Goal: Information Seeking & Learning: Learn about a topic

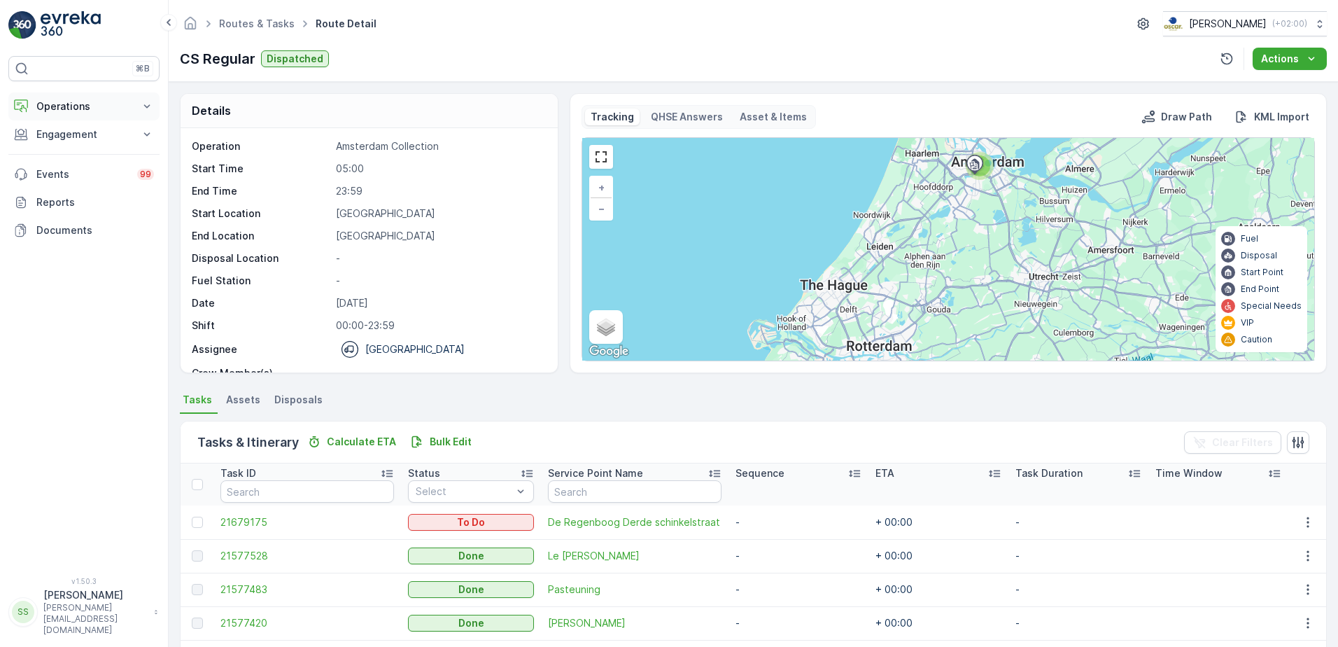
click at [55, 97] on button "Operations" at bounding box center [83, 106] width 151 height 28
click at [60, 167] on p "Routes & Tasks" at bounding box center [72, 169] width 72 height 14
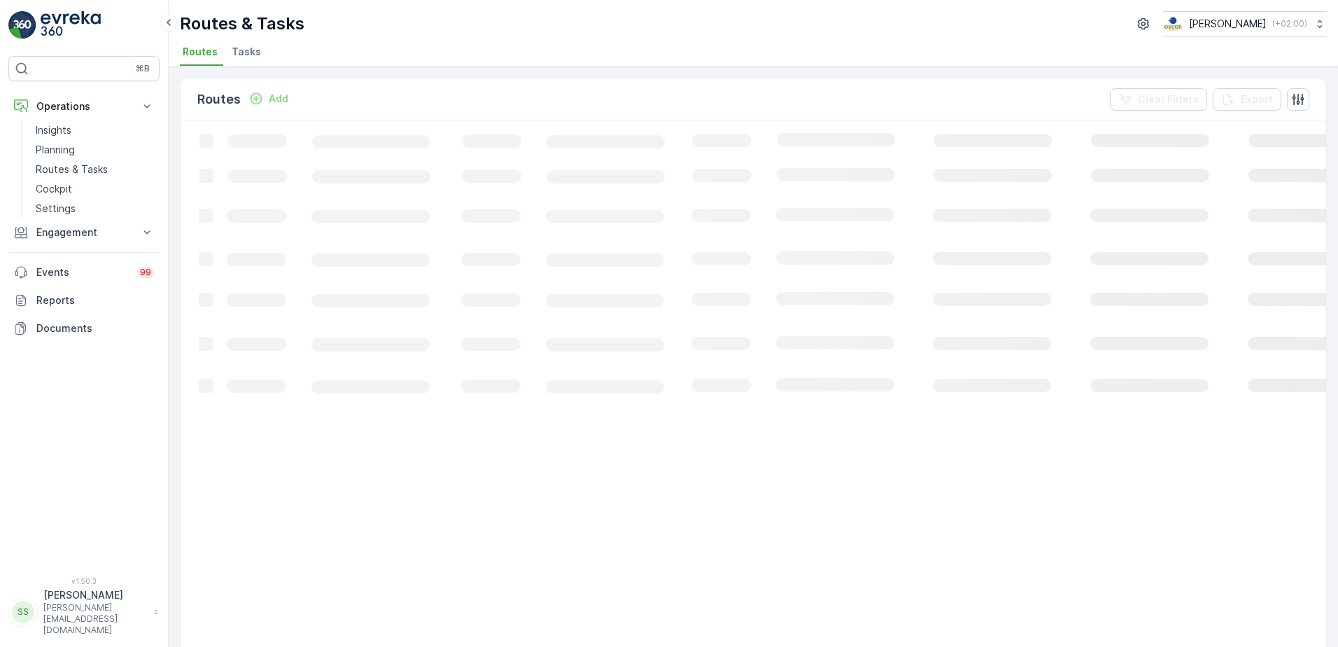
click at [246, 49] on span "Tasks" at bounding box center [246, 52] width 29 height 14
click at [332, 99] on div "Tasks Add Clear Filters Export" at bounding box center [754, 99] width 1146 height 42
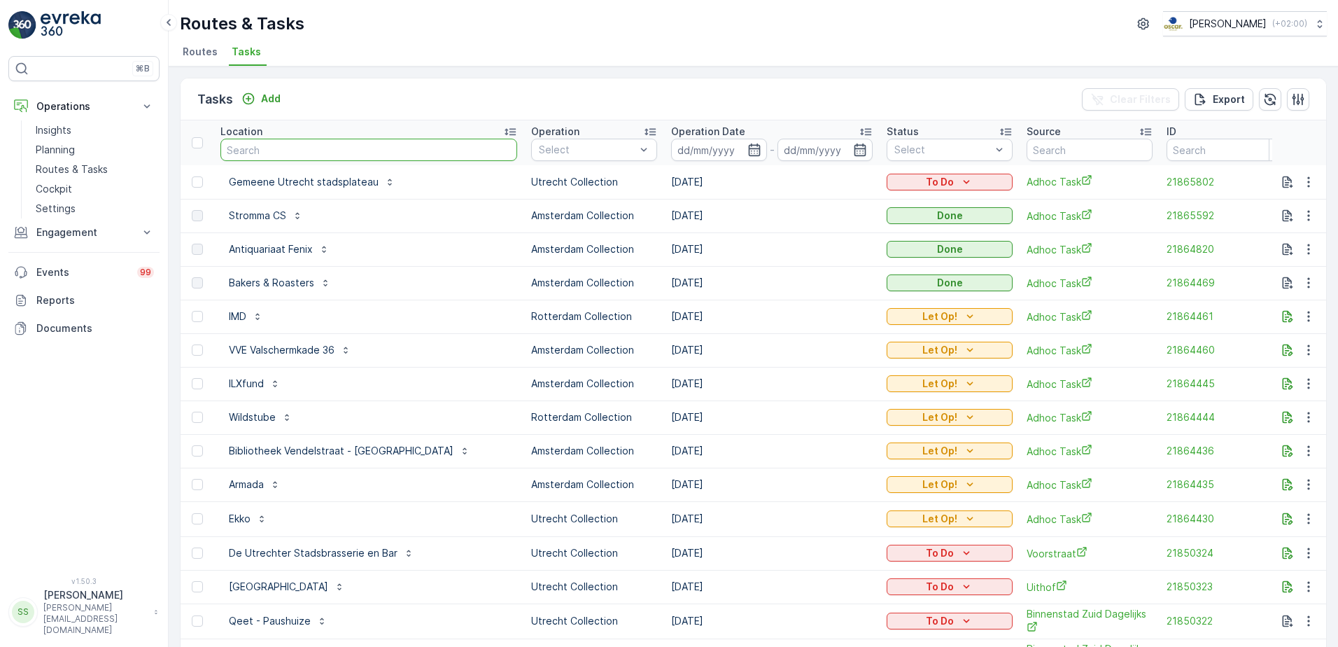
click at [272, 150] on input "text" at bounding box center [368, 150] width 297 height 22
type input "hilton"
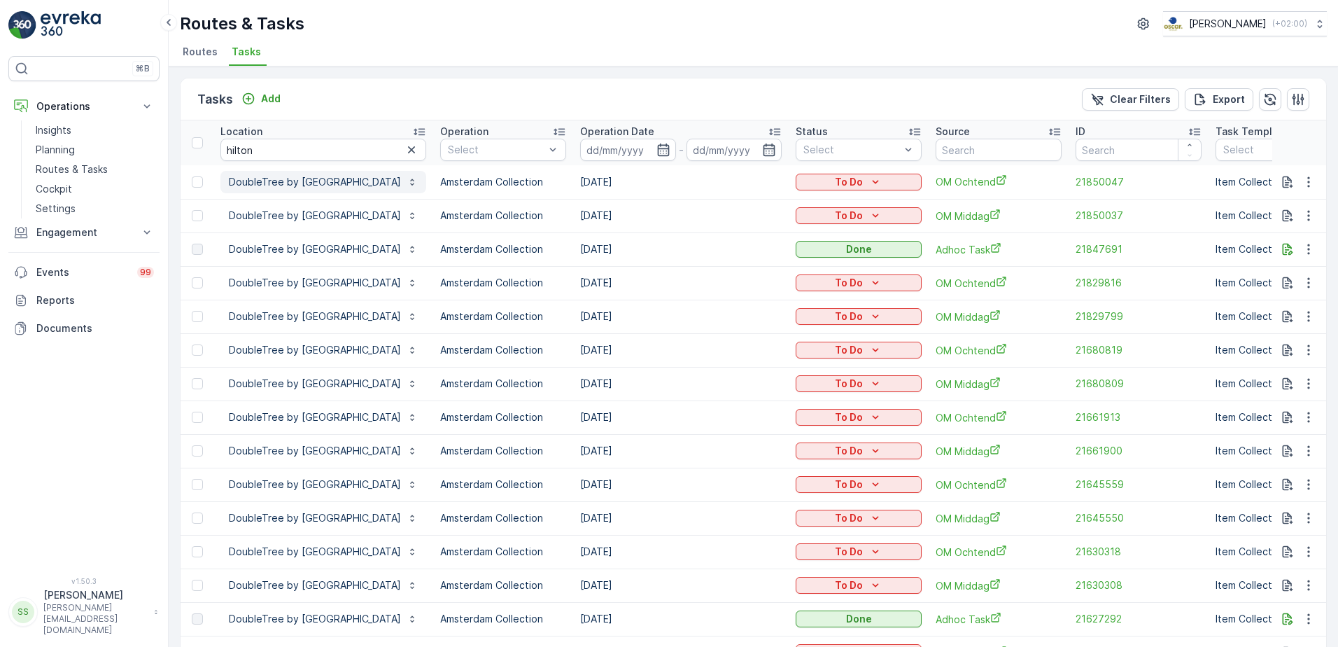
drag, startPoint x: 302, startPoint y: 182, endPoint x: 372, endPoint y: 187, distance: 70.9
click at [302, 182] on p "DoubleTree by [GEOGRAPHIC_DATA]" at bounding box center [315, 182] width 172 height 14
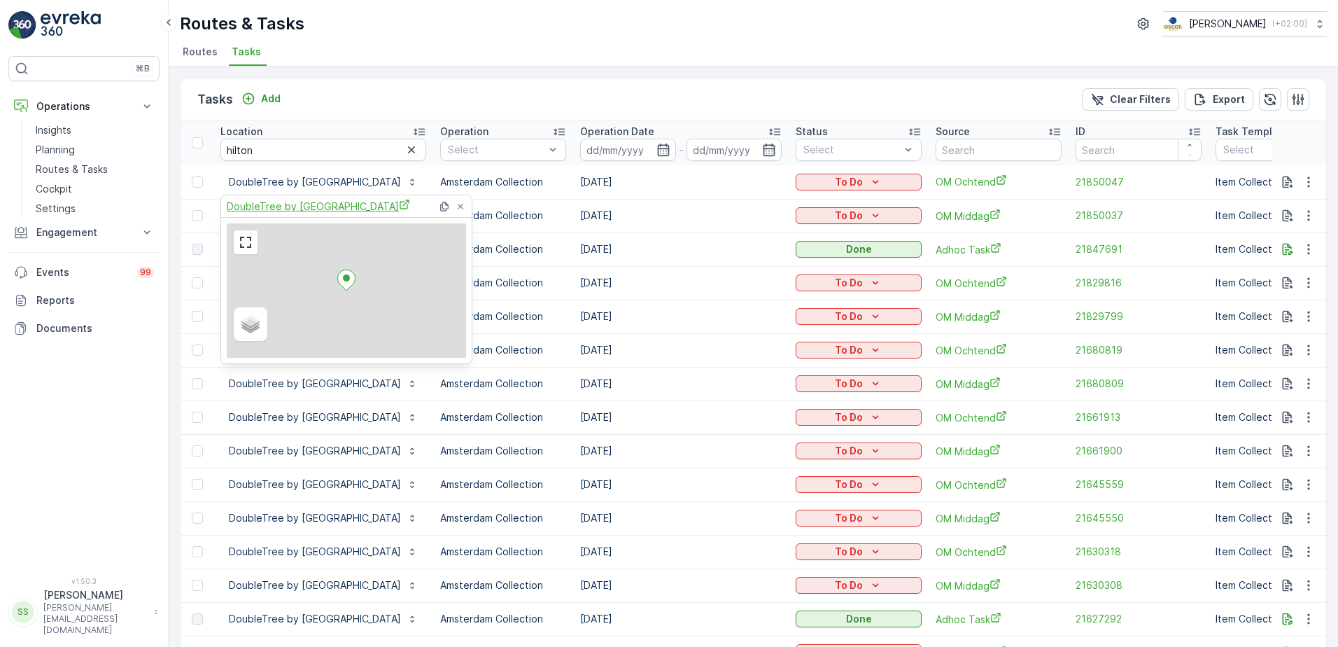
click at [283, 202] on span "DoubleTree by [GEOGRAPHIC_DATA]" at bounding box center [318, 206] width 183 height 15
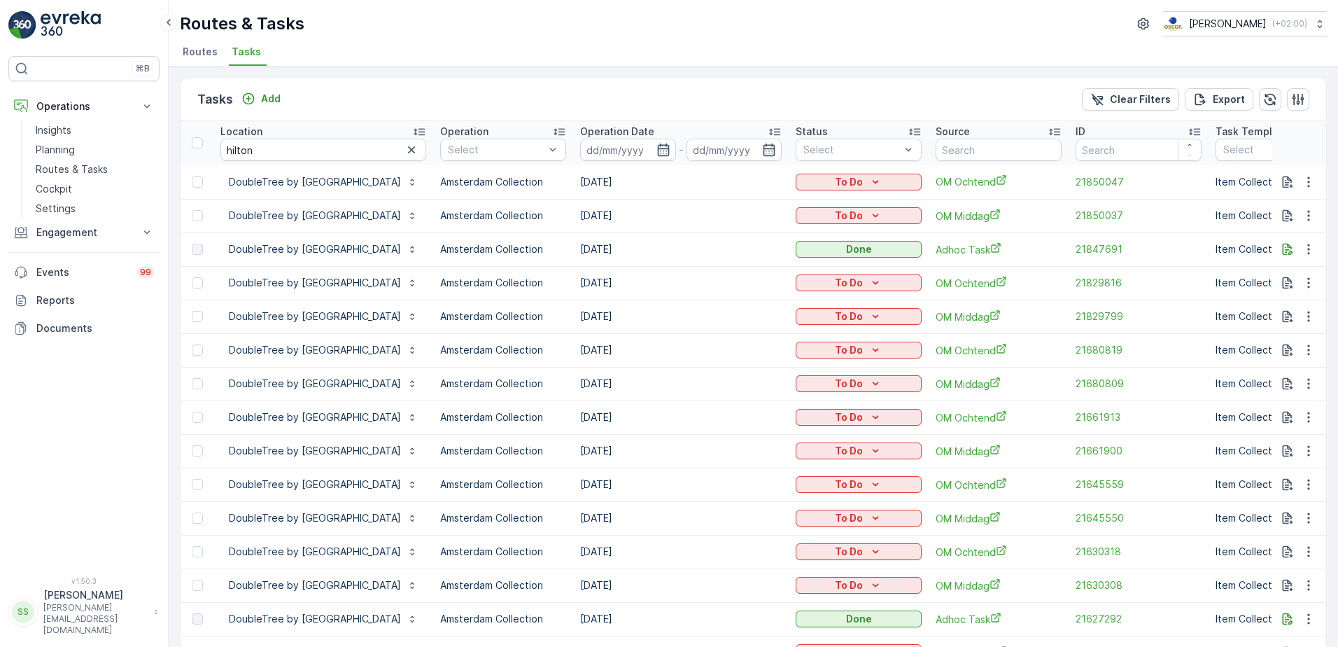
click at [362, 90] on div "Tasks Add Clear Filters Export" at bounding box center [754, 99] width 1146 height 42
drag, startPoint x: 274, startPoint y: 151, endPoint x: 188, endPoint y: 150, distance: 86.1
click at [188, 150] on tr "Location hilton Operation Select Operation Date - Status Select Source ID Task …" at bounding box center [1300, 142] width 2239 height 45
click at [378, 111] on div "Tasks Add Clear Filters Export" at bounding box center [754, 99] width 1146 height 42
click at [200, 48] on span "Routes" at bounding box center [200, 52] width 35 height 14
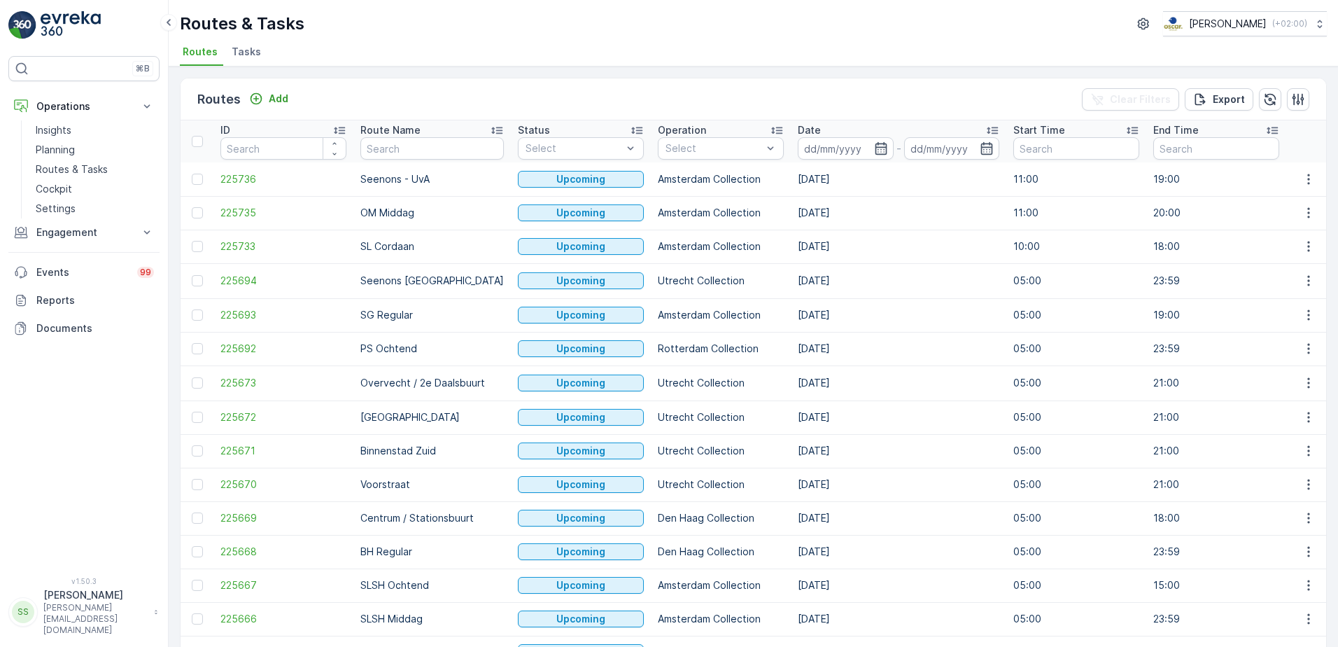
click at [350, 92] on div "Routes Add Clear Filters Export" at bounding box center [754, 99] width 1146 height 42
click at [414, 155] on input "text" at bounding box center [431, 148] width 143 height 22
type input "cs"
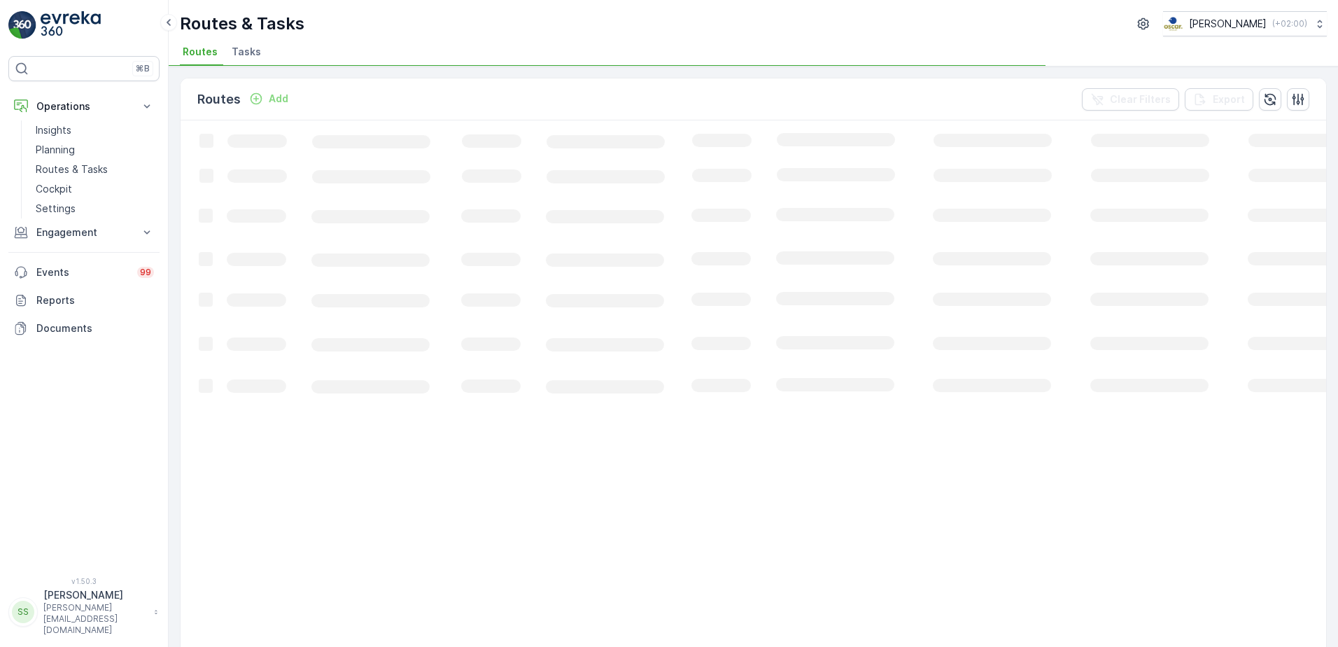
click at [568, 99] on div "Routes Add Clear Filters Export" at bounding box center [754, 99] width 1146 height 42
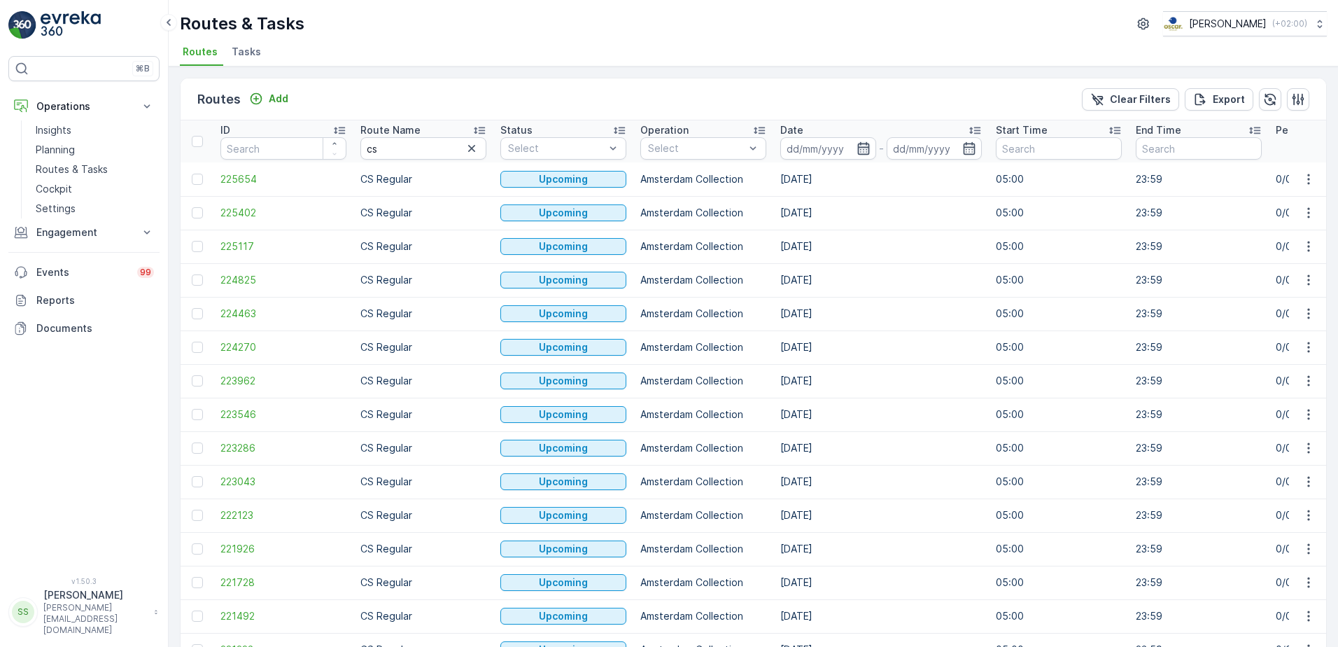
click at [859, 147] on icon "button" at bounding box center [863, 148] width 12 height 13
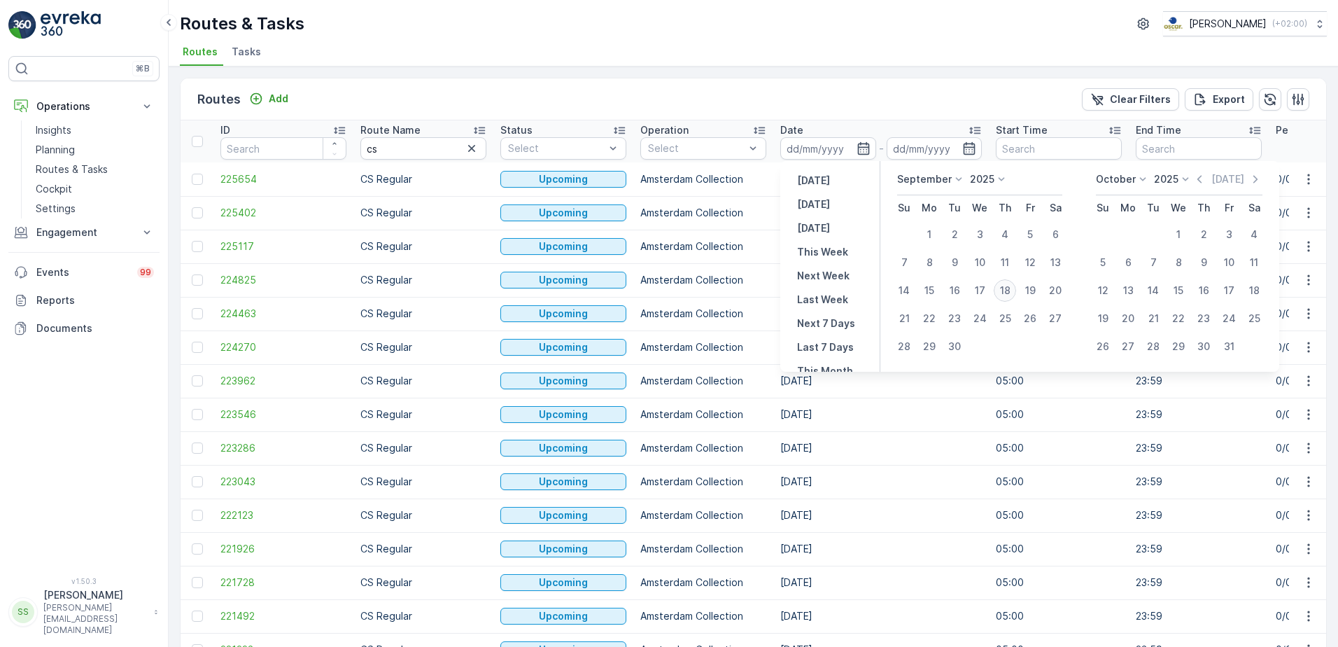
click at [1004, 293] on div "18" at bounding box center [1005, 290] width 22 height 22
type input "[DATE]"
click at [824, 101] on div "Routes Add Clear Filters Export" at bounding box center [754, 99] width 1146 height 42
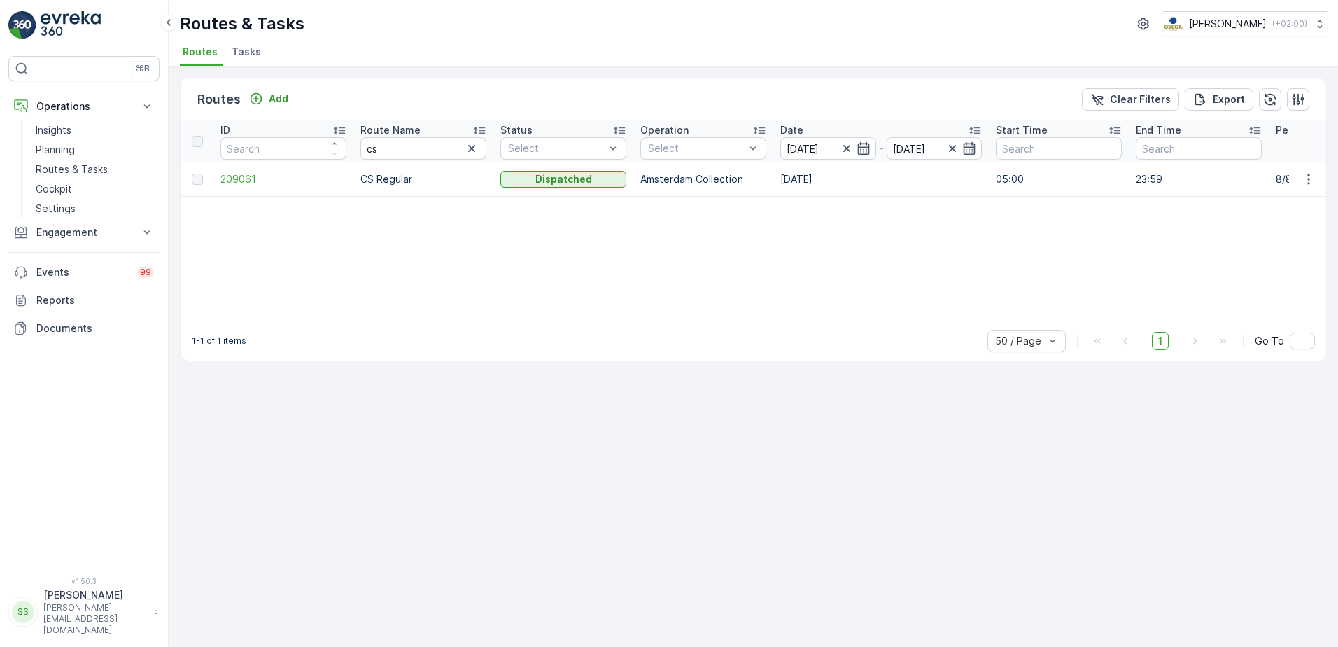
click at [391, 87] on div "Routes Add Clear Filters Export" at bounding box center [754, 99] width 1146 height 42
click at [414, 452] on div "Routes Add Clear Filters Export ID Route Name cs Status Select Operation Select…" at bounding box center [753, 356] width 1169 height 580
click at [245, 180] on span "209061" at bounding box center [283, 179] width 126 height 14
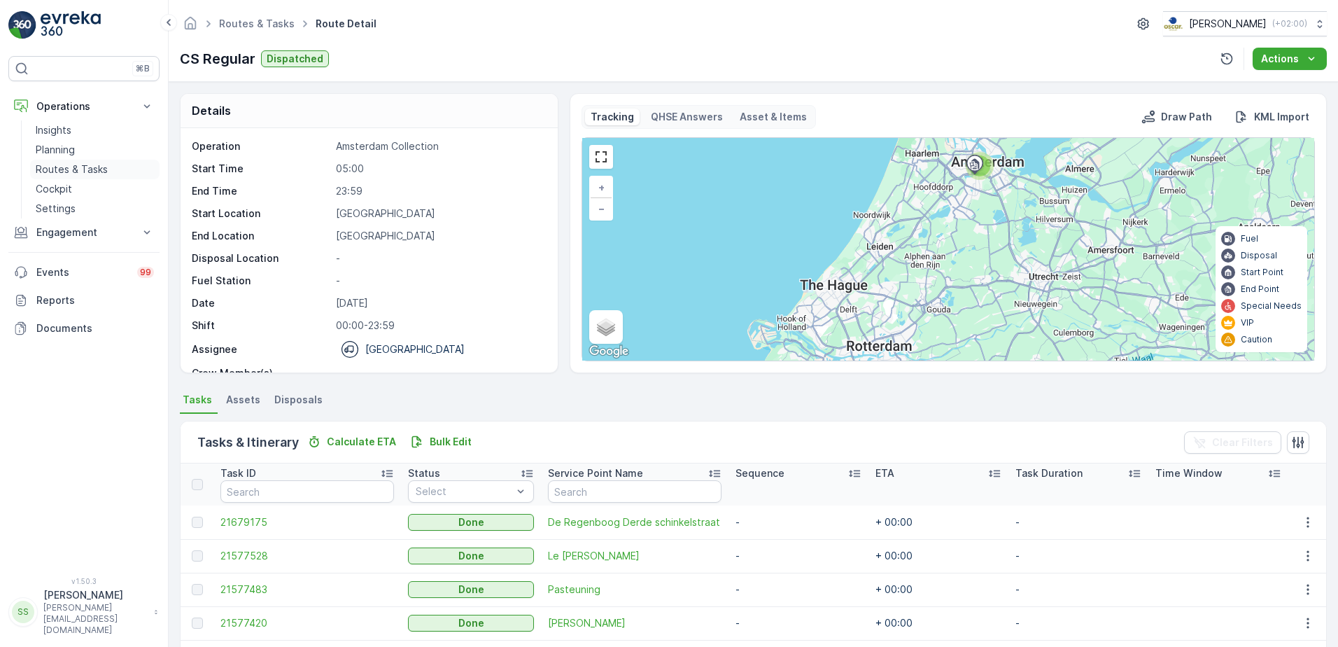
click at [53, 163] on p "Routes & Tasks" at bounding box center [72, 169] width 72 height 14
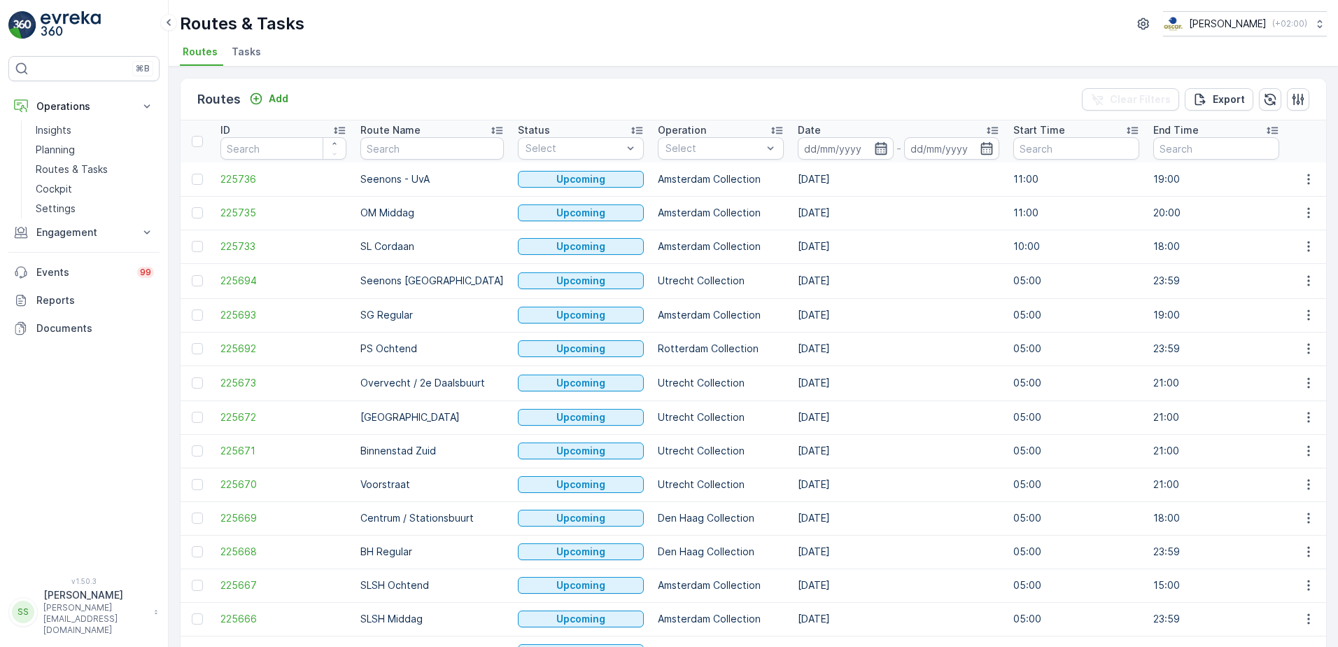
click at [875, 144] on icon "button" at bounding box center [881, 148] width 12 height 13
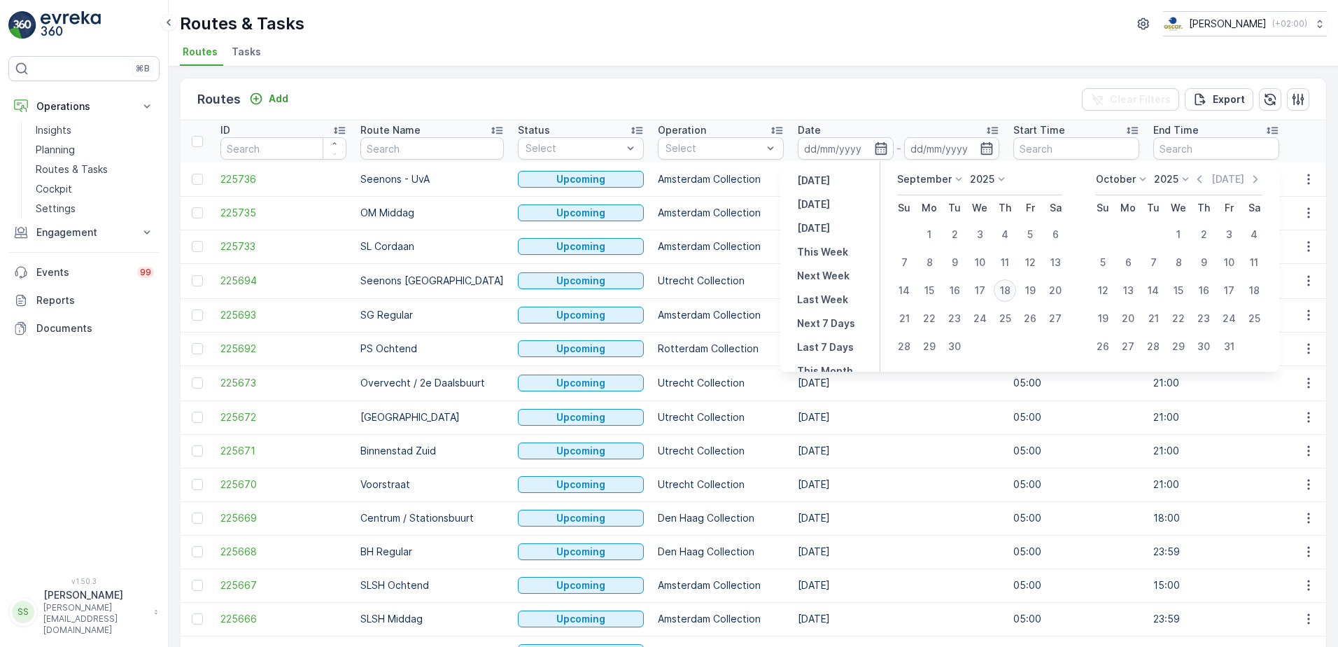
click at [1004, 287] on div "18" at bounding box center [1005, 290] width 22 height 22
type input "[DATE]"
click at [641, 97] on div "Routes Add Clear Filters Export" at bounding box center [754, 99] width 1146 height 42
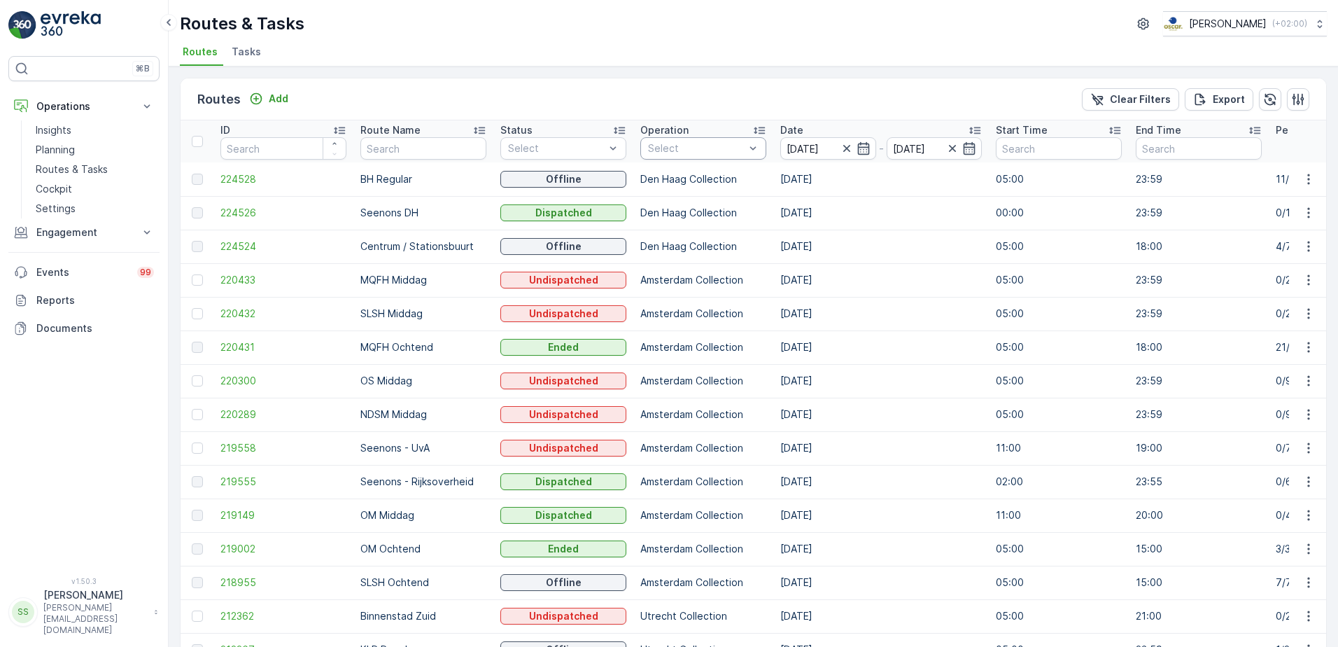
click at [718, 138] on div "Select" at bounding box center [703, 148] width 126 height 22
click at [657, 260] on div at bounding box center [654, 265] width 11 height 11
click at [625, 99] on div "Routes Add Clear Filters Export" at bounding box center [754, 99] width 1146 height 42
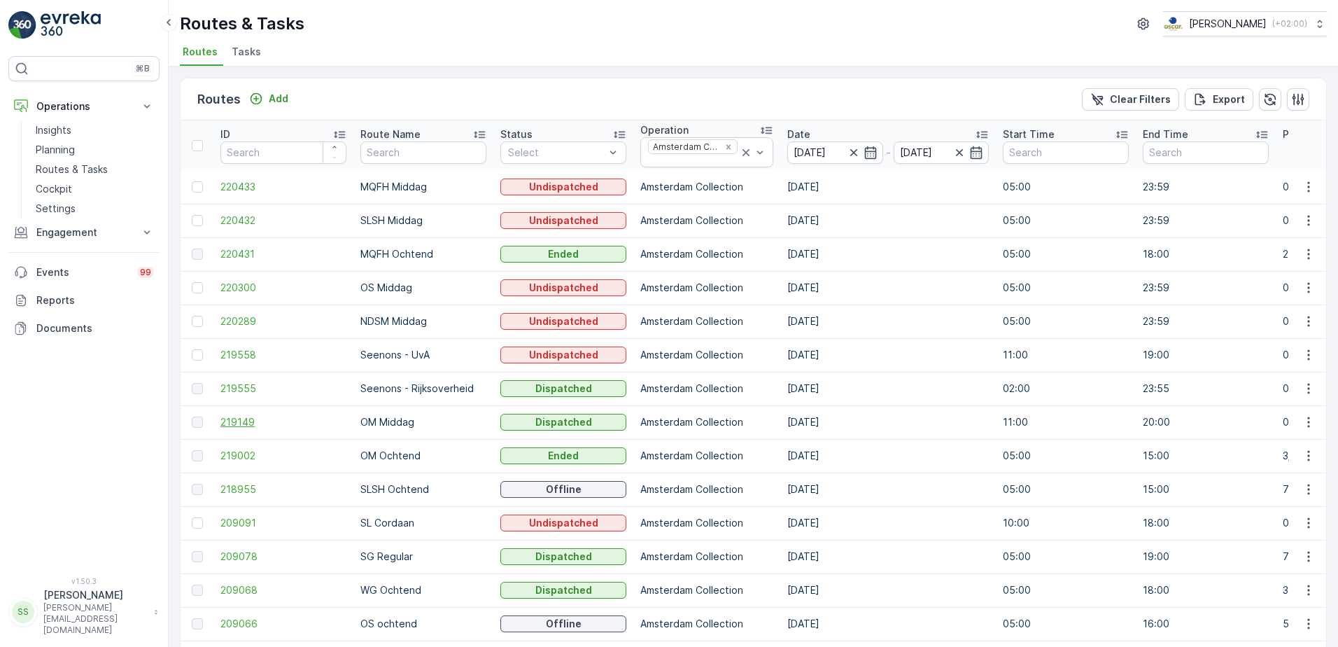
click at [234, 421] on span "219149" at bounding box center [283, 422] width 126 height 14
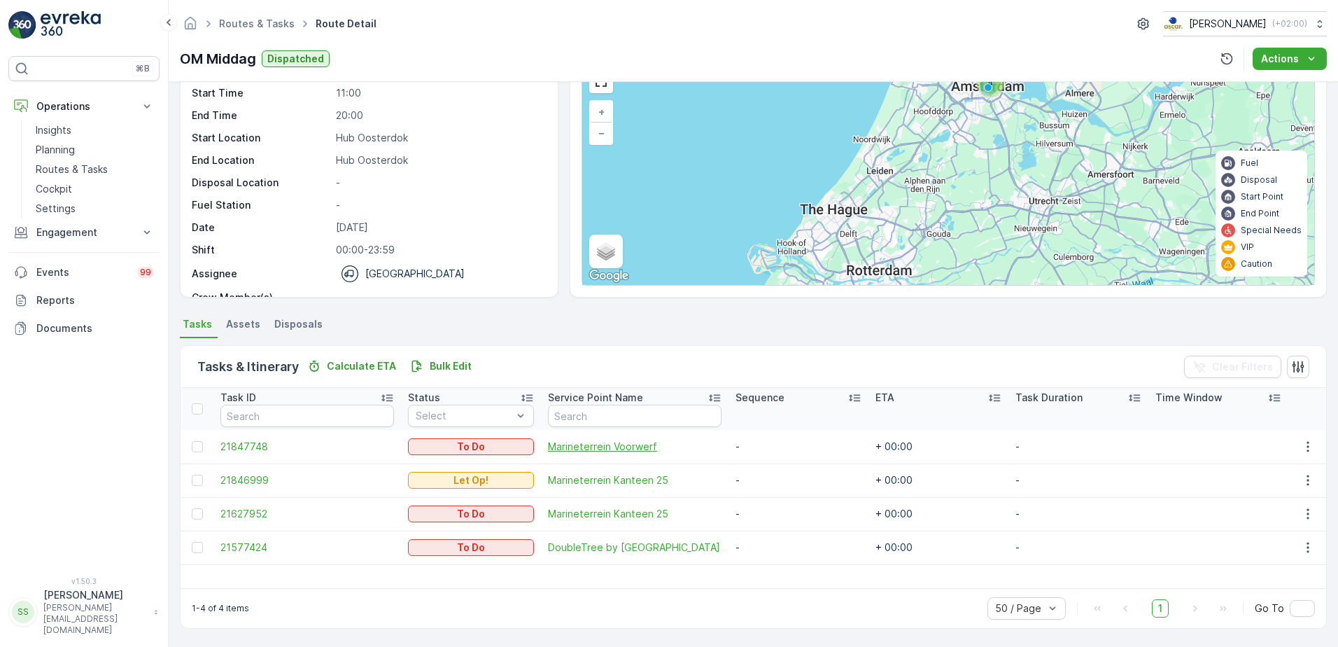
click at [560, 439] on span "Marineterrein Voorwerf" at bounding box center [635, 446] width 174 height 14
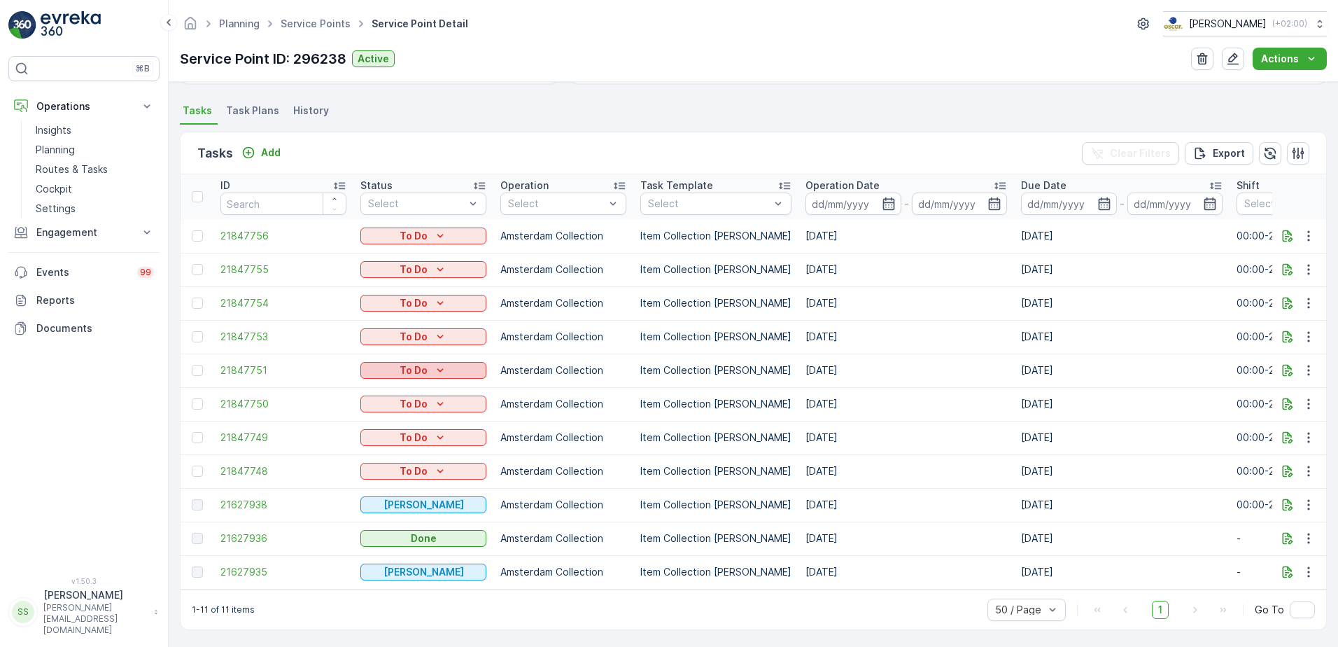
scroll to position [367, 0]
click at [249, 530] on span "21627936" at bounding box center [283, 537] width 126 height 14
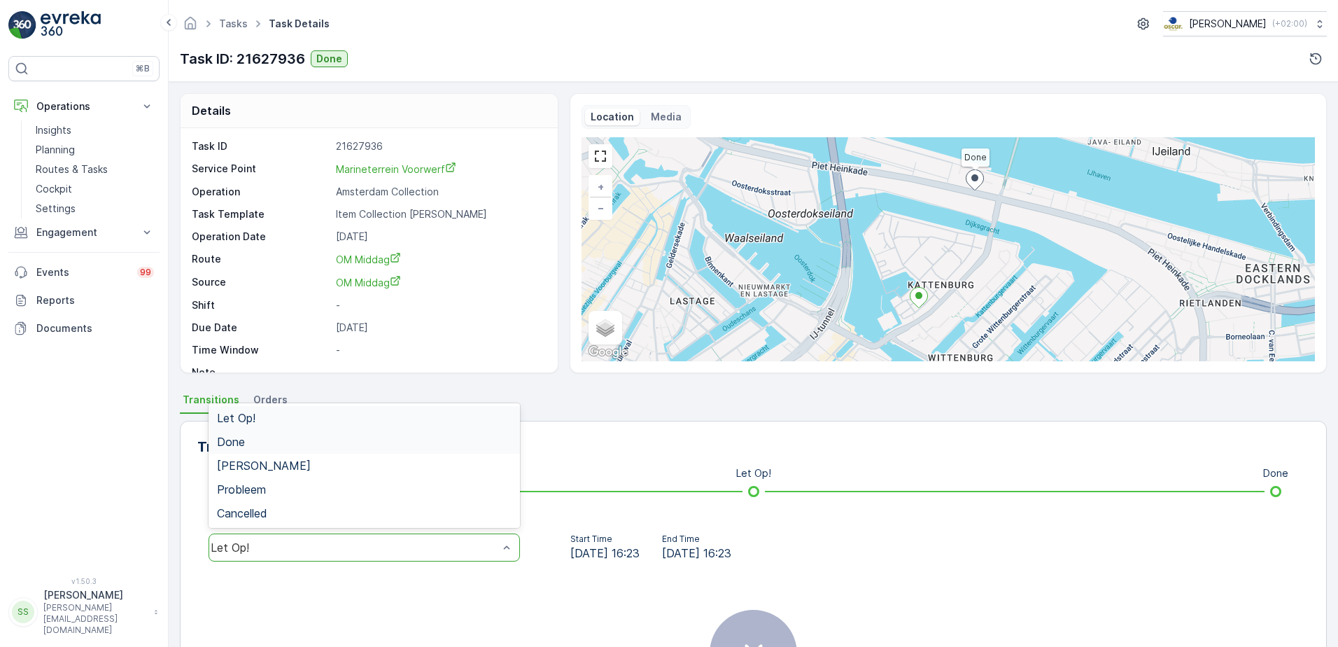
click at [240, 442] on span "Done" at bounding box center [231, 441] width 28 height 13
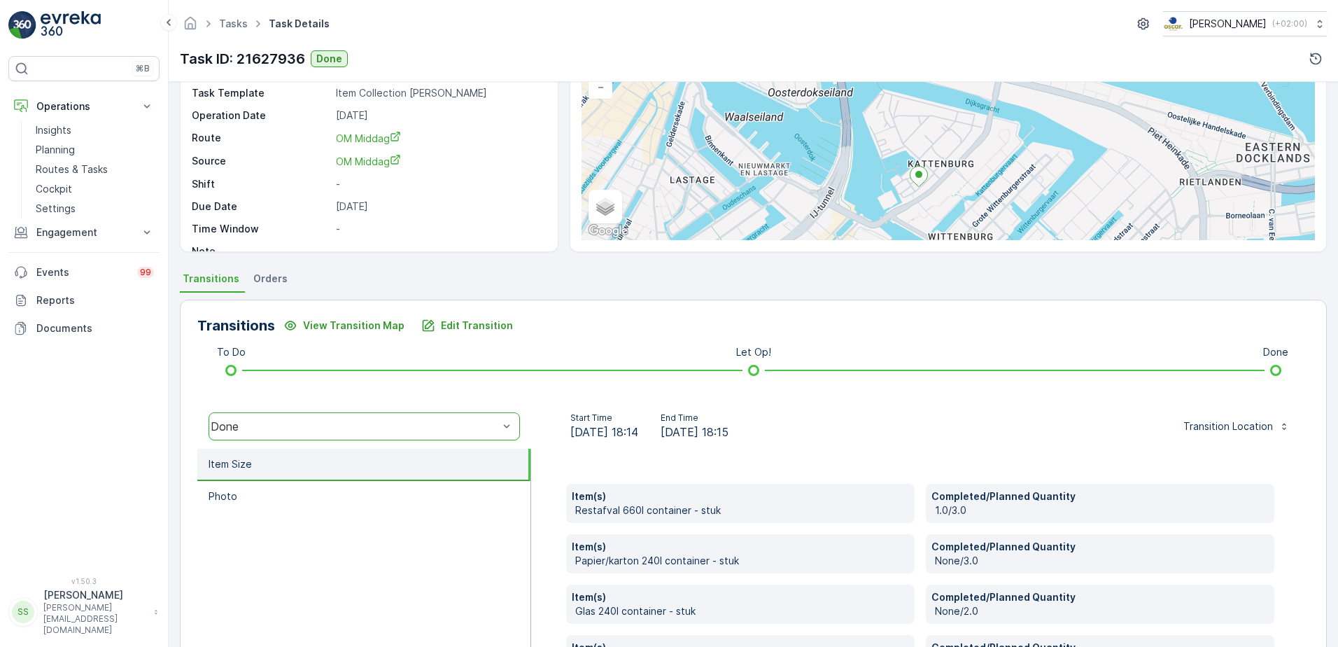
scroll to position [236, 0]
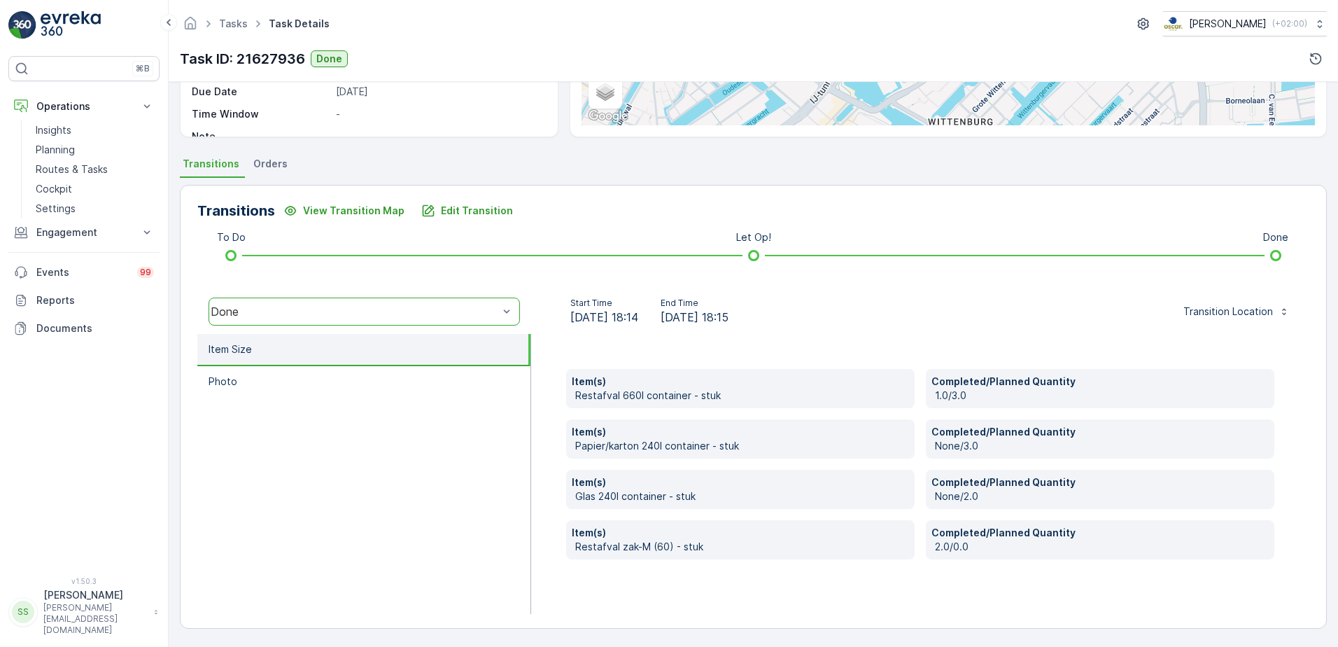
click at [868, 591] on div "Item(s) Restafval 660l container - stuk Completed/Planned Quantity 1.0/3.0 Item…" at bounding box center [920, 474] width 778 height 280
drag, startPoint x: 570, startPoint y: 398, endPoint x: 698, endPoint y: 395, distance: 128.8
click at [698, 395] on div "Item(s) Restafval 660l container - stuk" at bounding box center [740, 388] width 349 height 39
click at [816, 601] on div "Item(s) Restafval 660l container - stuk Completed/Planned Quantity 1.0/3.0 Item…" at bounding box center [920, 474] width 778 height 280
drag, startPoint x: 572, startPoint y: 544, endPoint x: 780, endPoint y: 544, distance: 208.6
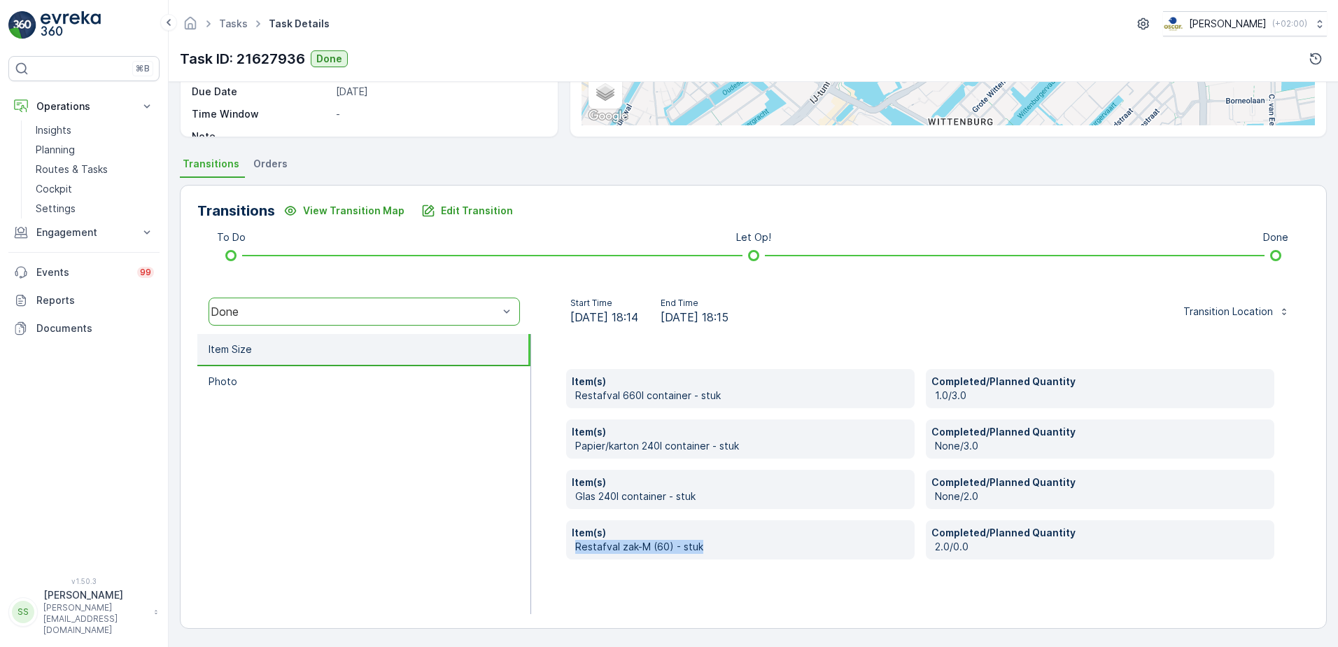
click at [780, 544] on div "Item(s) Restafval zak-M (60) - stuk" at bounding box center [740, 539] width 349 height 39
drag, startPoint x: 780, startPoint y: 544, endPoint x: 780, endPoint y: 588, distance: 44.1
click at [803, 586] on div "Item(s) Restafval 660l container - stuk Completed/Planned Quantity 1.0/3.0 Item…" at bounding box center [920, 474] width 778 height 280
drag, startPoint x: 645, startPoint y: 549, endPoint x: 558, endPoint y: 549, distance: 86.8
click at [558, 549] on div "Item(s) Restafval 660l container - stuk Completed/Planned Quantity 1.0/3.0 Item…" at bounding box center [920, 474] width 778 height 280
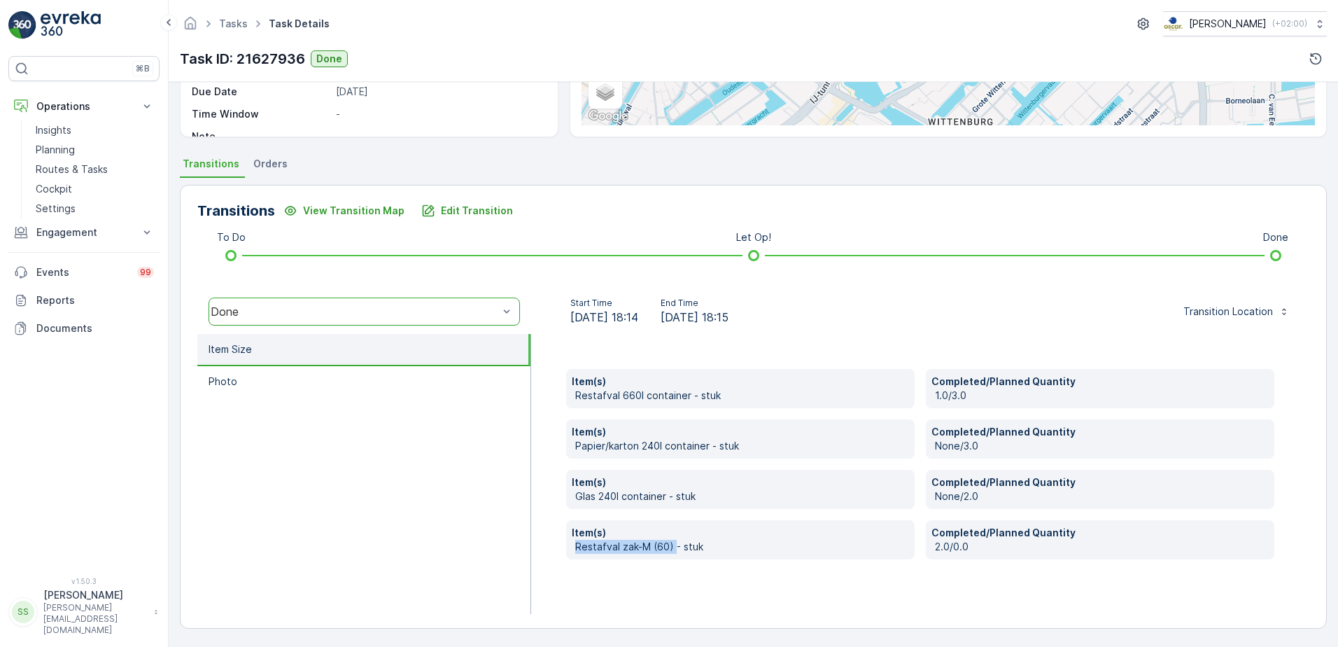
drag, startPoint x: 558, startPoint y: 549, endPoint x: 661, endPoint y: 589, distance: 110.3
click at [661, 588] on div "Item(s) Restafval 660l container - stuk Completed/Planned Quantity 1.0/3.0 Item…" at bounding box center [920, 474] width 778 height 280
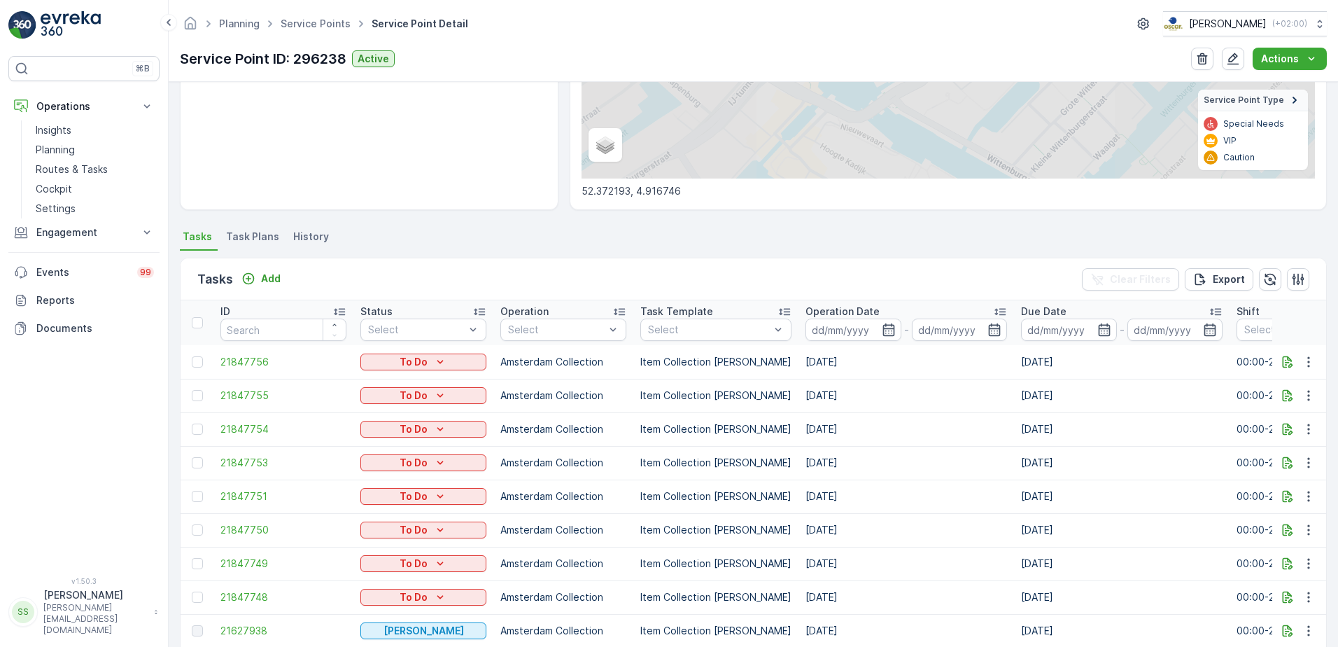
scroll to position [367, 0]
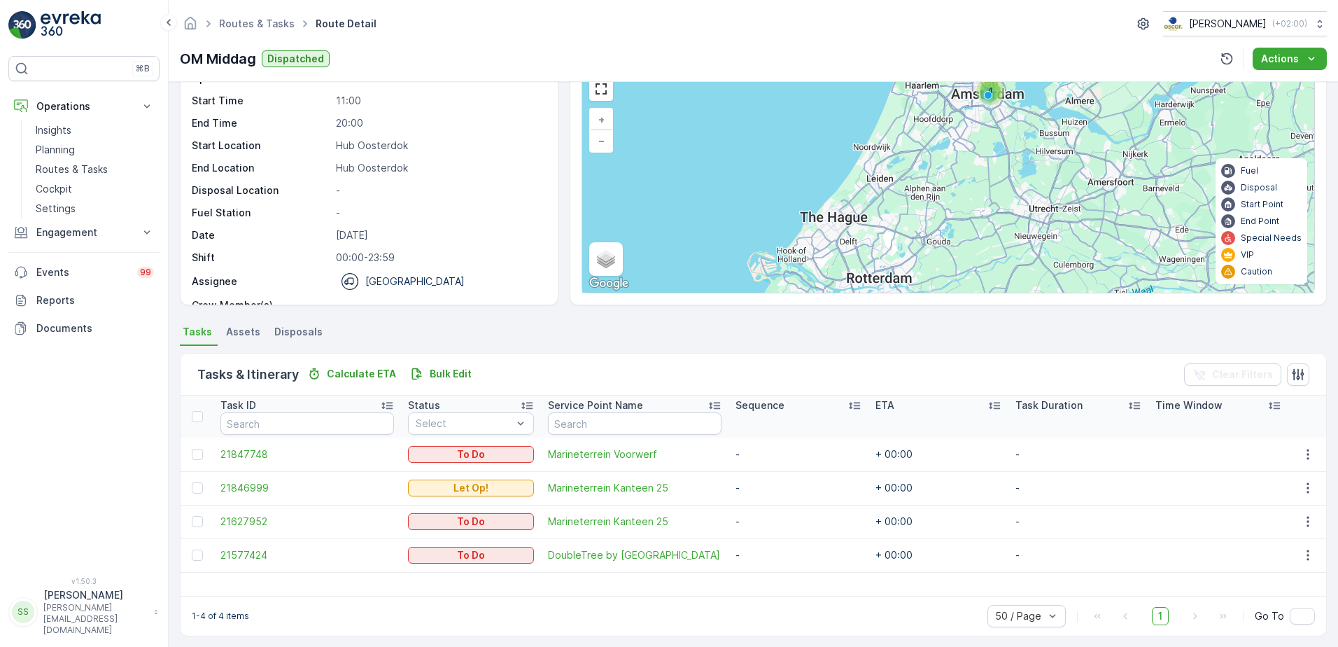
scroll to position [76, 0]
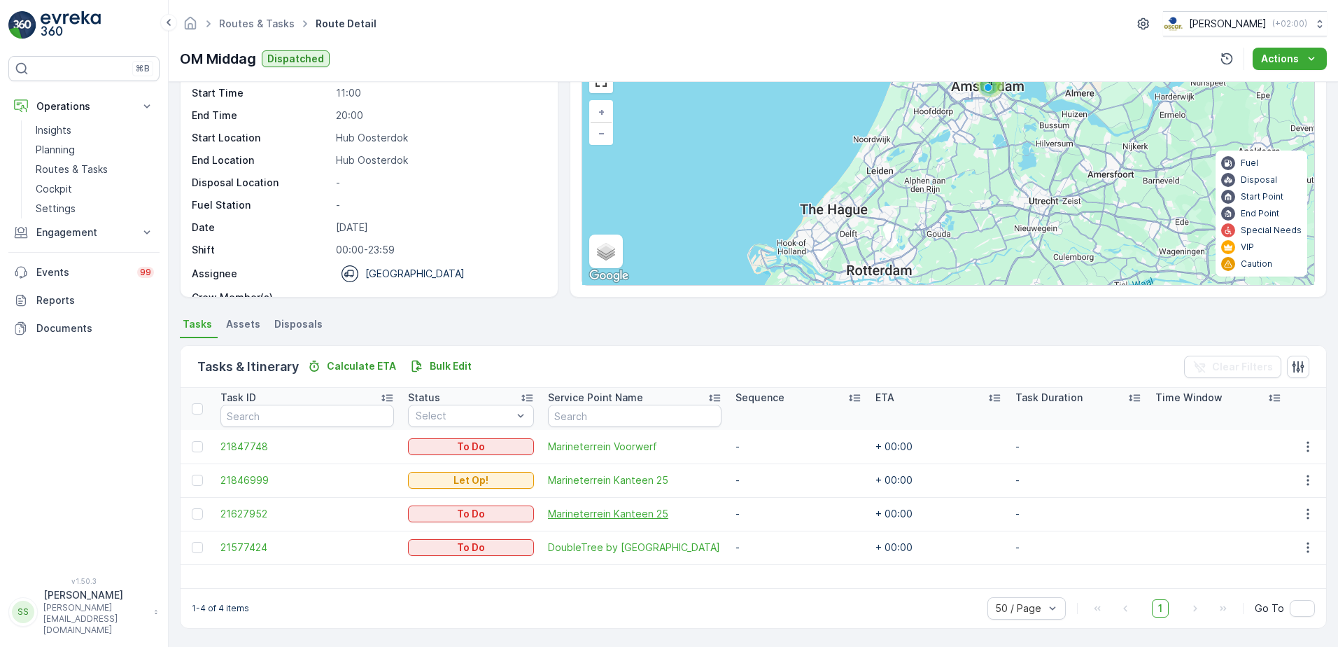
click at [582, 512] on span "Marineterrein Kanteen 25" at bounding box center [635, 514] width 174 height 14
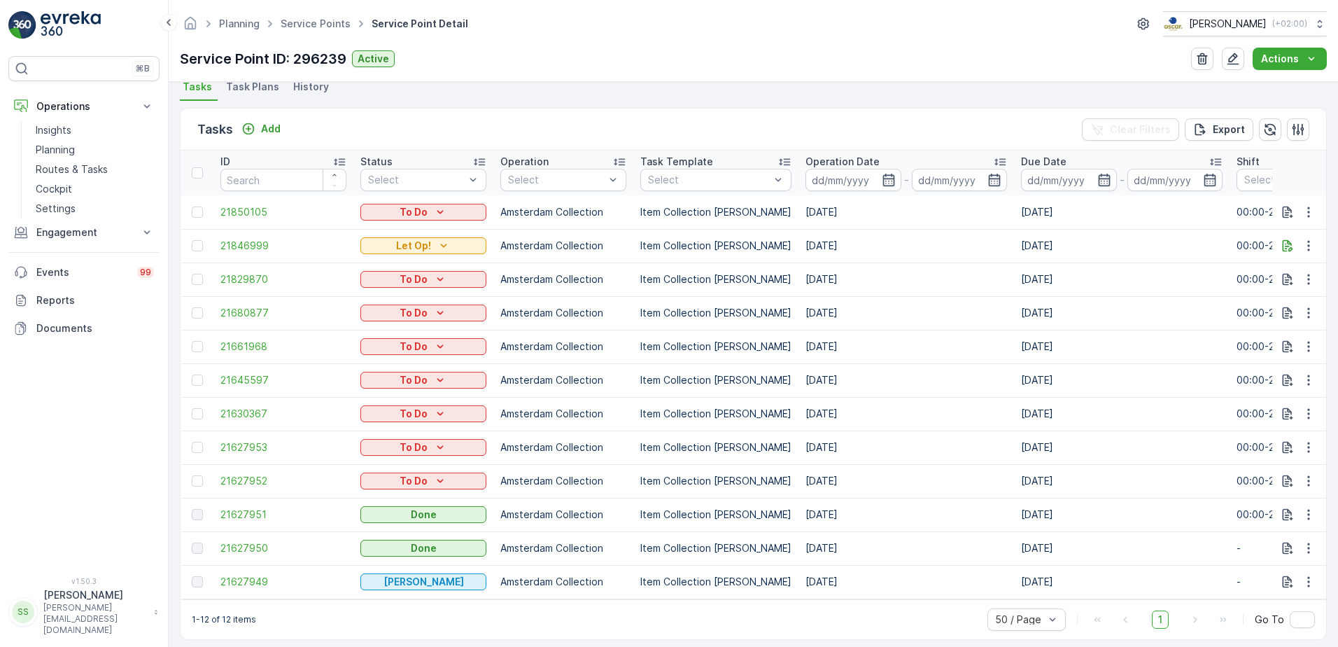
scroll to position [401, 0]
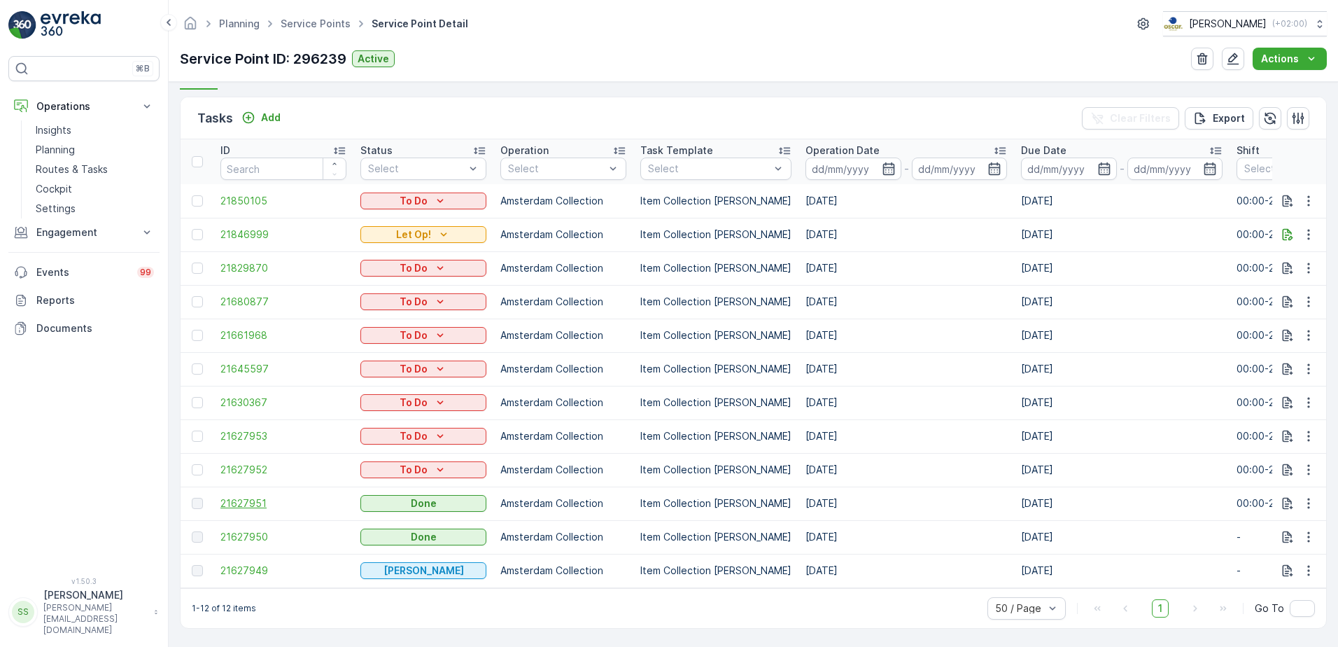
click at [252, 500] on span "21627951" at bounding box center [283, 503] width 126 height 14
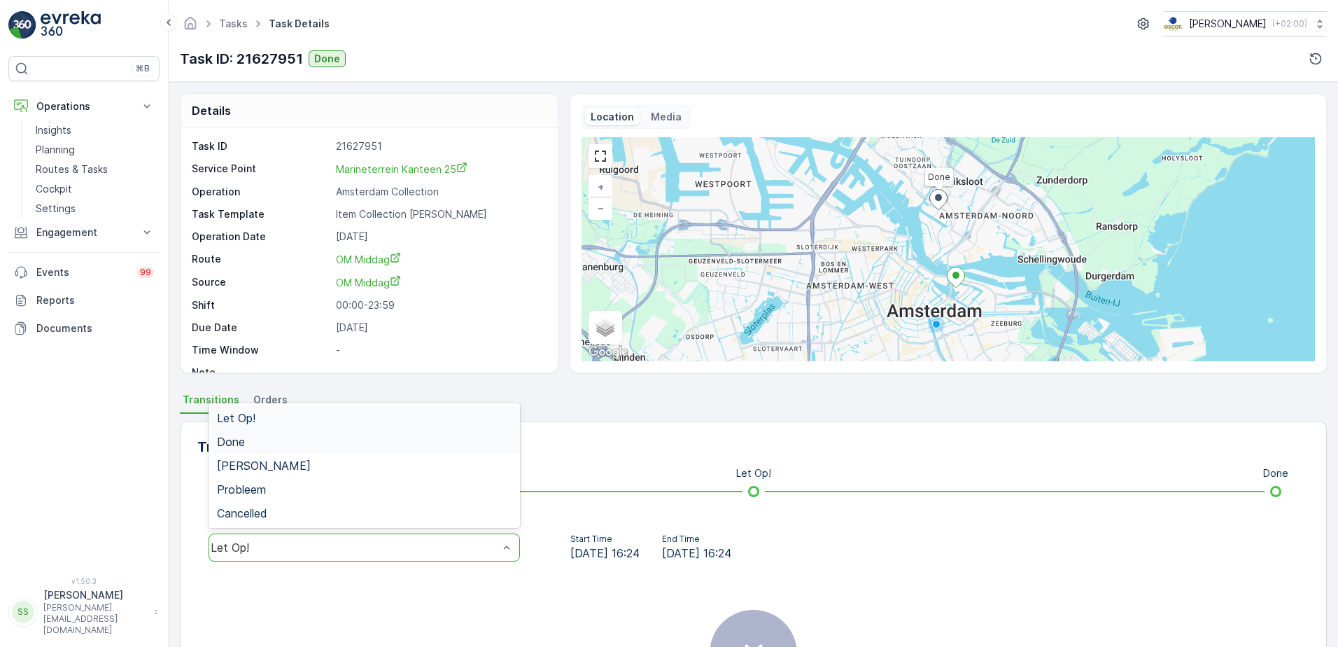
click at [260, 446] on div "Done" at bounding box center [364, 441] width 295 height 13
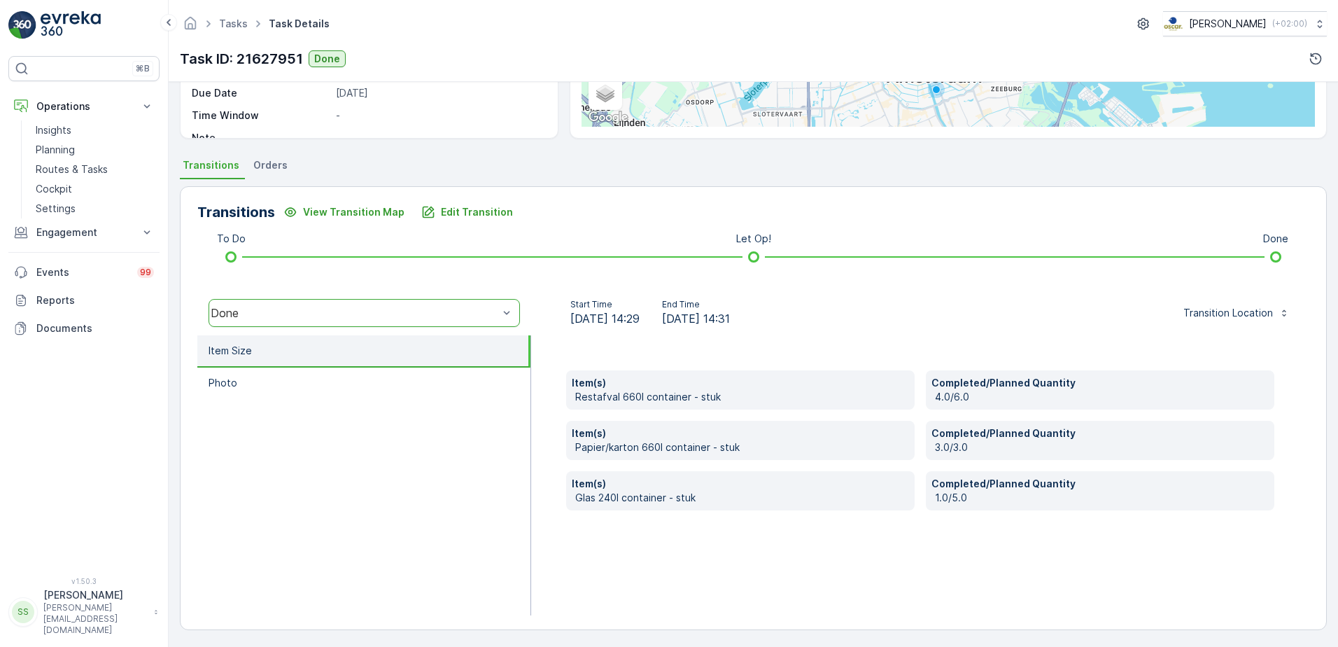
scroll to position [236, 0]
click at [885, 522] on div "Item(s) Restafval 660l container - stuk Completed/Planned Quantity 4.0/6.0 Item…" at bounding box center [920, 474] width 778 height 280
click at [622, 393] on p "Restafval 660l container - stuk" at bounding box center [742, 395] width 334 height 14
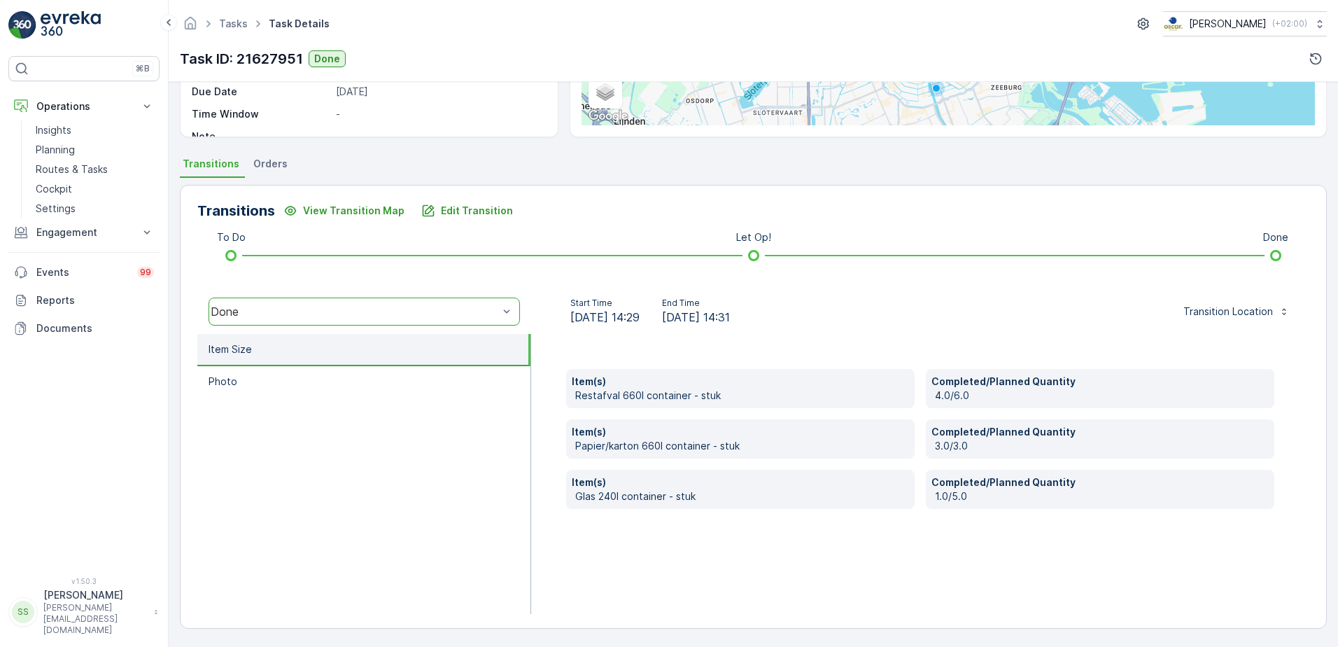
click at [738, 523] on div "Item(s) Restafval 660l container - stuk Completed/Planned Quantity 4.0/6.0 Item…" at bounding box center [920, 474] width 778 height 280
click at [628, 446] on p "Papier/karton 660l container - stuk" at bounding box center [742, 446] width 334 height 14
drag, startPoint x: 628, startPoint y: 446, endPoint x: 642, endPoint y: 443, distance: 13.7
click at [642, 443] on p "Papier/karton 660l container - stuk" at bounding box center [742, 446] width 334 height 14
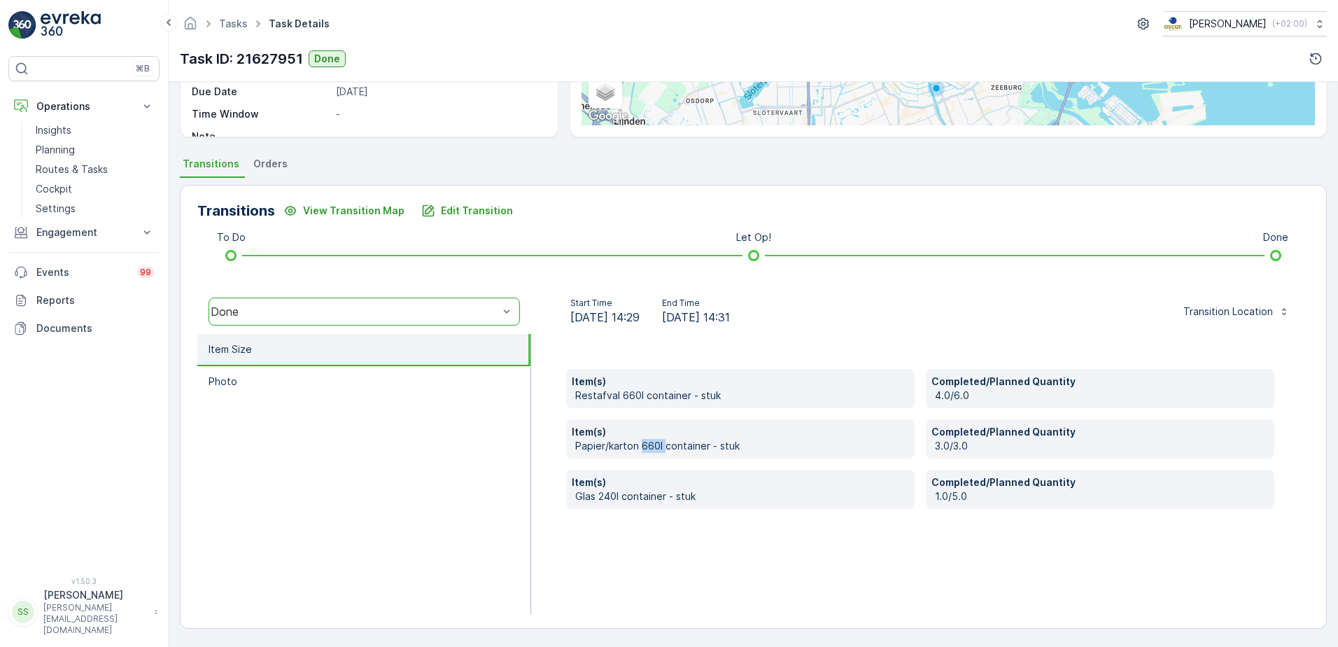
click at [642, 443] on p "Papier/karton 660l container - stuk" at bounding box center [742, 446] width 334 height 14
click at [751, 569] on div "Item(s) Restafval 660l container - stuk Completed/Planned Quantity 4.0/6.0 Item…" at bounding box center [920, 474] width 778 height 280
drag, startPoint x: 614, startPoint y: 444, endPoint x: 580, endPoint y: 444, distance: 34.3
click at [580, 444] on p "Papier/karton 660l container - stuk" at bounding box center [742, 446] width 334 height 14
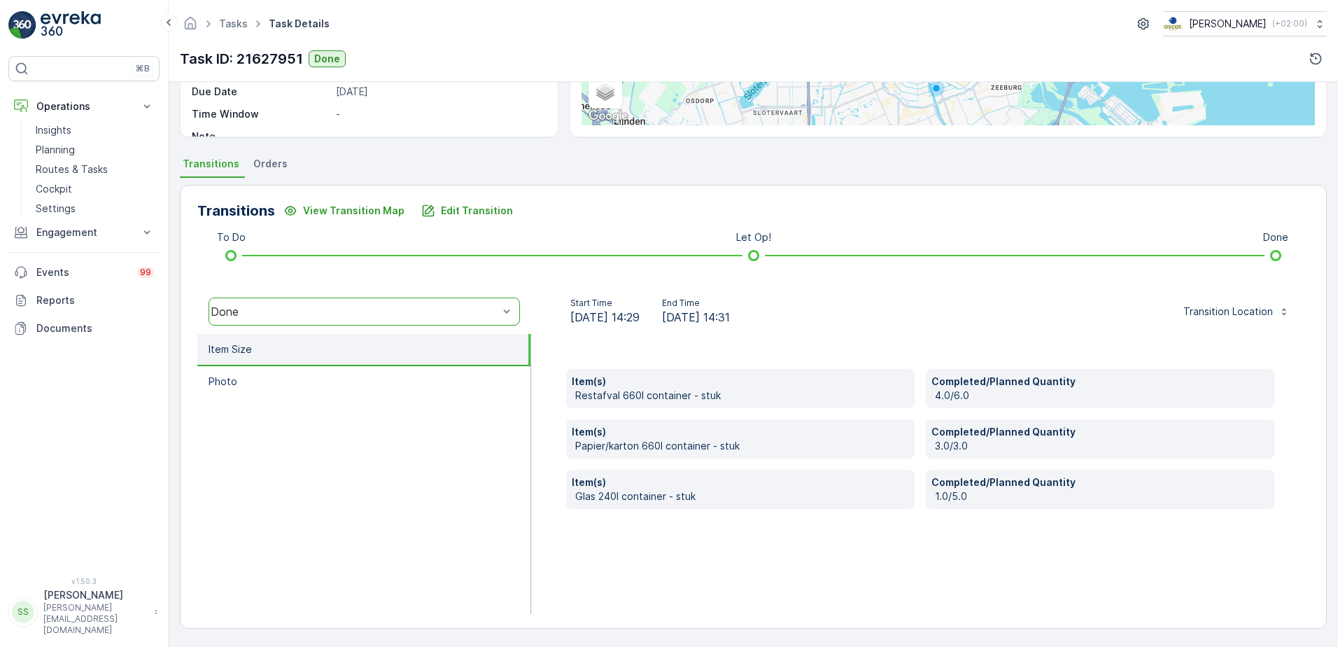
drag, startPoint x: 580, startPoint y: 444, endPoint x: 814, endPoint y: 561, distance: 261.3
click at [817, 561] on div "Item(s) Restafval 660l container - stuk Completed/Planned Quantity 4.0/6.0 Item…" at bounding box center [920, 474] width 778 height 280
drag, startPoint x: 708, startPoint y: 495, endPoint x: 556, endPoint y: 497, distance: 151.9
click at [556, 497] on div "Item(s) Restafval 660l container - stuk Completed/Planned Quantity 4.0/6.0 Item…" at bounding box center [920, 474] width 778 height 280
drag, startPoint x: 556, startPoint y: 497, endPoint x: 612, endPoint y: 518, distance: 60.4
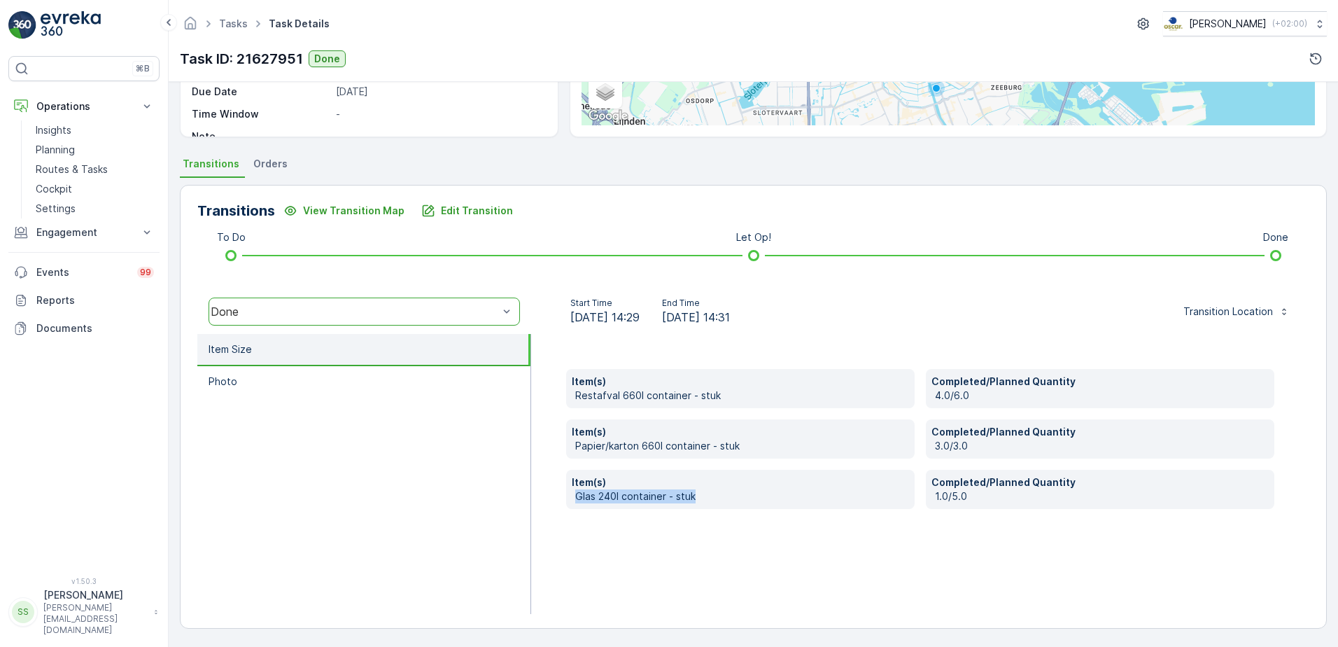
click at [612, 518] on div "Item(s) Restafval 660l container - stuk Completed/Planned Quantity 4.0/6.0 Item…" at bounding box center [920, 474] width 778 height 280
click at [605, 493] on p "Glas 240l container - stuk" at bounding box center [742, 496] width 334 height 14
drag, startPoint x: 605, startPoint y: 493, endPoint x: 607, endPoint y: 509, distance: 17.0
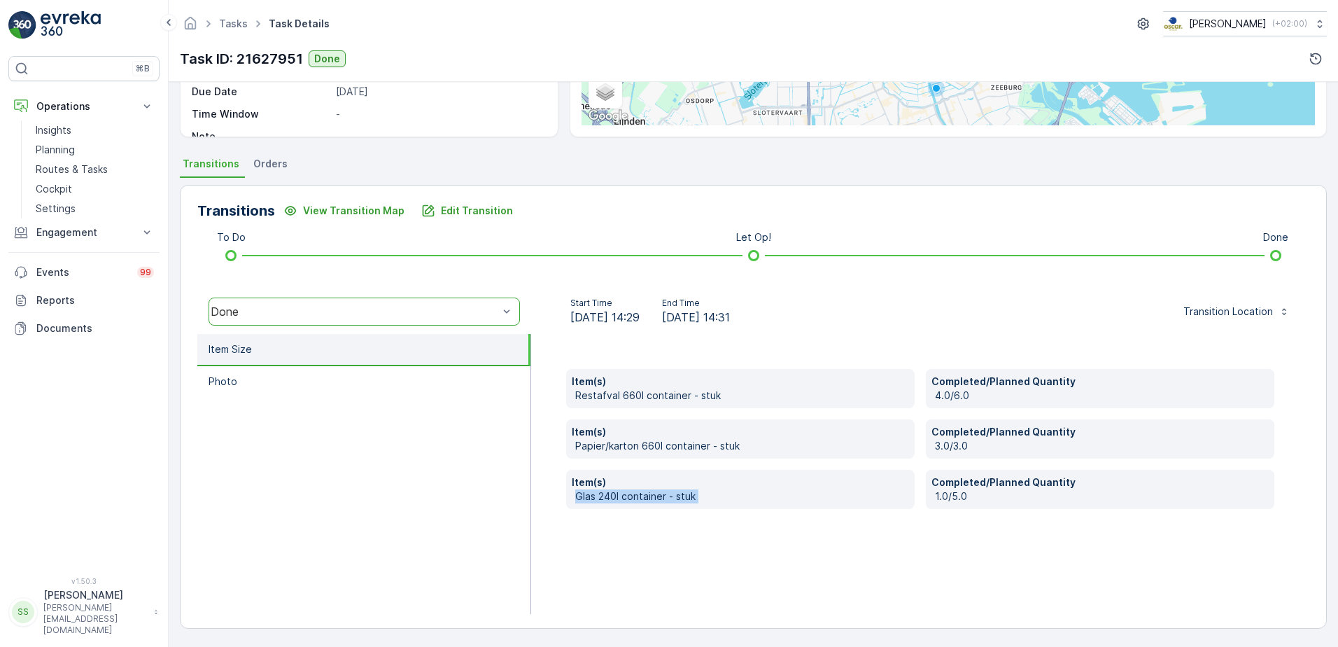
click at [607, 509] on div "Item(s) Restafval 660l container - stuk Completed/Planned Quantity 4.0/6.0 Item…" at bounding box center [920, 474] width 778 height 280
click at [680, 570] on div "Item(s) Restafval 660l container - stuk Completed/Planned Quantity 4.0/6.0 Item…" at bounding box center [920, 474] width 778 height 280
click at [538, 365] on div "Item(s) Restafval 660l container - stuk Completed/Planned Quantity 4.0/6.0 Item…" at bounding box center [920, 474] width 778 height 280
click at [553, 232] on div "Transitions View Transition Map Edit Transition To Do Let Op! Done option Done,…" at bounding box center [753, 407] width 1147 height 444
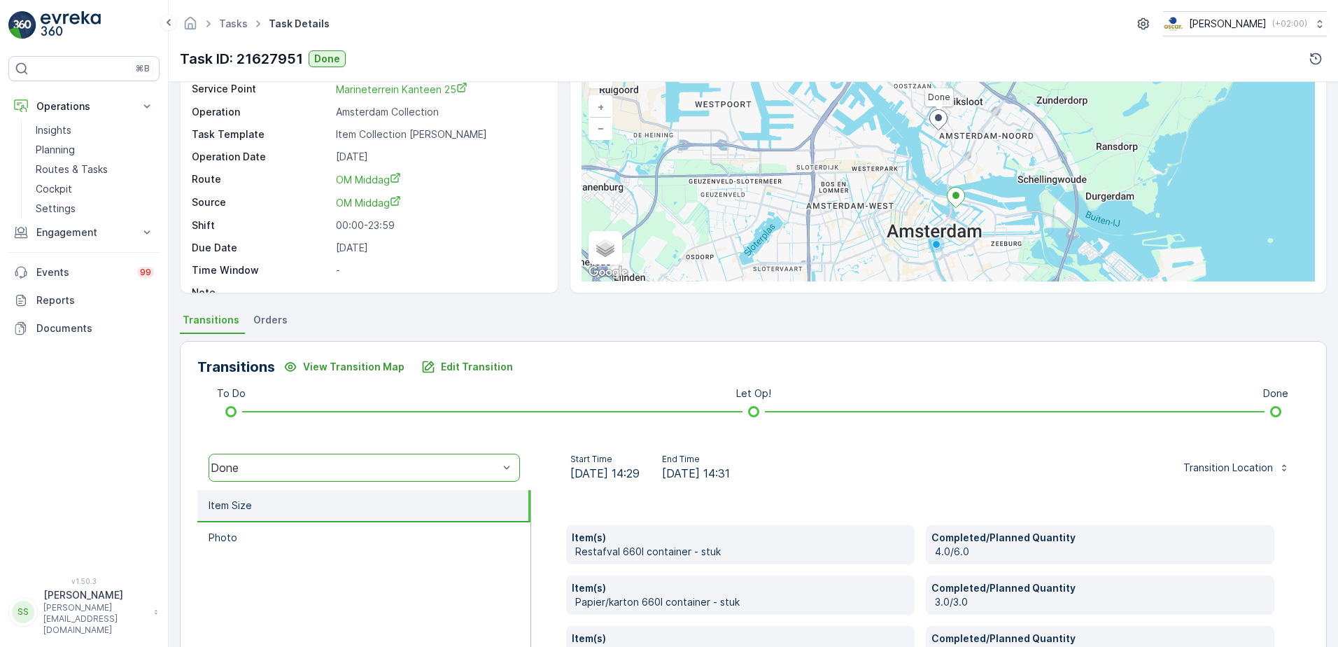
scroll to position [210, 0]
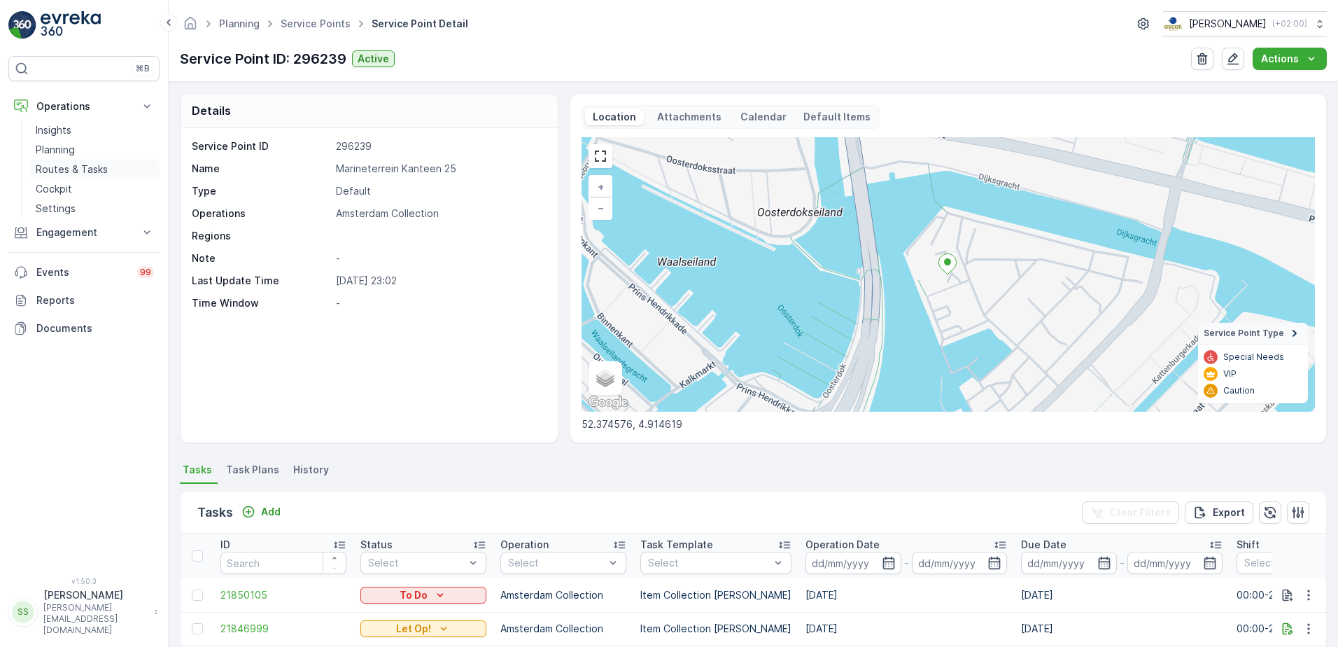
click at [62, 165] on p "Routes & Tasks" at bounding box center [72, 169] width 72 height 14
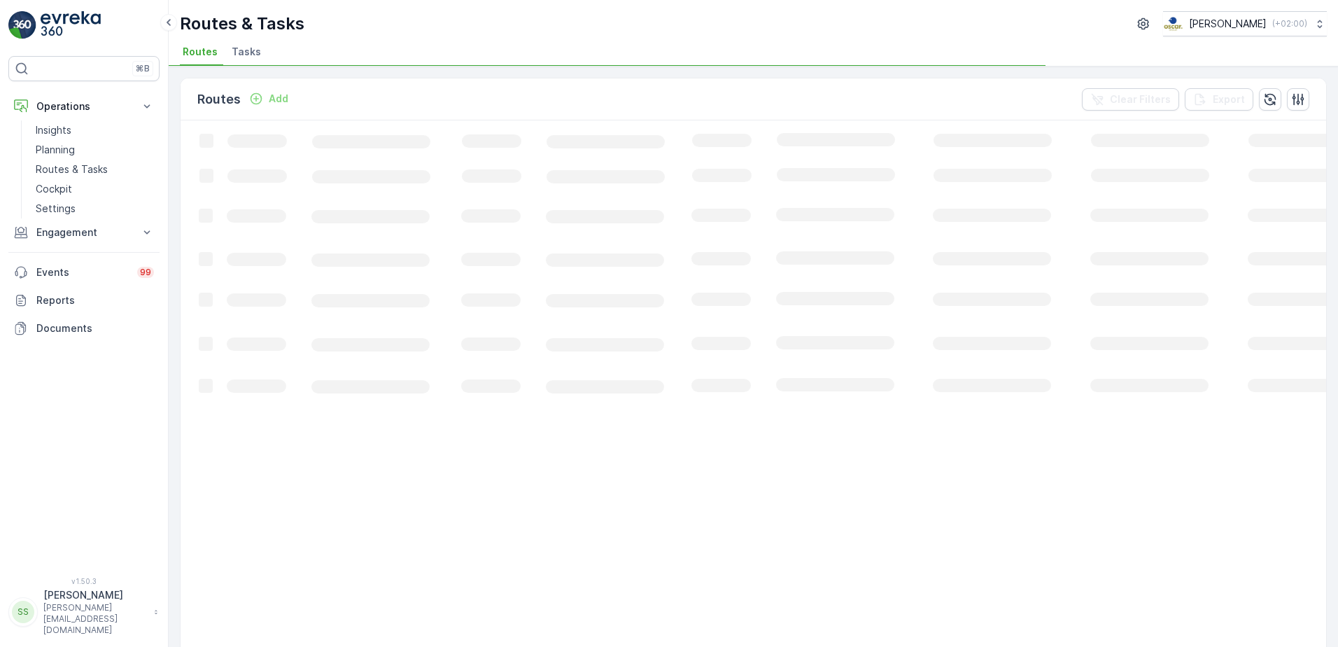
click at [242, 47] on span "Tasks" at bounding box center [246, 52] width 29 height 14
click at [457, 108] on div "Tasks Add Clear Filters Export" at bounding box center [754, 99] width 1146 height 42
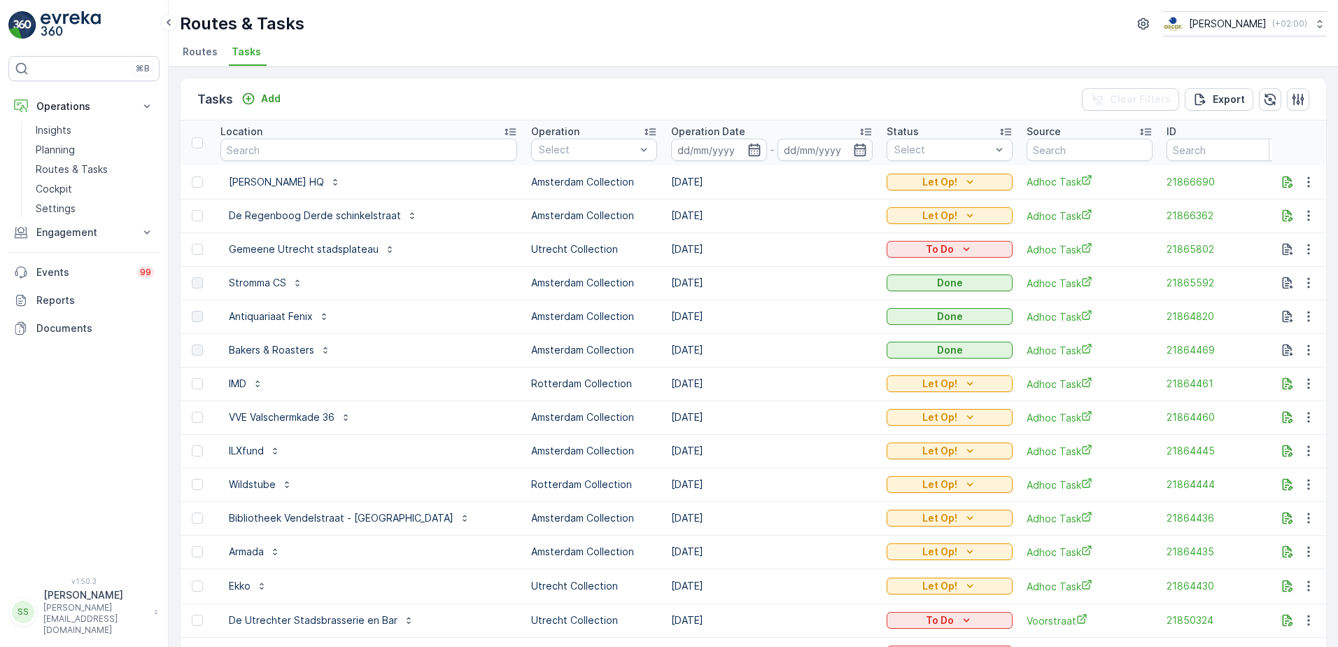
click at [315, 157] on input "text" at bounding box center [368, 150] width 297 height 22
type input "meeting"
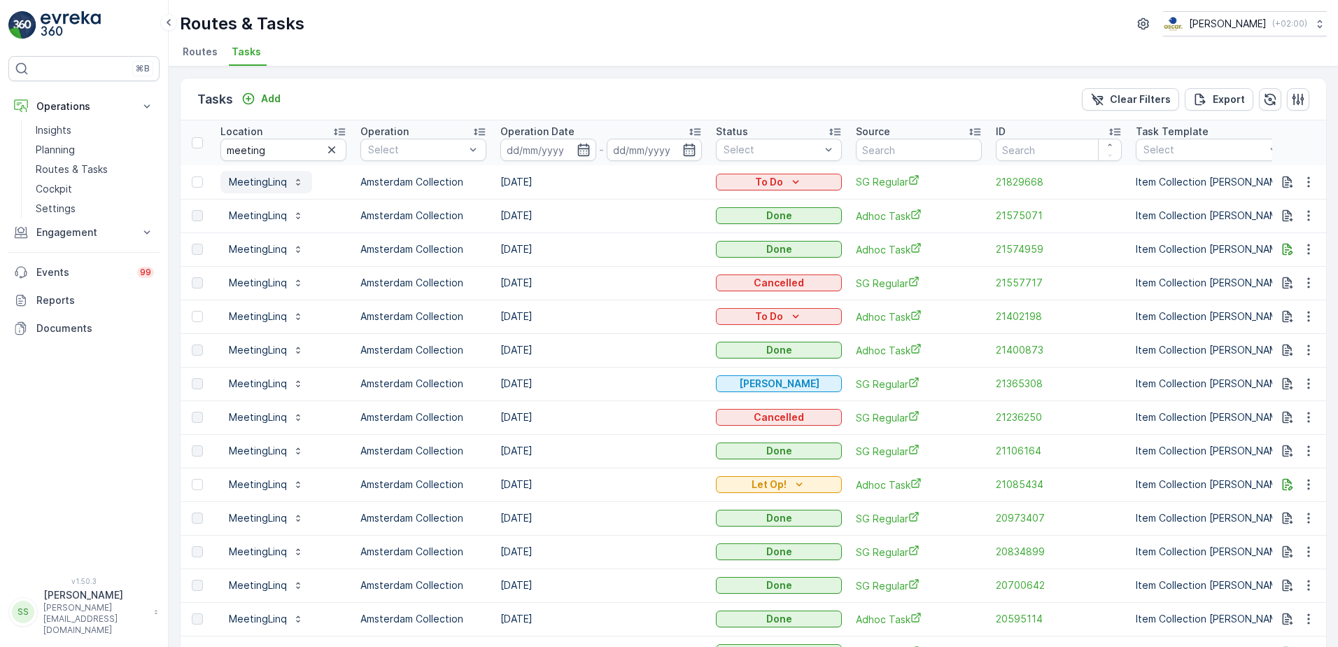
click at [249, 183] on p "MeetingLinq" at bounding box center [258, 182] width 58 height 14
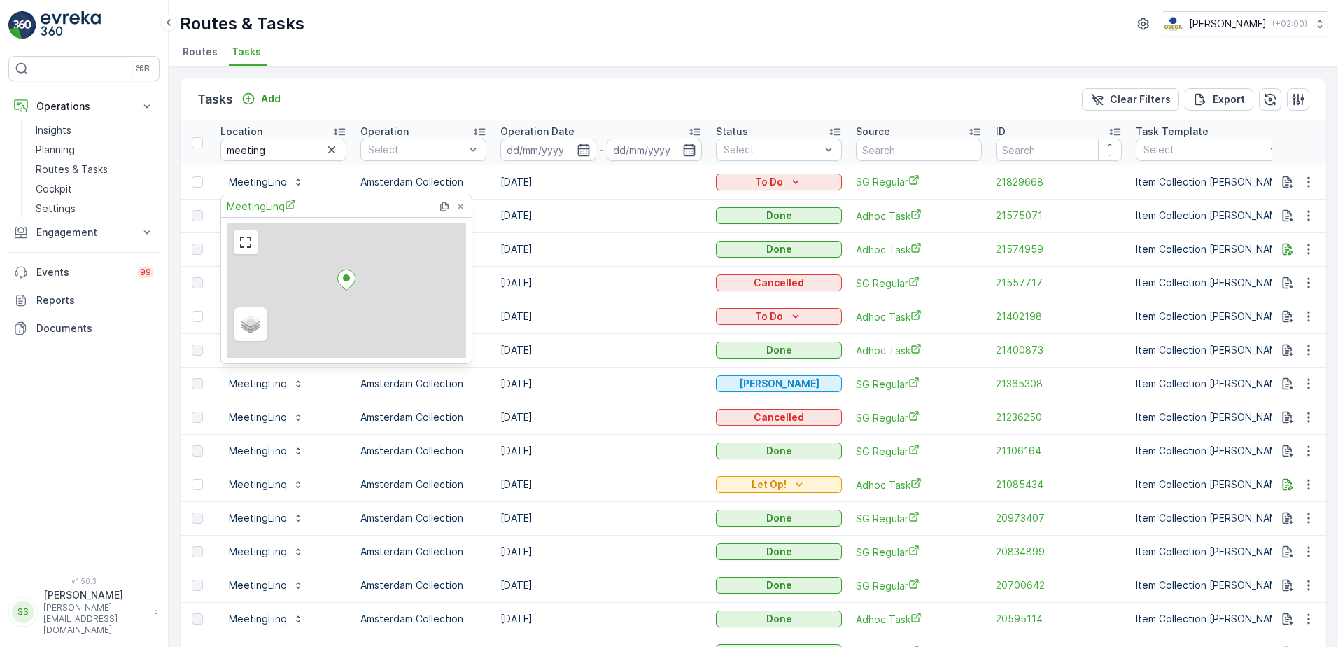
click at [258, 204] on span "MeetingLinq" at bounding box center [261, 206] width 69 height 15
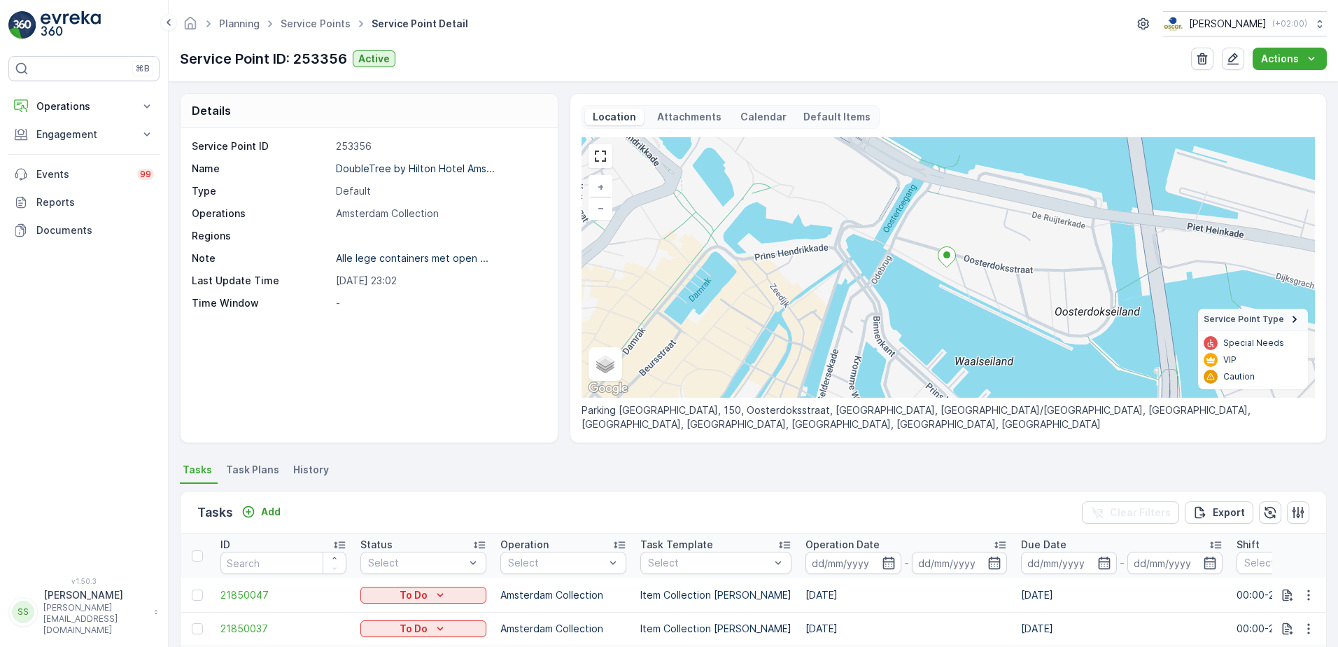
click at [422, 81] on div "Planning Service Points Service Point Detail Oscar Circulair ( +02:00 ) Service…" at bounding box center [753, 41] width 1169 height 82
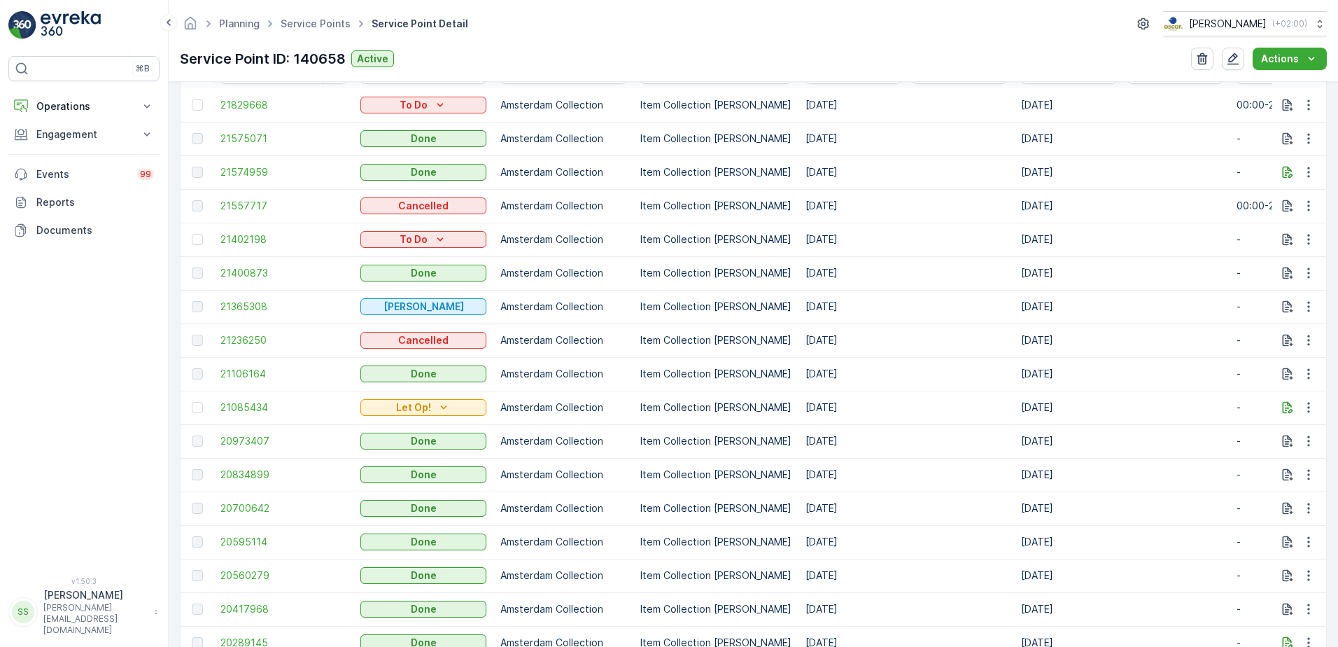
scroll to position [210, 0]
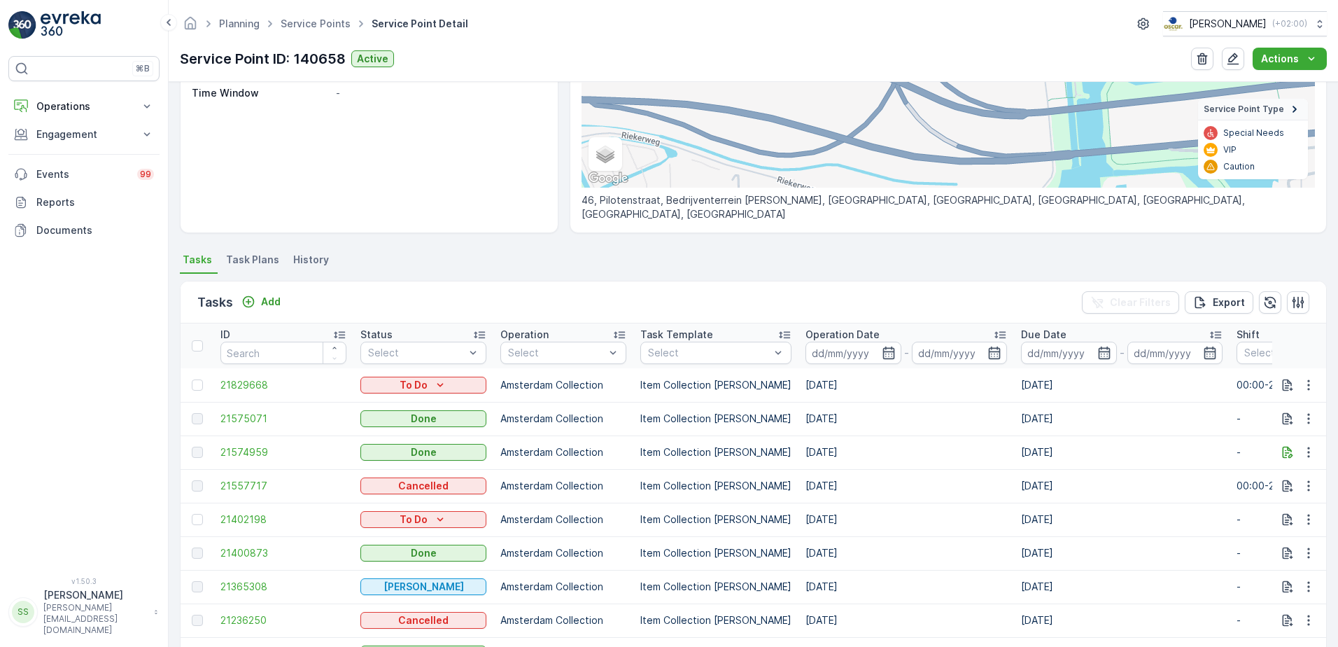
click at [993, 337] on icon at bounding box center [1000, 335] width 14 height 14
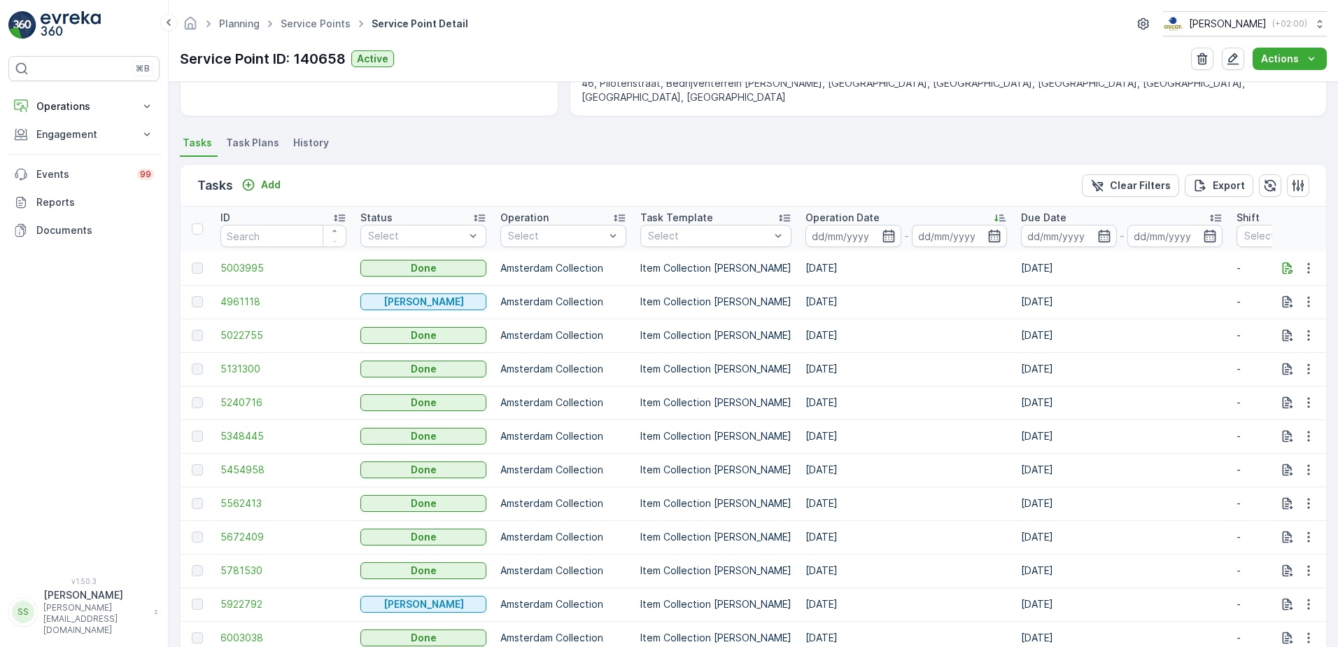
scroll to position [350, 0]
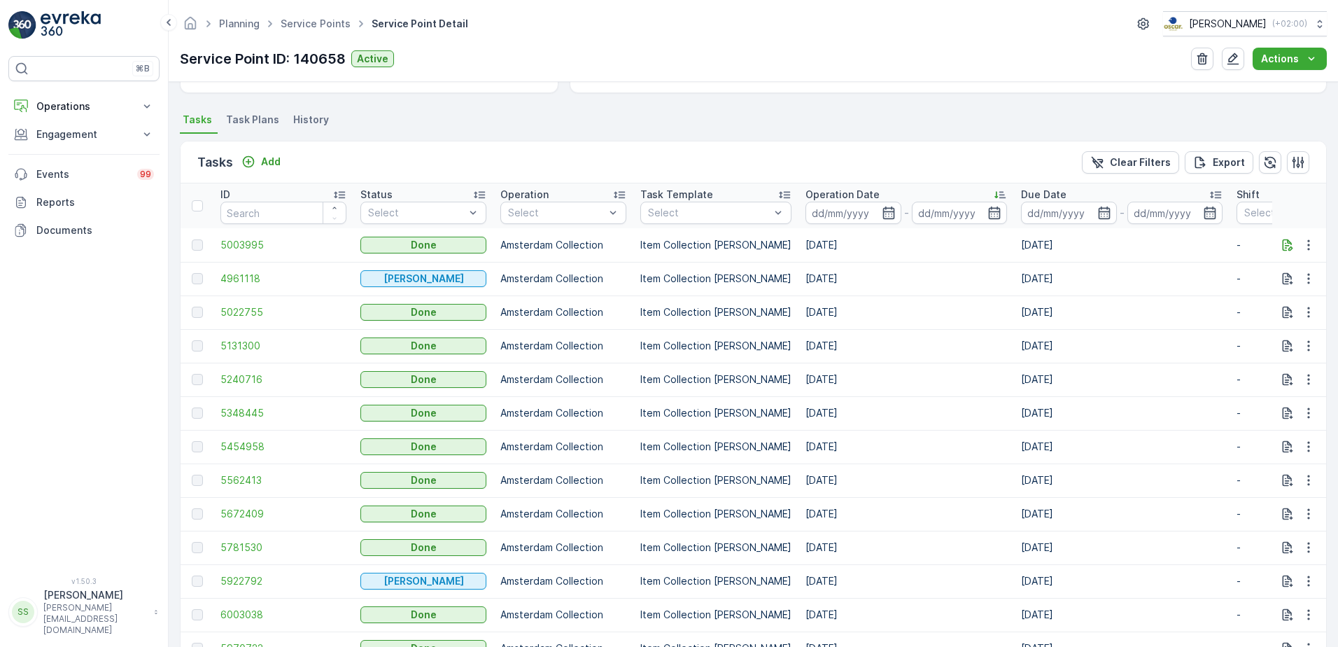
click at [998, 195] on th "Operation Date -" at bounding box center [907, 205] width 216 height 45
click at [994, 195] on icon at bounding box center [999, 195] width 11 height 7
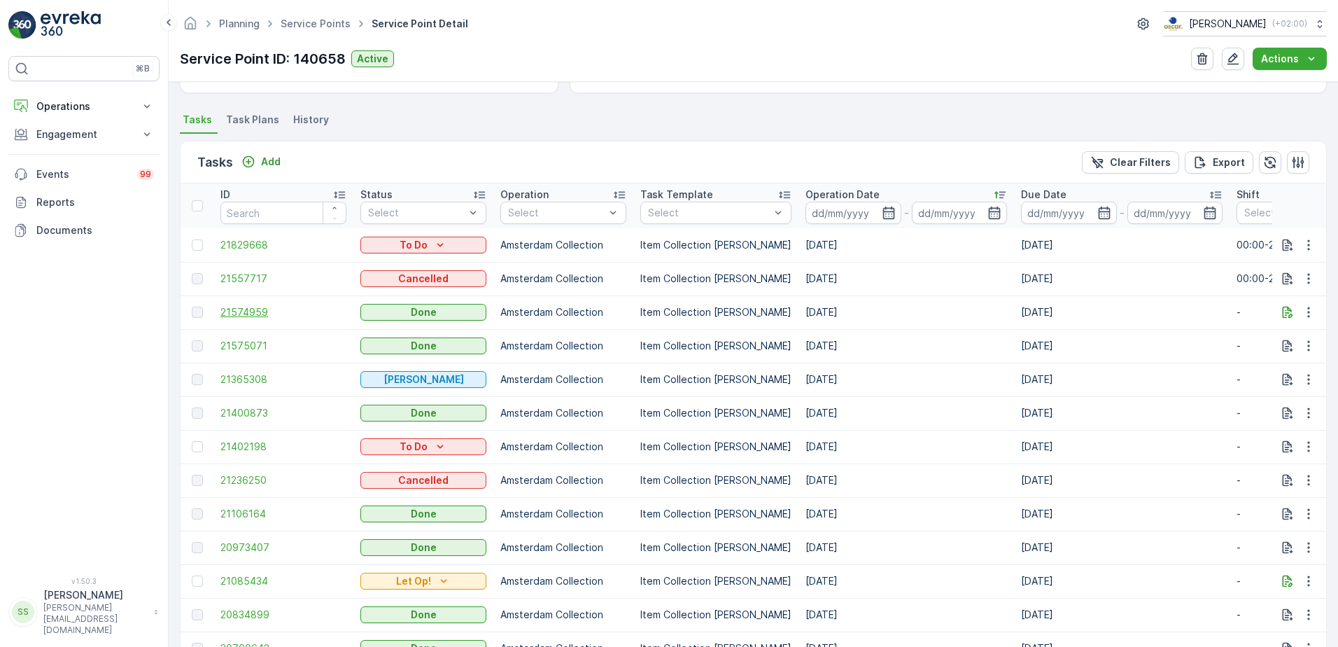
click at [248, 309] on span "21574959" at bounding box center [283, 312] width 126 height 14
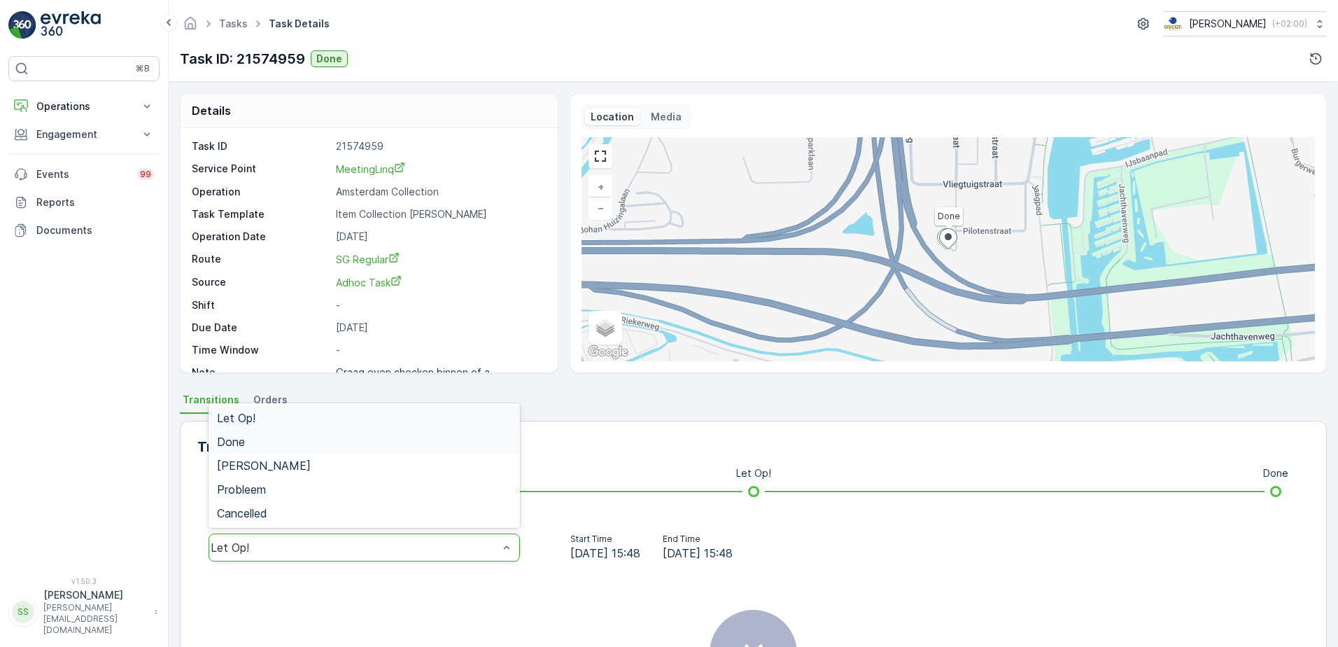
click at [222, 444] on span "Done" at bounding box center [231, 441] width 28 height 13
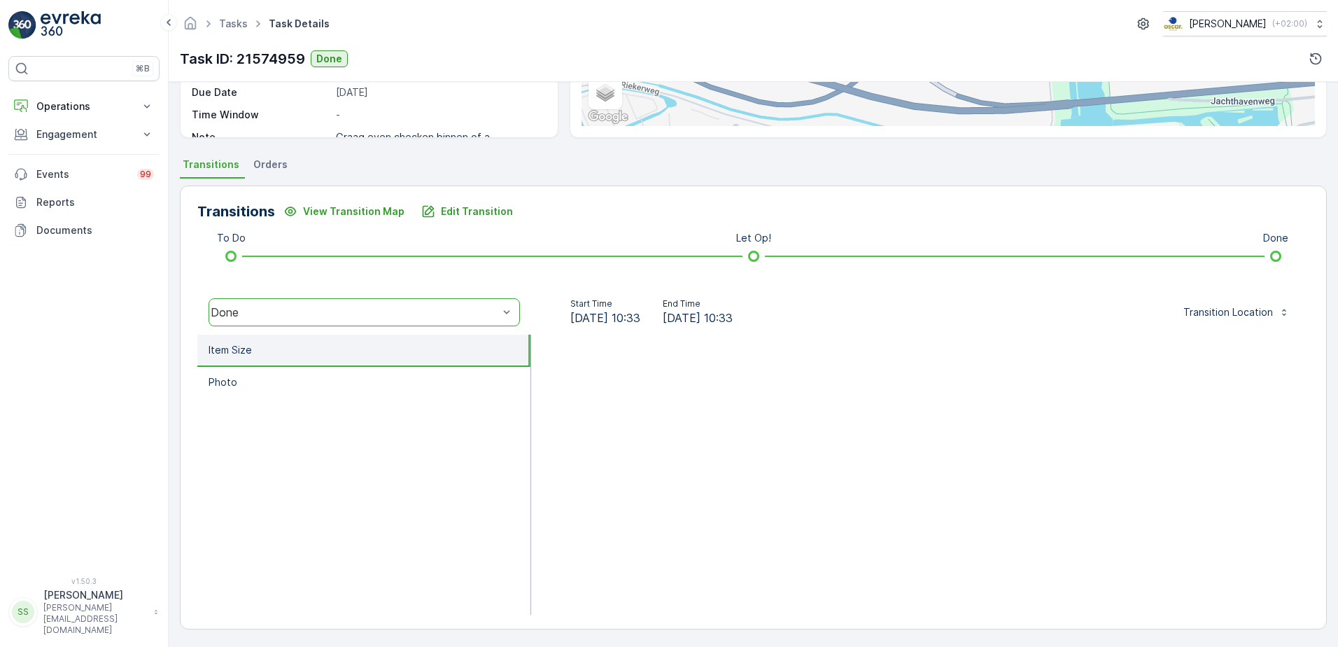
scroll to position [236, 0]
click at [591, 440] on div at bounding box center [920, 474] width 778 height 280
click at [1036, 432] on div at bounding box center [920, 474] width 778 height 280
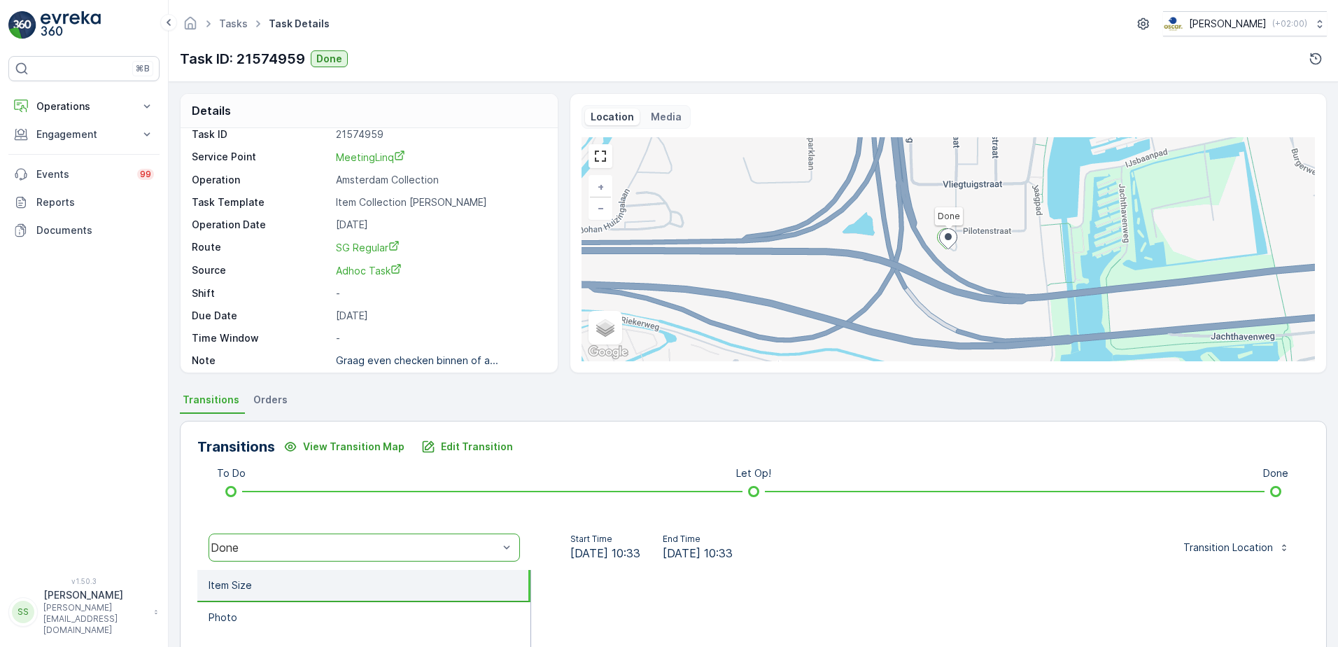
scroll to position [18, 0]
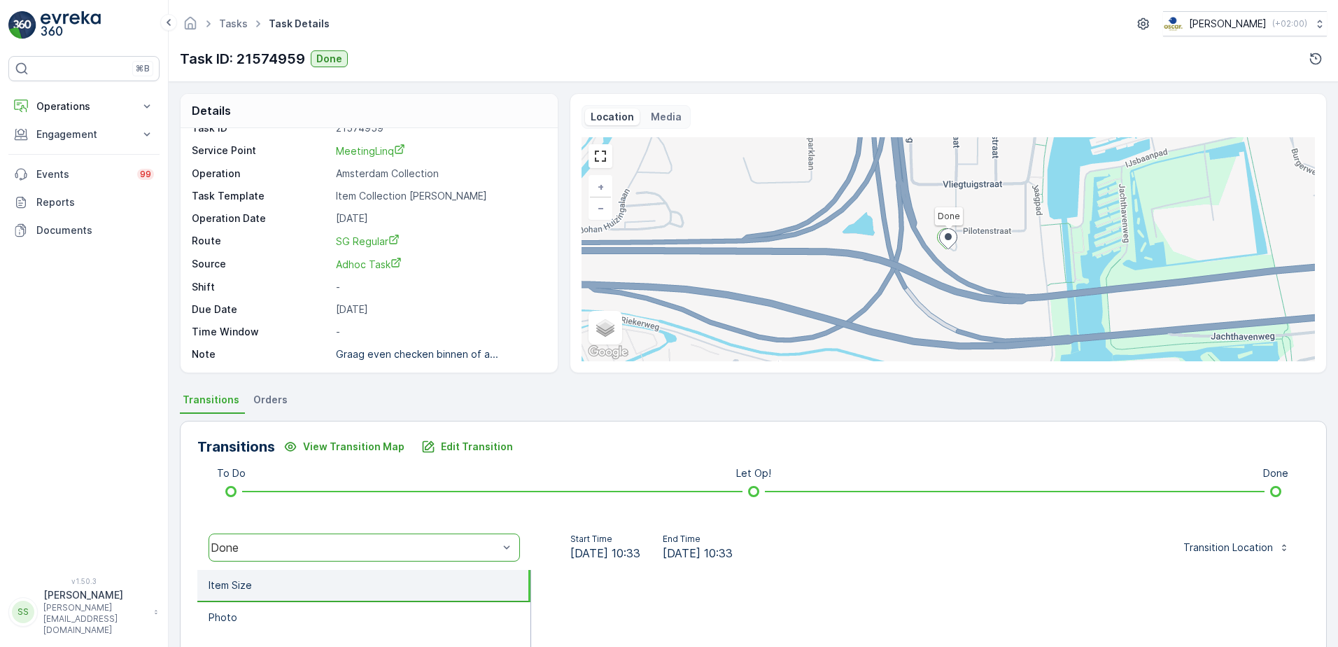
click at [521, 470] on div "Transitions View Transition Map Edit Transition To Do Let Op! Done option Done,…" at bounding box center [753, 643] width 1147 height 444
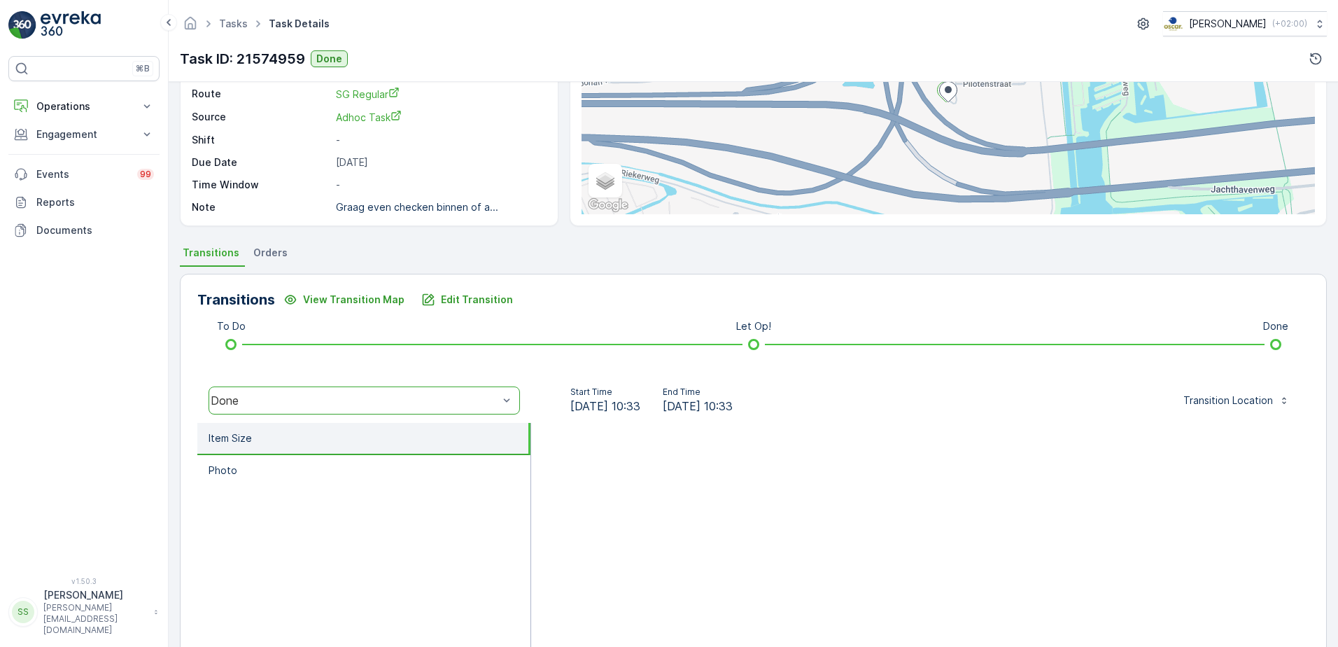
scroll to position [236, 0]
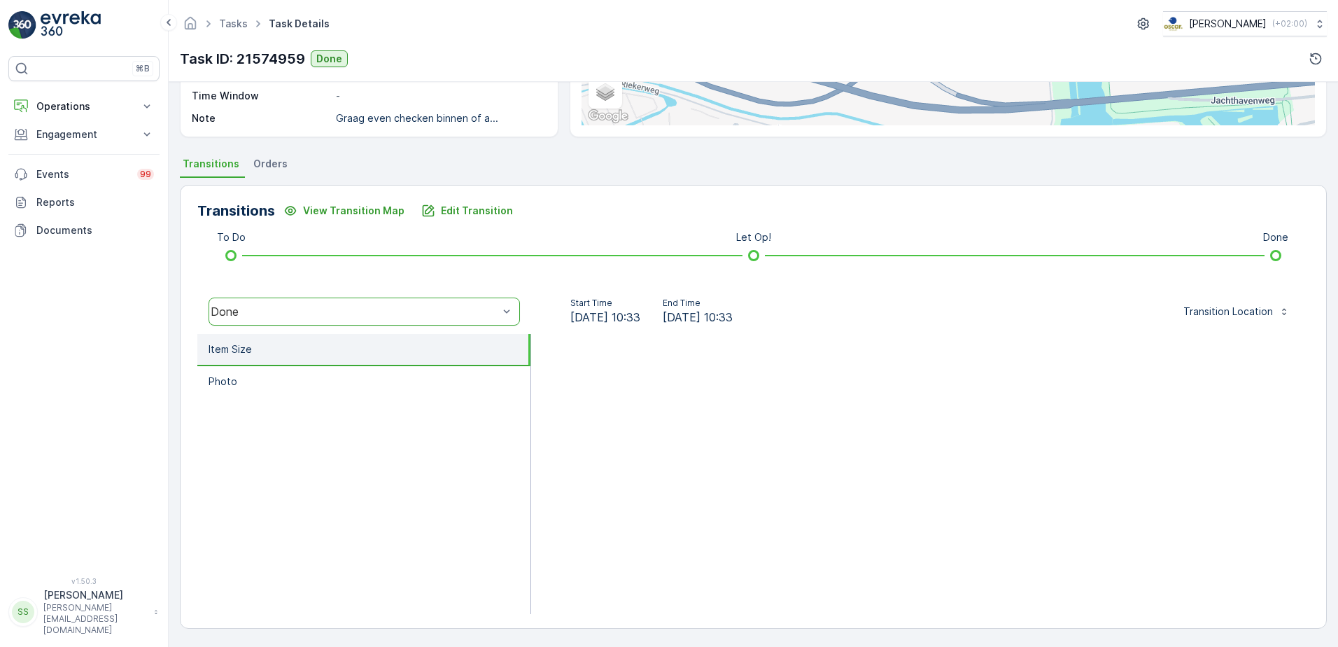
drag, startPoint x: 400, startPoint y: 460, endPoint x: 355, endPoint y: 344, distance: 124.1
click at [399, 457] on ul "Item Size Photo" at bounding box center [364, 474] width 334 height 280
click at [383, 304] on div "Done" at bounding box center [364, 311] width 311 height 28
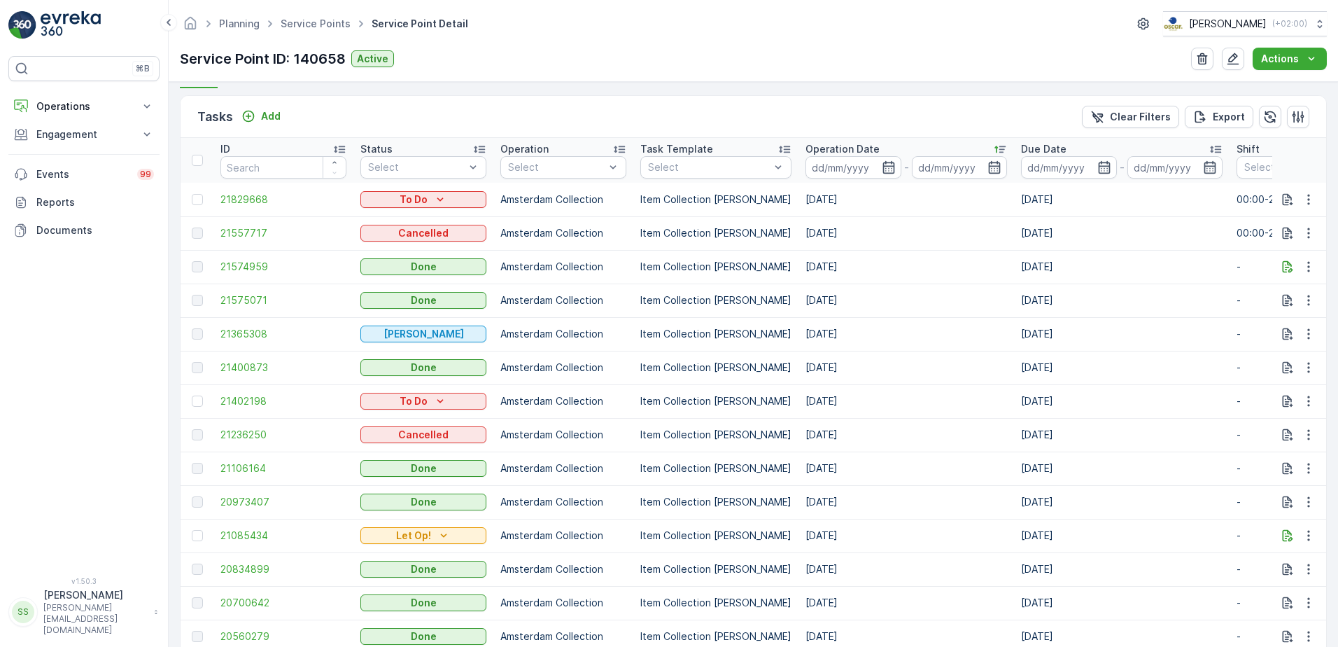
scroll to position [420, 0]
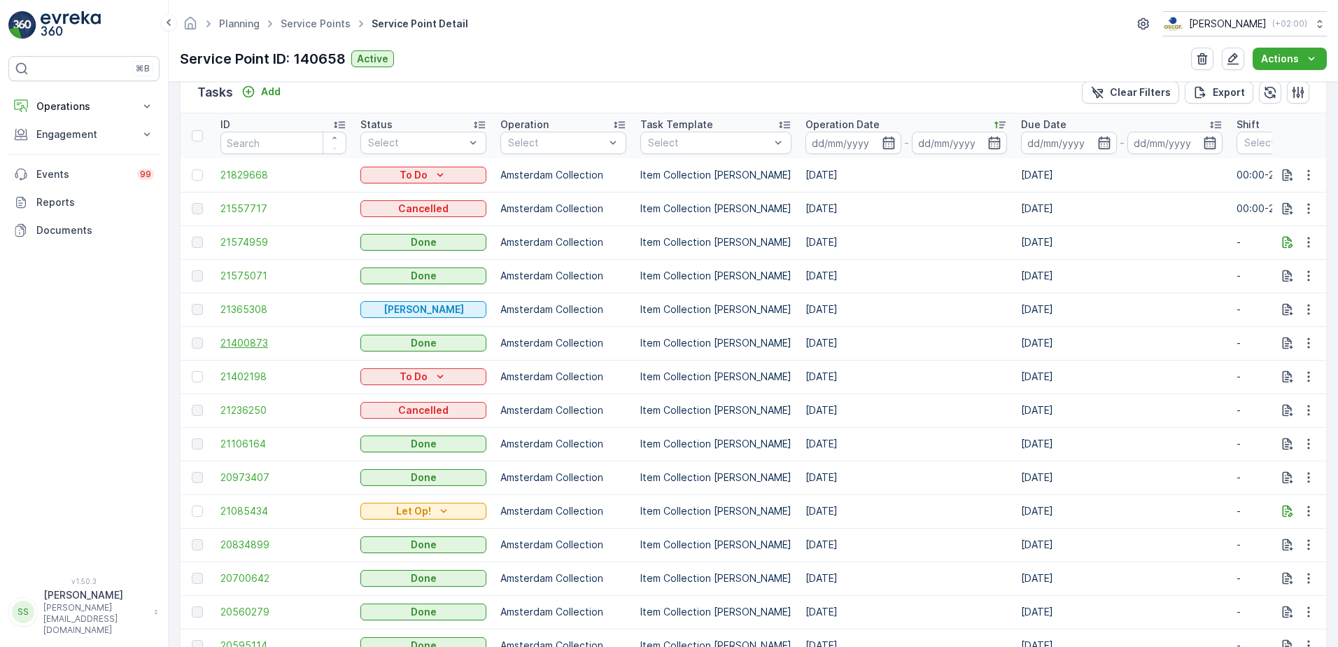
click at [263, 344] on span "21400873" at bounding box center [283, 343] width 126 height 14
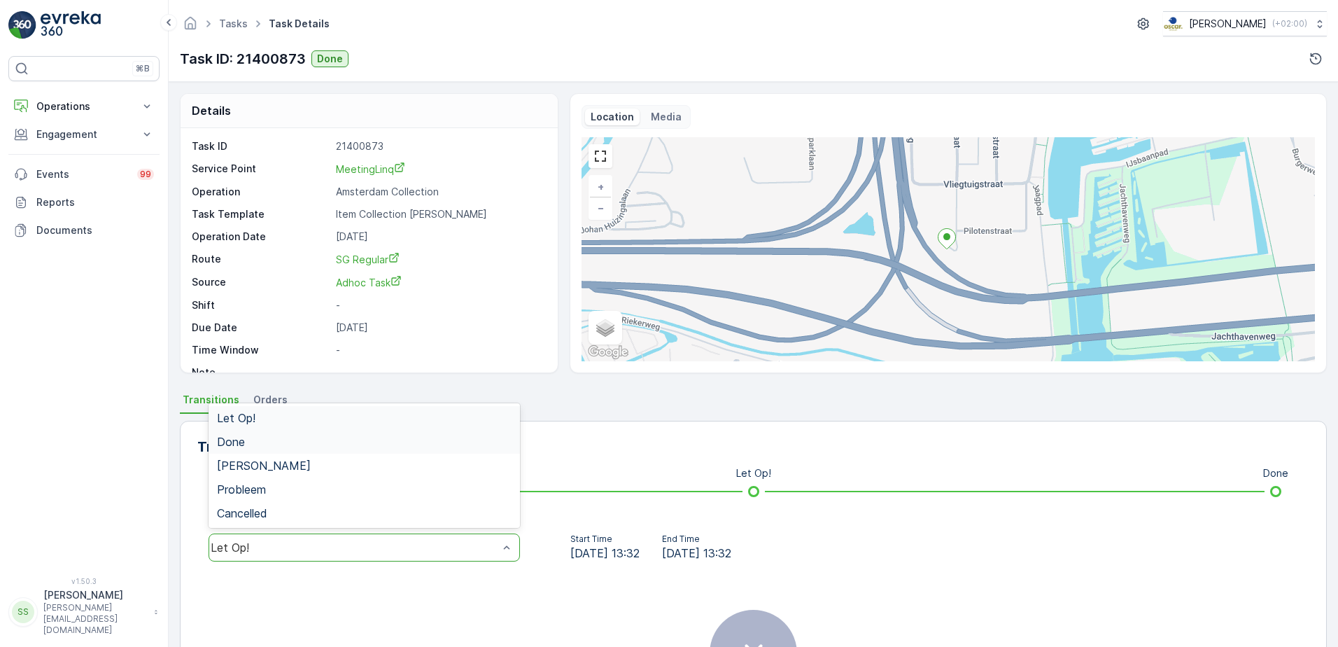
click at [237, 446] on span "Done" at bounding box center [231, 441] width 28 height 13
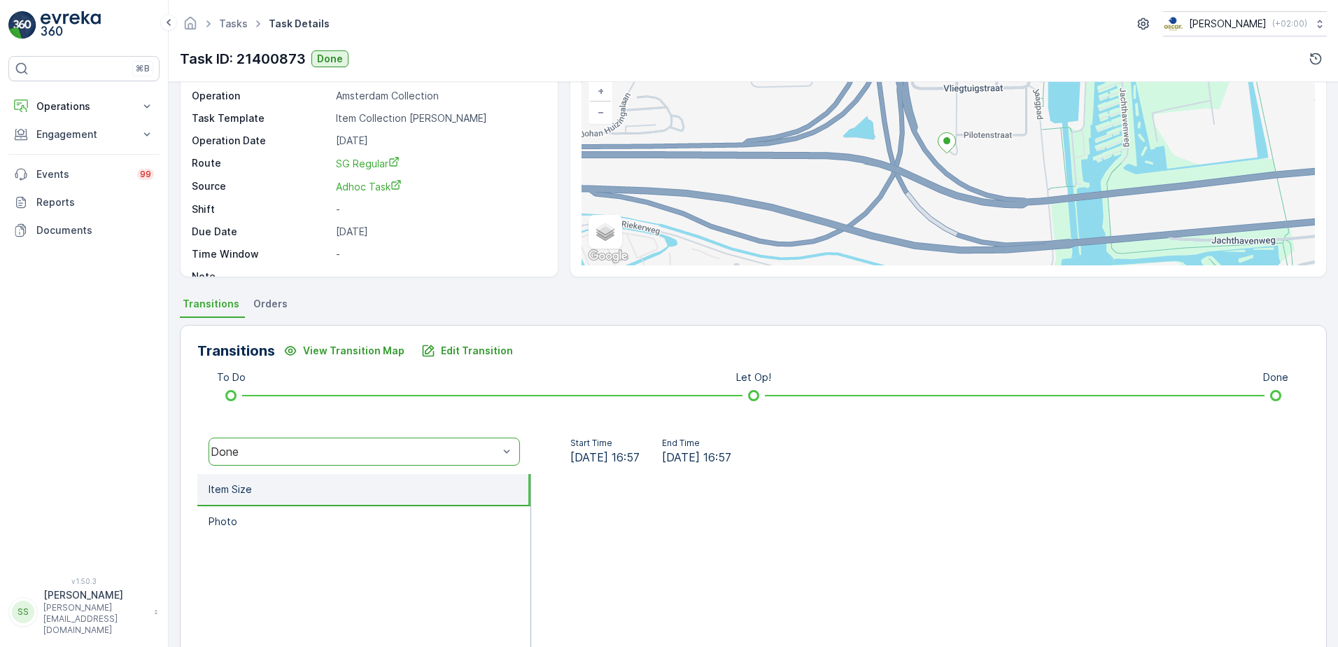
scroll to position [236, 0]
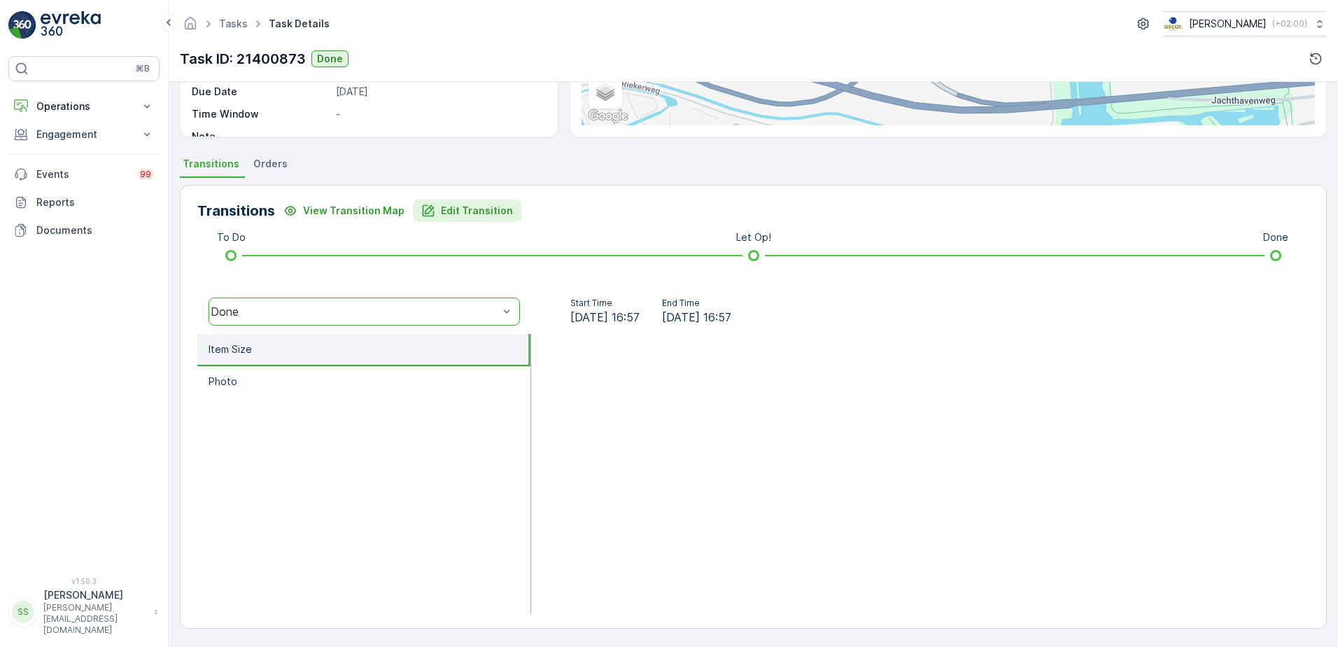
click at [449, 210] on p "Edit Transition" at bounding box center [477, 211] width 72 height 14
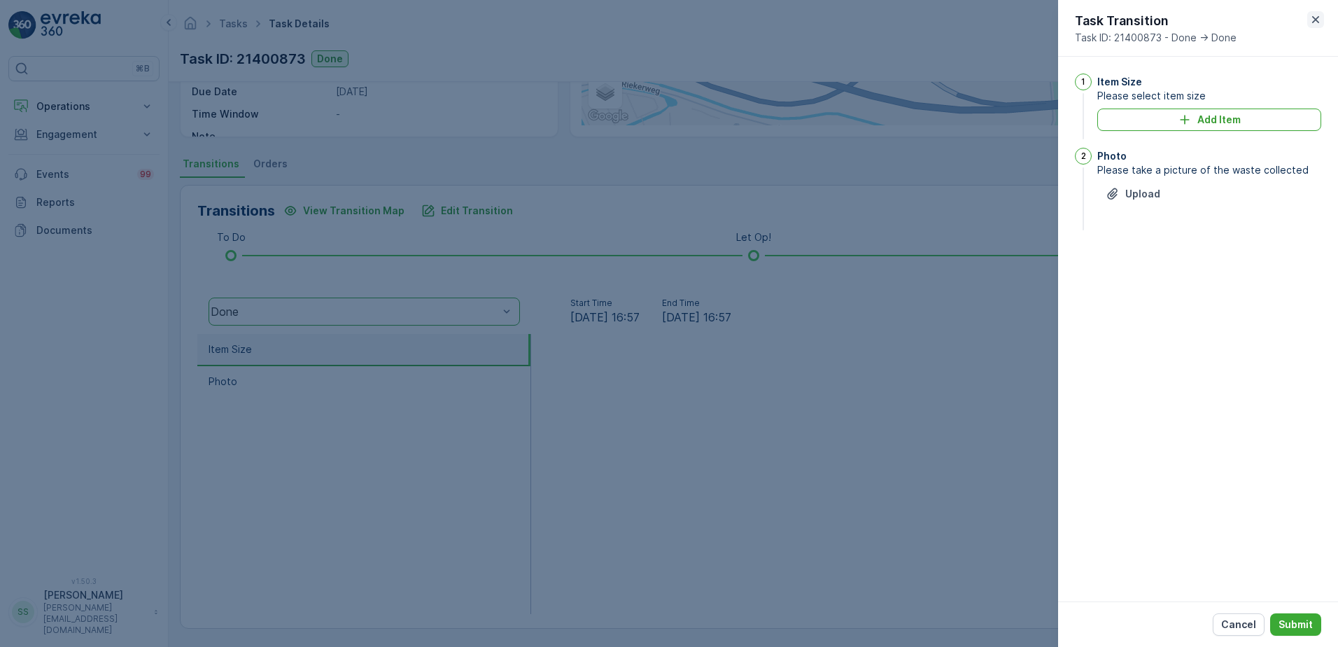
click at [1318, 17] on icon "button" at bounding box center [1315, 19] width 7 height 7
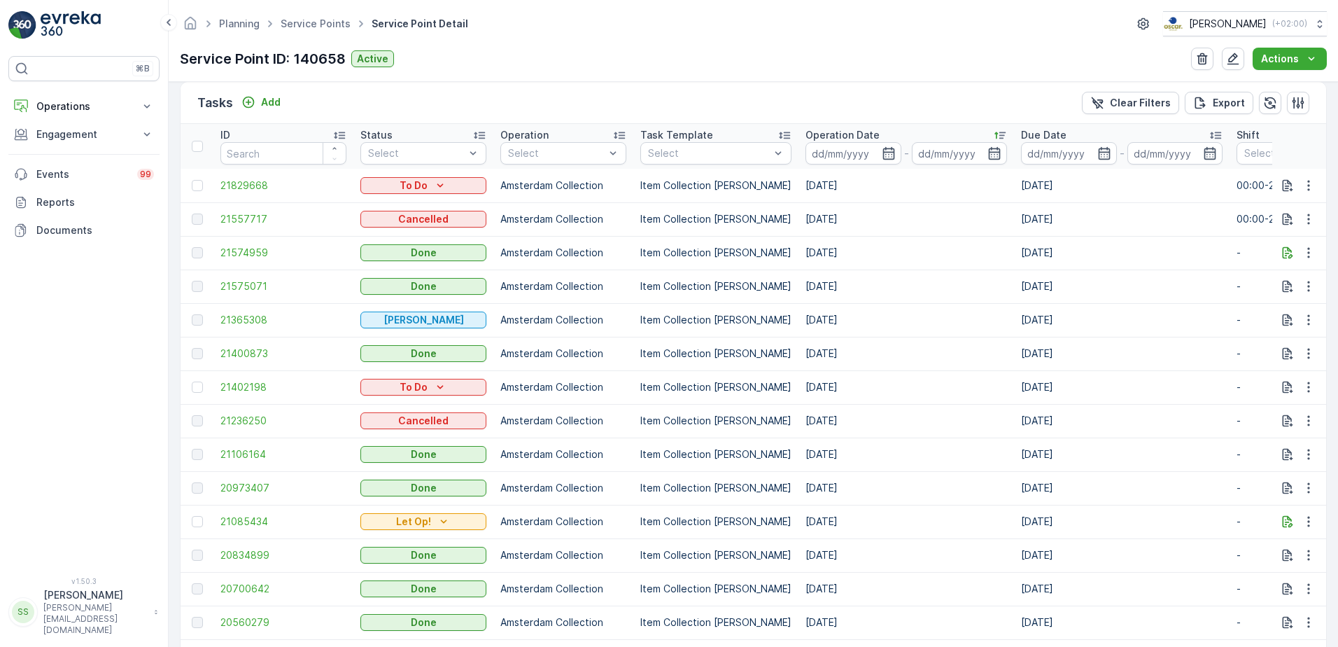
scroll to position [490, 0]
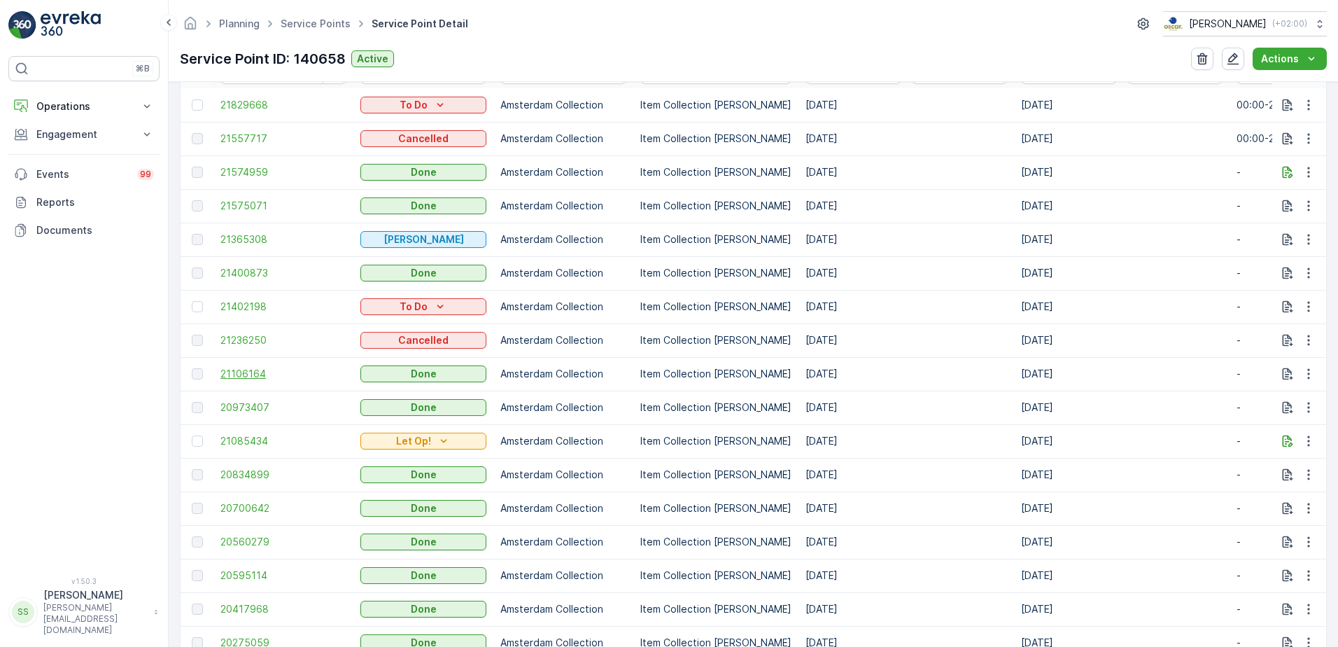
click at [255, 370] on span "21106164" at bounding box center [283, 374] width 126 height 14
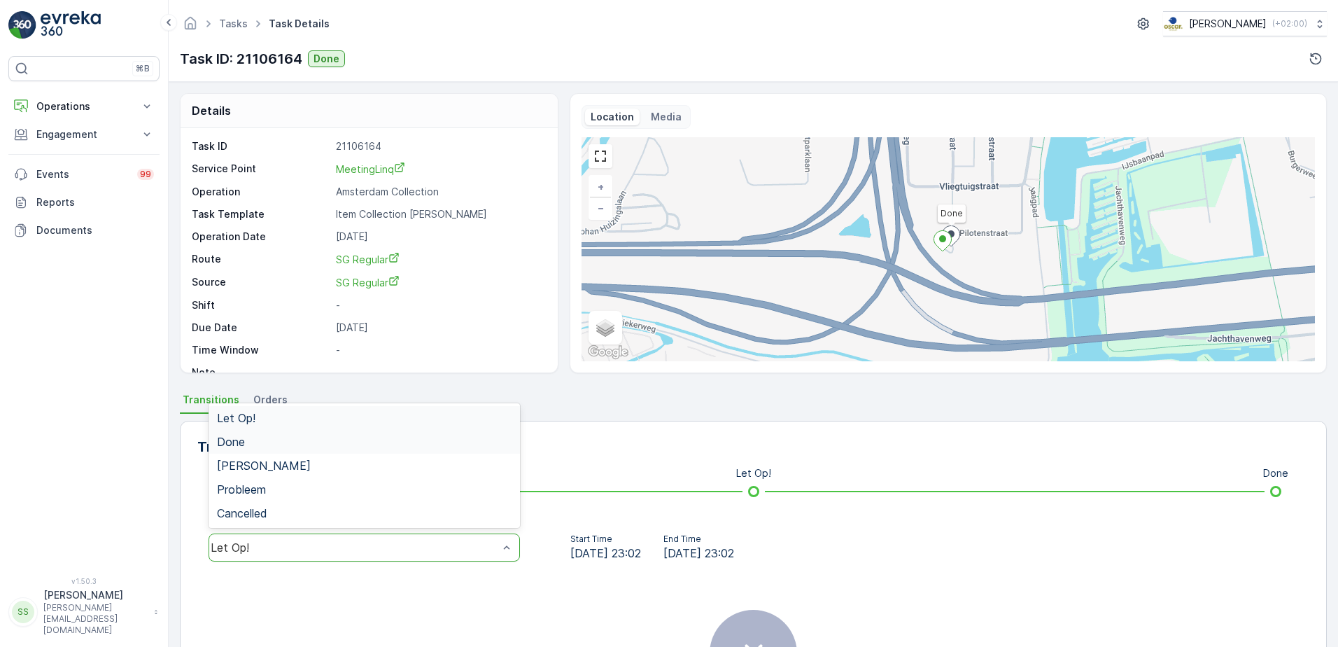
drag, startPoint x: 235, startPoint y: 425, endPoint x: 231, endPoint y: 439, distance: 14.6
click at [231, 439] on div "Let Op! Done Geen Afval Probleem Cancelled" at bounding box center [364, 465] width 311 height 125
click at [231, 439] on span "Done" at bounding box center [231, 441] width 28 height 13
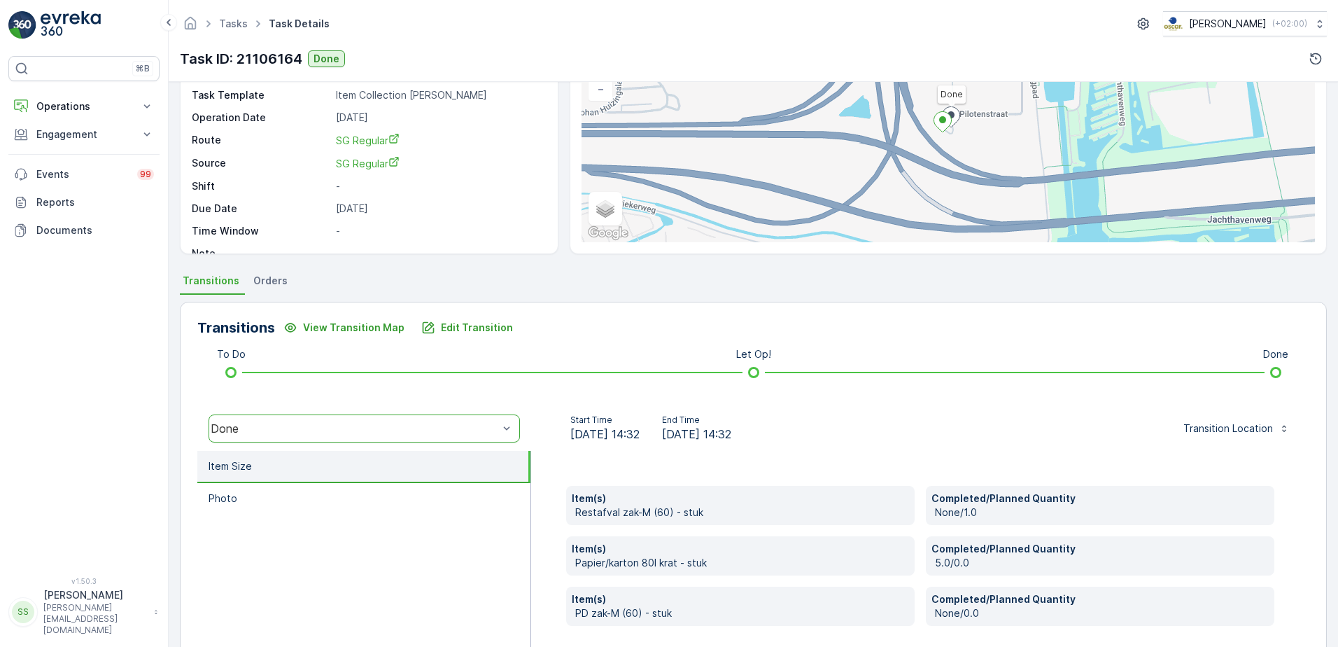
scroll to position [236, 0]
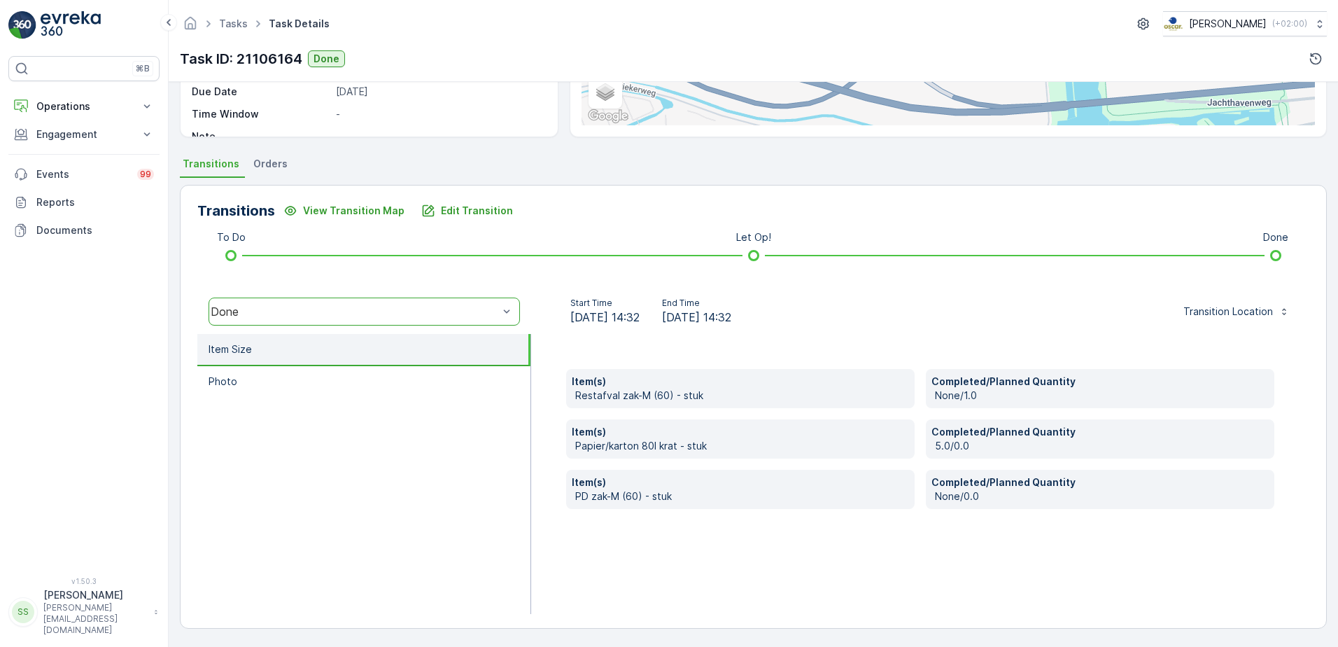
click at [841, 563] on div "Item(s) Restafval zak-M (60) - stuk Completed/Planned Quantity None/1.0 Item(s)…" at bounding box center [920, 474] width 778 height 280
drag, startPoint x: 631, startPoint y: 438, endPoint x: 677, endPoint y: 413, distance: 52.0
click at [698, 436] on p "Item(s)" at bounding box center [740, 432] width 337 height 14
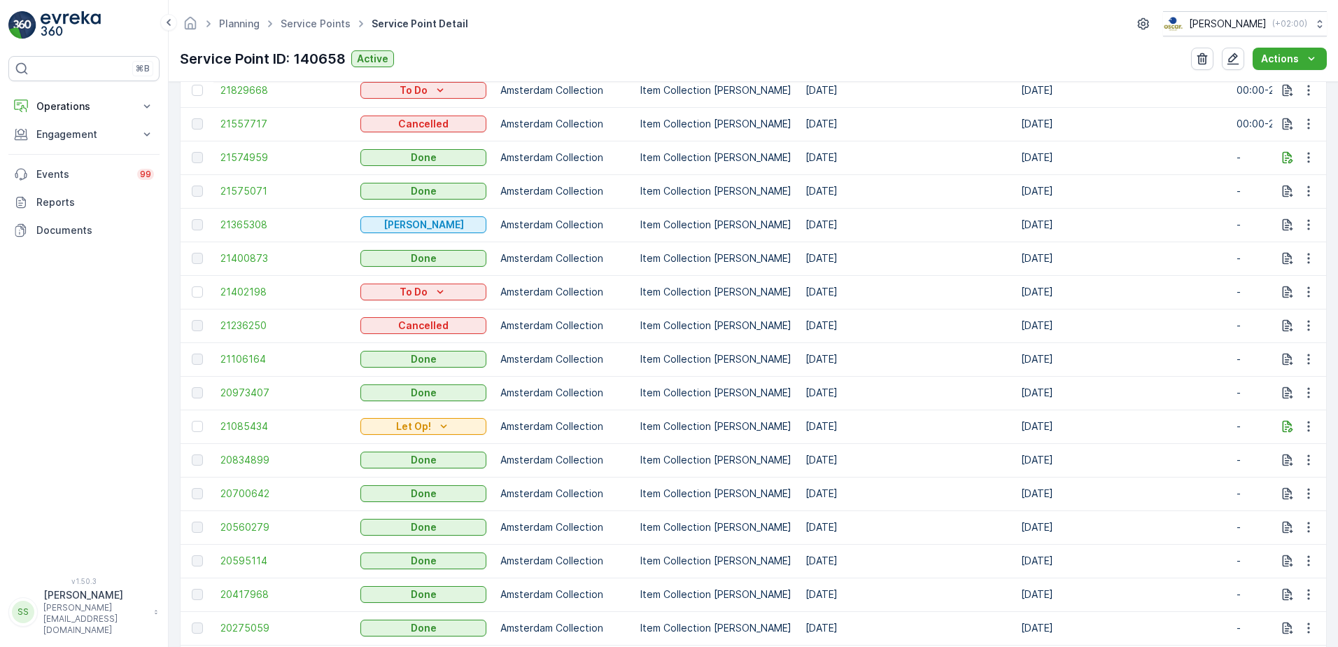
scroll to position [490, 0]
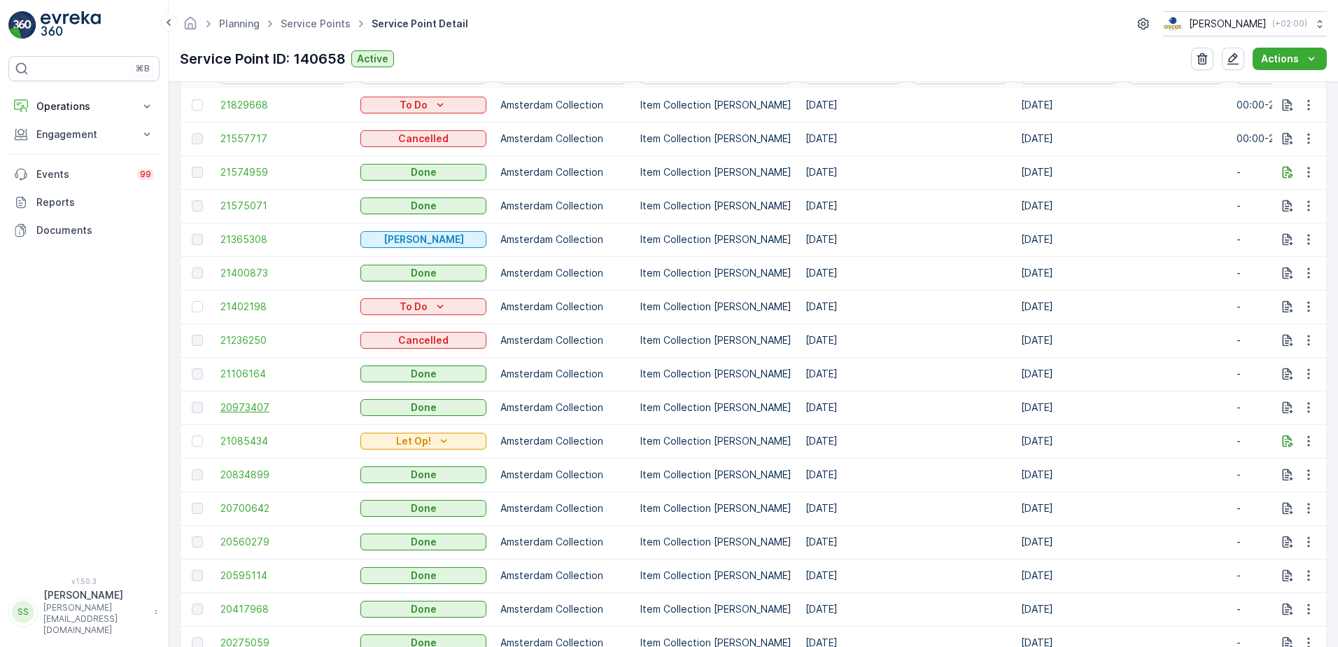
click at [247, 405] on span "20973407" at bounding box center [283, 407] width 126 height 14
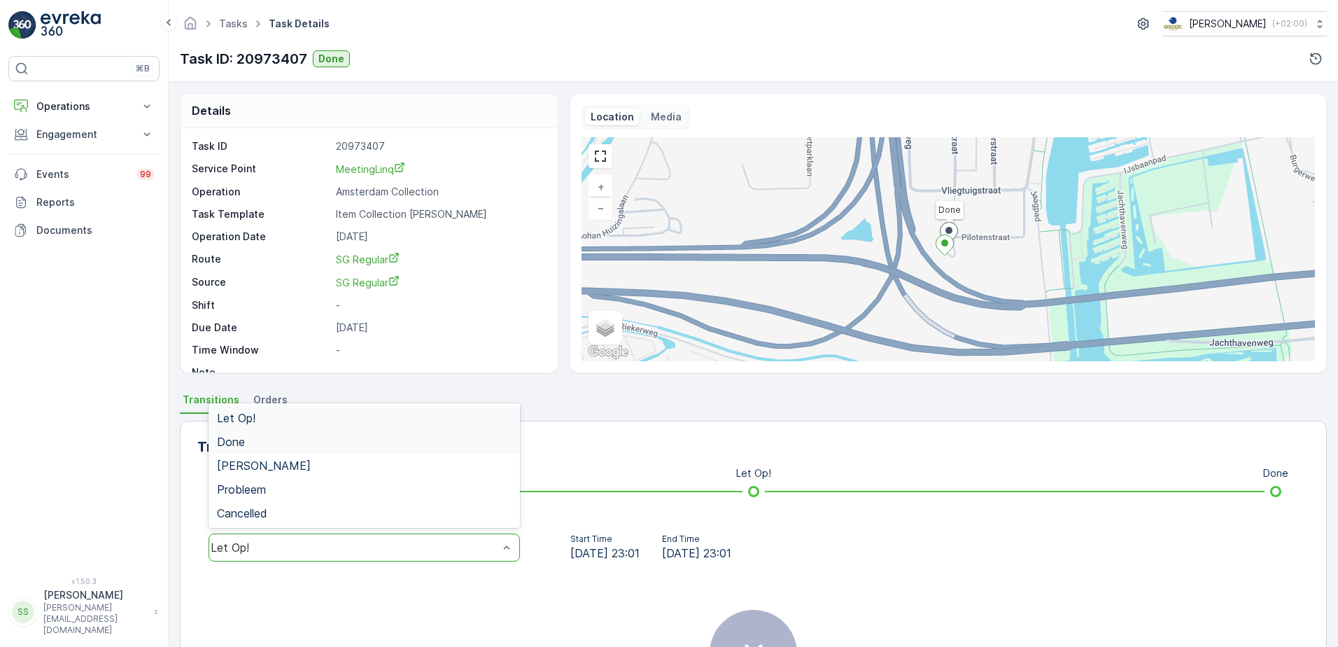
click at [237, 439] on span "Done" at bounding box center [231, 441] width 28 height 13
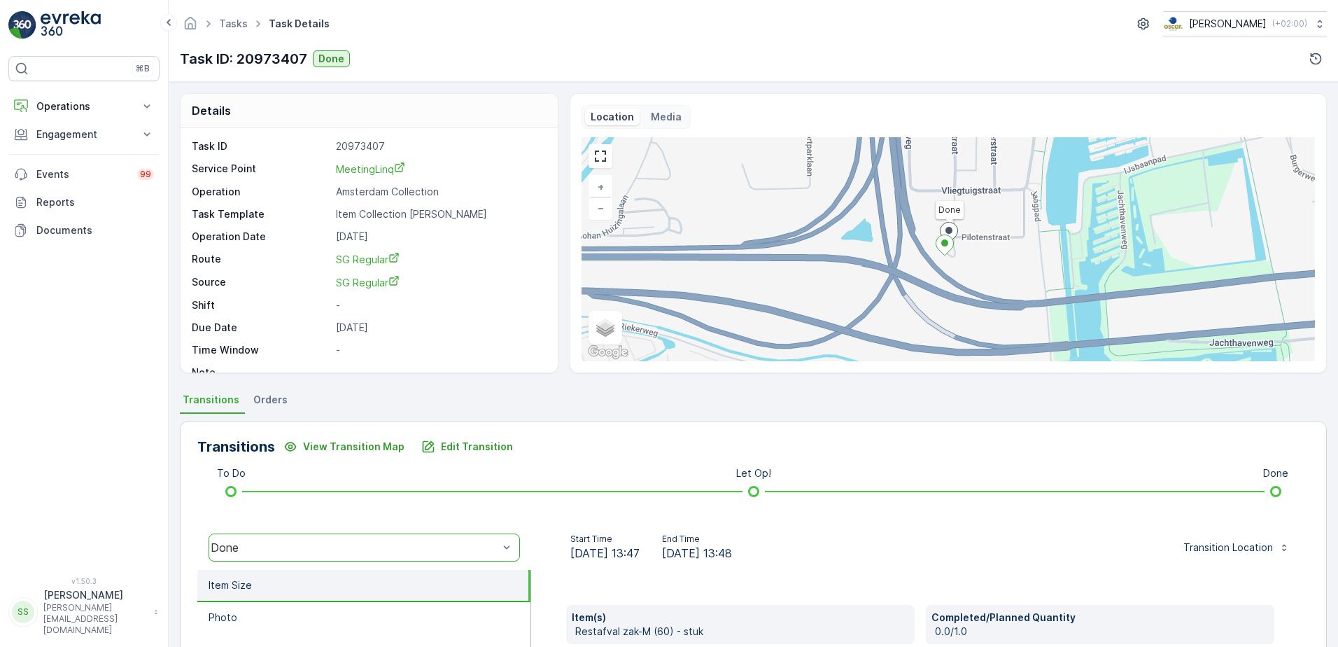
click at [590, 509] on div "Transitions View Transition Map Edit Transition To Do Let Op! Done option Done,…" at bounding box center [753, 643] width 1147 height 444
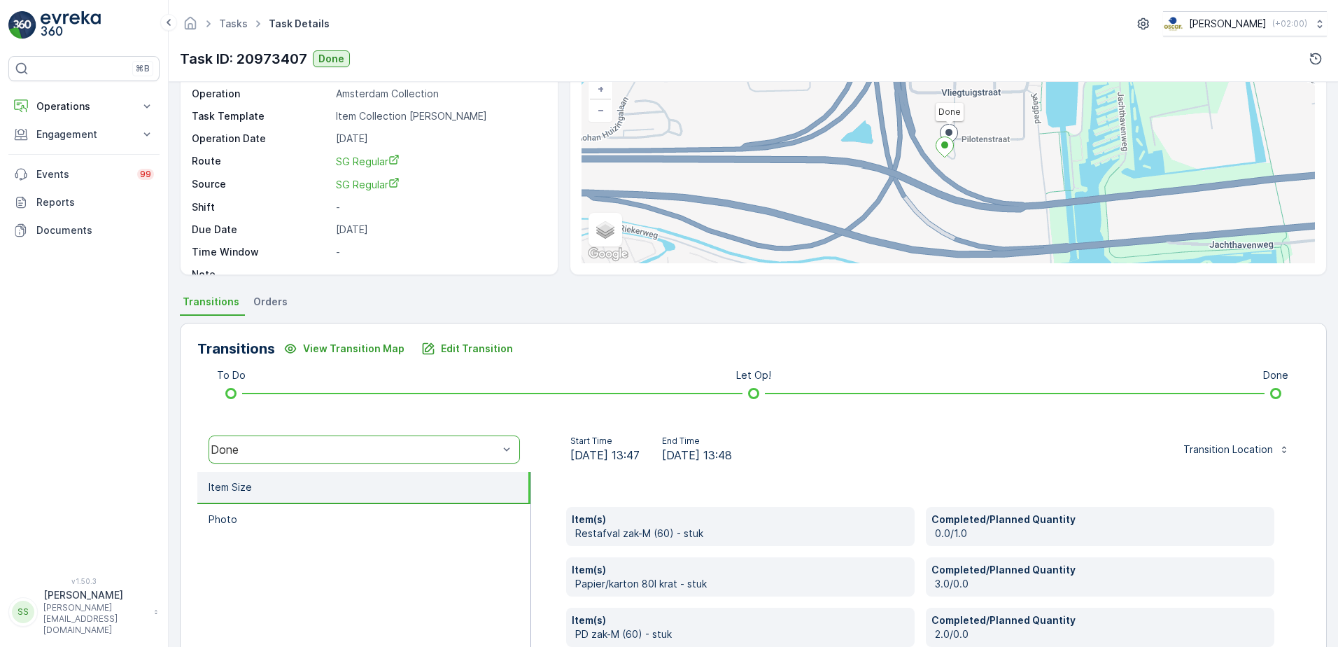
scroll to position [236, 0]
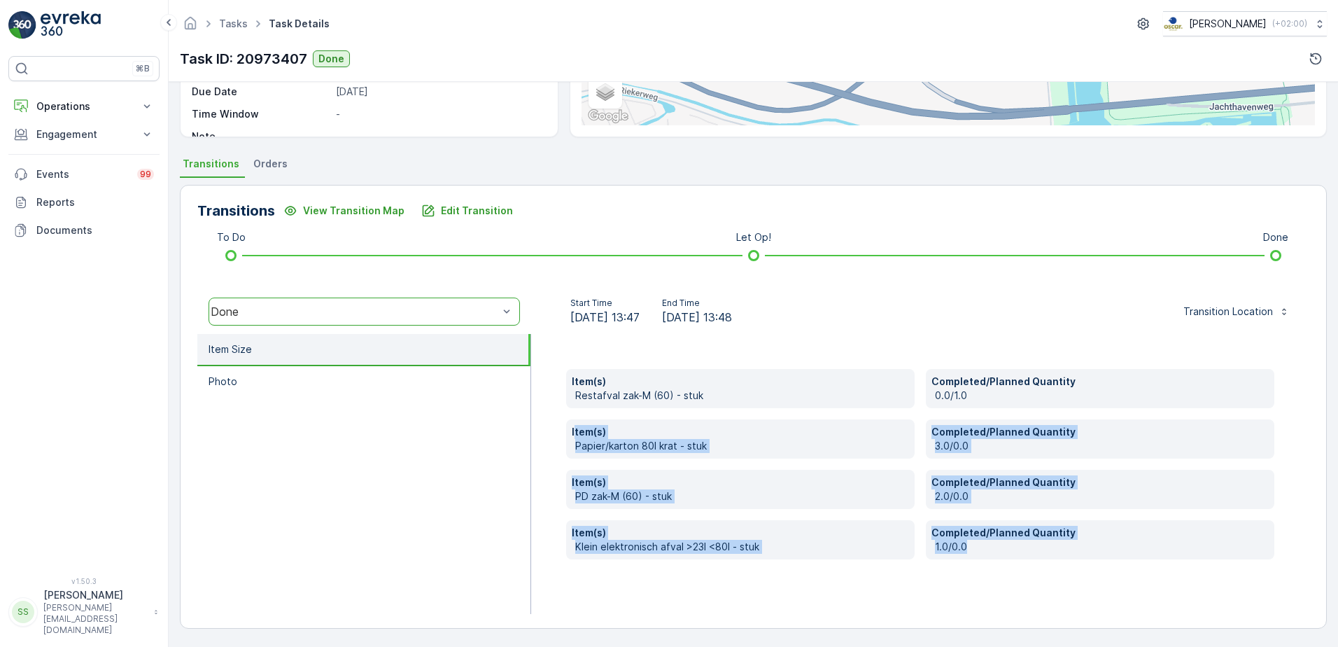
drag, startPoint x: 988, startPoint y: 549, endPoint x: 565, endPoint y: 410, distance: 445.7
click at [566, 410] on div "Item(s) Restafval zak-M (60) - stuk Completed/Planned Quantity 0.0/1.0 Item(s) …" at bounding box center [920, 464] width 708 height 190
drag, startPoint x: 565, startPoint y: 410, endPoint x: 563, endPoint y: 305, distance: 105.0
click at [545, 428] on div "Item(s) Restafval zak-M (60) - stuk Completed/Planned Quantity 0.0/1.0 Item(s) …" at bounding box center [920, 474] width 778 height 280
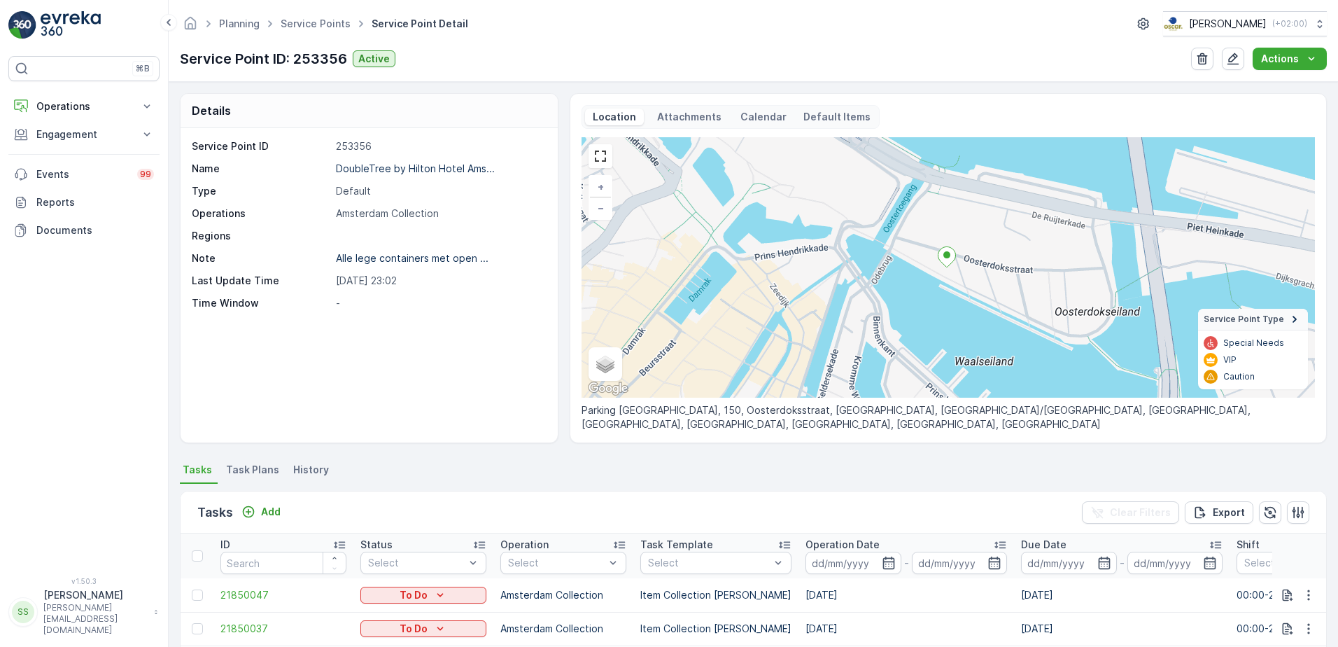
click at [926, 46] on div "Planning Service Points Service Point Detail Oscar Circulair ( +02:00 ) Service…" at bounding box center [753, 41] width 1169 height 82
click at [638, 503] on div "Tasks Add Clear Filters Export" at bounding box center [754, 512] width 1146 height 42
click at [287, 350] on div "Service Point ID 253356 Name DoubleTree by Hilton Hotel Ams... Type Default Ope…" at bounding box center [369, 285] width 377 height 314
click at [383, 338] on div "Service Point ID 253356 Name DoubleTree by Hilton Hotel Ams... Type Default Ope…" at bounding box center [369, 285] width 377 height 314
drag, startPoint x: 820, startPoint y: 412, endPoint x: 715, endPoint y: 412, distance: 105.7
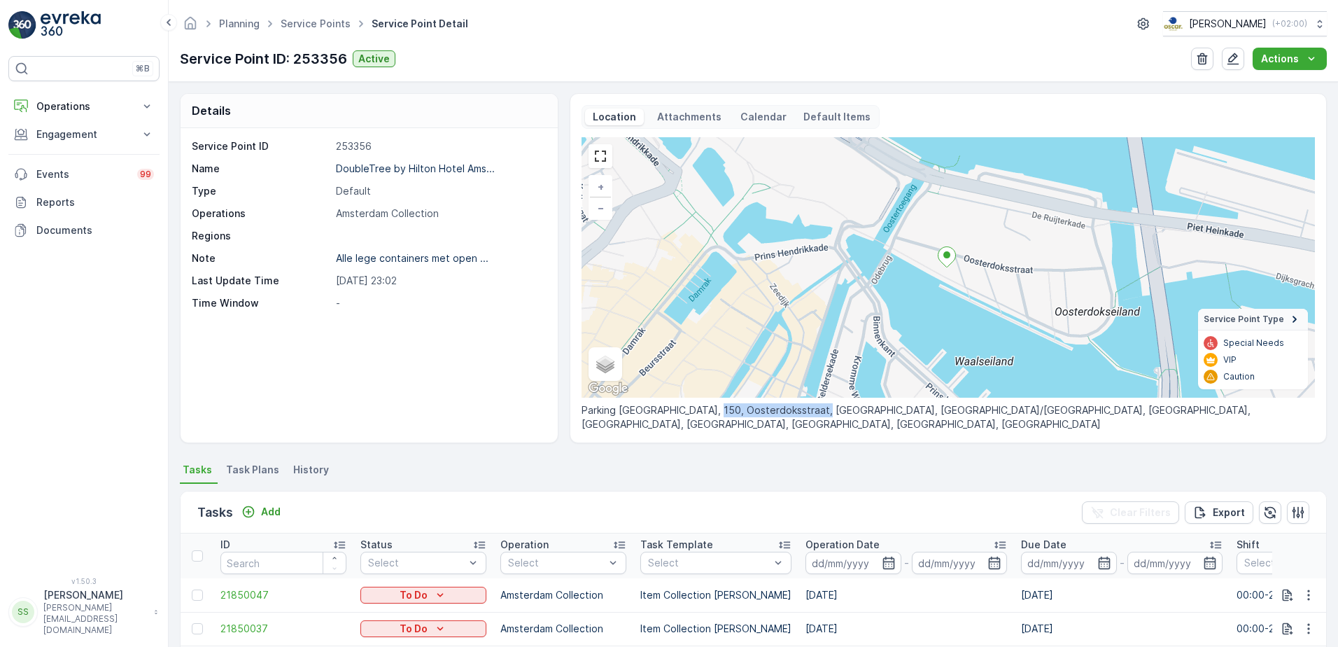
click at [715, 412] on p "Parking Centrum Oosterdok, 150, Oosterdoksstraat, Oosterdokseiland, Nieuwmarkt/…" at bounding box center [948, 417] width 733 height 28
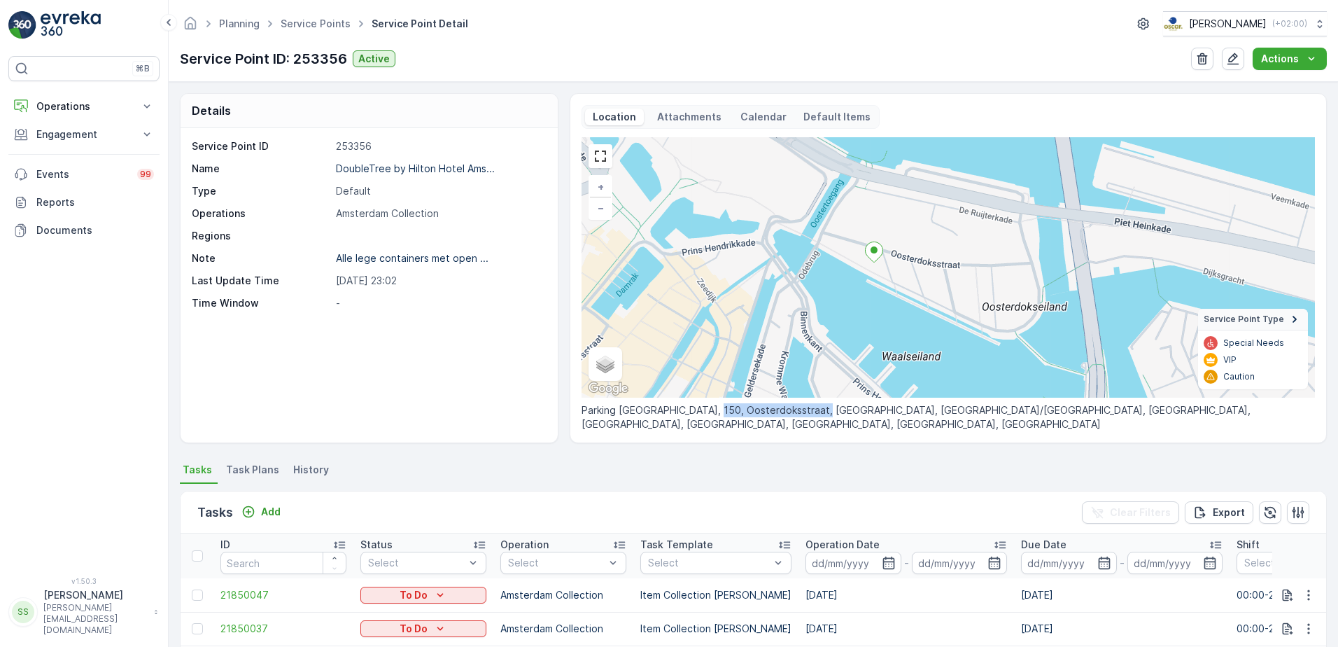
drag, startPoint x: 715, startPoint y: 412, endPoint x: 815, endPoint y: 358, distance: 113.7
click at [815, 358] on div "+ − Satellite Roadmap Terrain Hybrid Leaflet Keyboard shortcuts Map Data Map da…" at bounding box center [948, 267] width 733 height 260
click at [712, 463] on ul "Tasks Task Plans History" at bounding box center [753, 472] width 1147 height 24
click at [558, 323] on div "Details Service Point ID 253356 Name DoubleTree by Hilton Hotel Ams... Type Def…" at bounding box center [753, 268] width 1147 height 350
click at [418, 265] on div "Service Point ID 253356 Name DoubleTree by Hilton Hotel Ams... Type Default Ope…" at bounding box center [367, 224] width 351 height 171
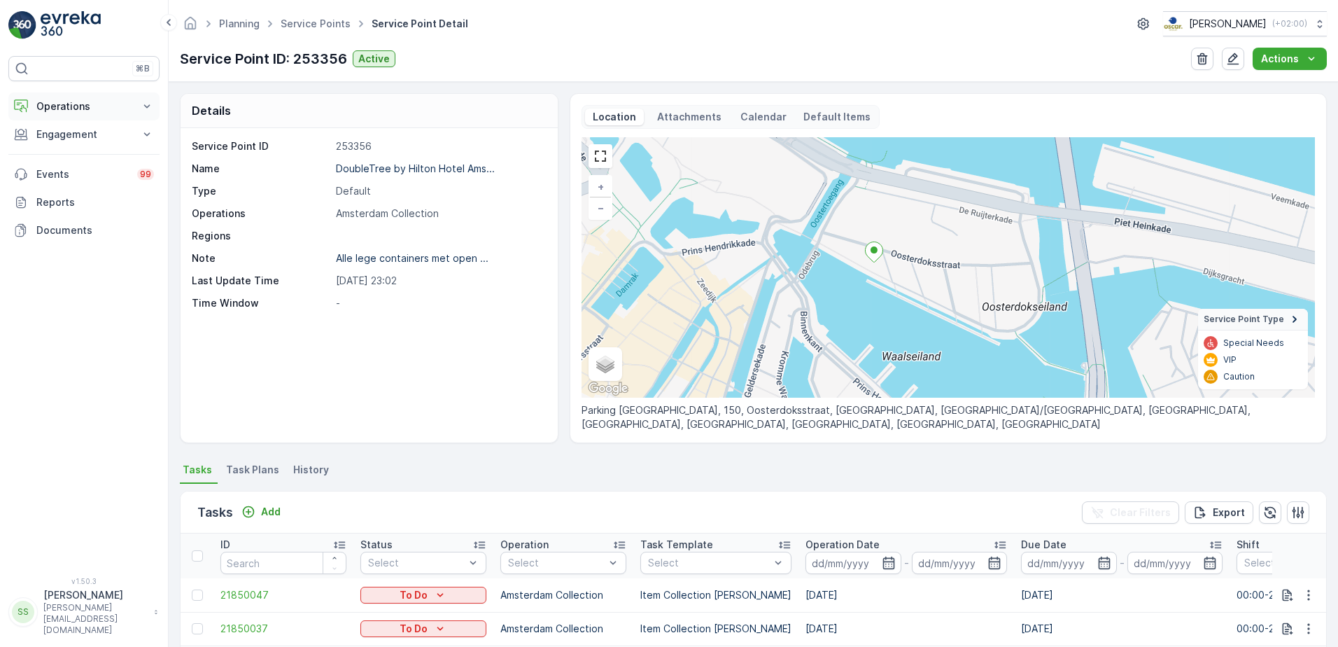
click at [68, 97] on button "Operations" at bounding box center [83, 106] width 151 height 28
click at [76, 169] on p "Routes & Tasks" at bounding box center [72, 169] width 72 height 14
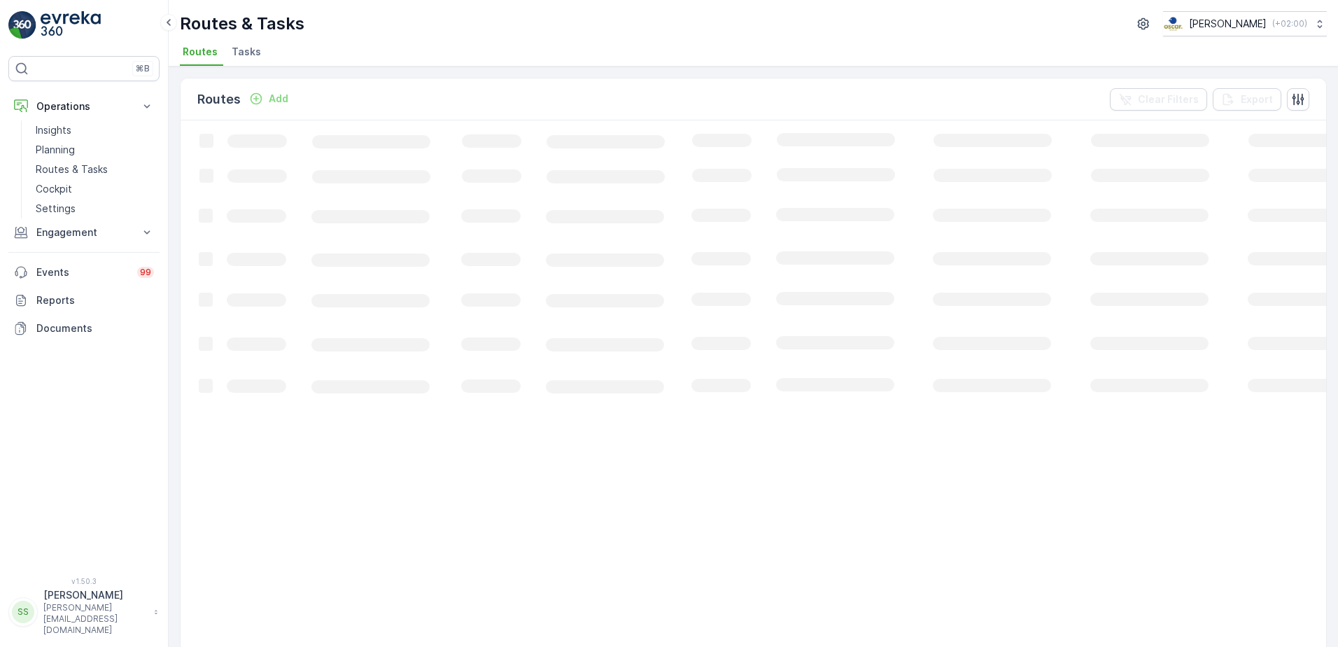
click at [427, 33] on div "Routes & Tasks [PERSON_NAME] ( +02:00 )" at bounding box center [753, 23] width 1147 height 25
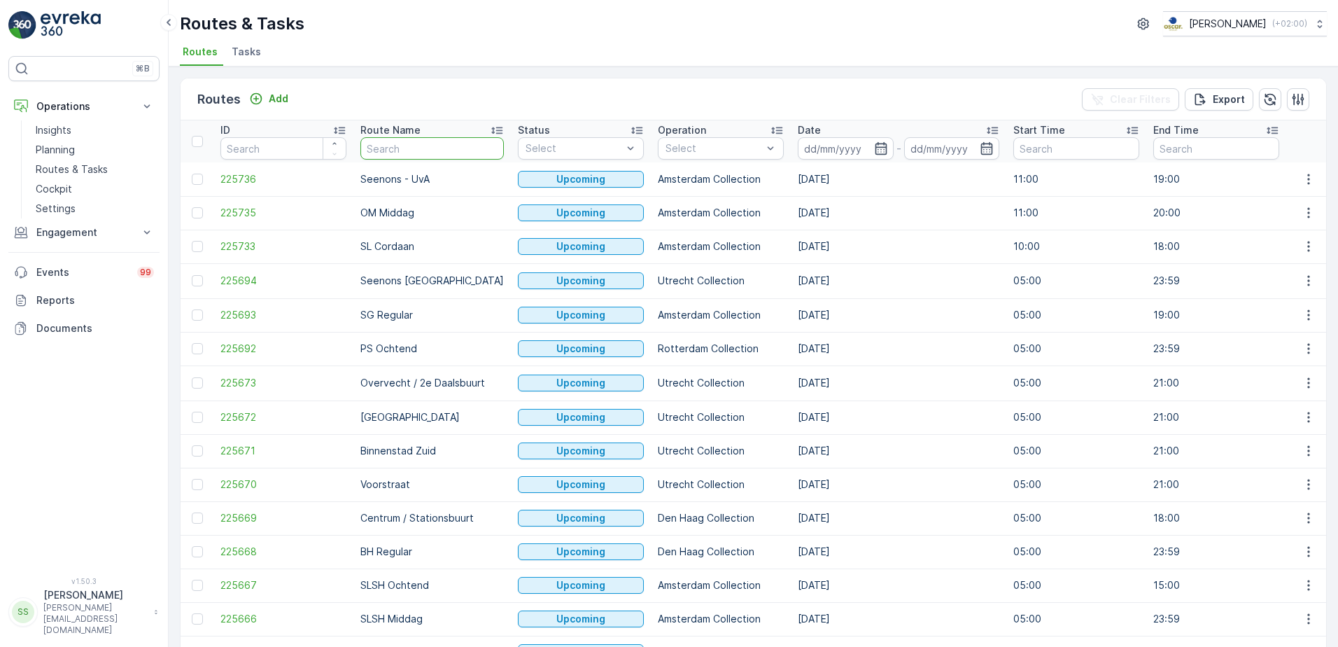
click at [402, 148] on input "text" at bounding box center [431, 148] width 143 height 22
type input "binnenstad"
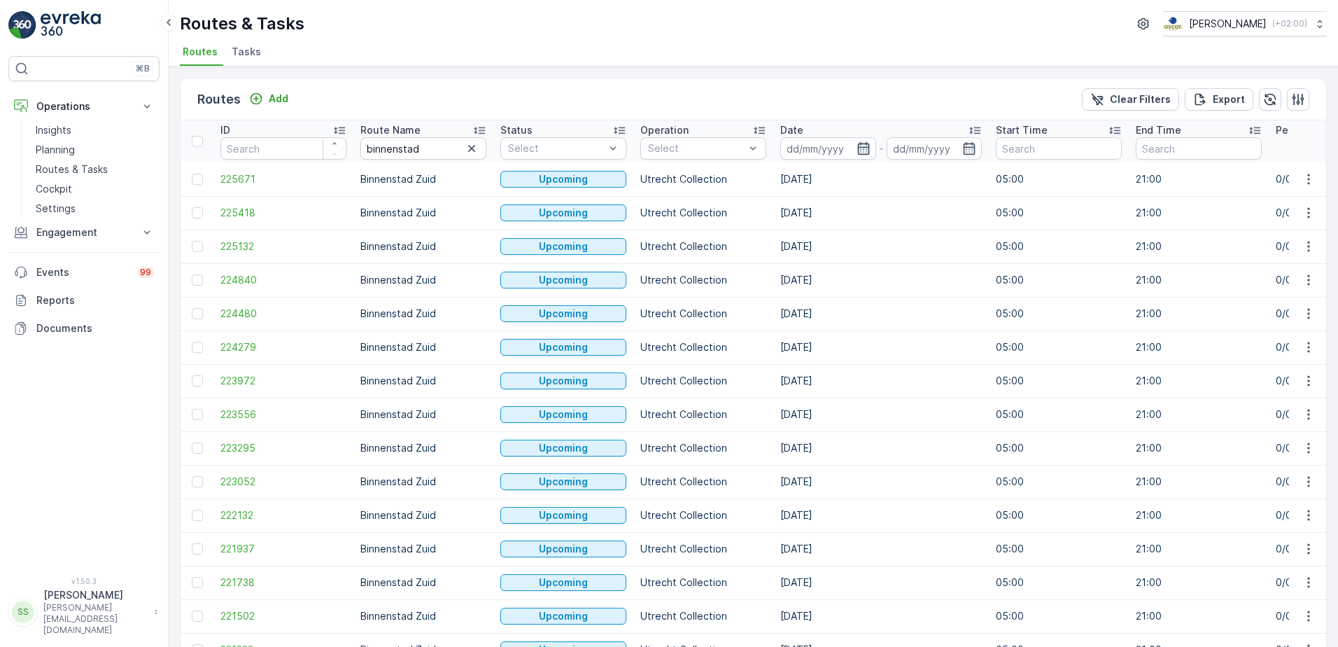
click at [862, 150] on icon "button" at bounding box center [864, 148] width 14 height 14
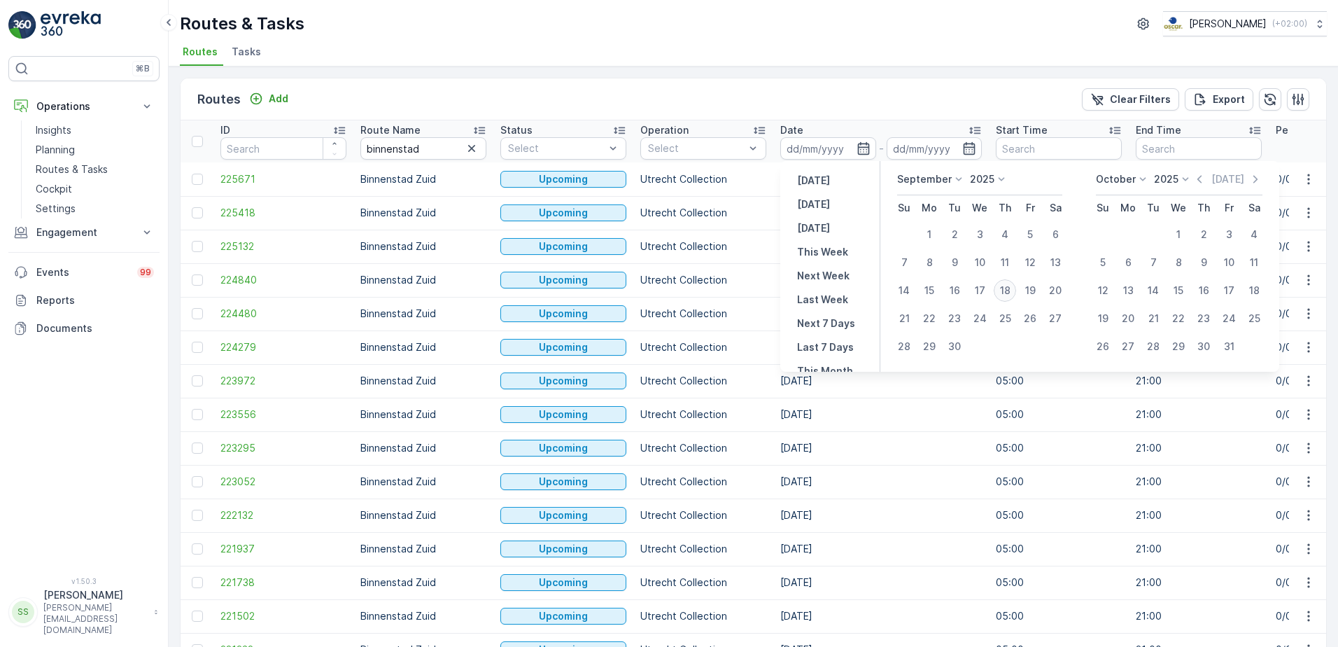
click at [1004, 294] on div "18" at bounding box center [1005, 290] width 22 height 22
type input "[DATE]"
click at [811, 92] on div "Routes Add Clear Filters Export" at bounding box center [754, 99] width 1146 height 42
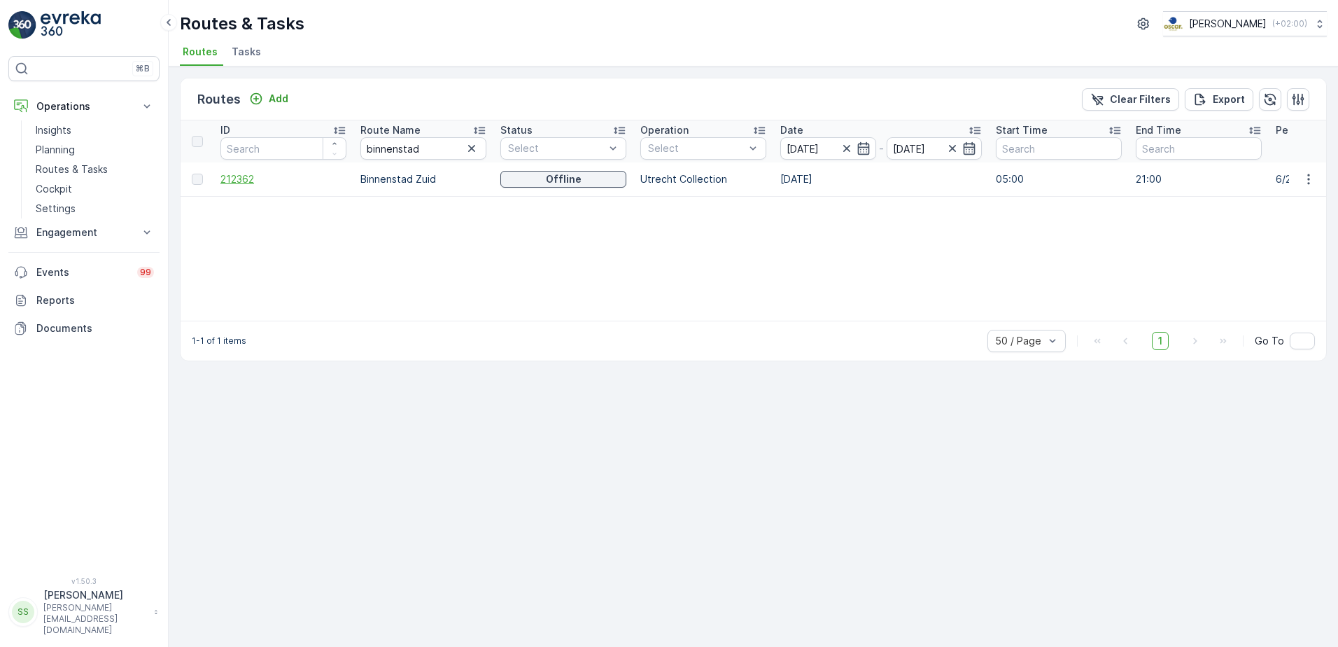
click at [241, 180] on span "212362" at bounding box center [283, 179] width 126 height 14
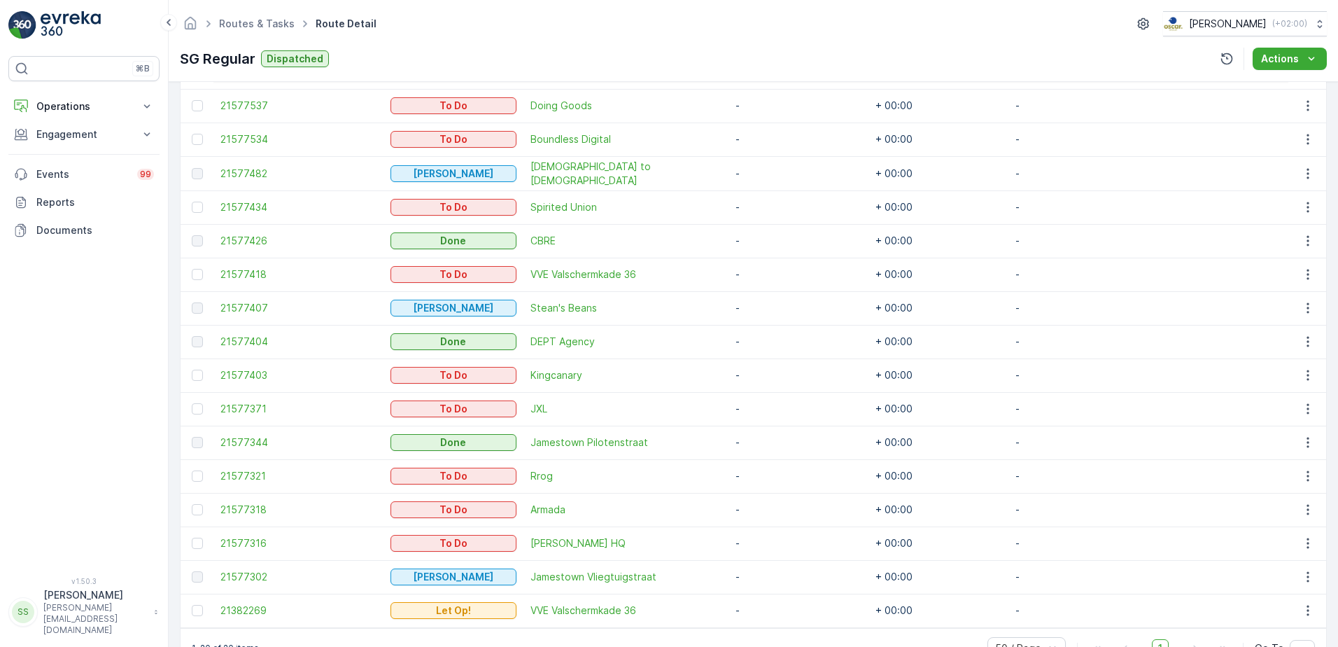
scroll to position [527, 0]
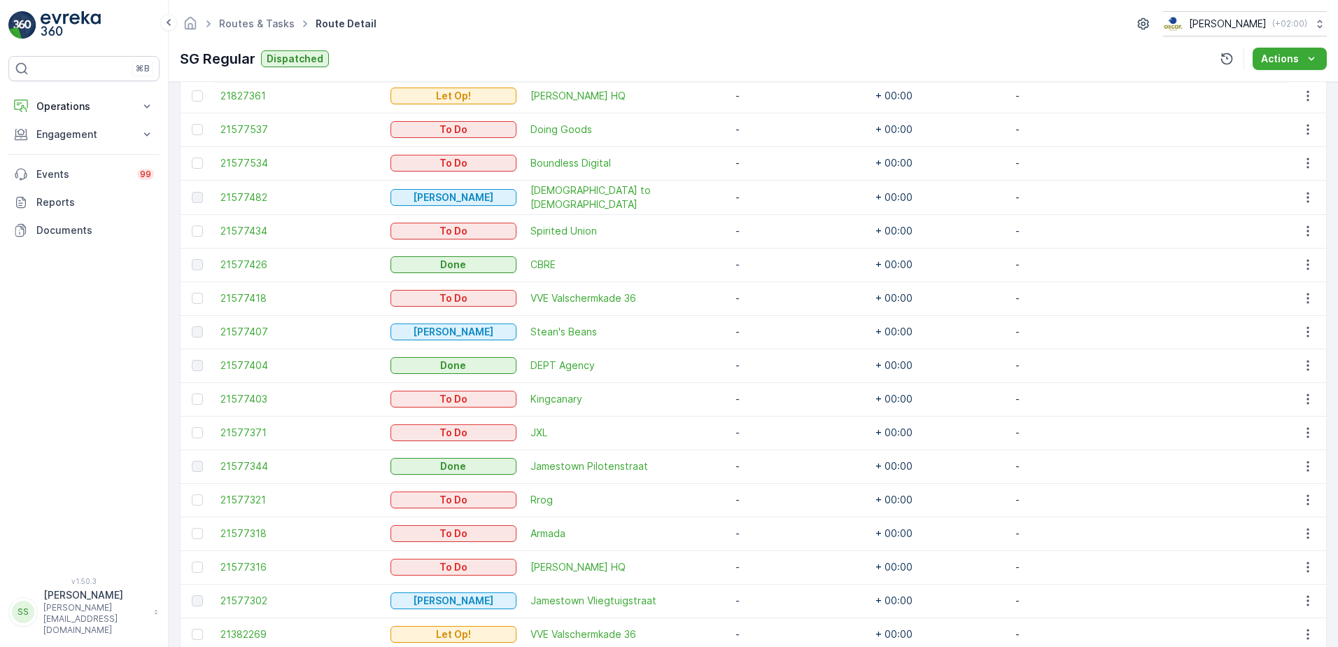
click at [528, 29] on div "Routes & Tasks Route Detail Oscar Circulair ( +02:00 )" at bounding box center [753, 23] width 1147 height 25
click at [6, 278] on div "⌘B Operations Insights Planning Routes & Tasks Cockpit Settings Engagement Insi…" at bounding box center [84, 323] width 169 height 647
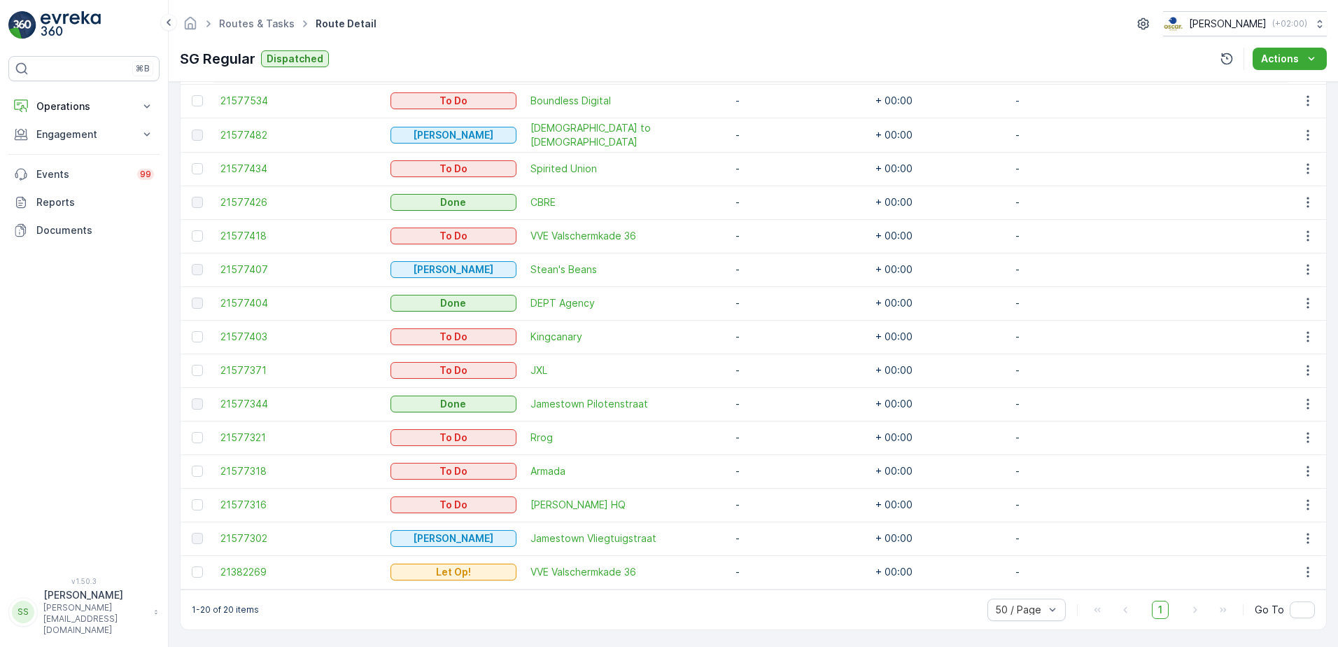
scroll to position [590, 0]
click at [69, 106] on p "Operations" at bounding box center [83, 106] width 95 height 14
click at [64, 167] on p "Routes & Tasks" at bounding box center [72, 169] width 72 height 14
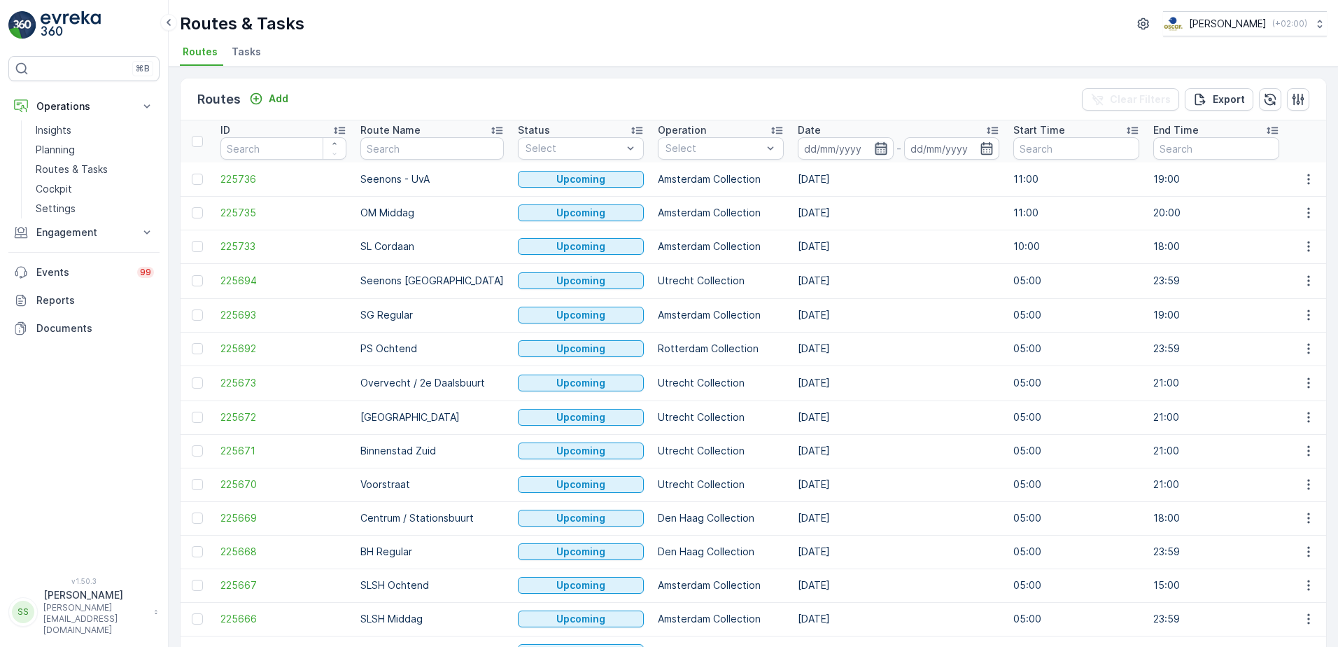
click at [874, 146] on icon "button" at bounding box center [881, 148] width 14 height 14
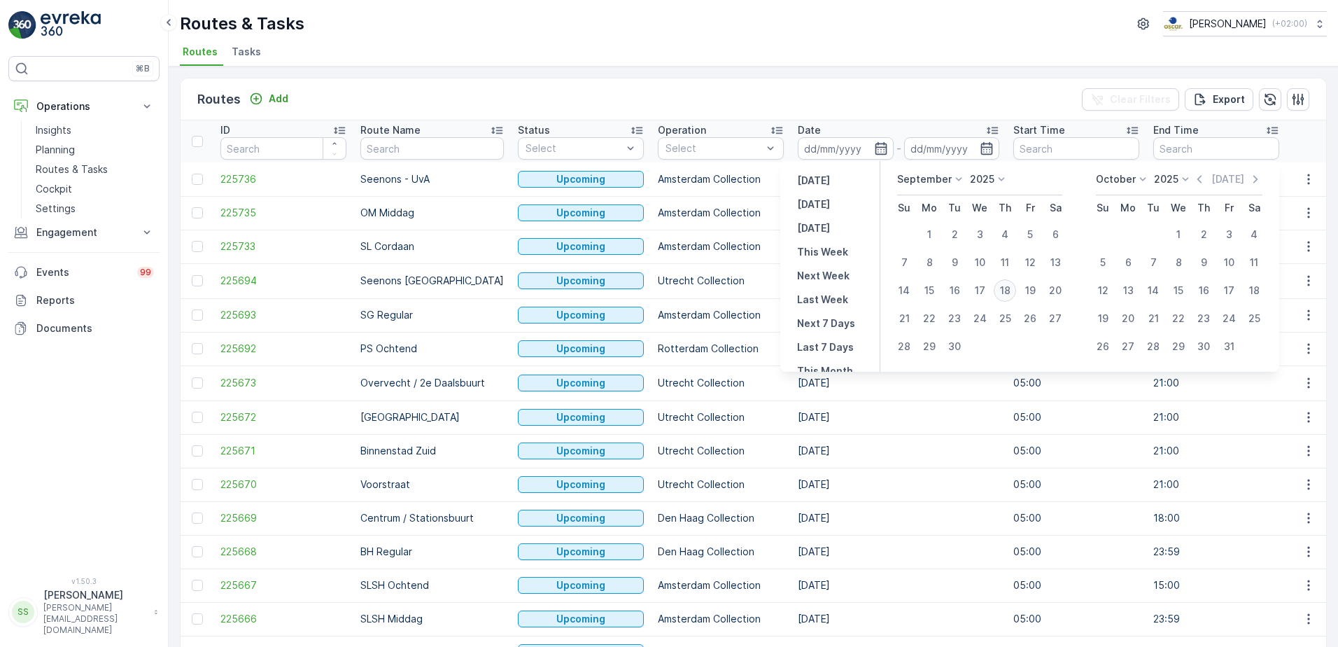
click at [1008, 290] on div "18" at bounding box center [1005, 290] width 22 height 22
type input "[DATE]"
click at [855, 92] on div "Routes Add Clear Filters Export" at bounding box center [754, 99] width 1146 height 42
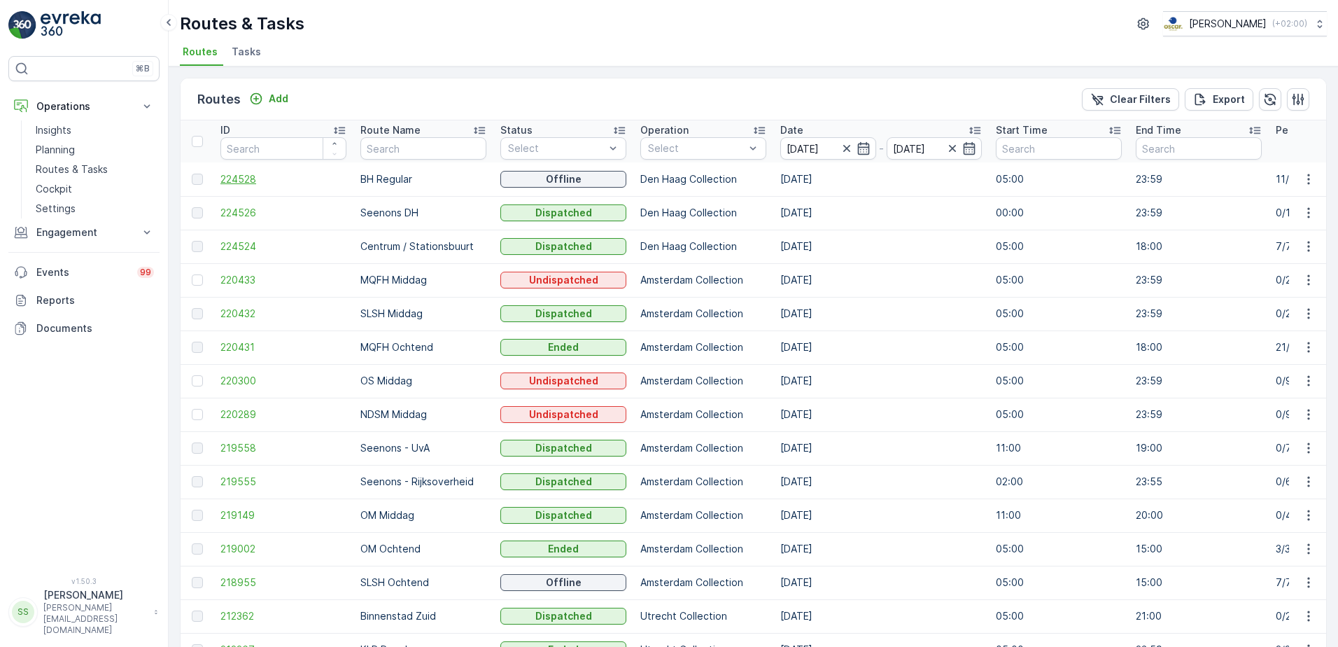
click at [239, 181] on span "224528" at bounding box center [283, 179] width 126 height 14
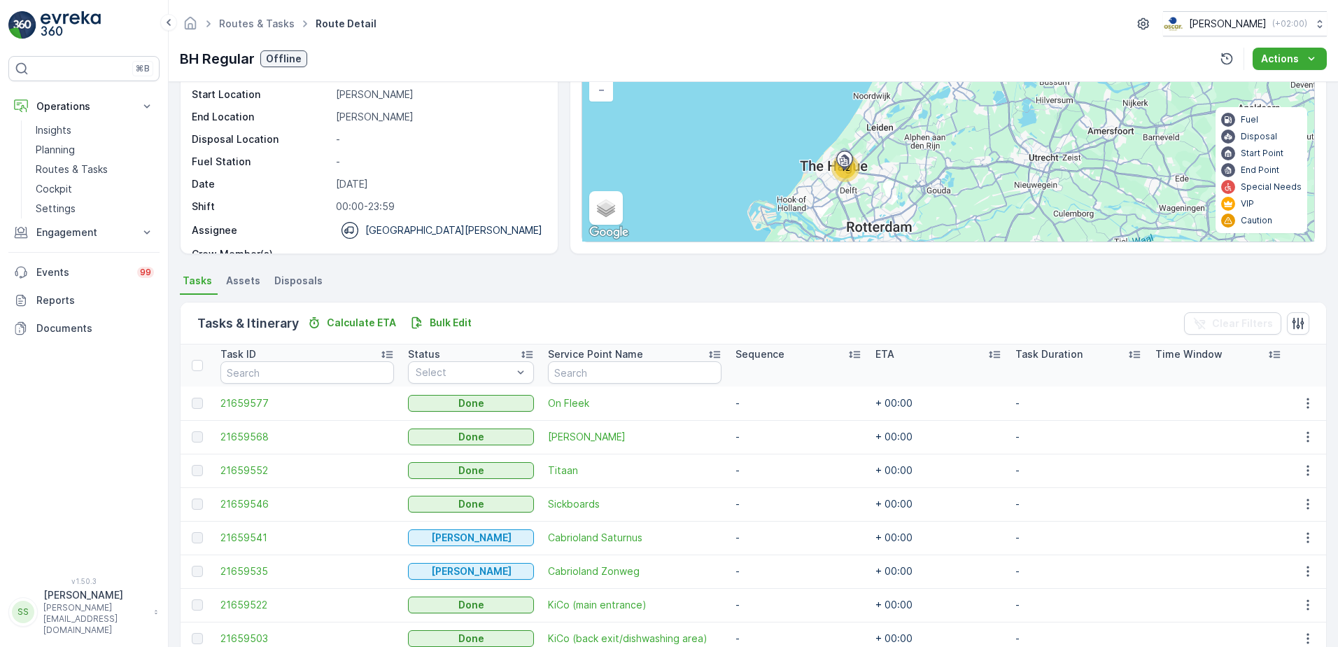
scroll to position [321, 0]
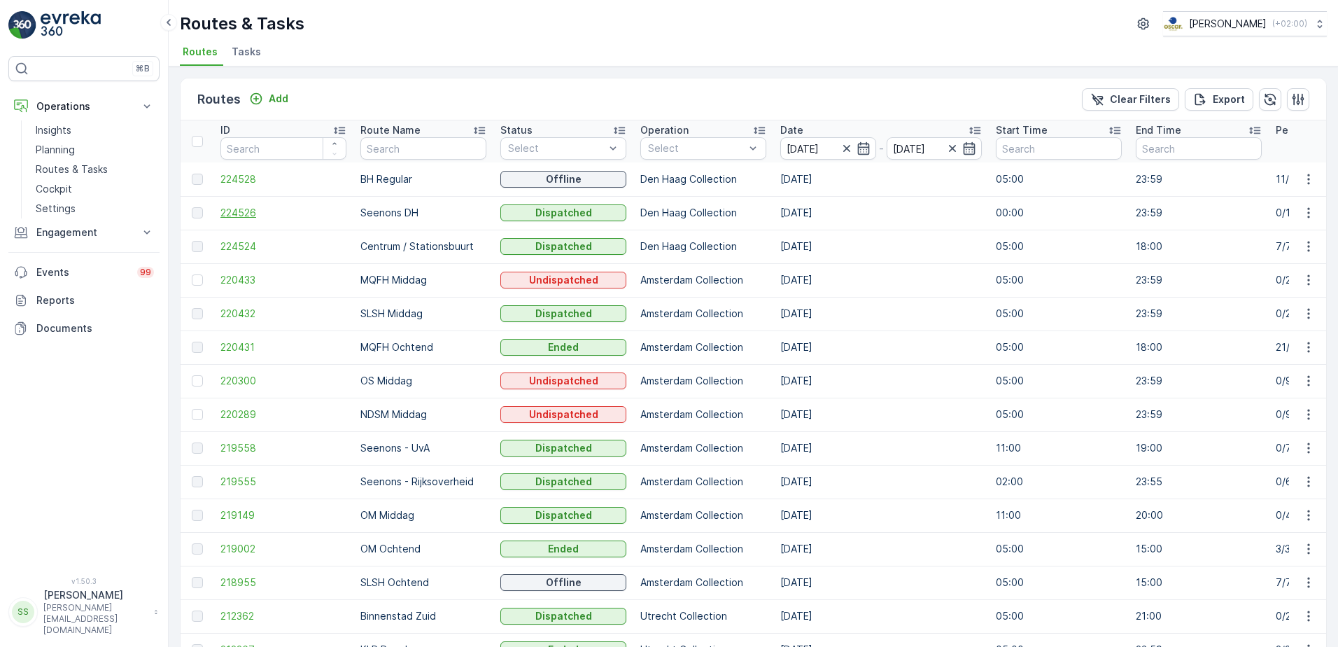
click at [241, 213] on span "224526" at bounding box center [283, 213] width 126 height 14
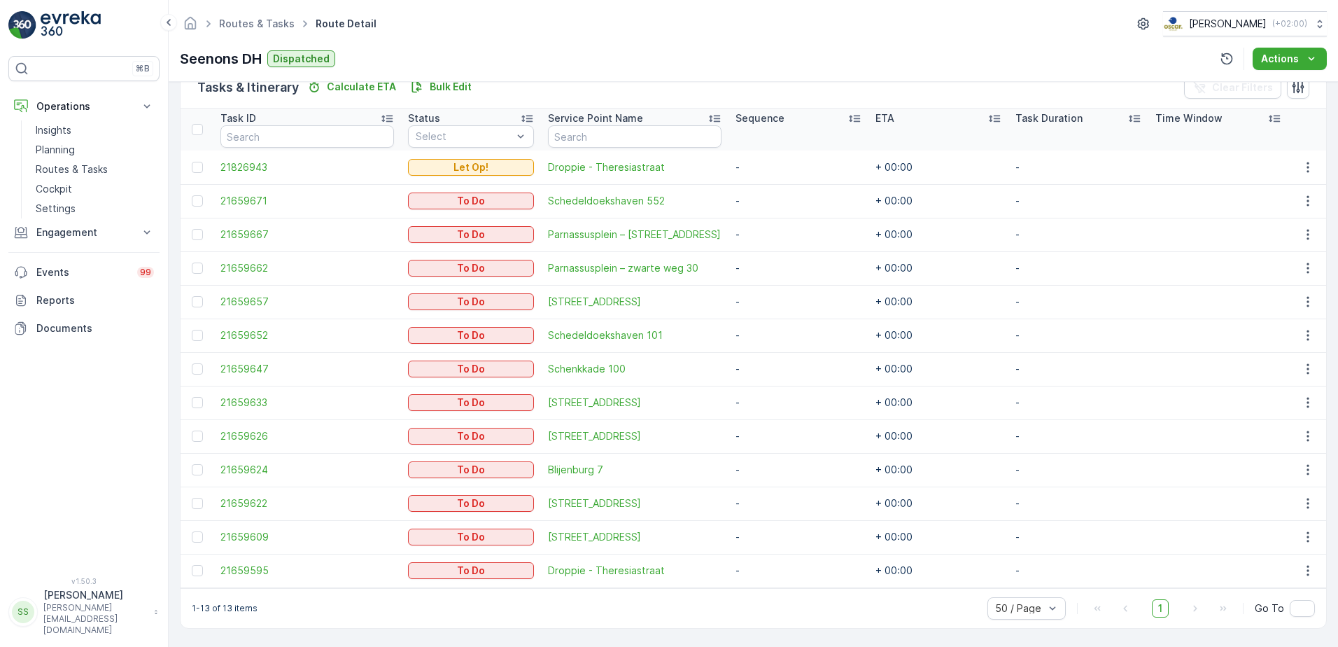
scroll to position [362, 0]
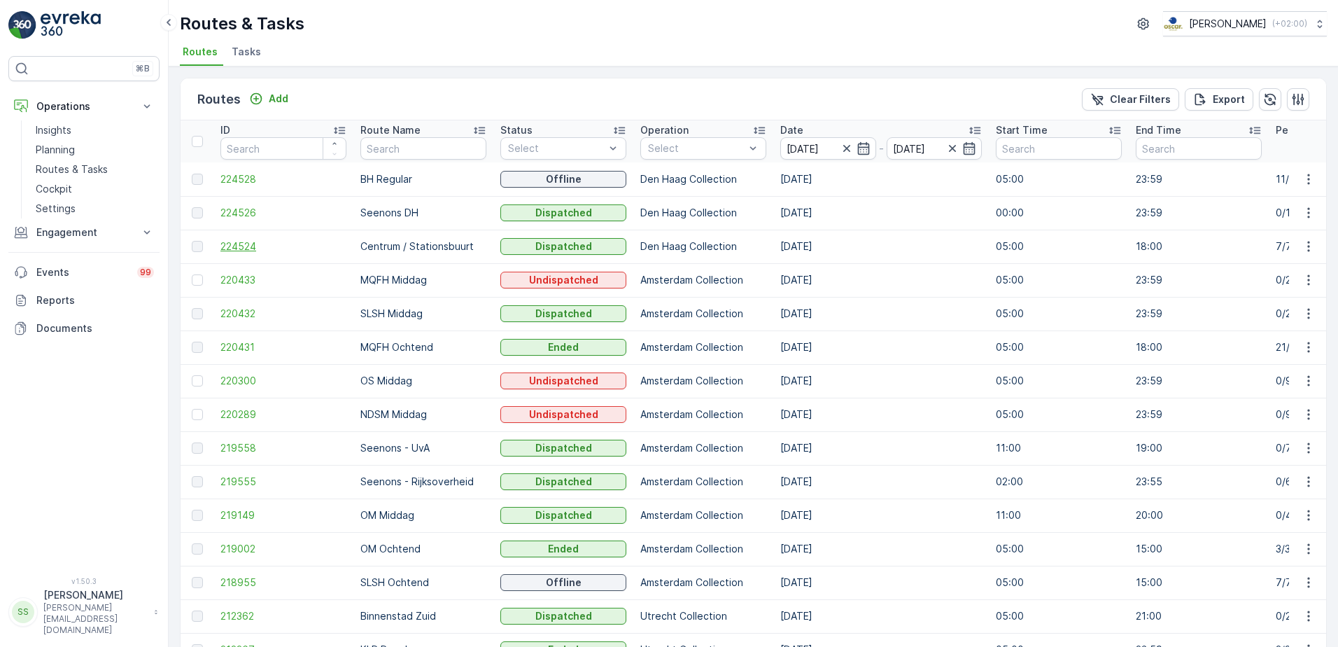
click at [232, 248] on span "224524" at bounding box center [283, 246] width 126 height 14
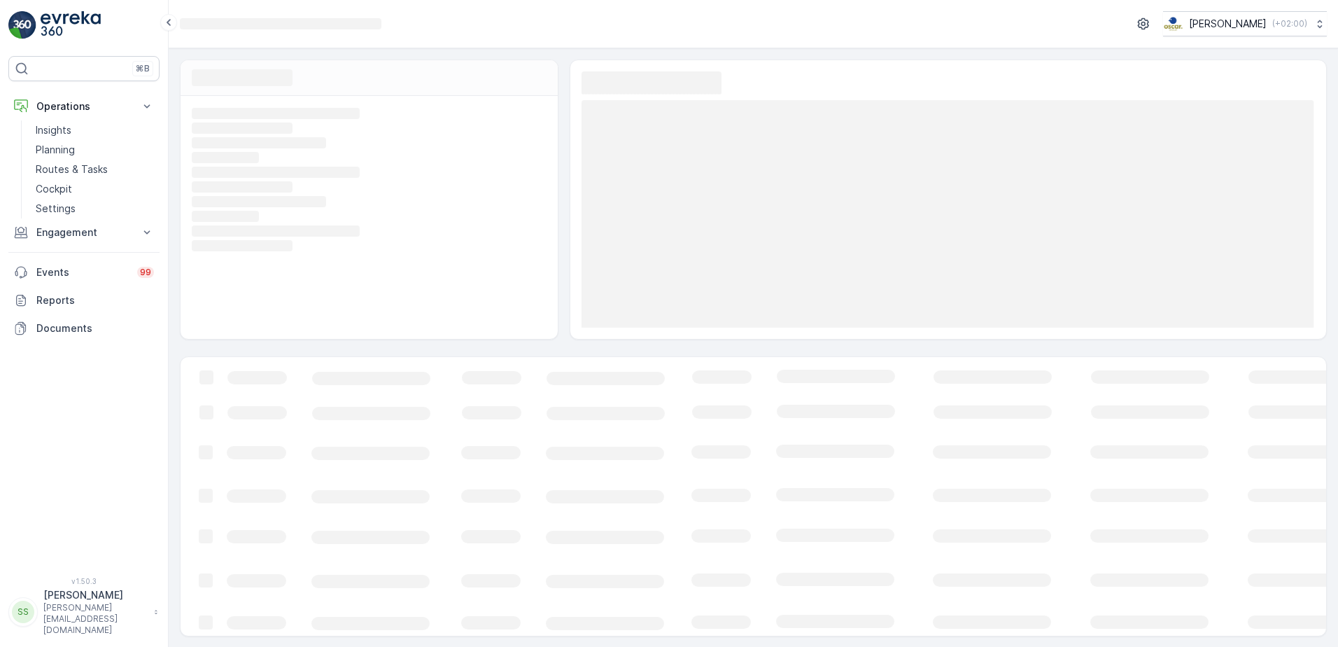
scroll to position [1, 0]
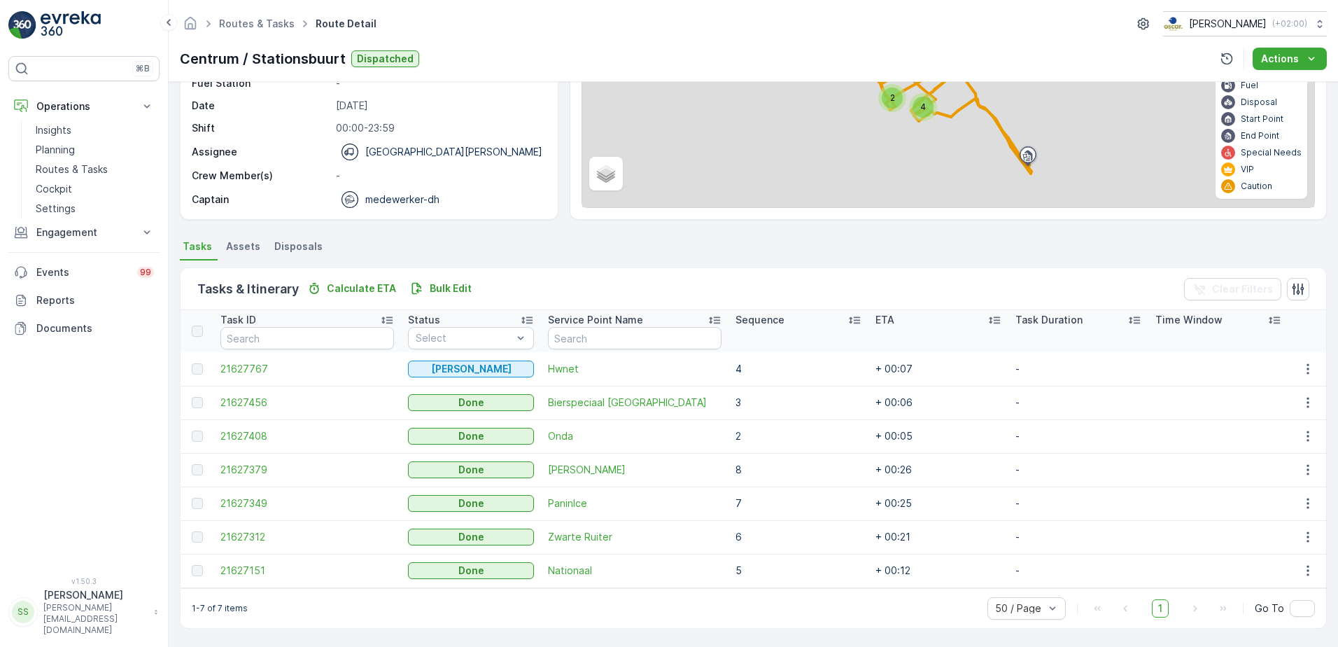
scroll to position [160, 0]
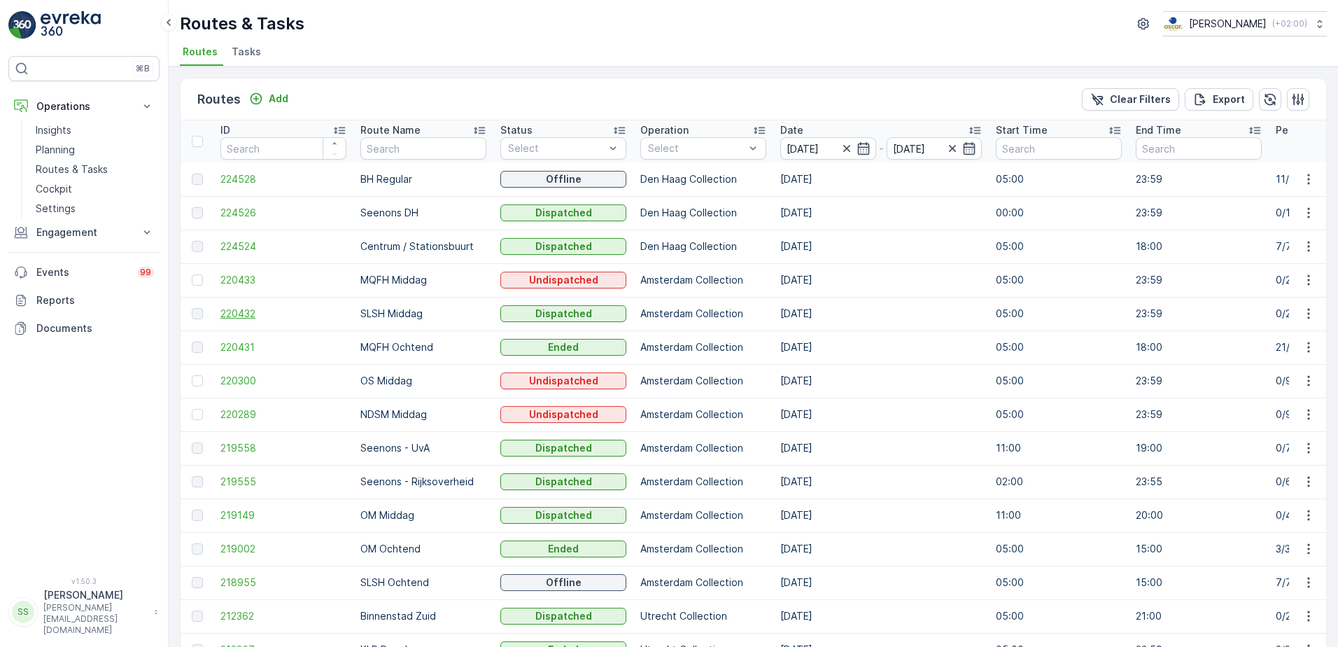
click at [247, 312] on span "220432" at bounding box center [283, 314] width 126 height 14
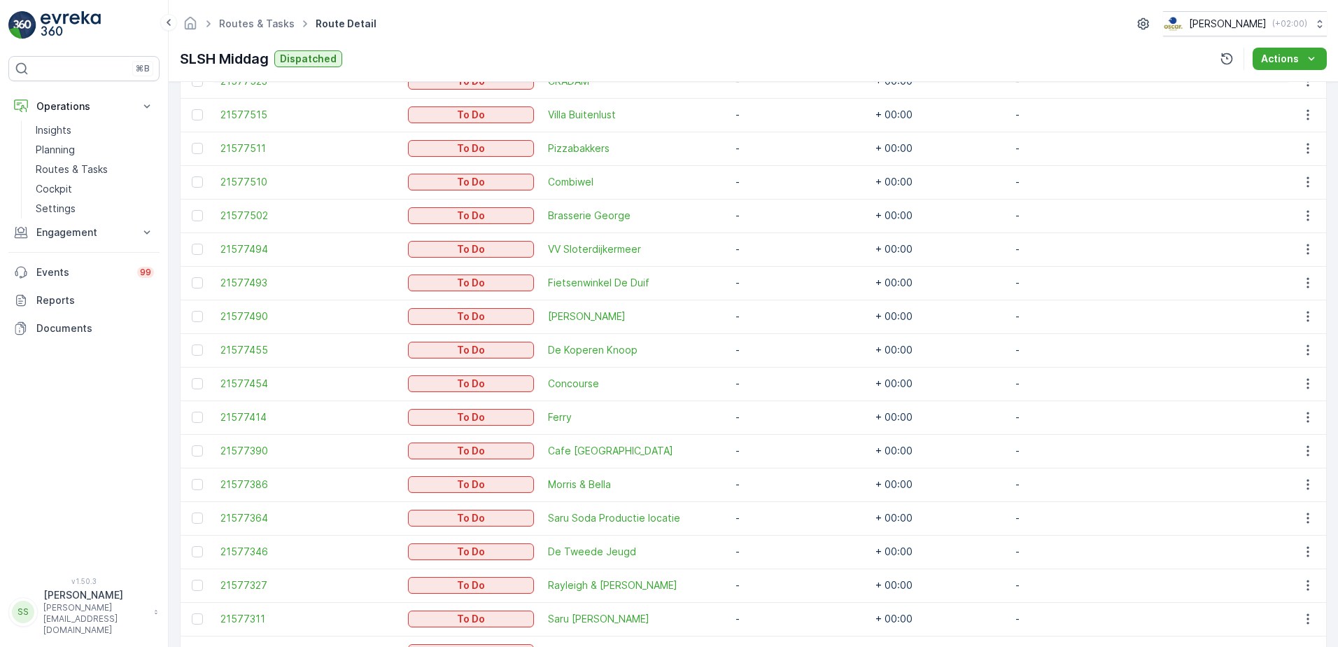
scroll to position [37, 0]
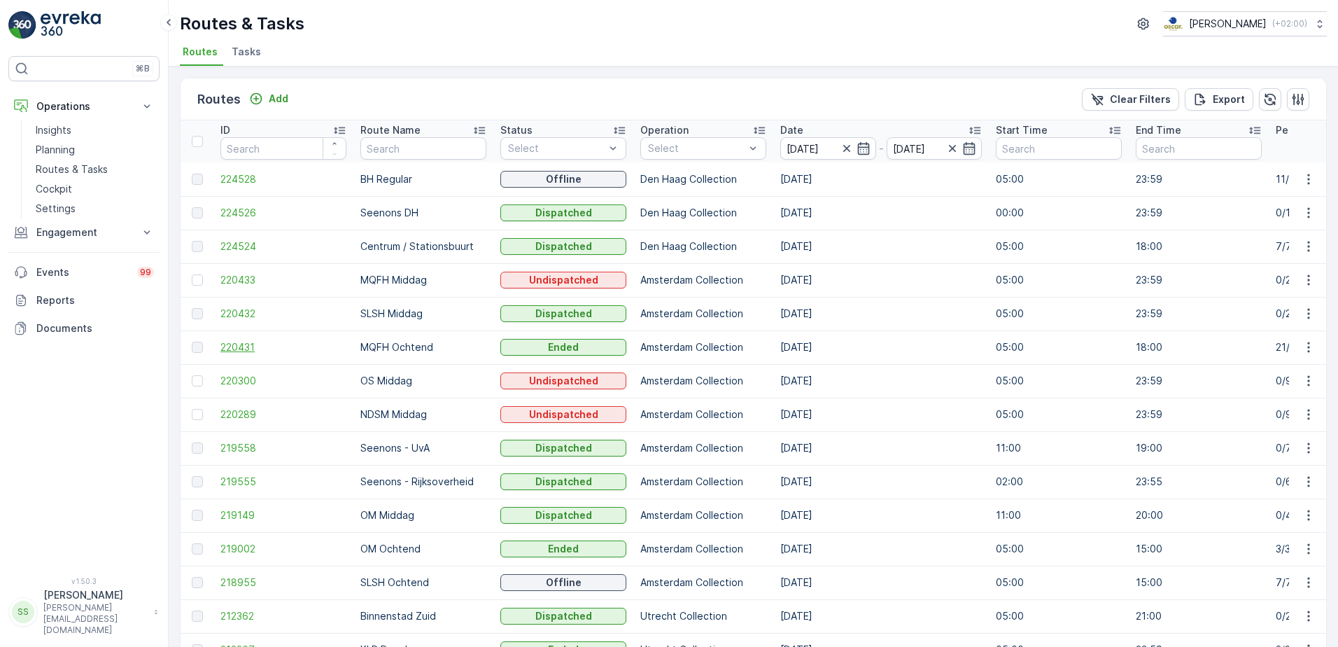
click at [232, 342] on span "220431" at bounding box center [283, 347] width 126 height 14
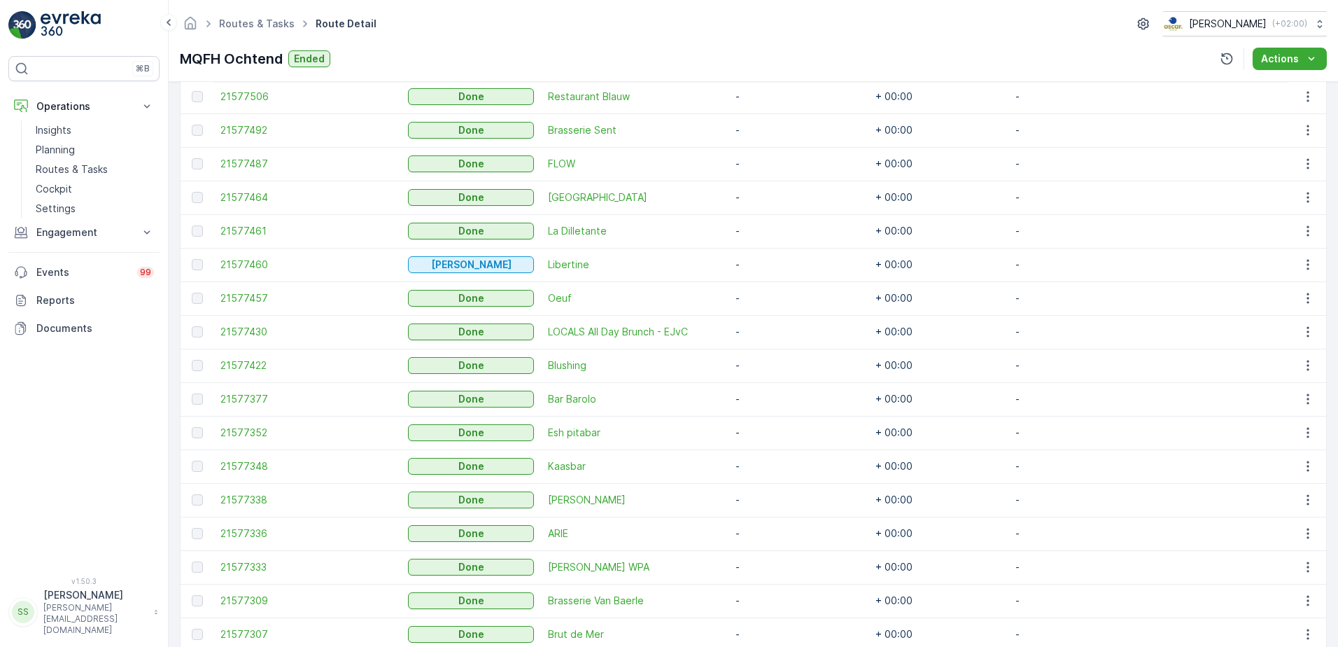
scroll to position [624, 0]
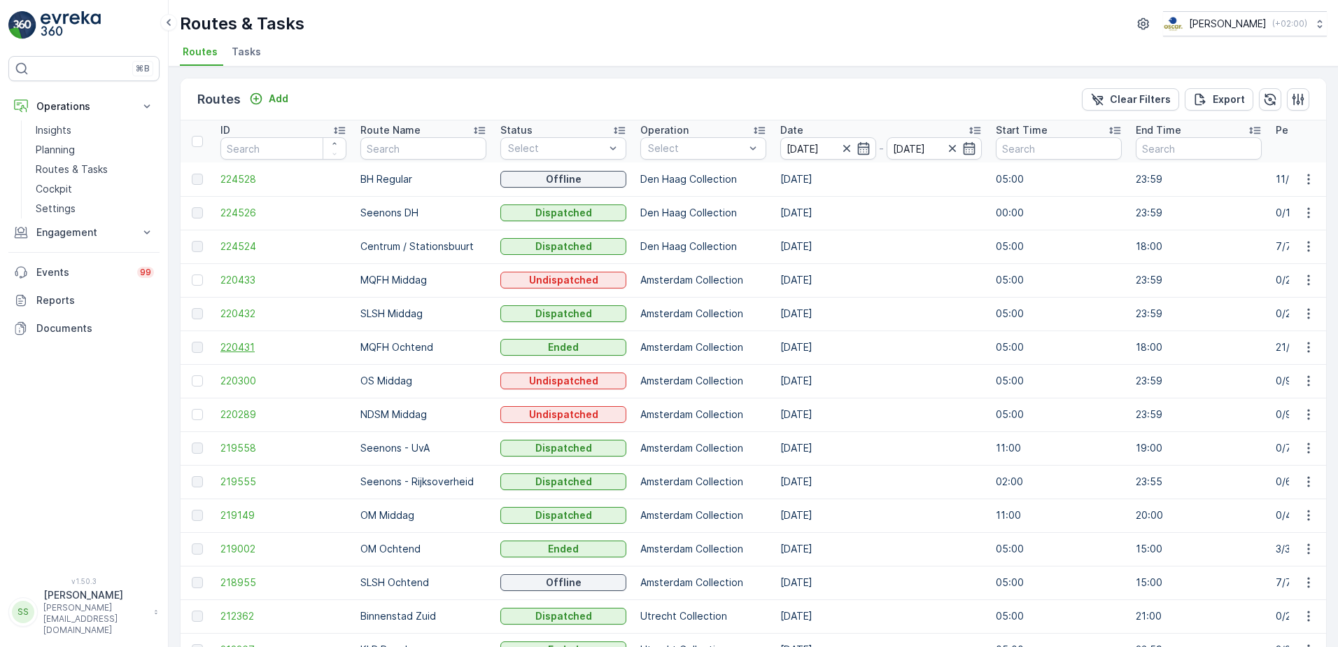
click at [224, 349] on span "220431" at bounding box center [283, 347] width 126 height 14
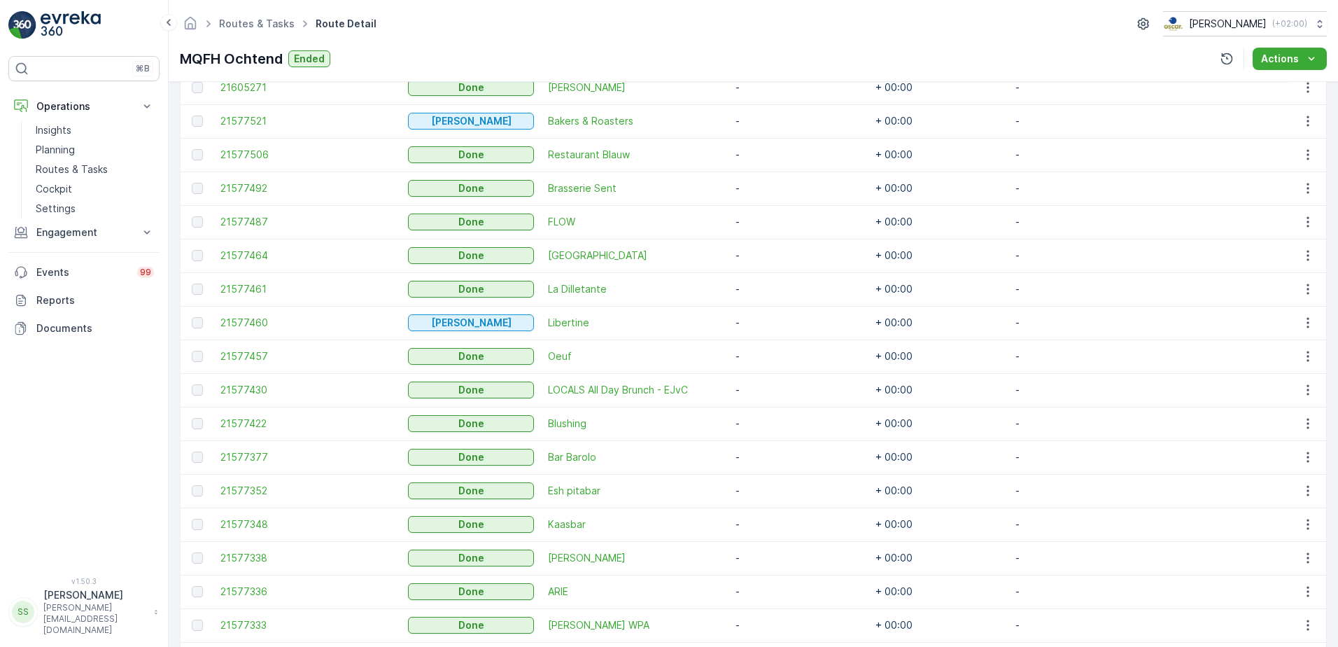
scroll to position [624, 0]
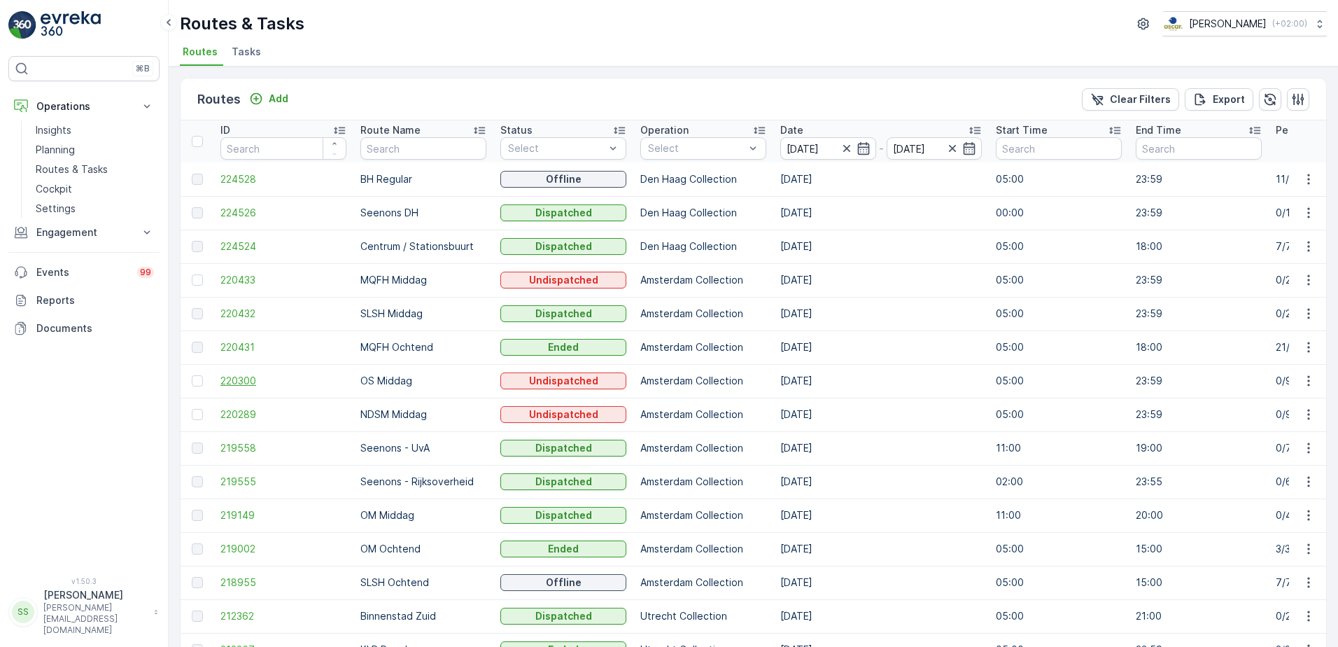
scroll to position [70, 0]
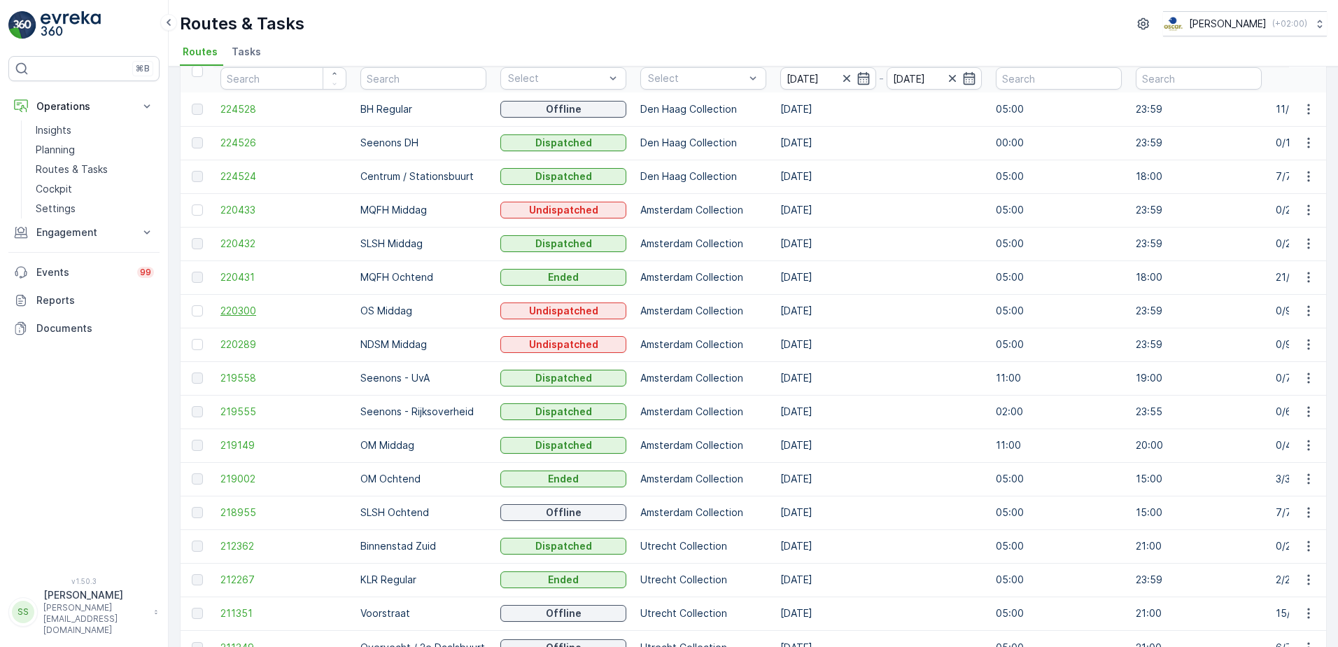
click at [244, 307] on span "220300" at bounding box center [283, 311] width 126 height 14
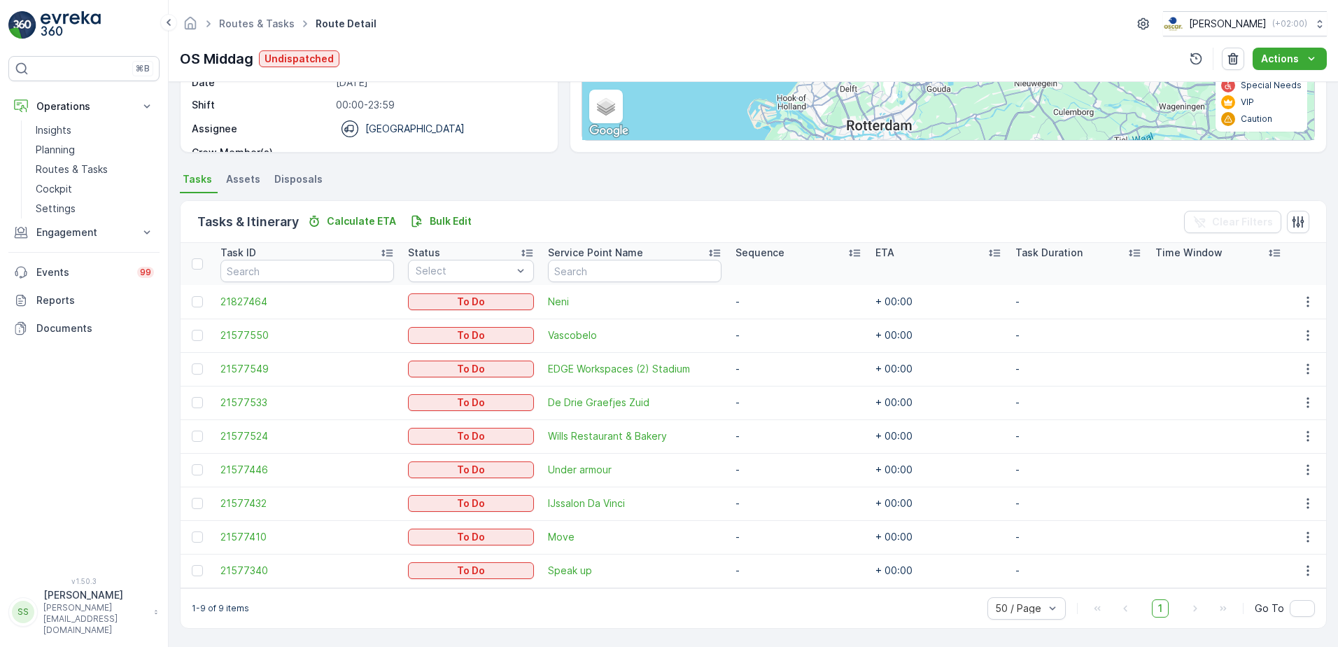
scroll to position [227, 0]
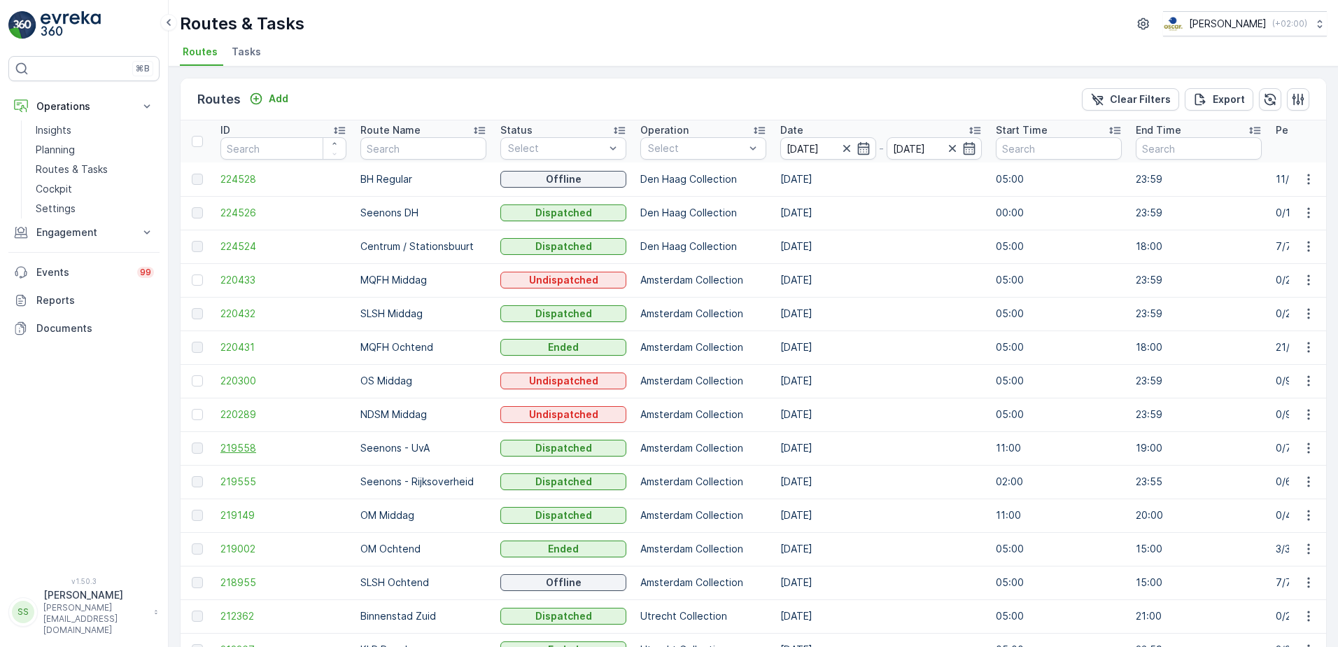
click at [243, 446] on span "219558" at bounding box center [283, 448] width 126 height 14
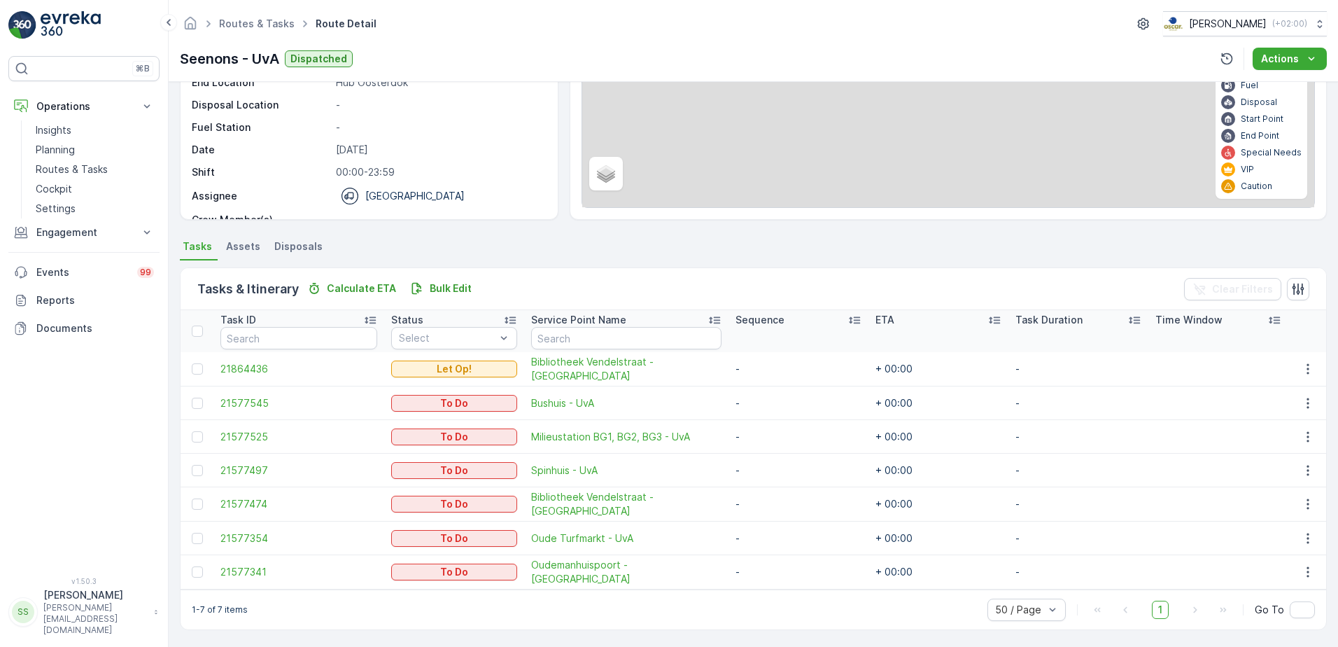
scroll to position [160, 0]
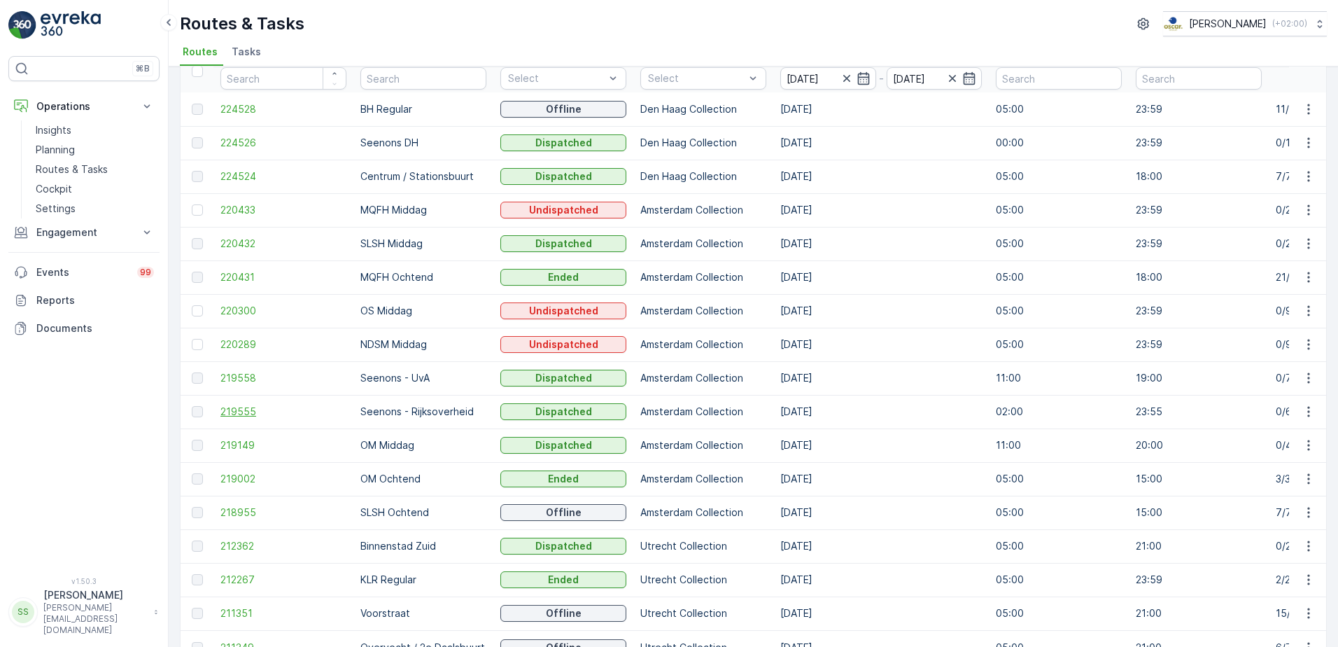
scroll to position [140, 0]
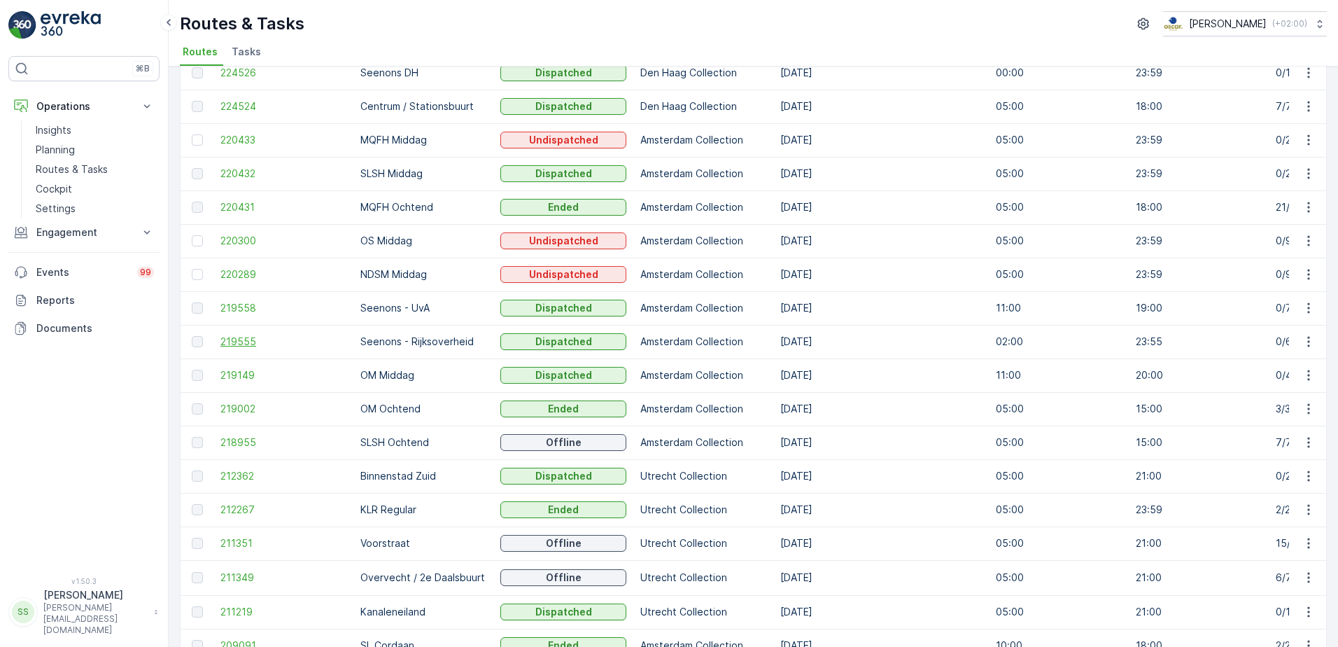
click at [260, 342] on span "219555" at bounding box center [283, 342] width 126 height 14
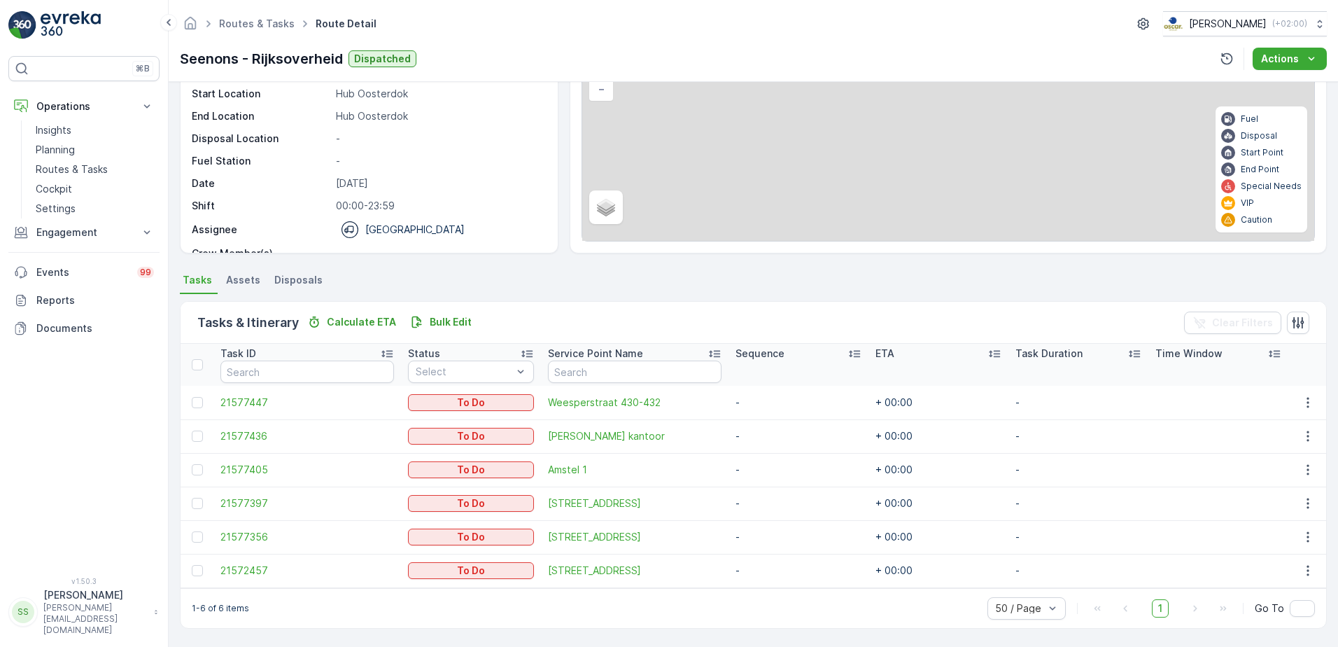
scroll to position [127, 0]
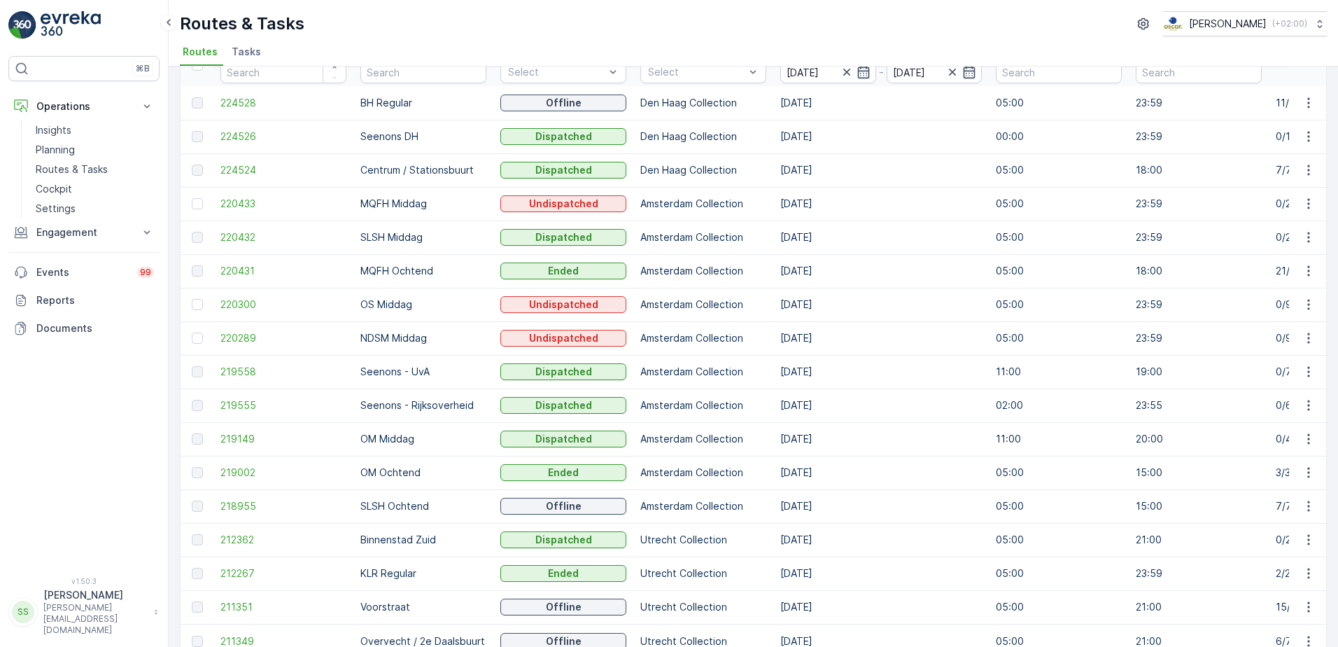
scroll to position [210, 0]
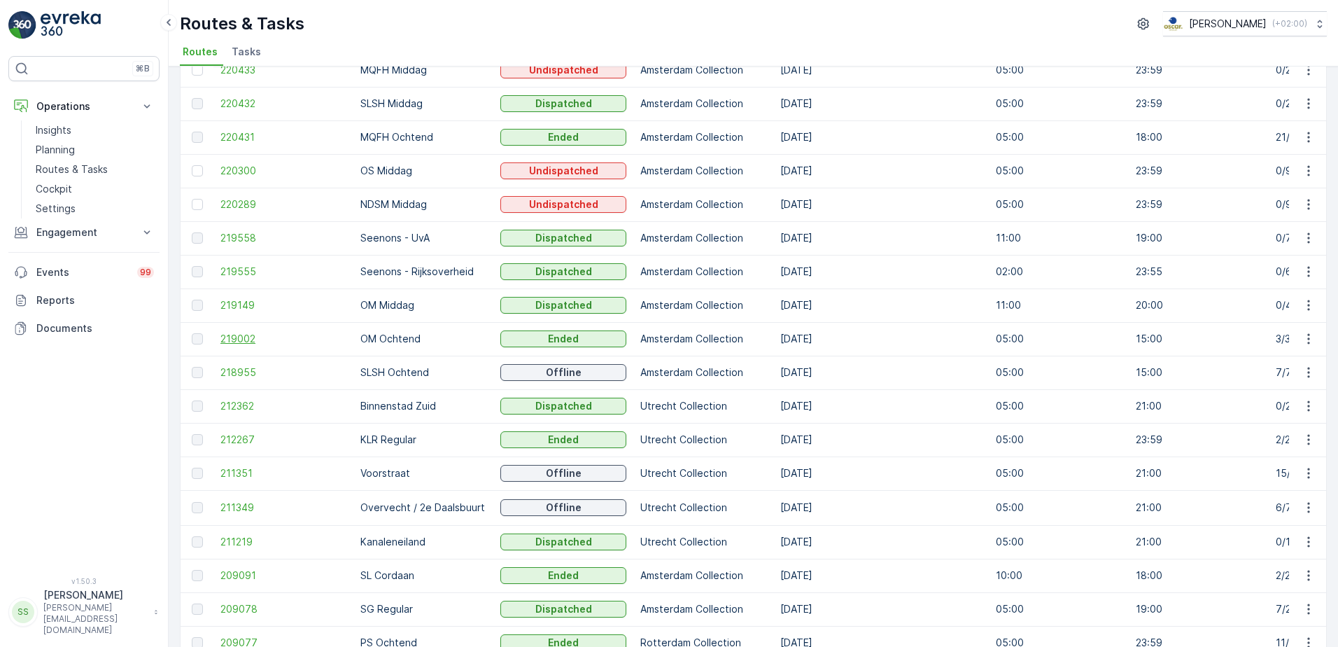
click at [231, 337] on span "219002" at bounding box center [283, 339] width 126 height 14
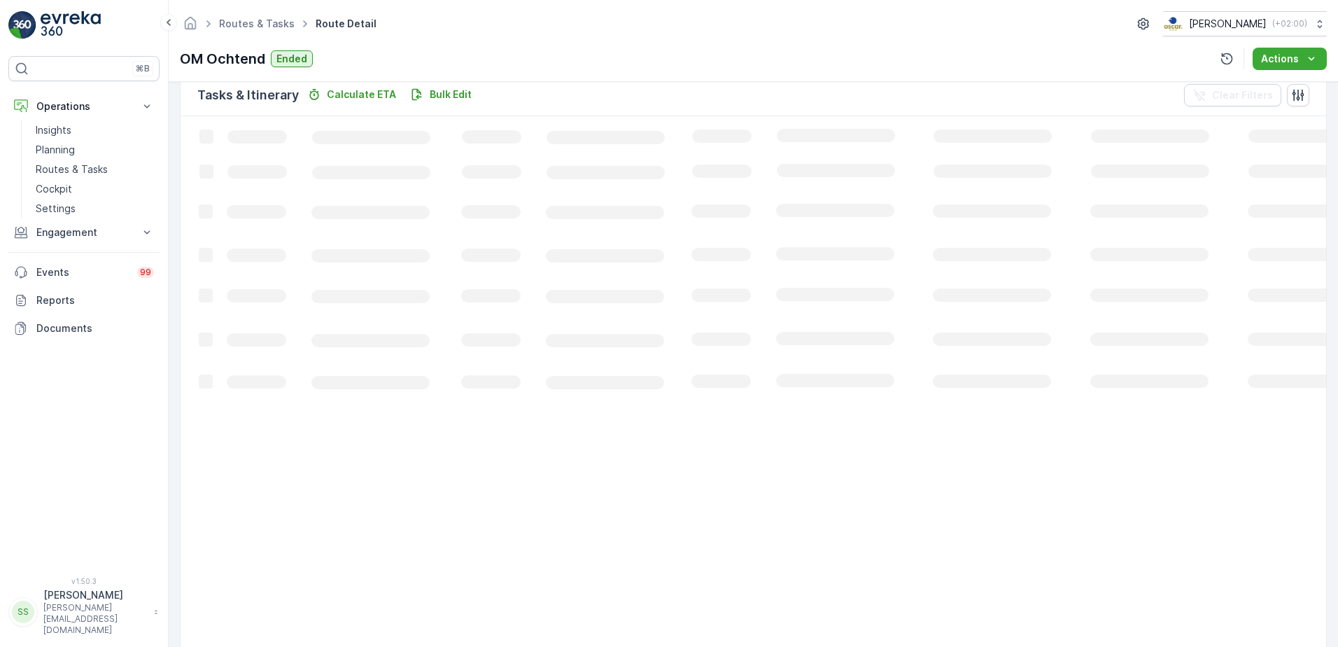
scroll to position [83, 0]
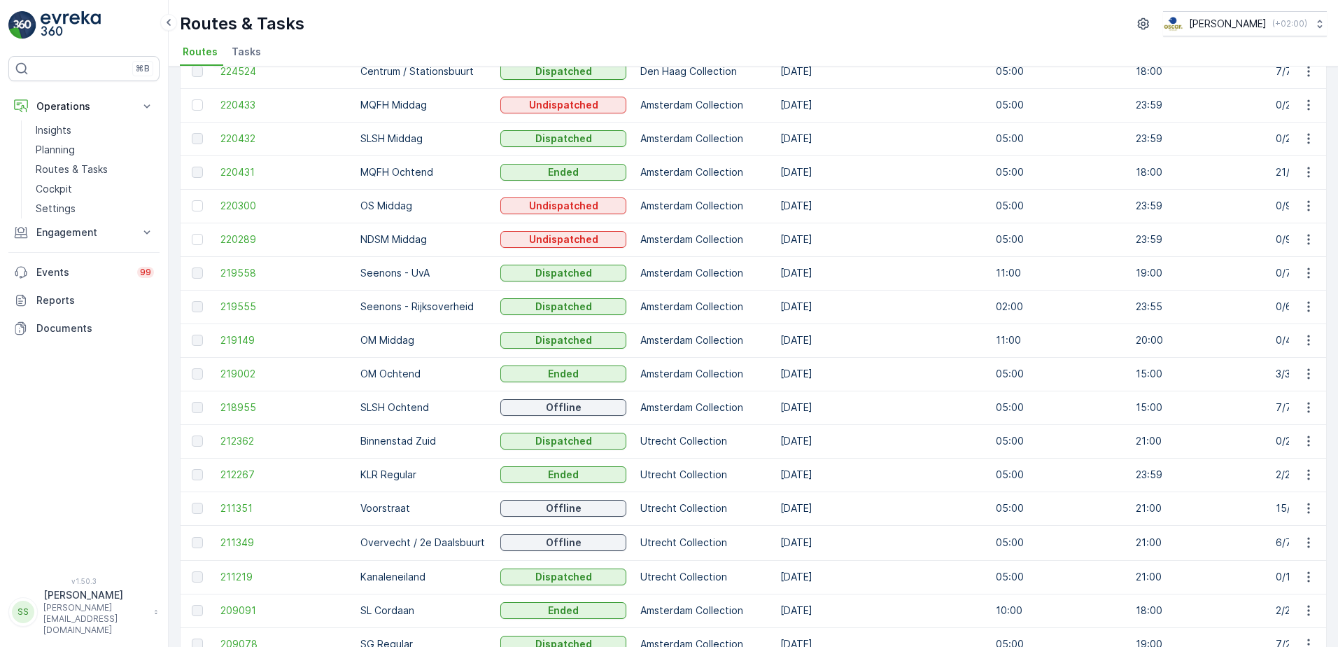
scroll to position [210, 0]
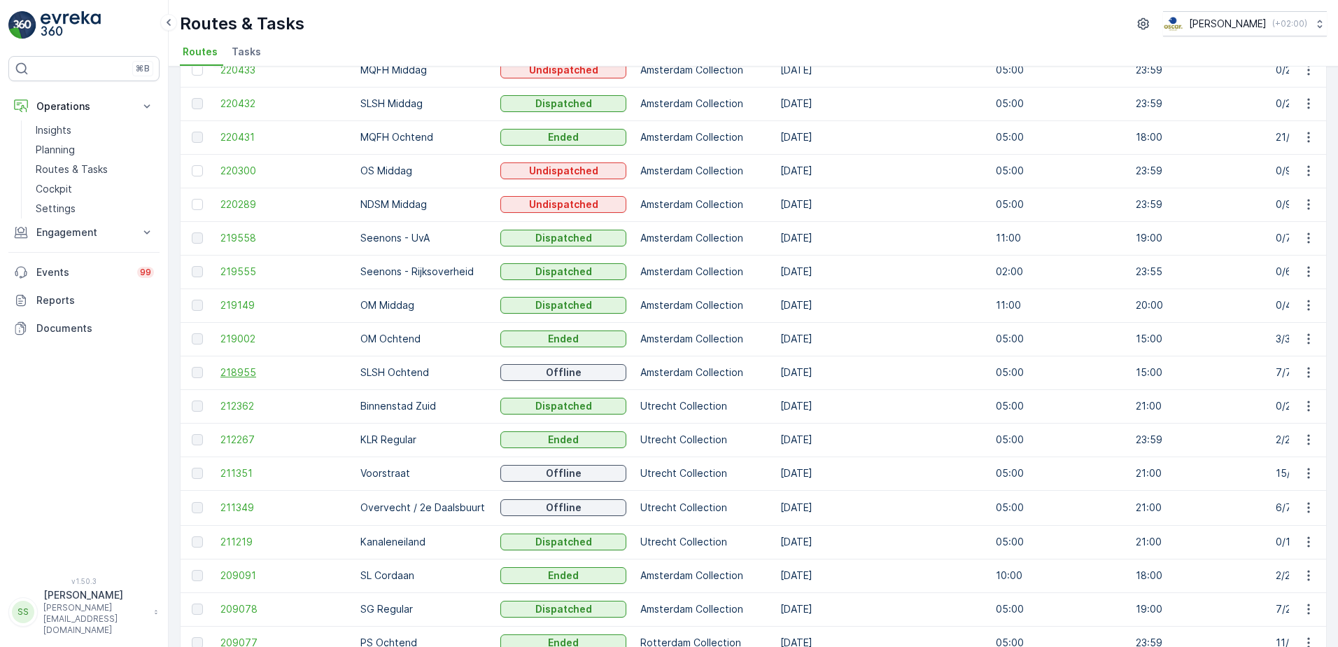
click at [247, 372] on span "218955" at bounding box center [283, 372] width 126 height 14
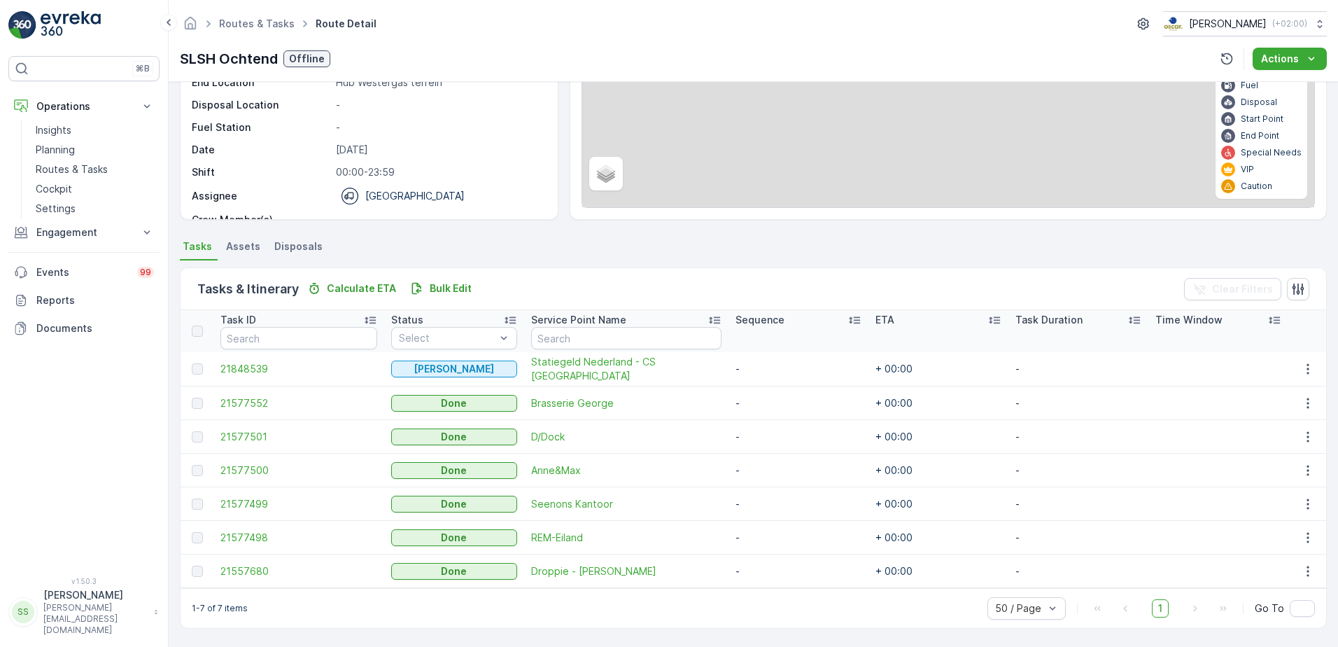
scroll to position [160, 0]
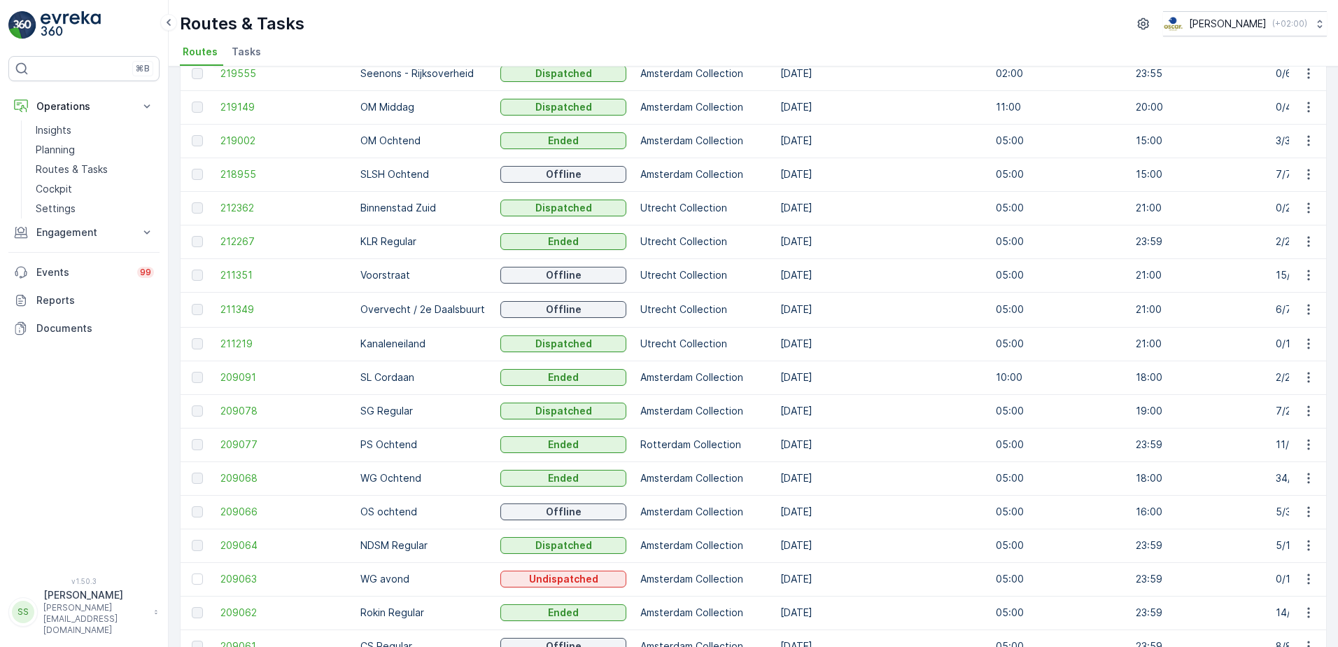
scroll to position [268, 0]
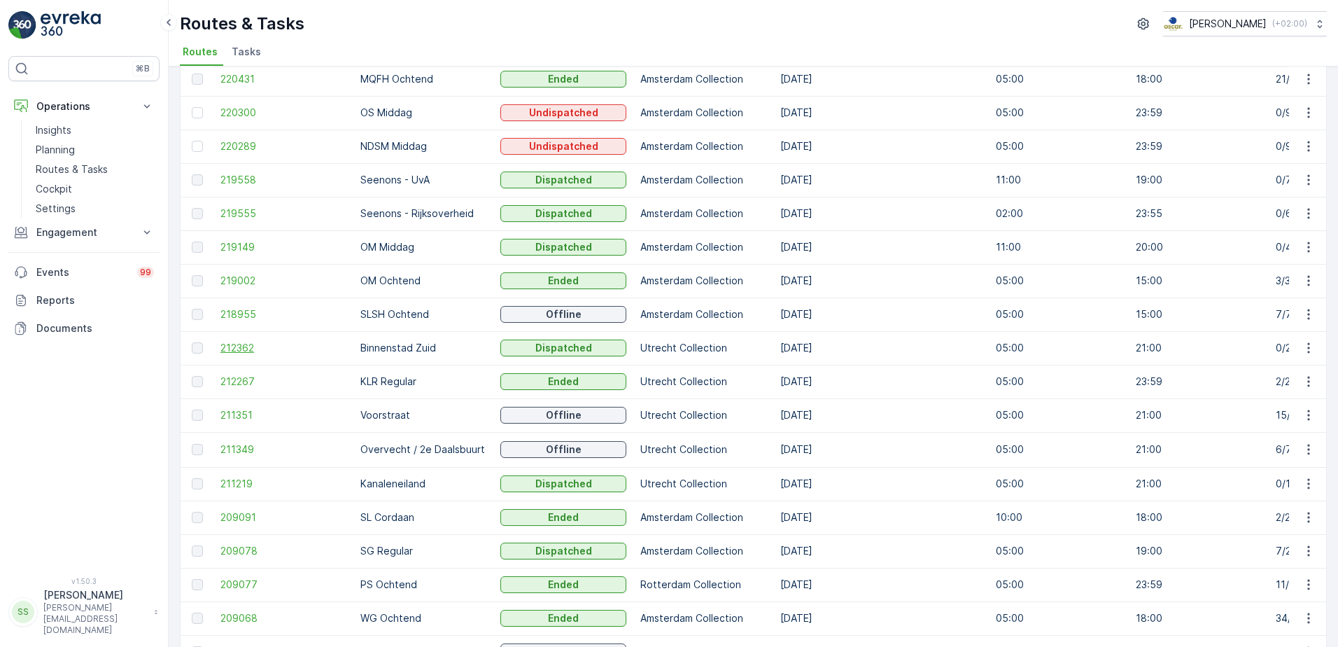
click at [234, 351] on span "212362" at bounding box center [283, 348] width 126 height 14
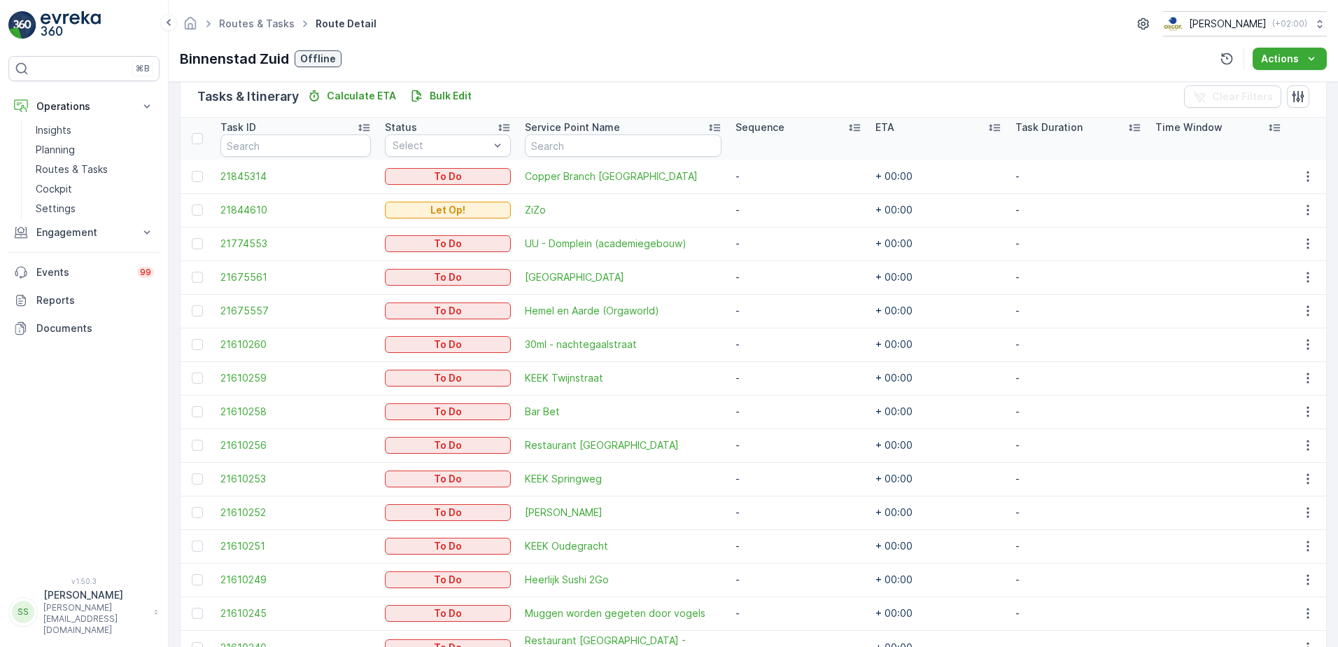
scroll to position [624, 0]
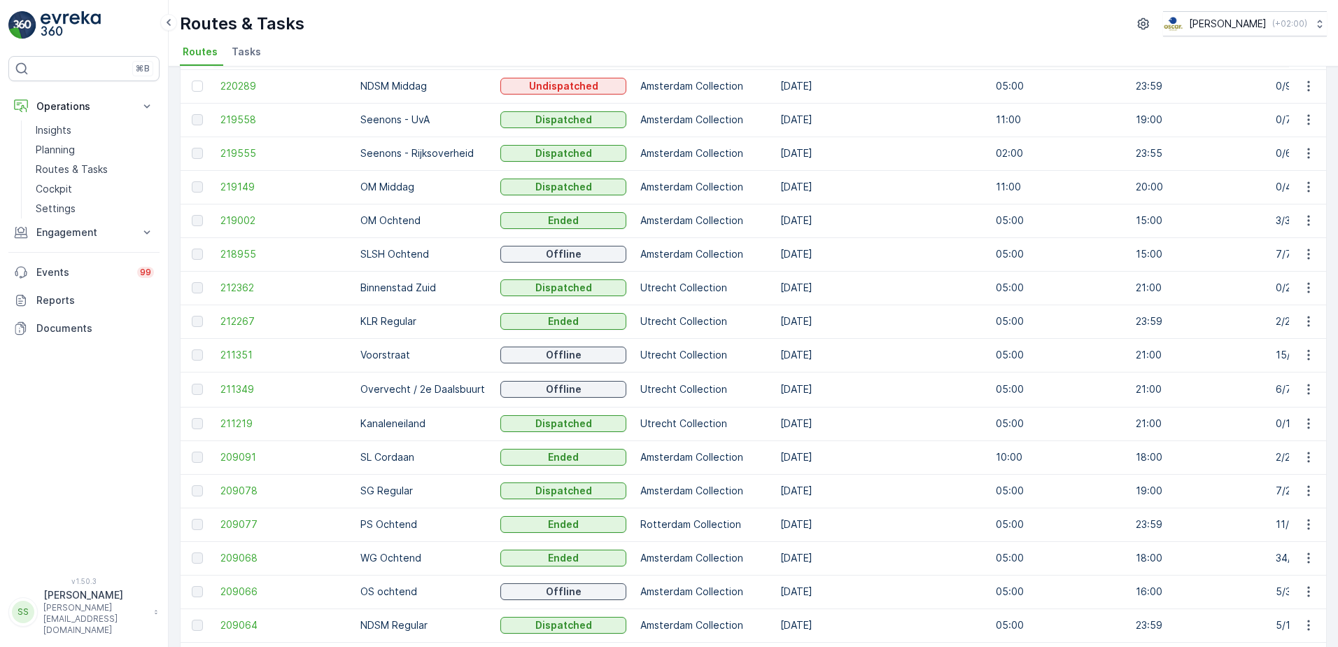
scroll to position [350, 0]
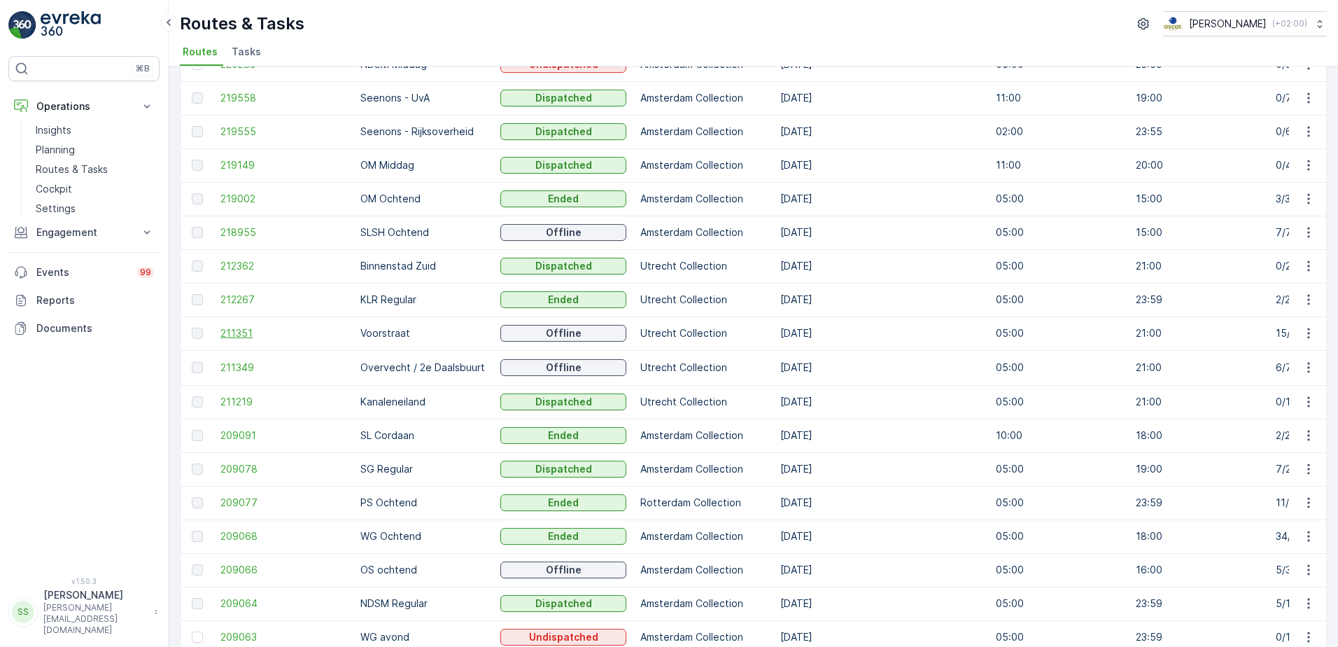
click at [237, 330] on span "211351" at bounding box center [283, 333] width 126 height 14
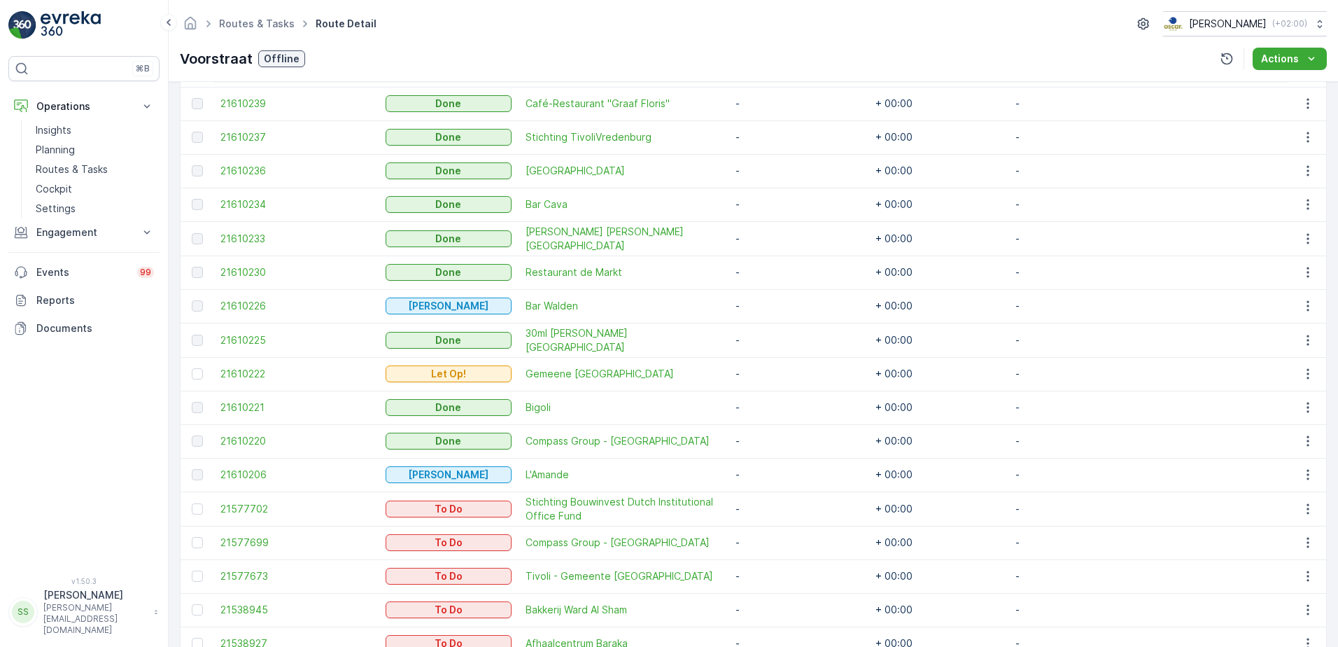
scroll to position [861, 0]
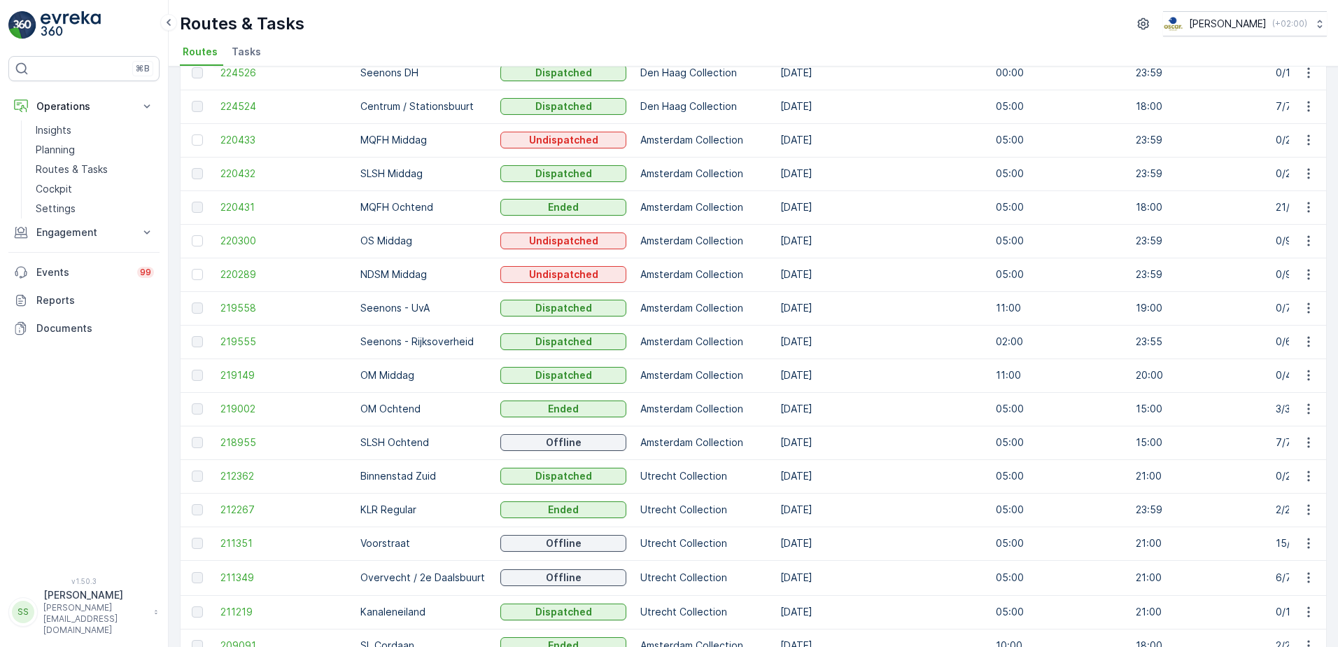
scroll to position [210, 0]
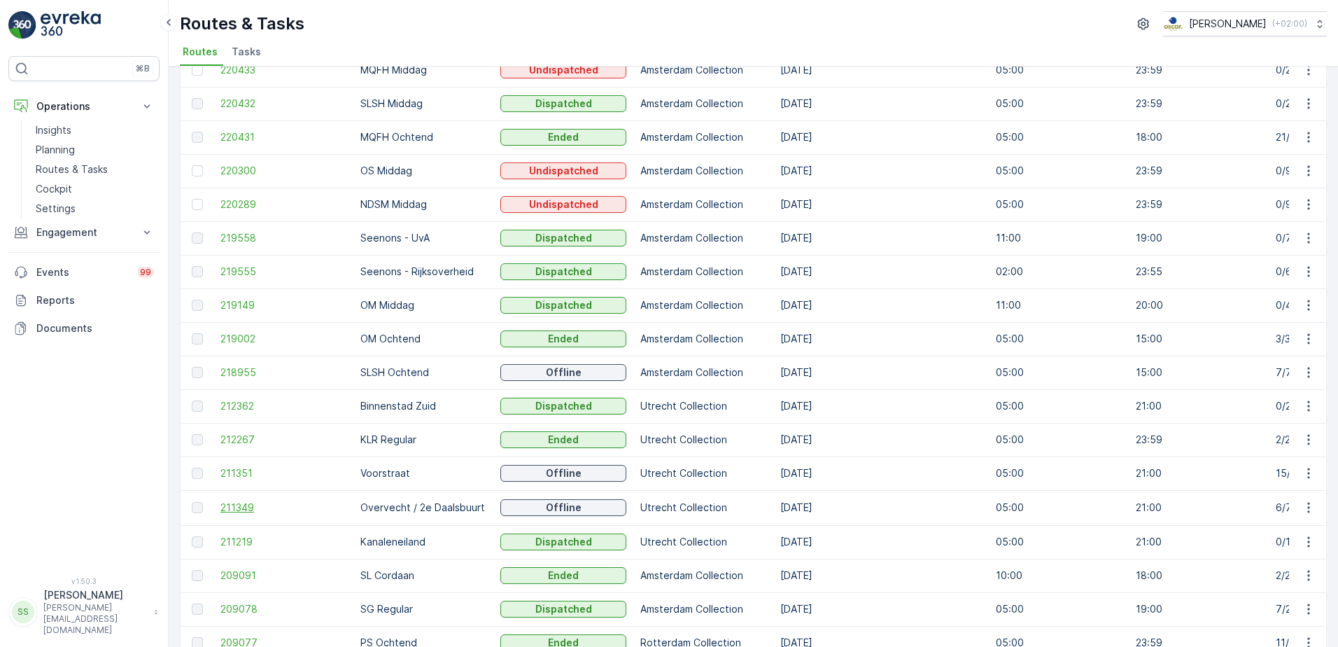
click at [237, 509] on span "211349" at bounding box center [283, 507] width 126 height 14
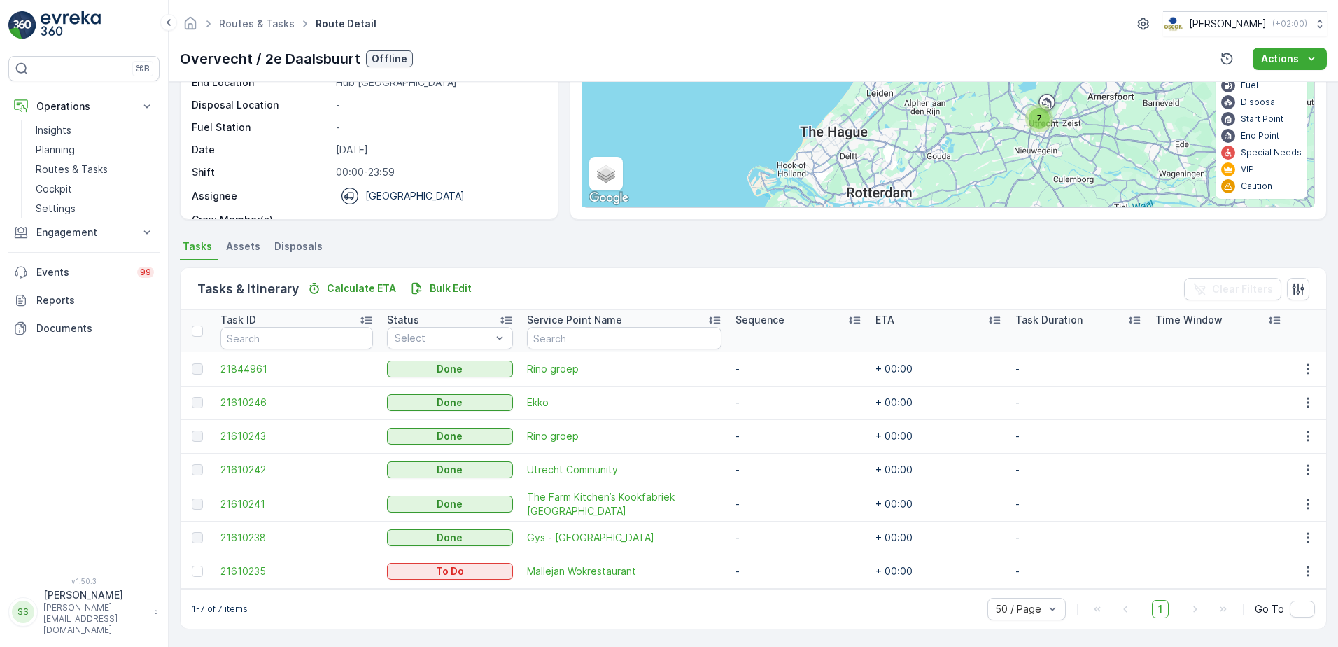
scroll to position [160, 0]
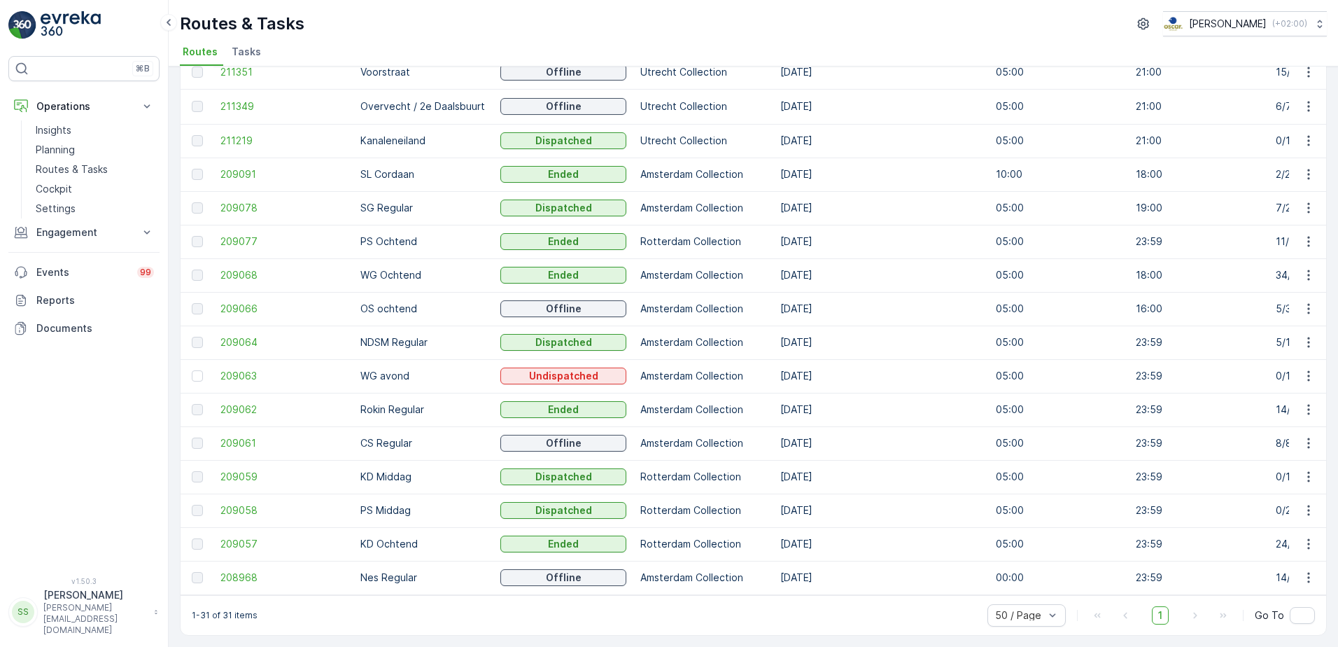
scroll to position [618, 0]
click at [242, 167] on span "209091" at bounding box center [283, 174] width 126 height 14
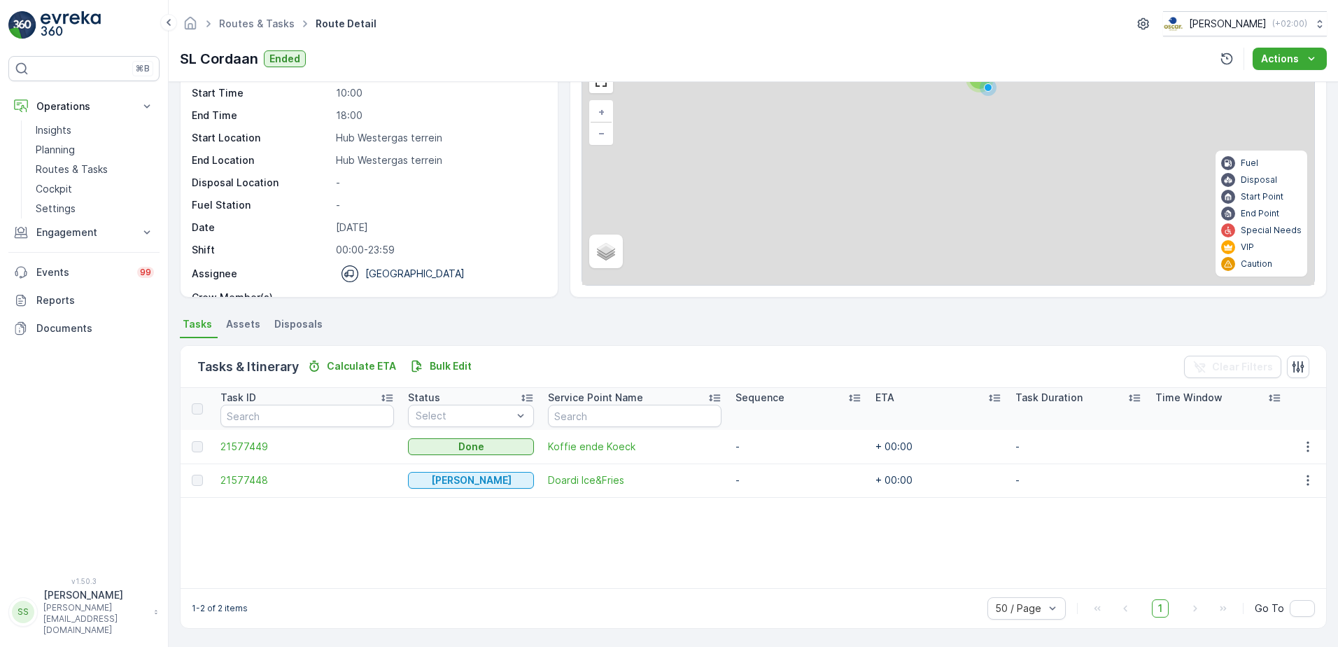
scroll to position [83, 0]
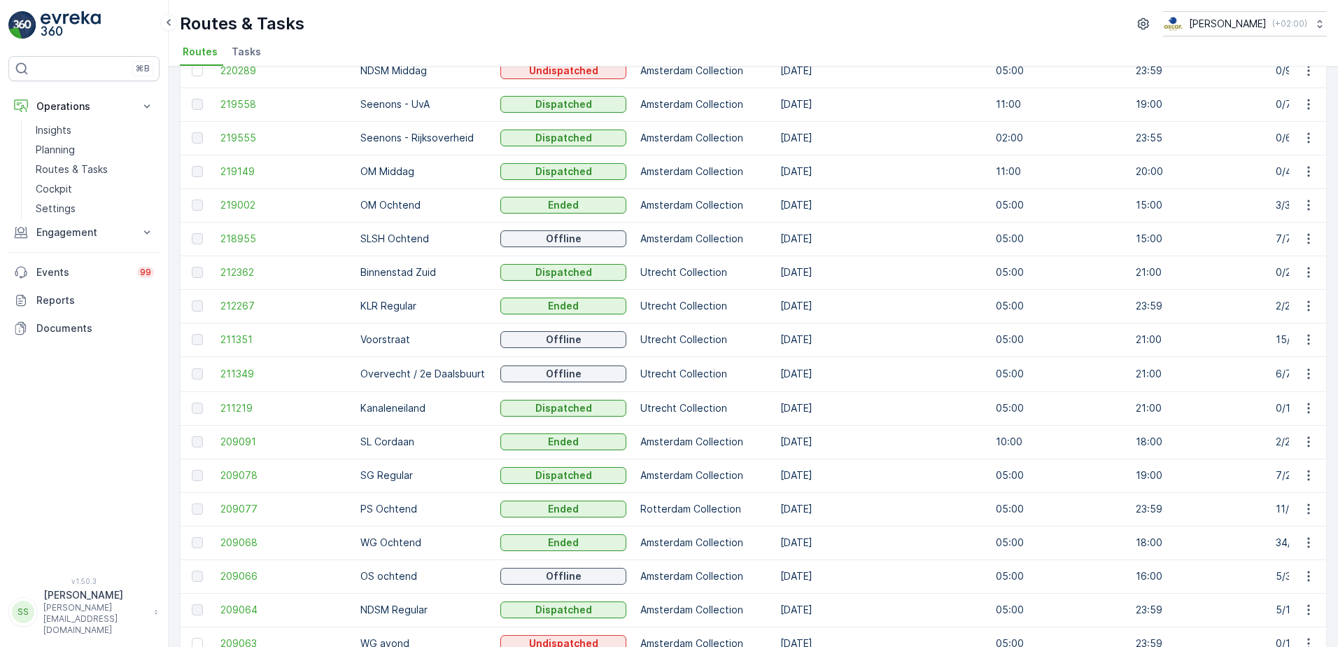
scroll to position [350, 0]
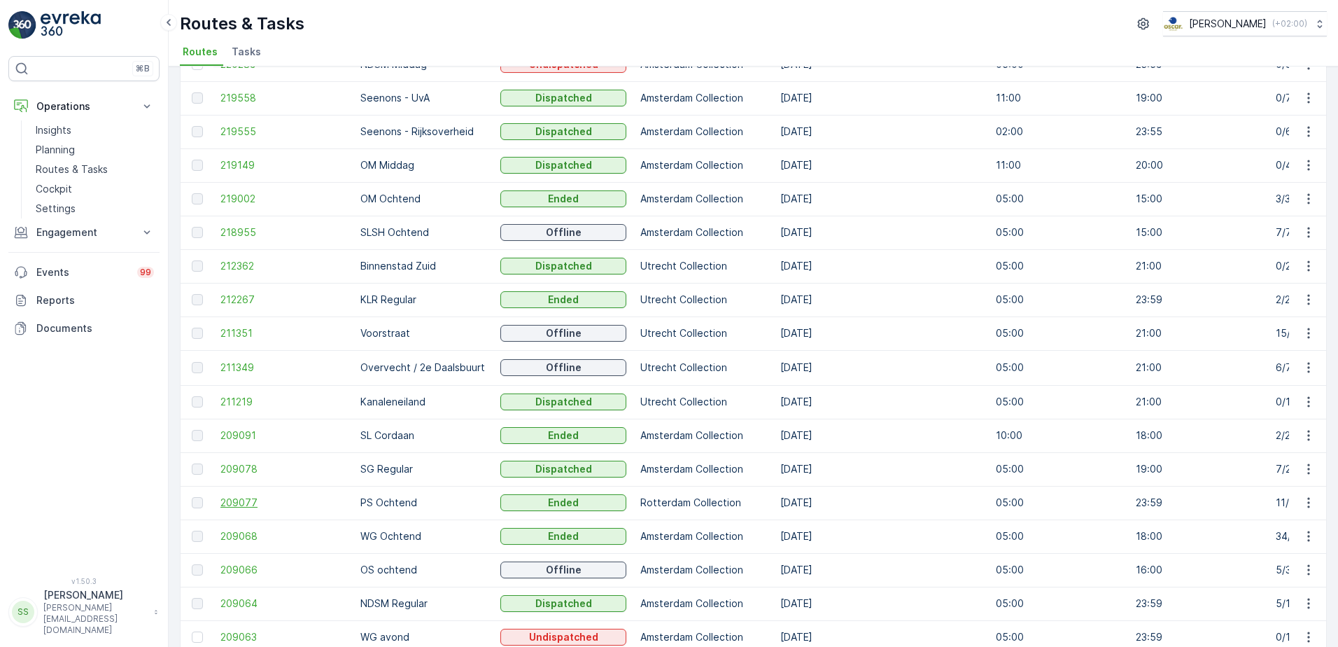
click at [227, 500] on span "209077" at bounding box center [283, 502] width 126 height 14
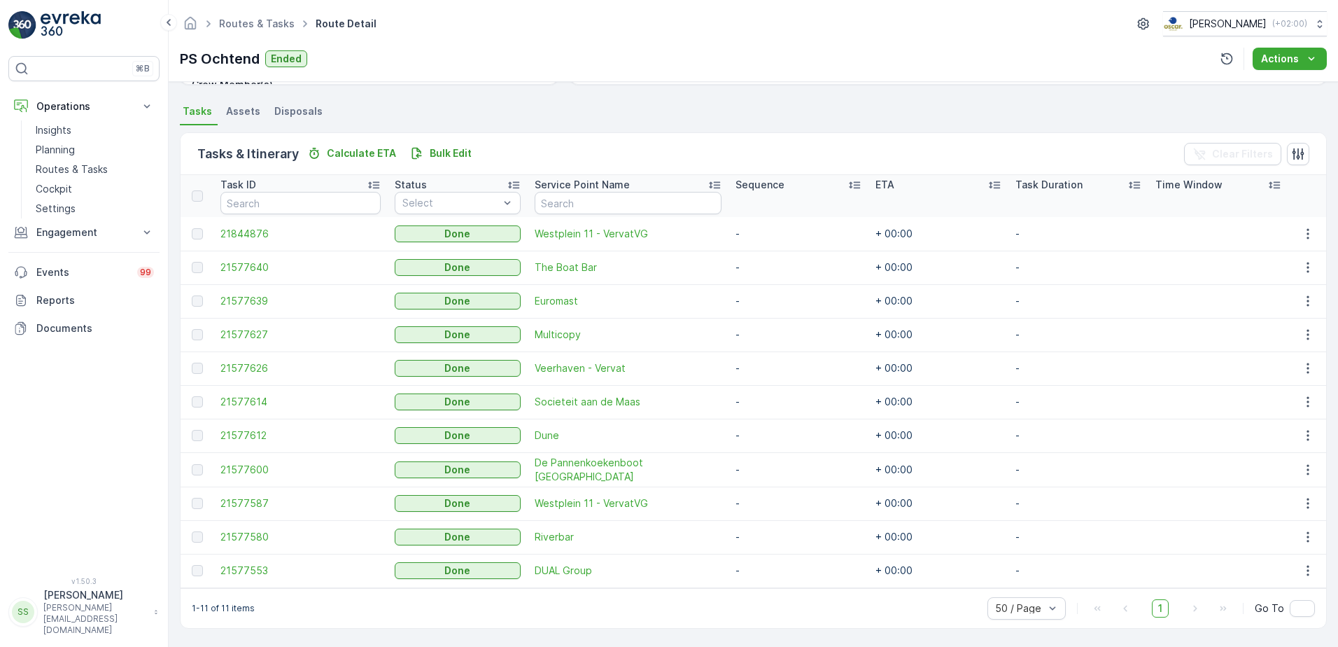
scroll to position [295, 0]
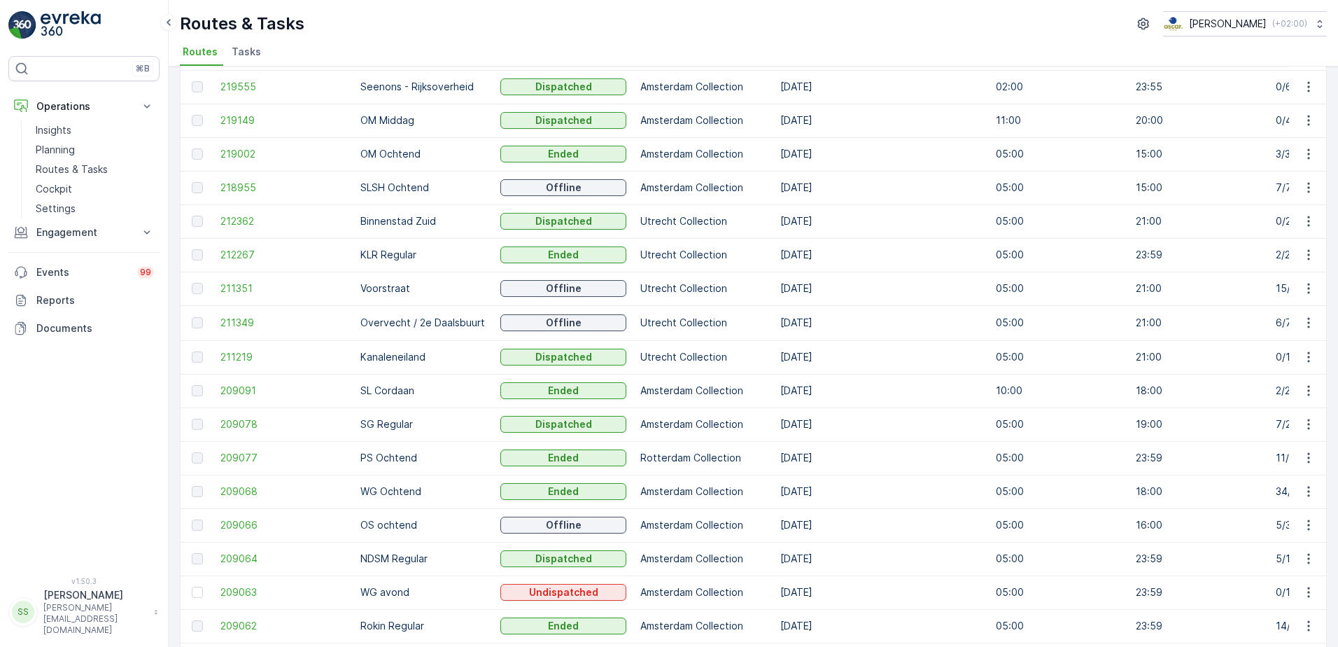
scroll to position [420, 0]
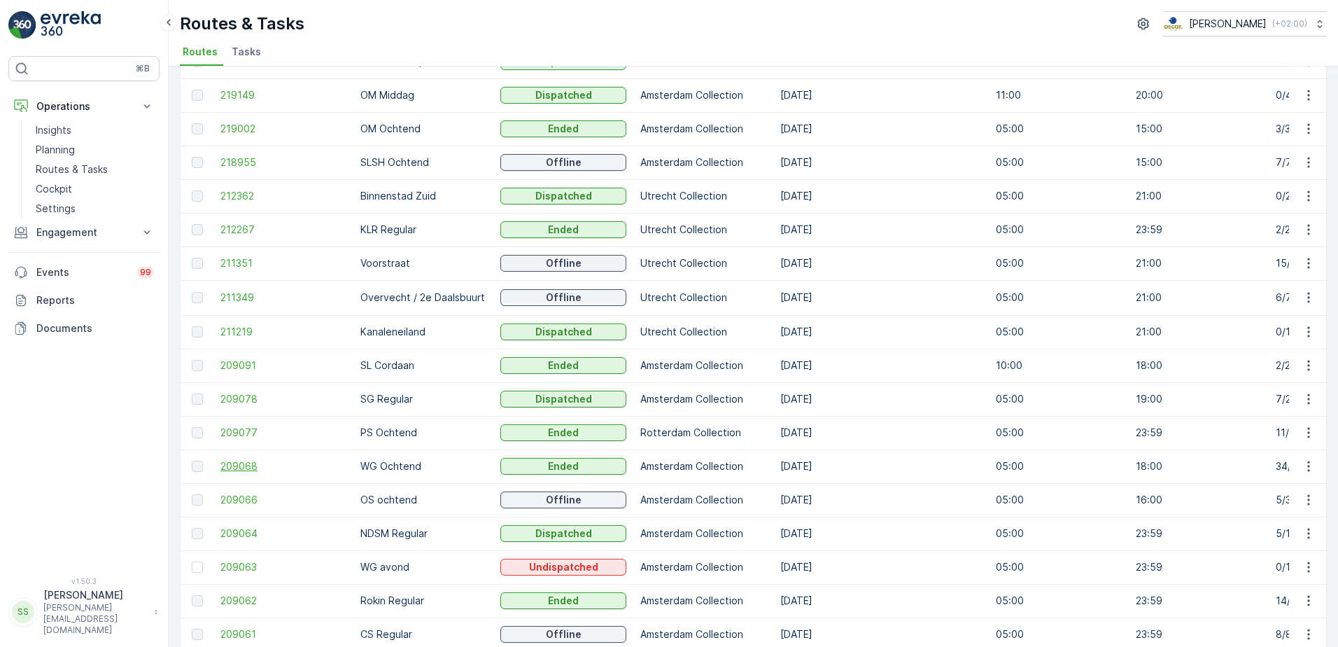
click at [249, 466] on span "209068" at bounding box center [283, 466] width 126 height 14
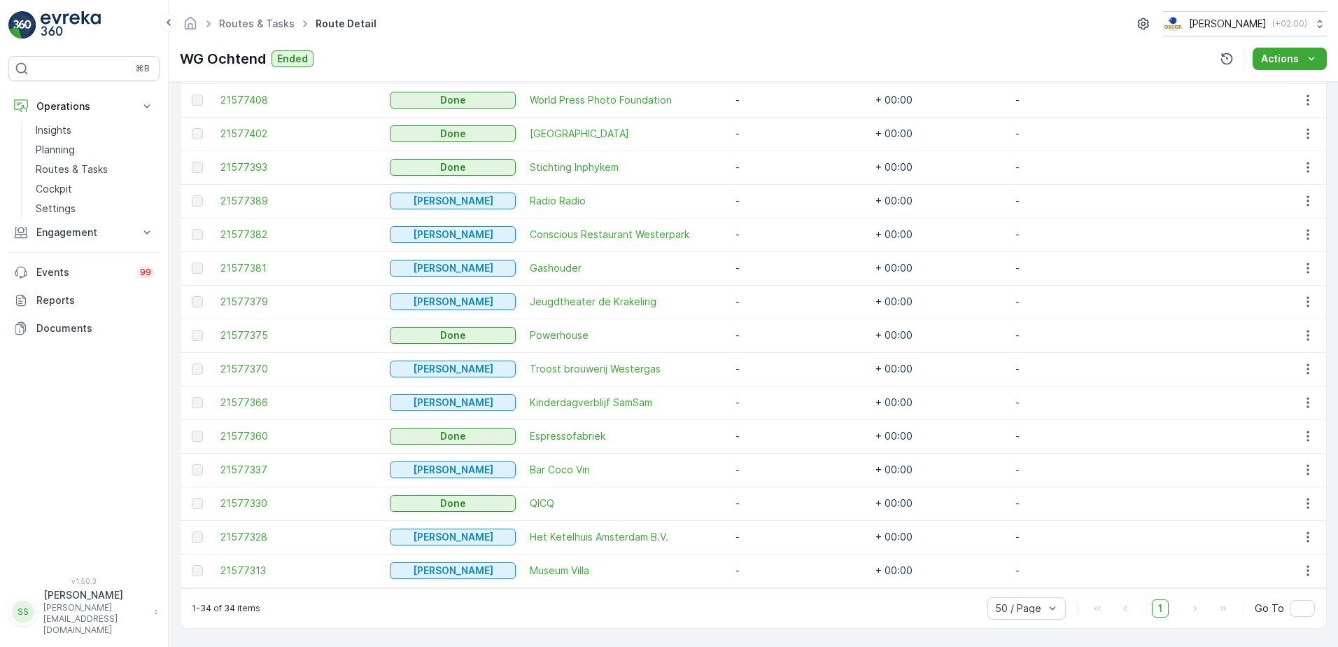
scroll to position [1067, 0]
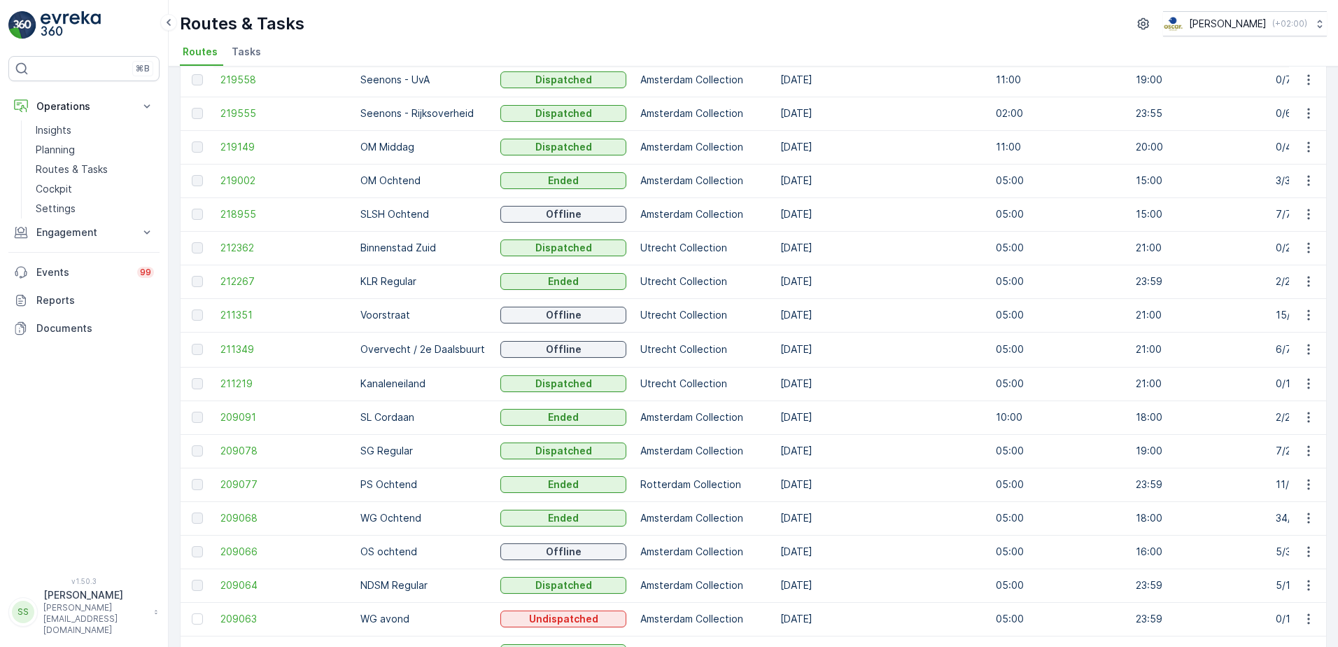
scroll to position [420, 0]
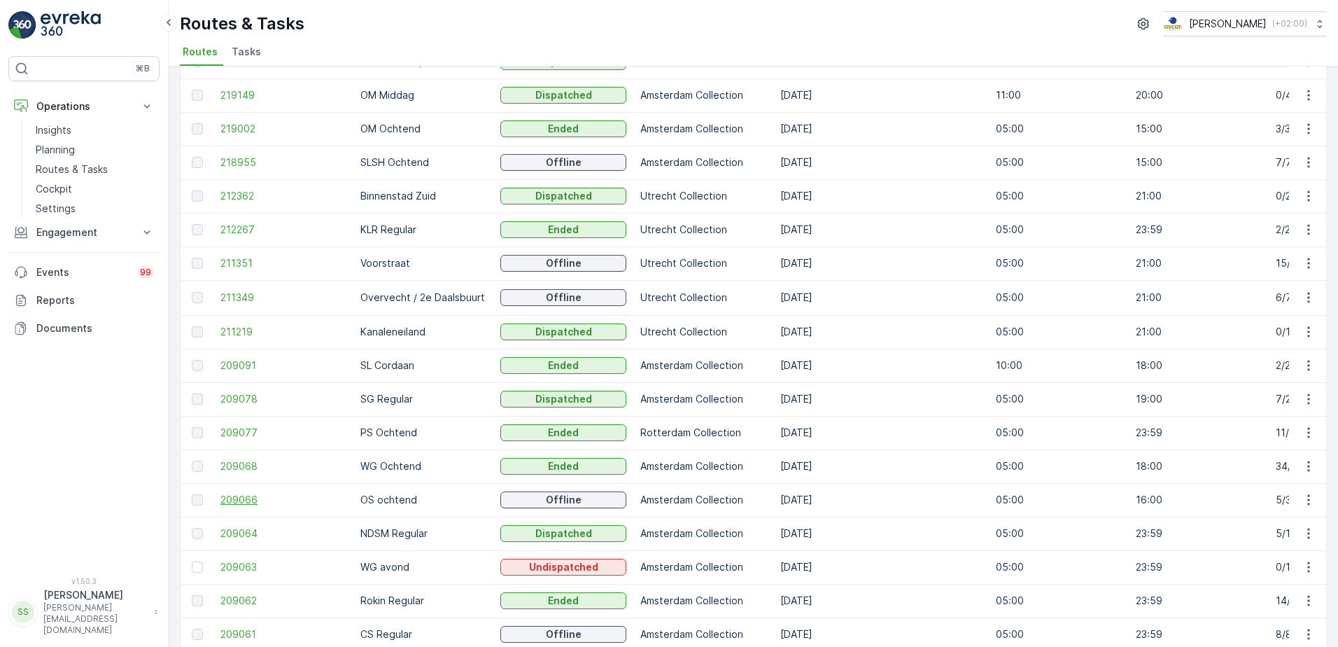
click at [244, 498] on span "209066" at bounding box center [283, 500] width 126 height 14
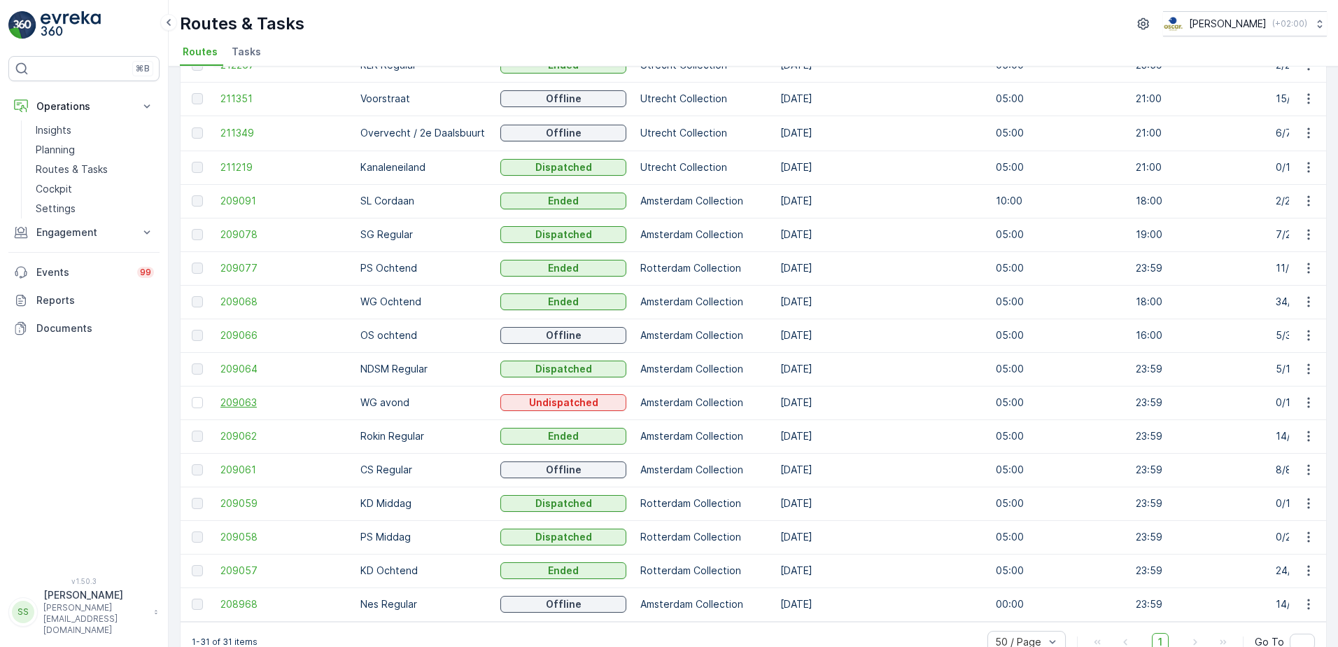
scroll to position [618, 0]
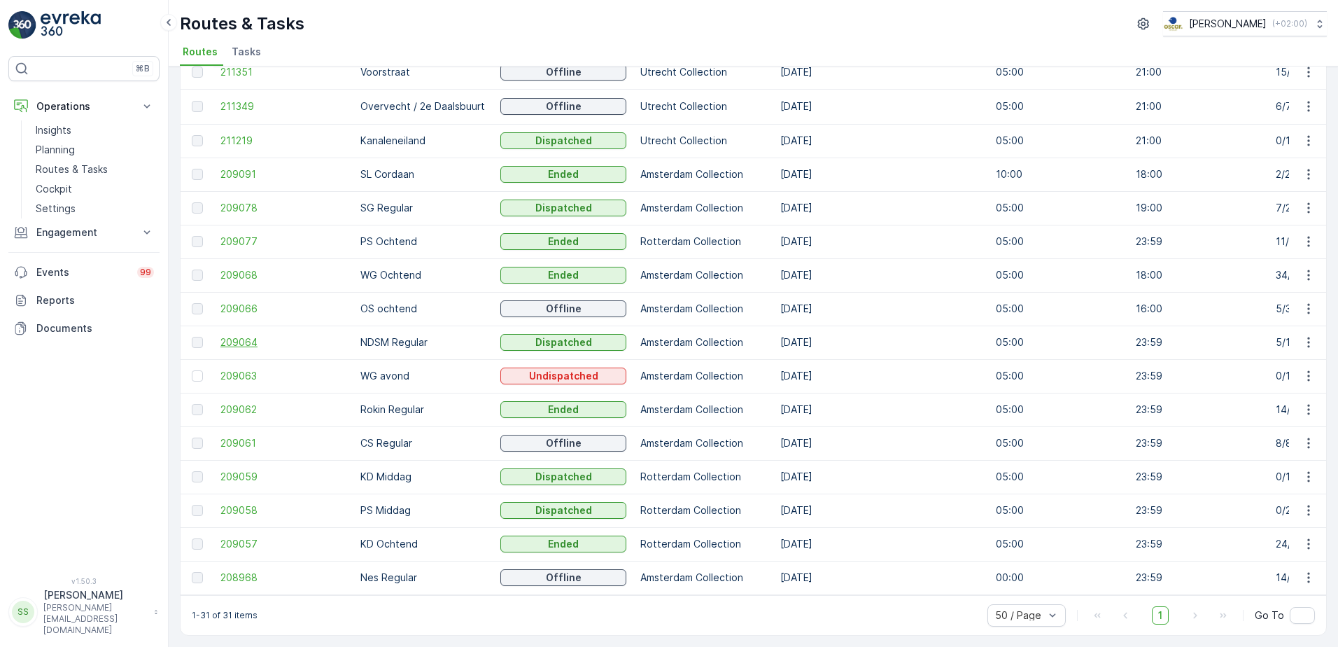
click at [225, 335] on span "209064" at bounding box center [283, 342] width 126 height 14
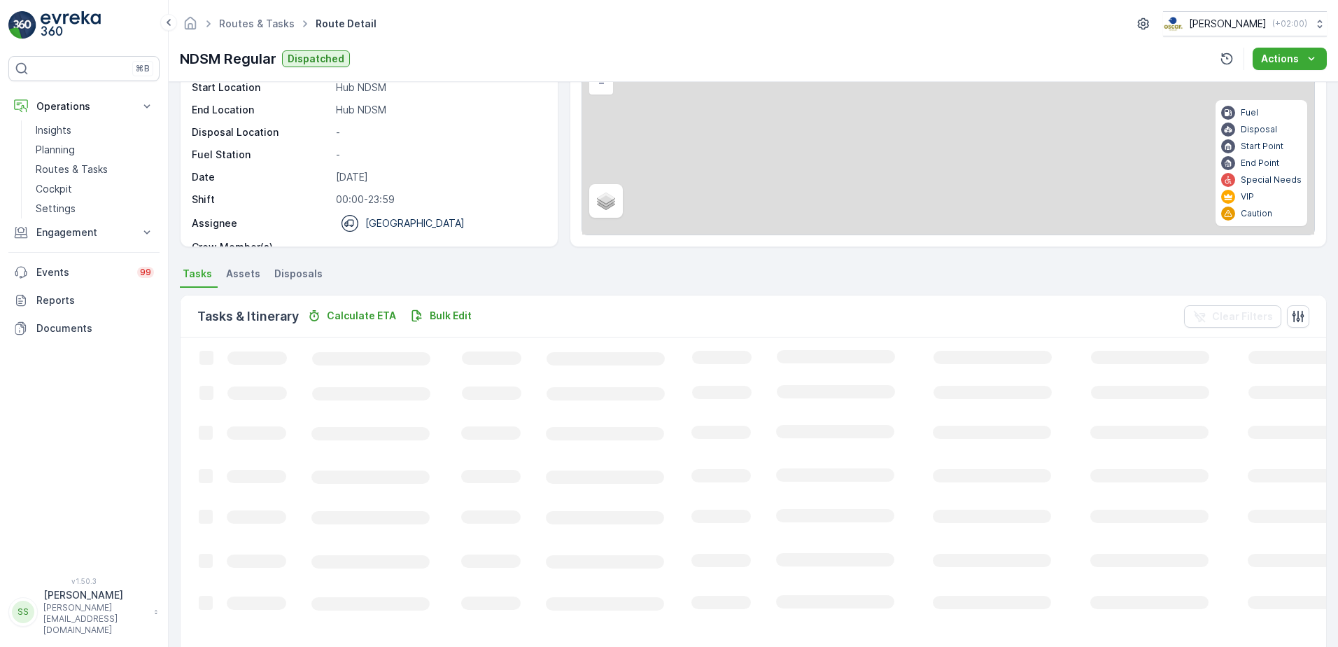
scroll to position [350, 0]
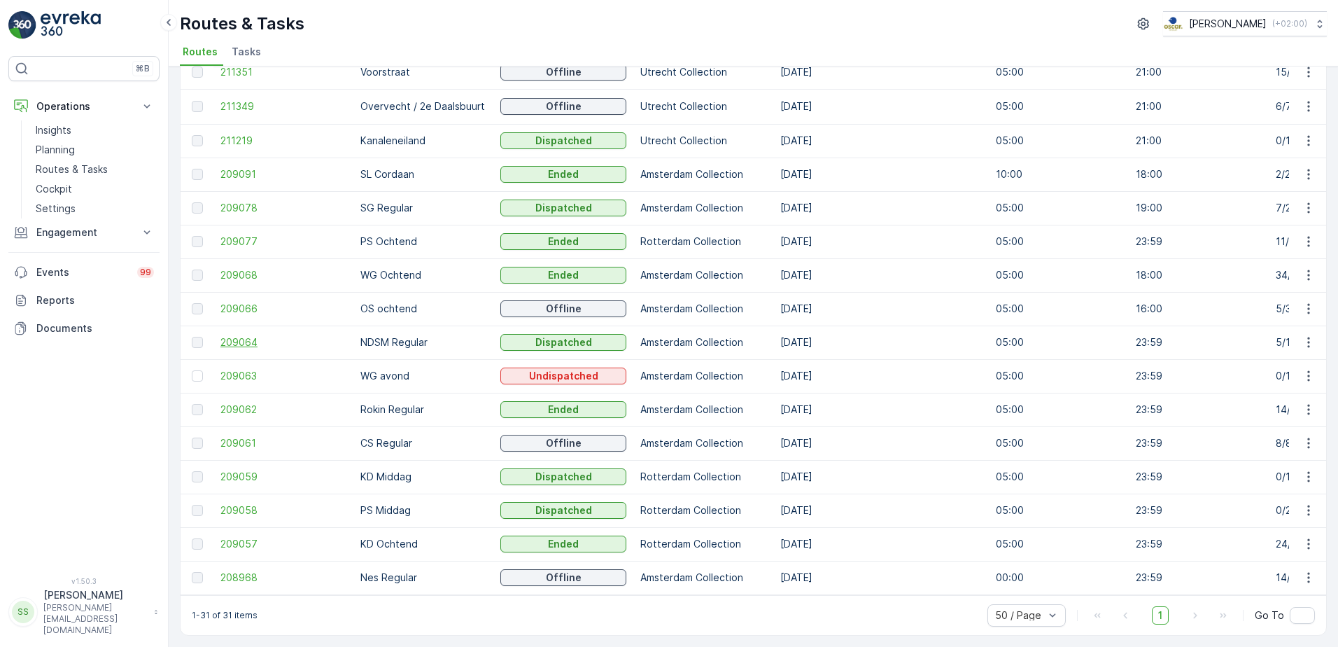
scroll to position [618, 0]
click at [239, 369] on span "209063" at bounding box center [283, 376] width 126 height 14
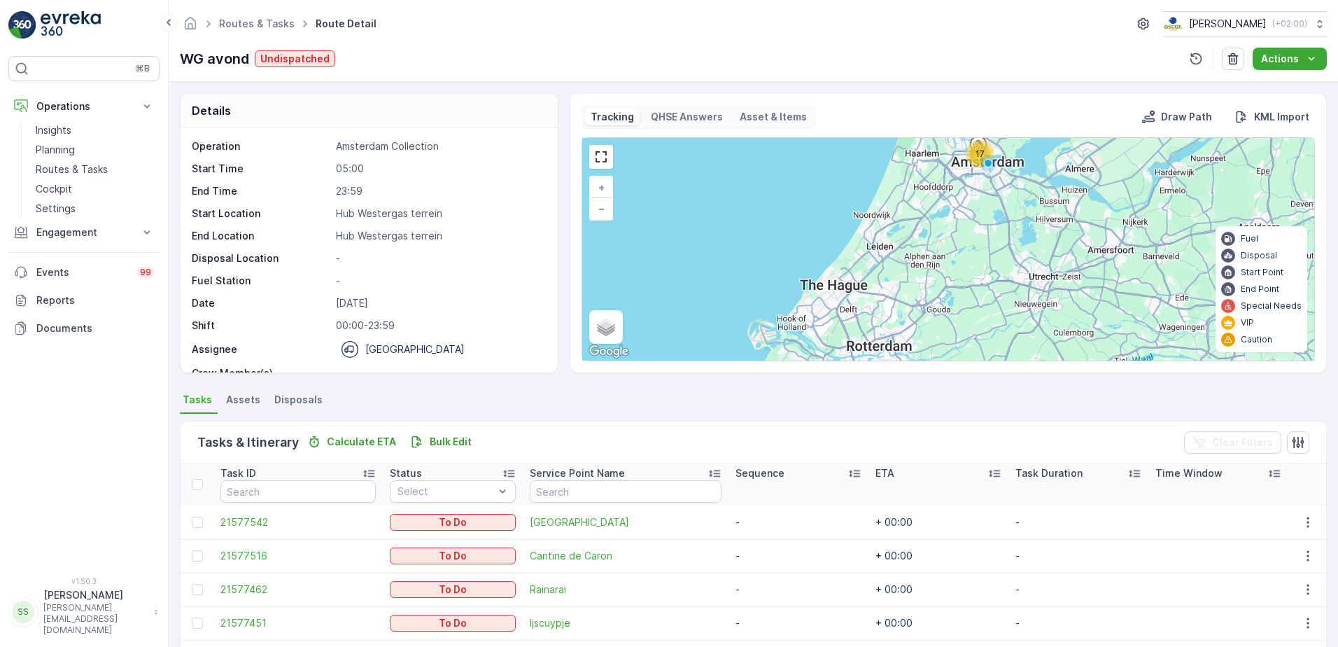
scroll to position [350, 0]
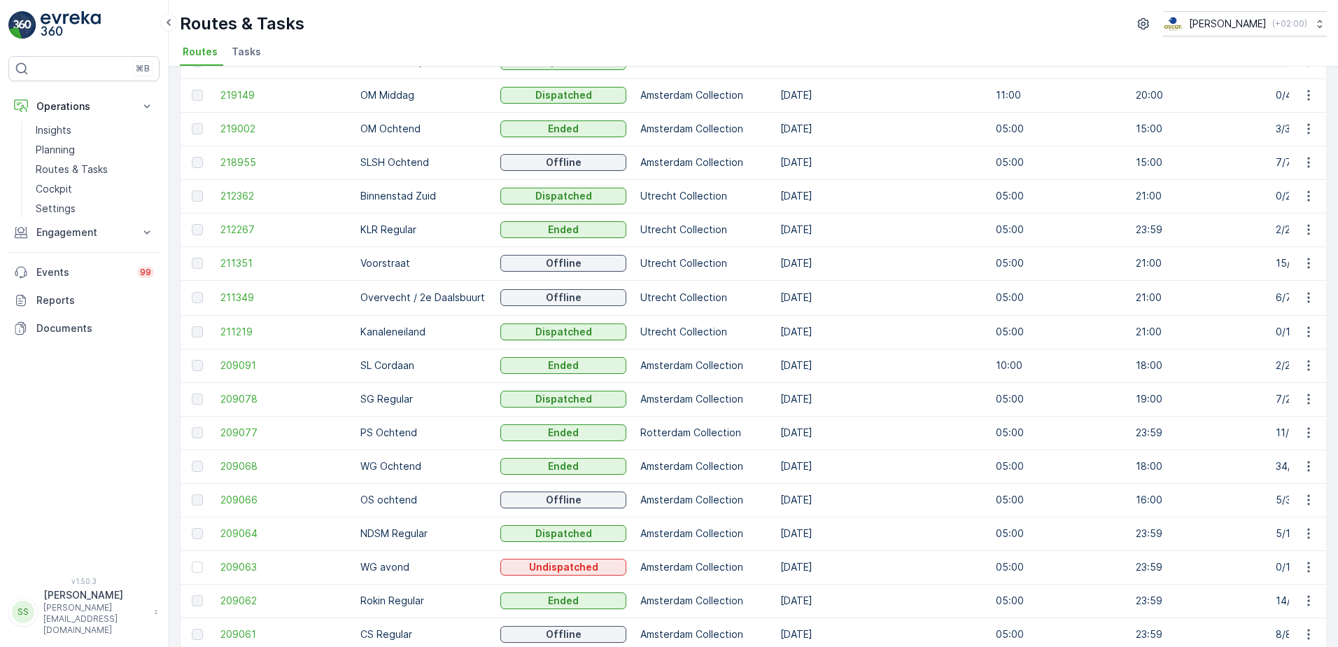
scroll to position [618, 0]
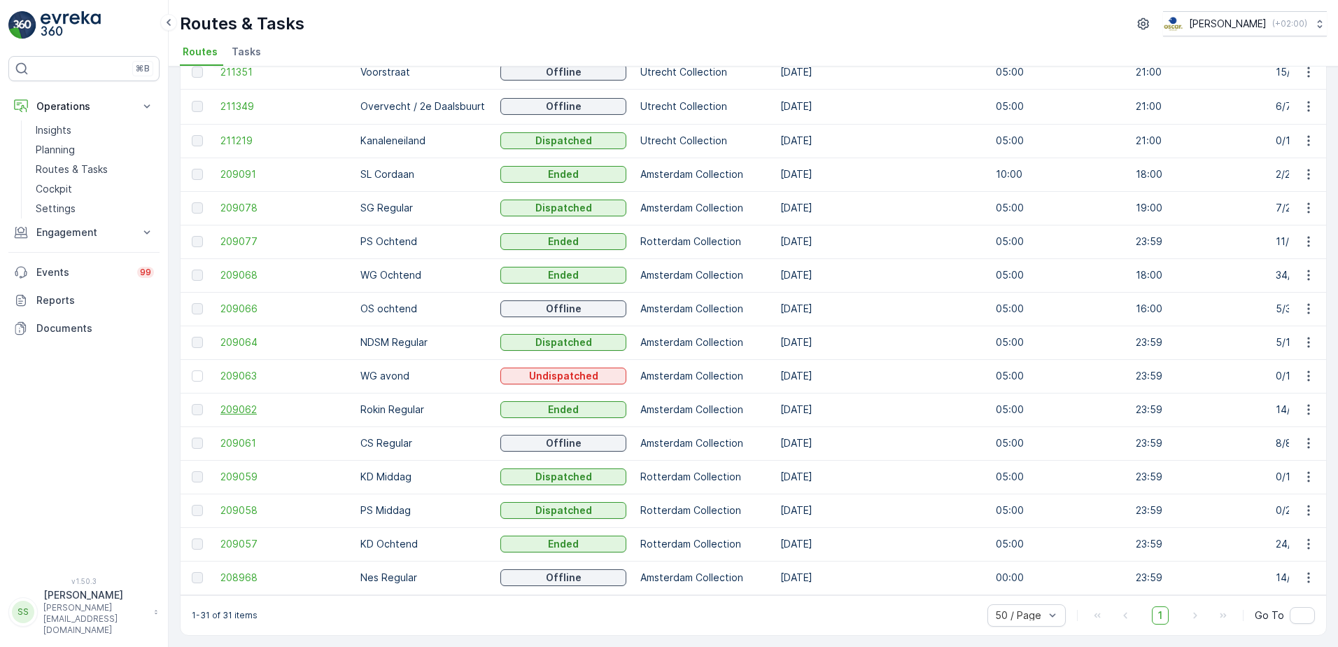
click at [245, 402] on span "209062" at bounding box center [283, 409] width 126 height 14
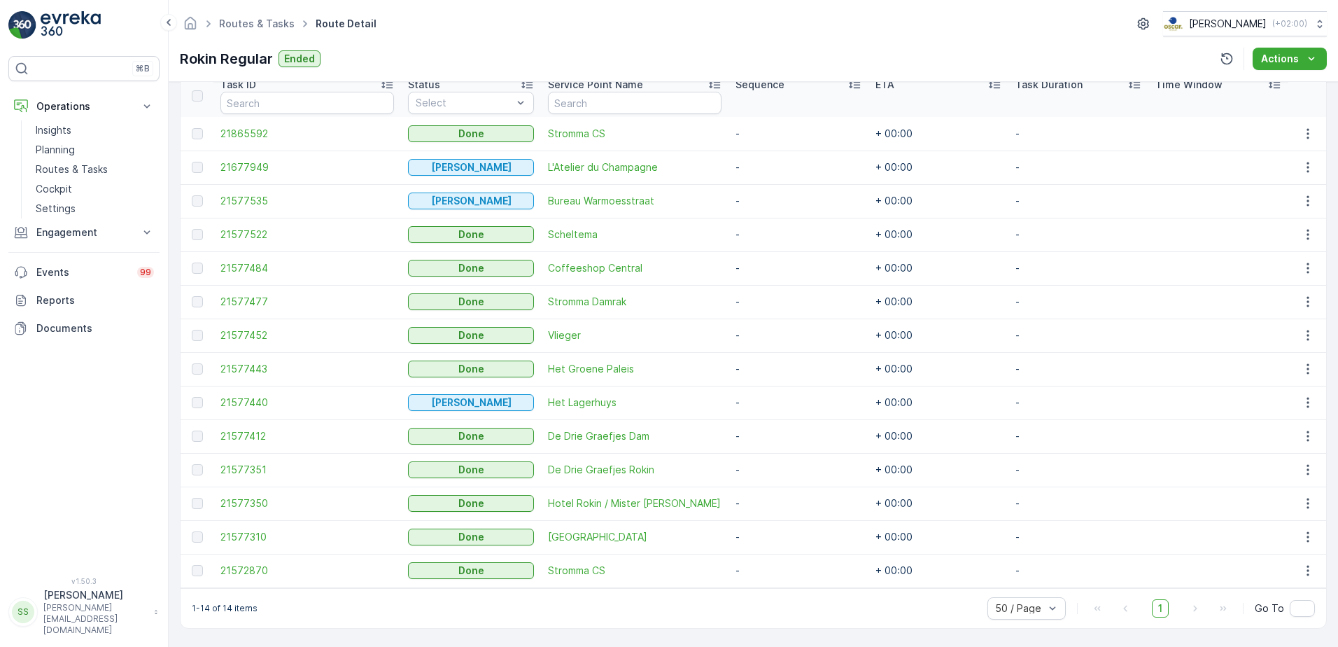
scroll to position [395, 0]
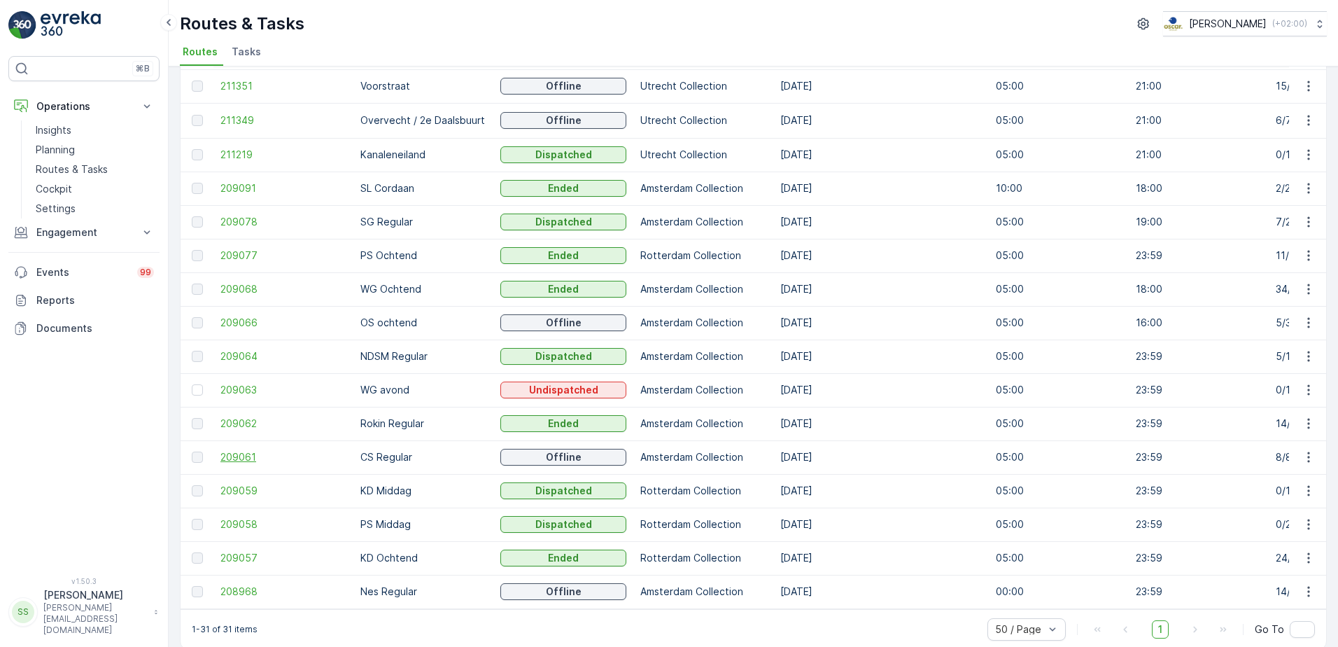
scroll to position [618, 0]
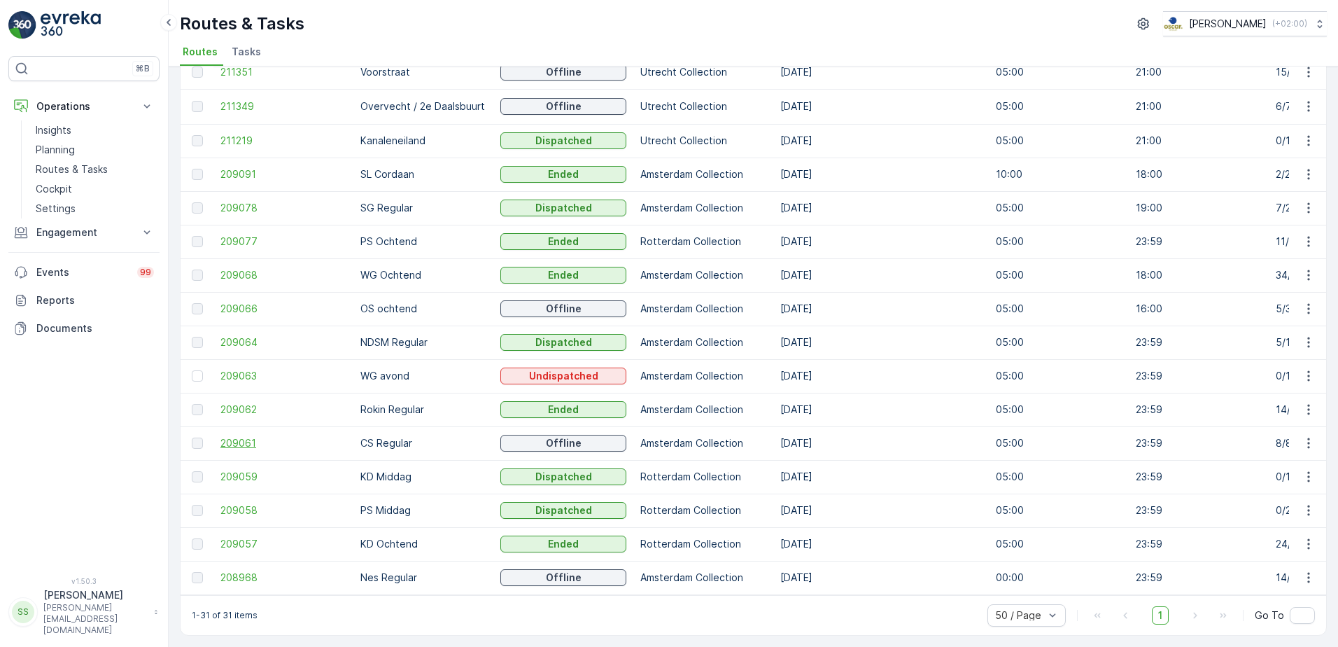
click at [243, 436] on span "209061" at bounding box center [283, 443] width 126 height 14
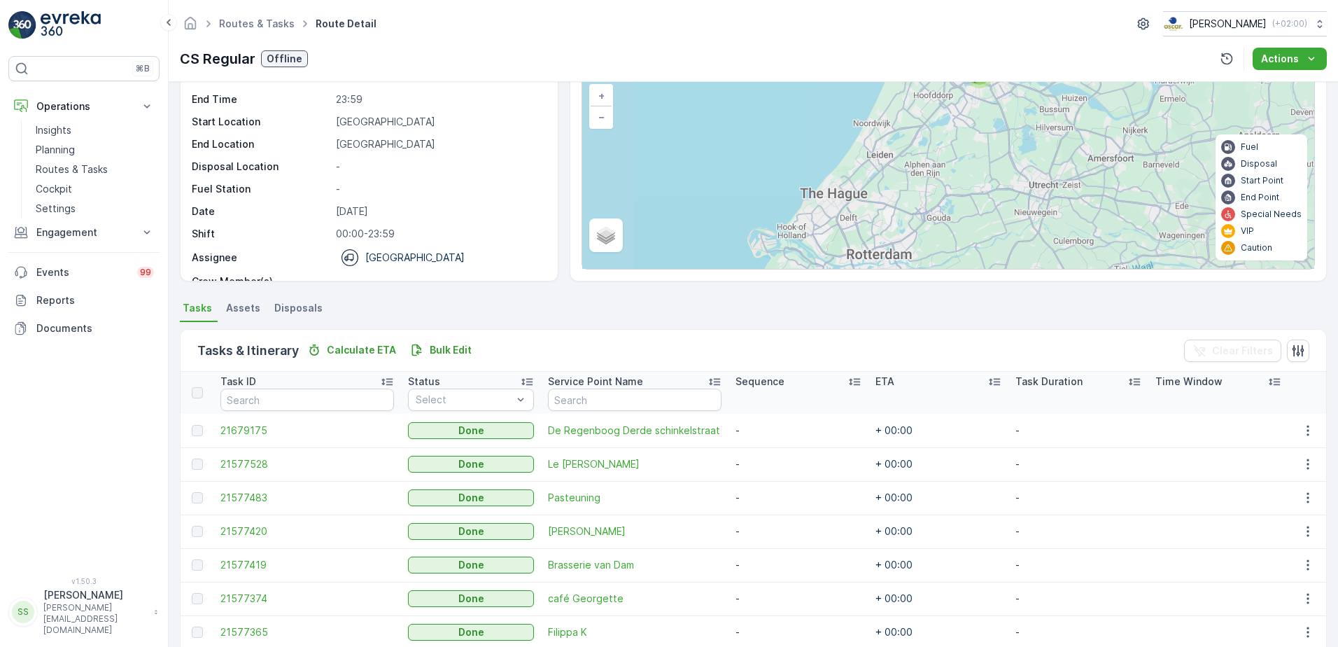
scroll to position [187, 0]
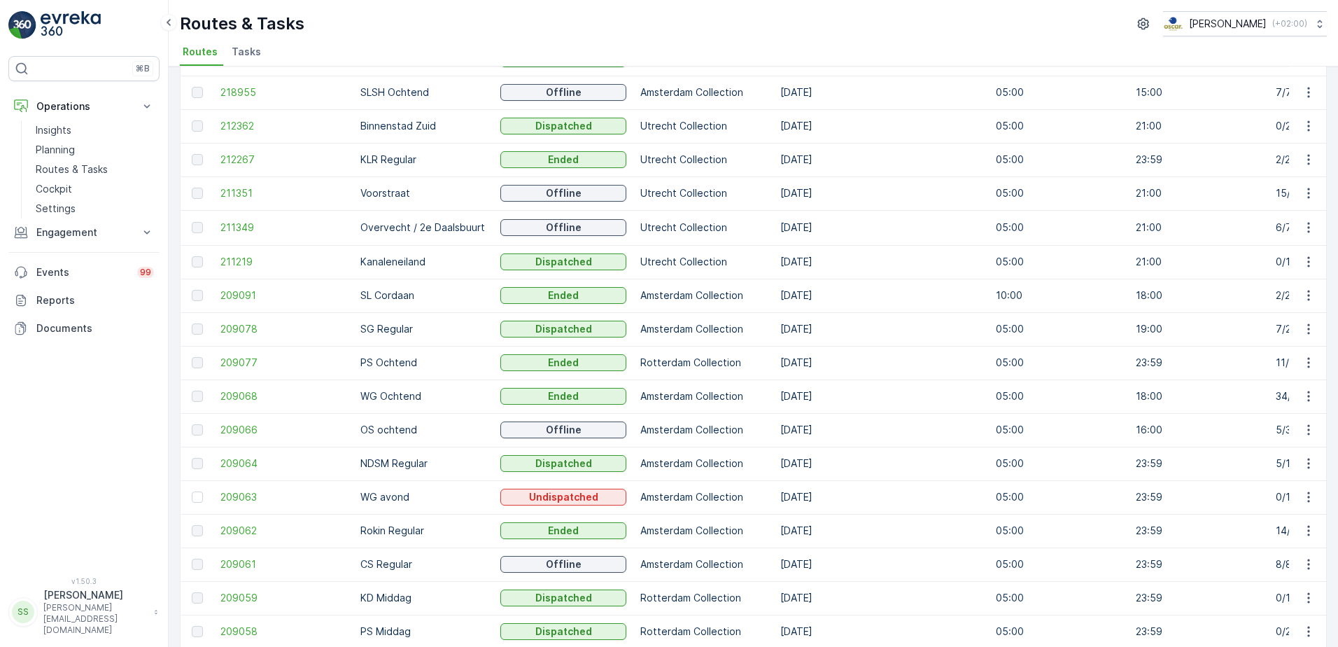
scroll to position [618, 0]
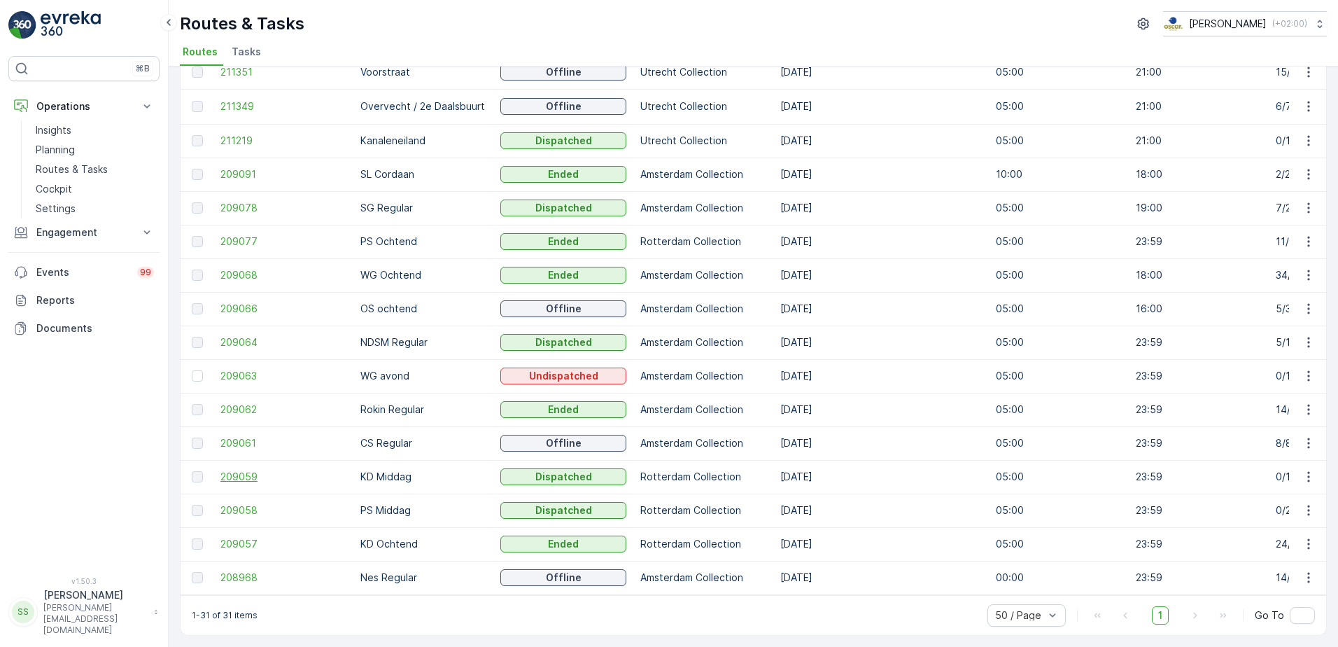
click at [251, 470] on span "209059" at bounding box center [283, 477] width 126 height 14
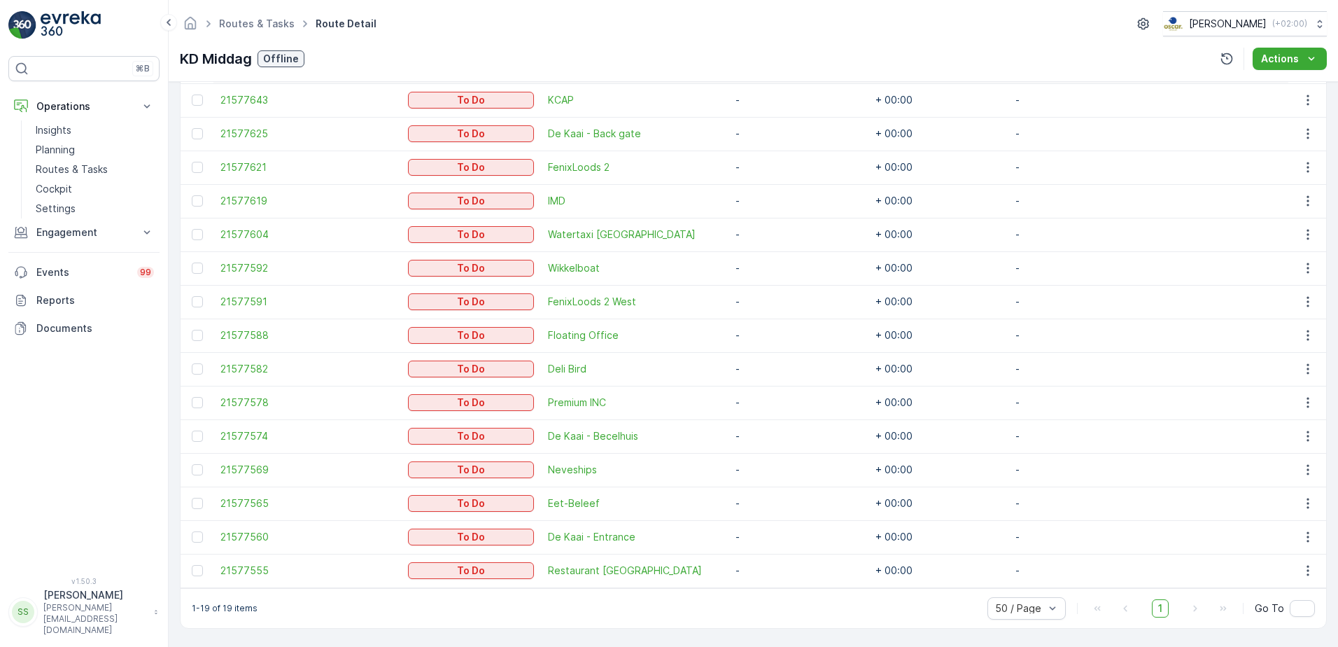
scroll to position [66, 0]
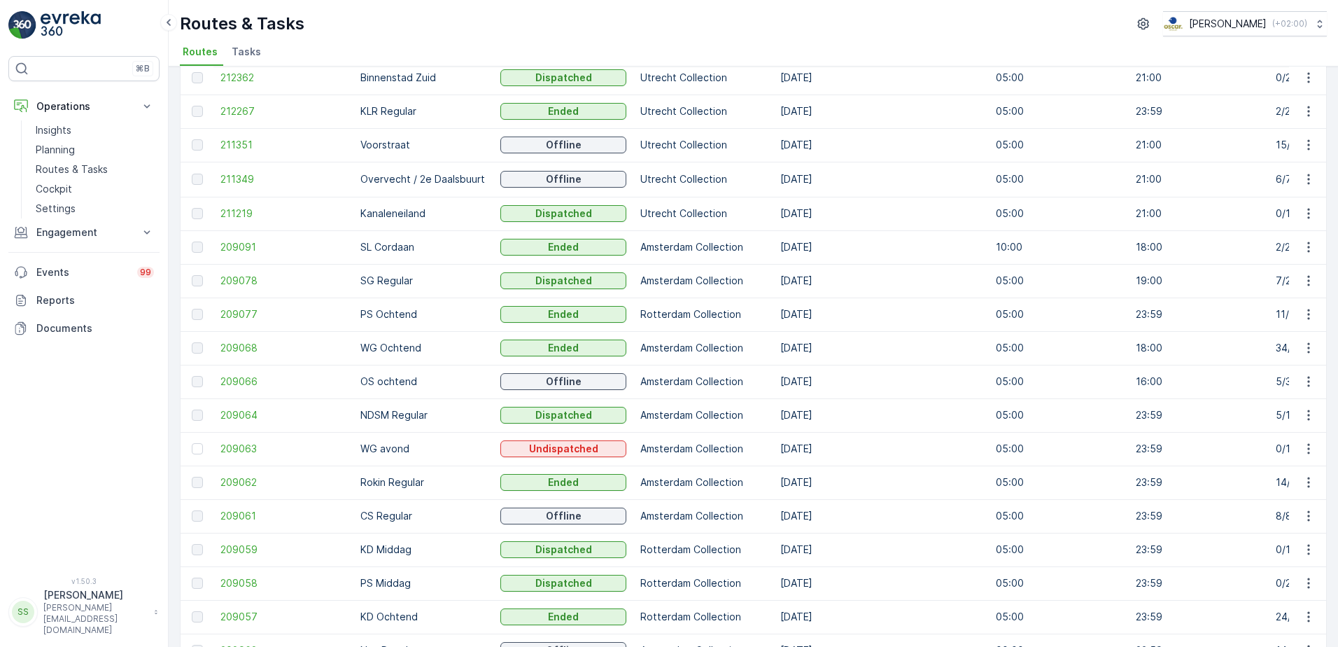
scroll to position [618, 0]
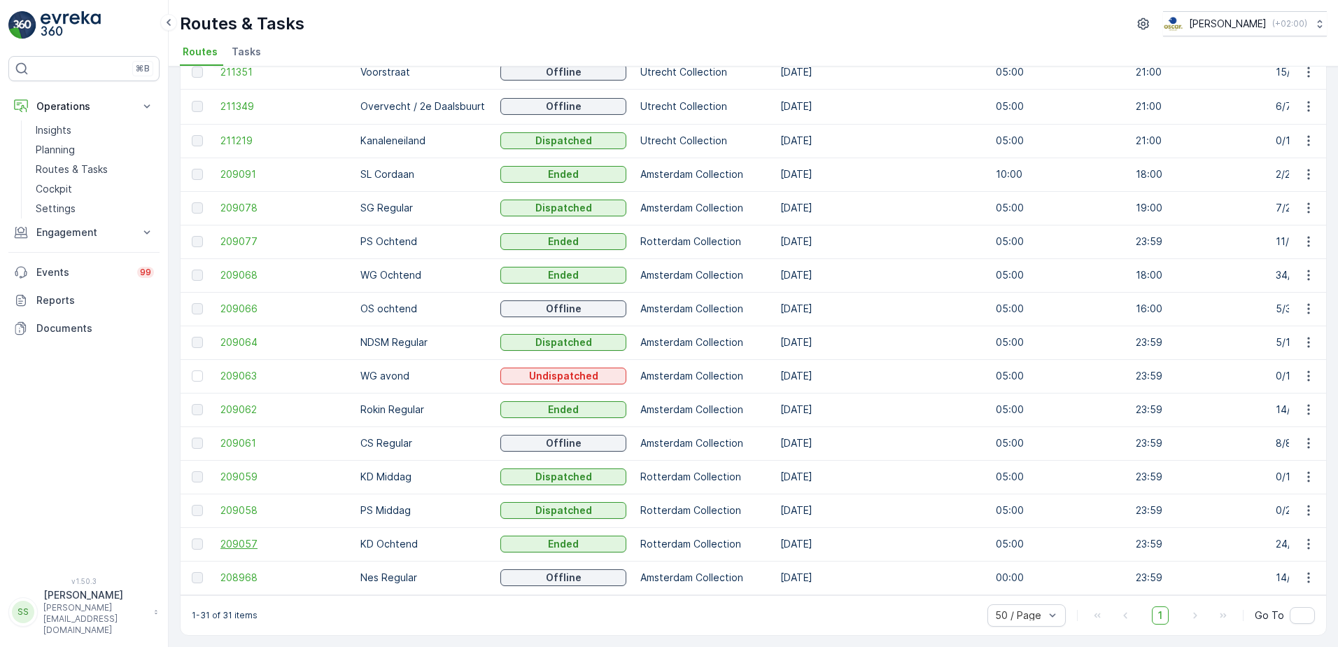
click at [231, 537] on span "209057" at bounding box center [283, 544] width 126 height 14
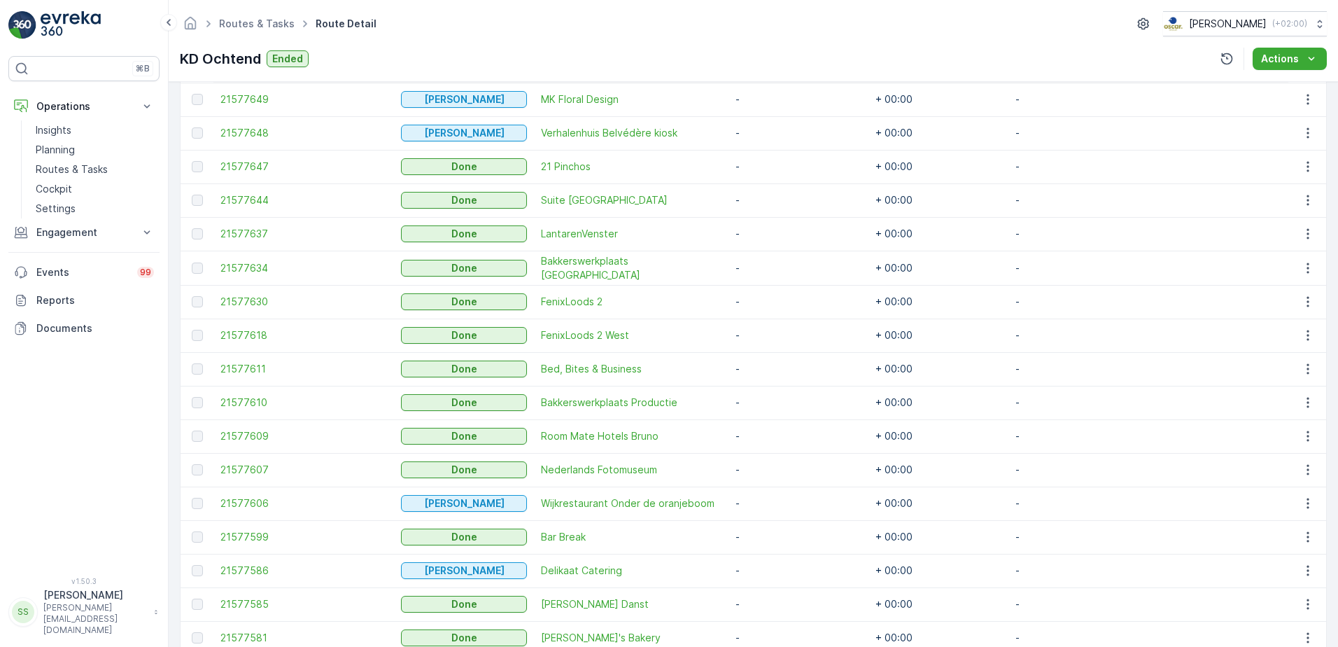
scroll to position [724, 0]
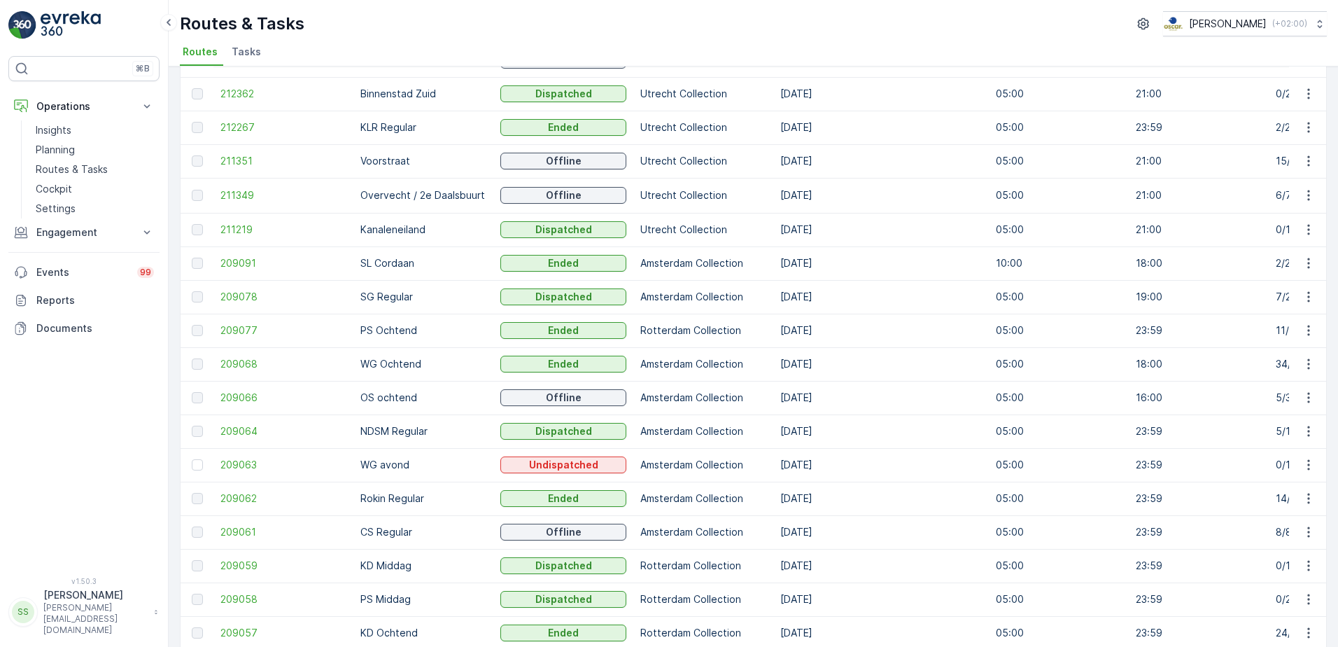
scroll to position [618, 0]
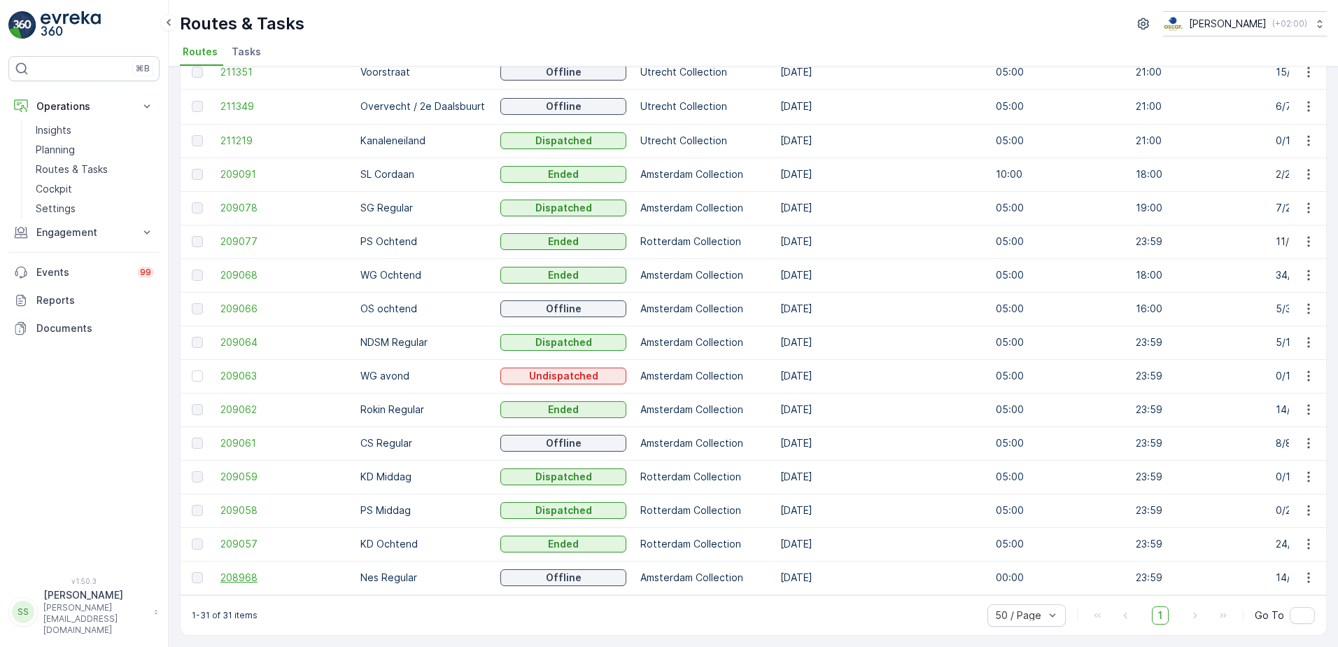
click at [253, 572] on span "208968" at bounding box center [283, 577] width 126 height 14
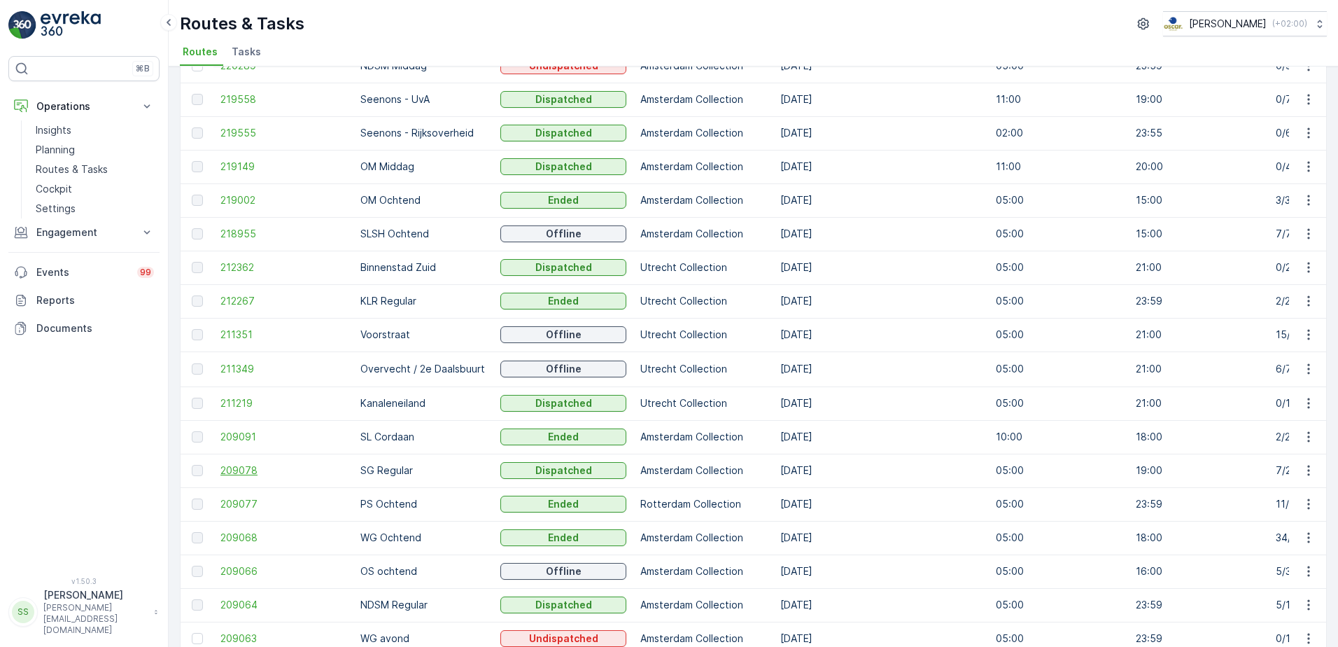
scroll to position [350, 0]
click at [257, 571] on span "209066" at bounding box center [283, 570] width 126 height 14
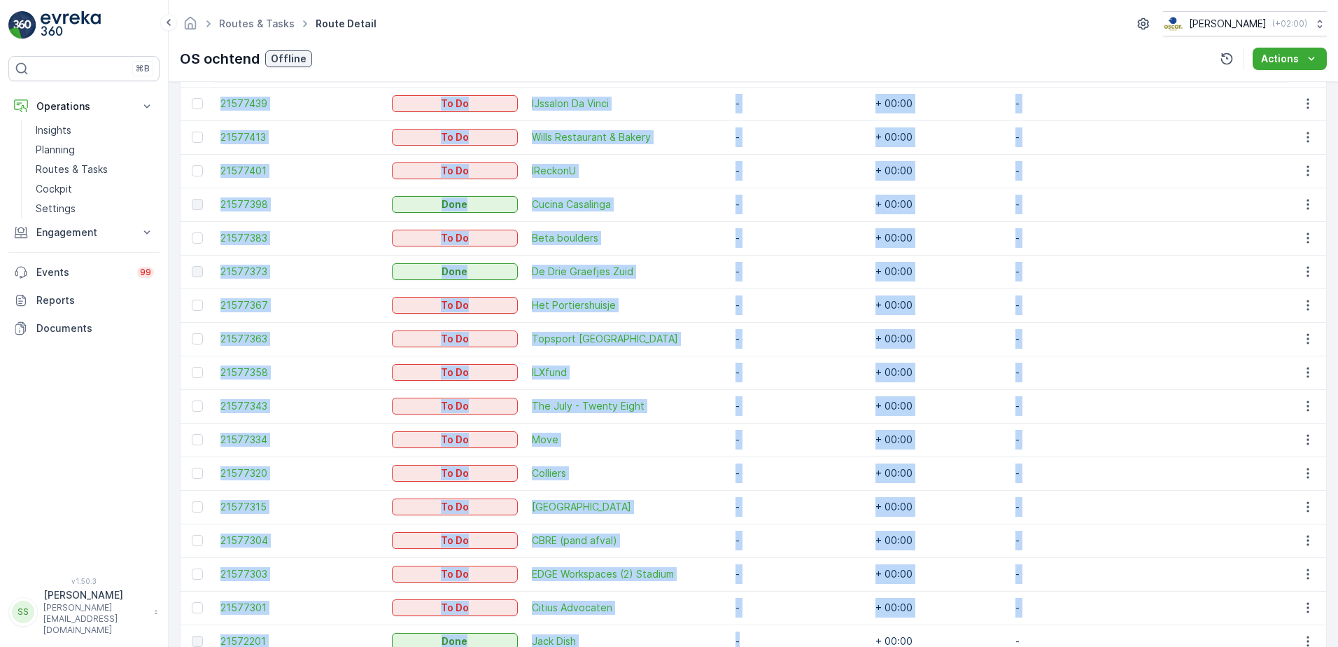
scroll to position [1034, 0]
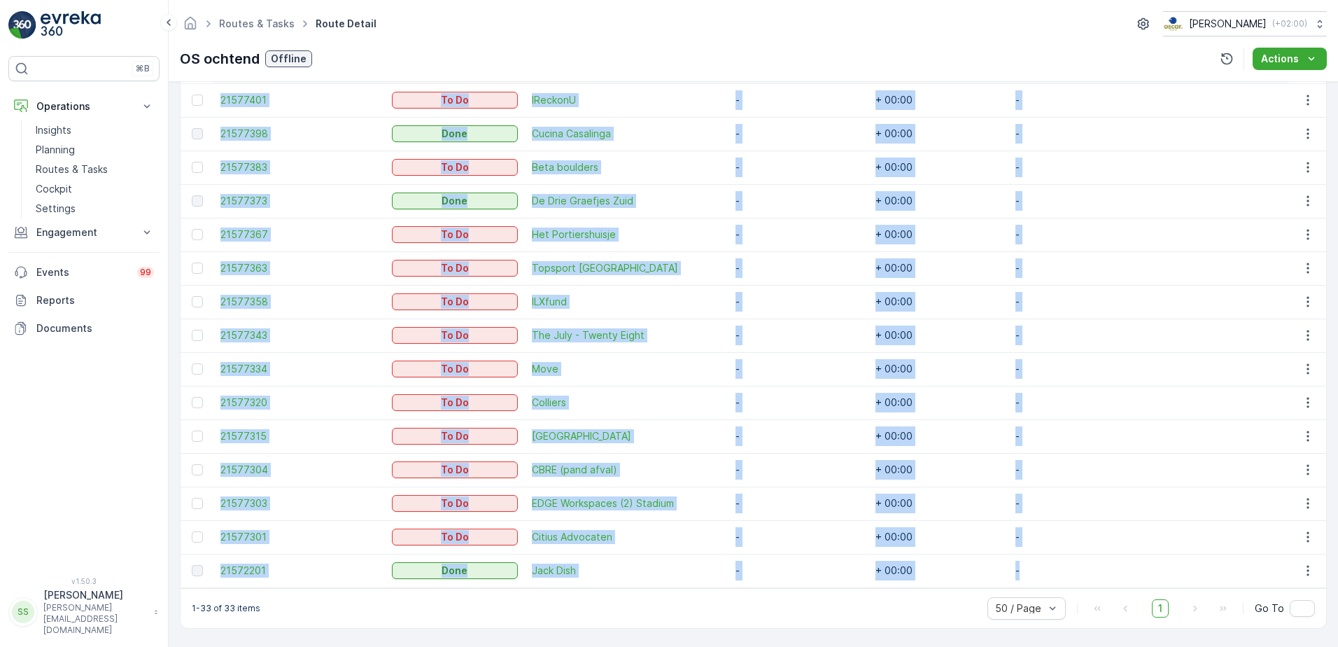
drag, startPoint x: 209, startPoint y: 187, endPoint x: 1081, endPoint y: 568, distance: 952.4
click at [1081, 568] on tbody "21864445 Let Op! ILXfund - + 00:00 - 21827456 To Do Neni - + 00:00 - 21577546 T…" at bounding box center [754, 32] width 1146 height 1109
copy tbody "21864445 Let Op! ILXfund - + 00:00 - 21827456 To Do Neni - + 00:00 - 21577546 T…"
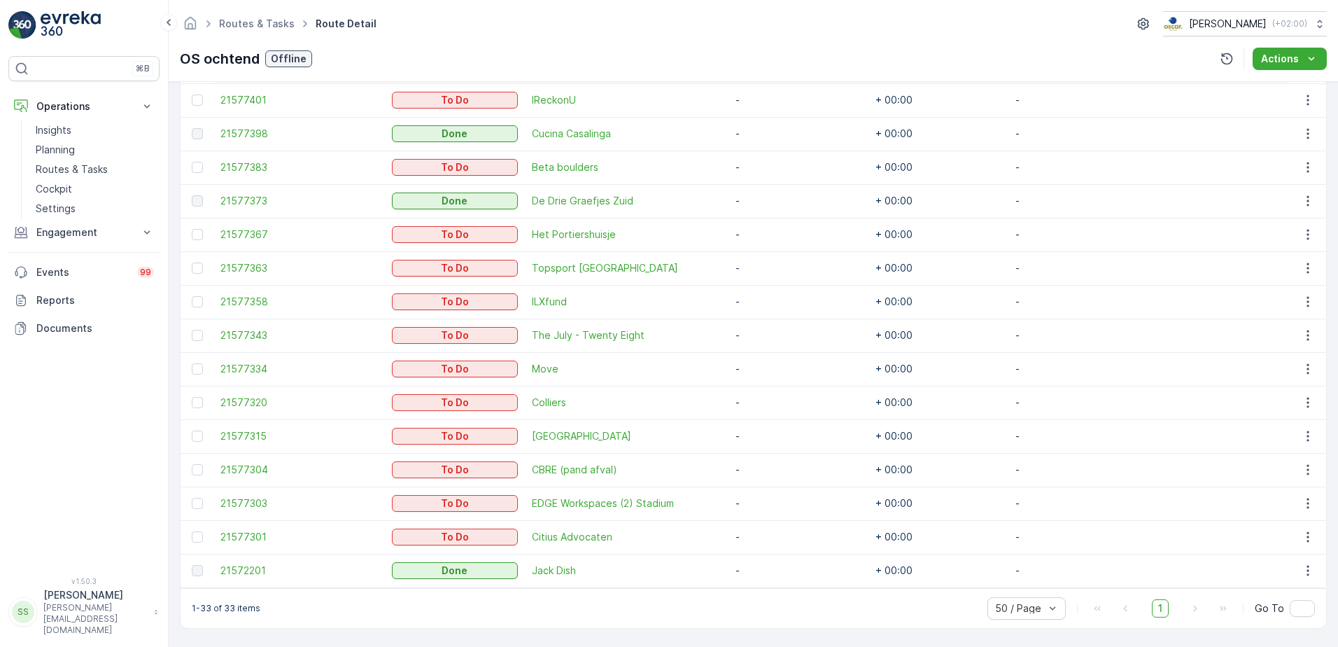
click at [411, 36] on div "Routes & Tasks Route Detail Oscar Circulair ( +02:00 ) OS ochtend Offline Actio…" at bounding box center [753, 41] width 1169 height 82
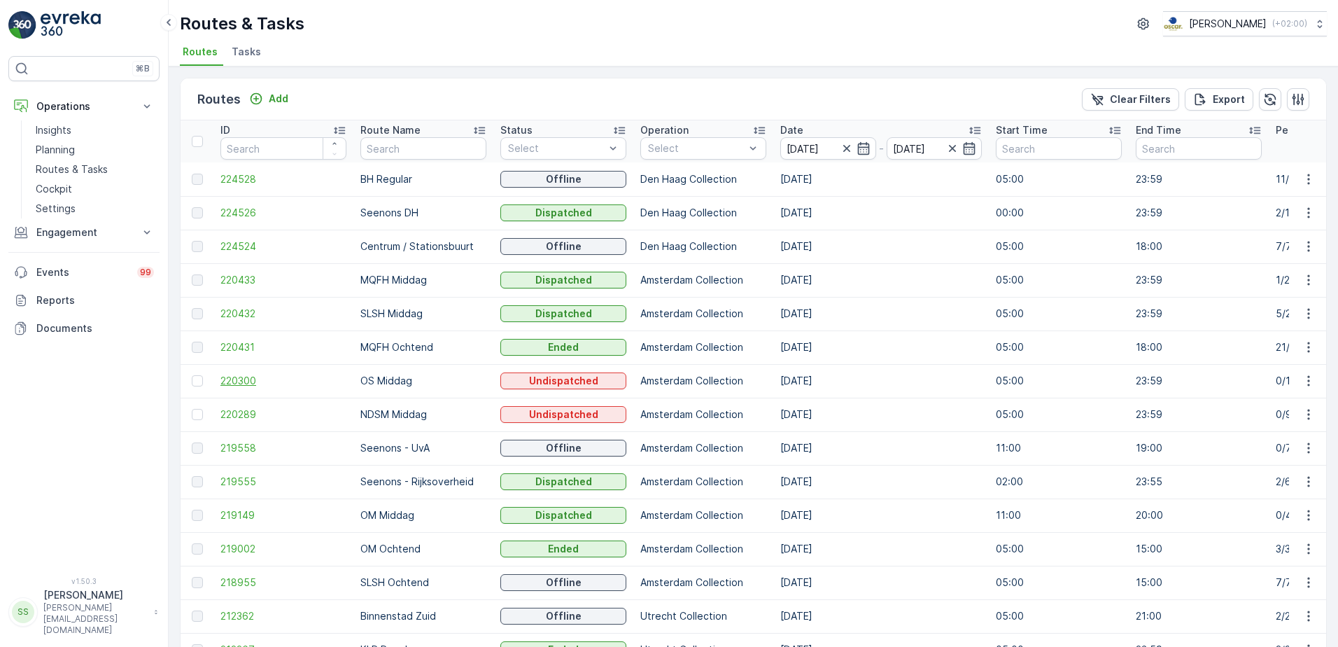
click at [232, 378] on span "220300" at bounding box center [283, 381] width 126 height 14
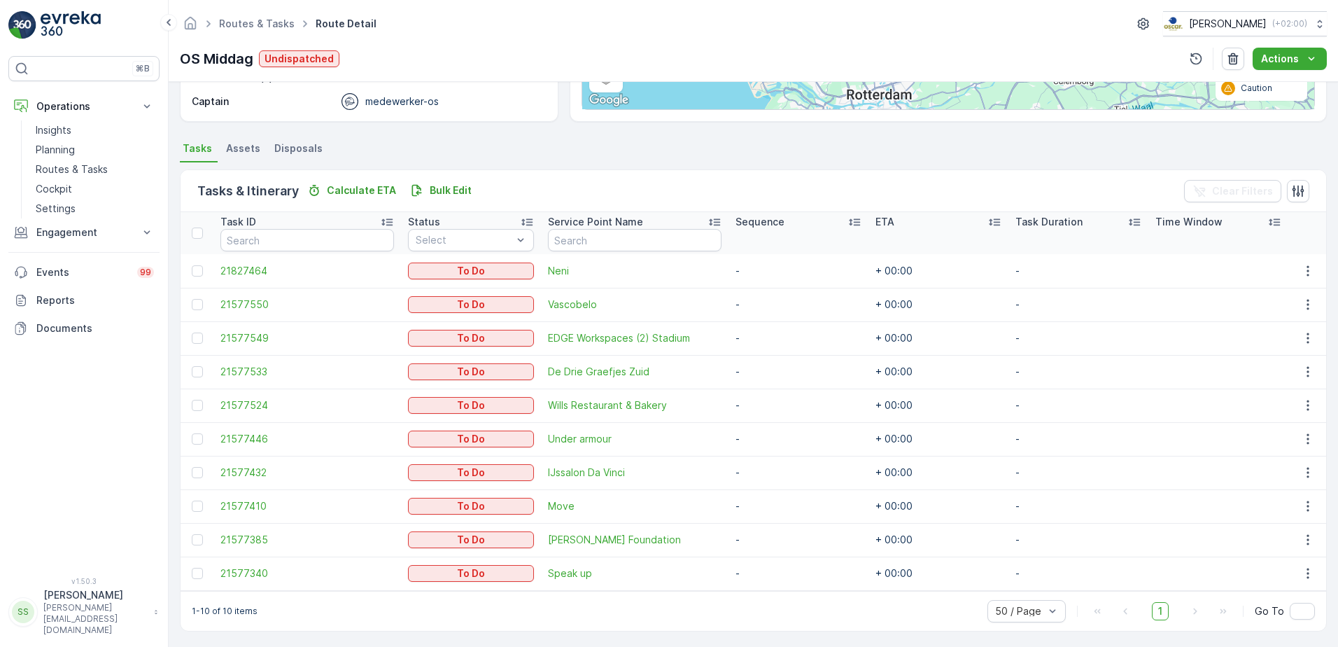
scroll to position [261, 0]
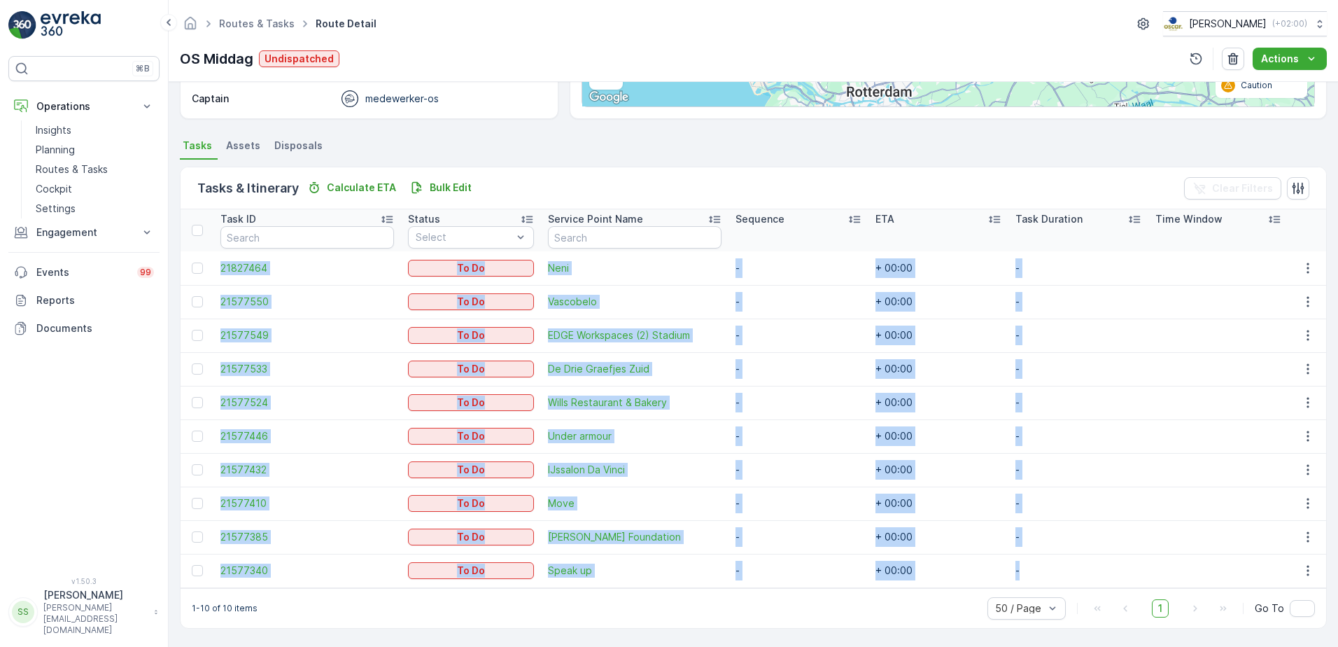
drag, startPoint x: 210, startPoint y: 258, endPoint x: 1064, endPoint y: 561, distance: 906.9
click at [1064, 561] on tbody "21827464 To Do Neni - + 00:00 - 21577550 To Do Vascobelo - + 00:00 - 21577549 T…" at bounding box center [754, 419] width 1146 height 336
copy tbody "21827464 To Do Neni - + 00:00 - 21577550 To Do Vascobelo - + 00:00 - 21577549 T…"
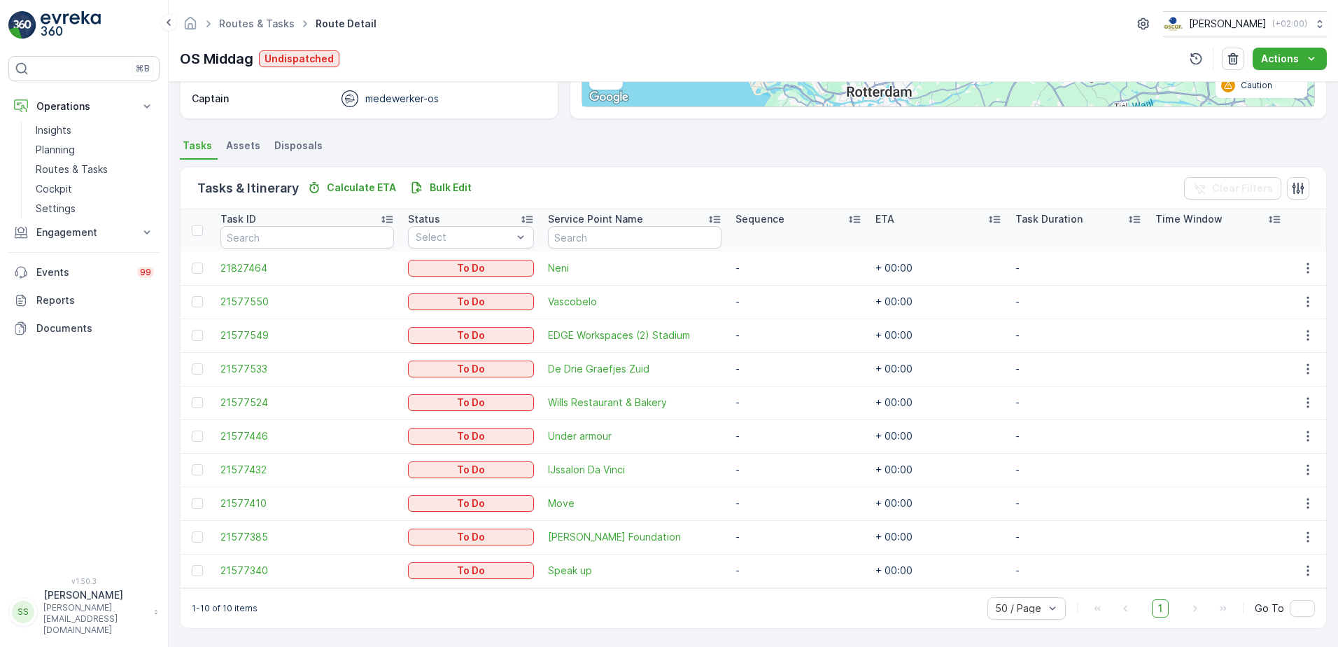
click at [699, 167] on div "Tasks & Itinerary Calculate ETA Bulk Edit Clear Filters" at bounding box center [754, 188] width 1146 height 42
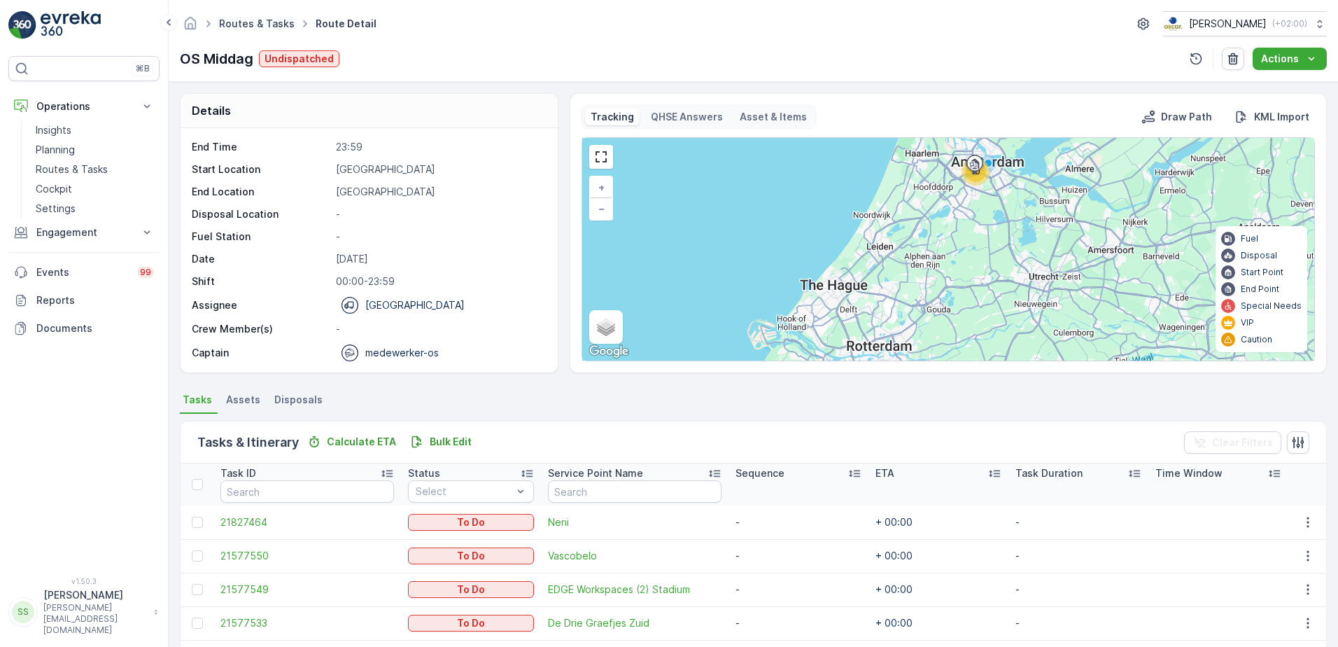
click at [248, 18] on link "Routes & Tasks" at bounding box center [257, 23] width 76 height 12
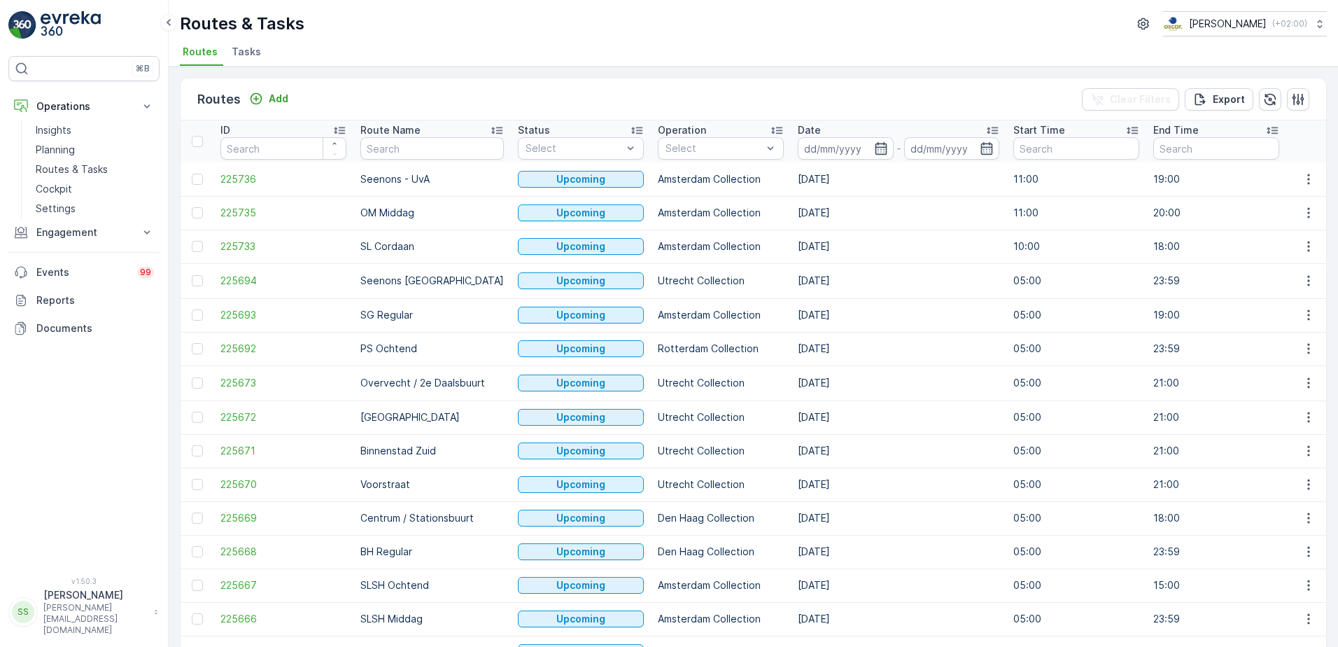
click at [699, 94] on div "Routes Add Clear Filters Export" at bounding box center [754, 99] width 1146 height 42
click at [400, 149] on input "text" at bounding box center [431, 148] width 143 height 22
type input "`ndsm"
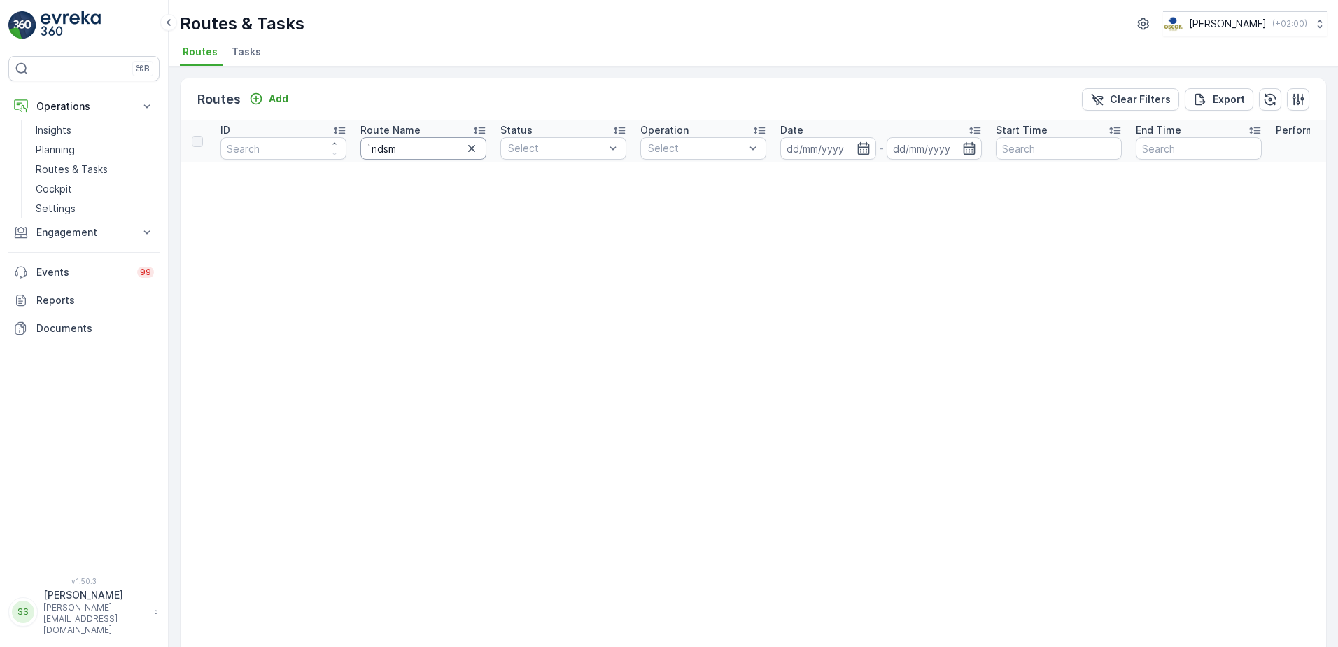
click at [372, 146] on input "`ndsm" at bounding box center [423, 148] width 126 height 22
type input "ndsm"
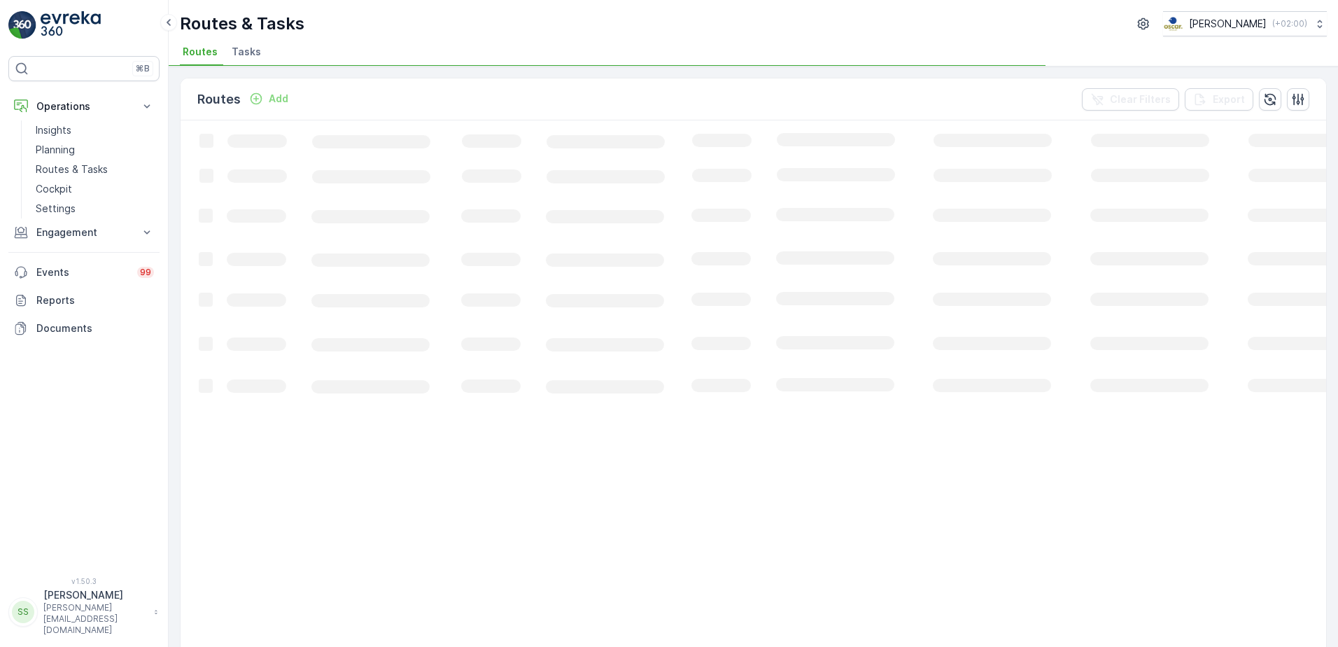
click at [710, 90] on div "Routes Add Clear Filters Export" at bounding box center [754, 99] width 1146 height 42
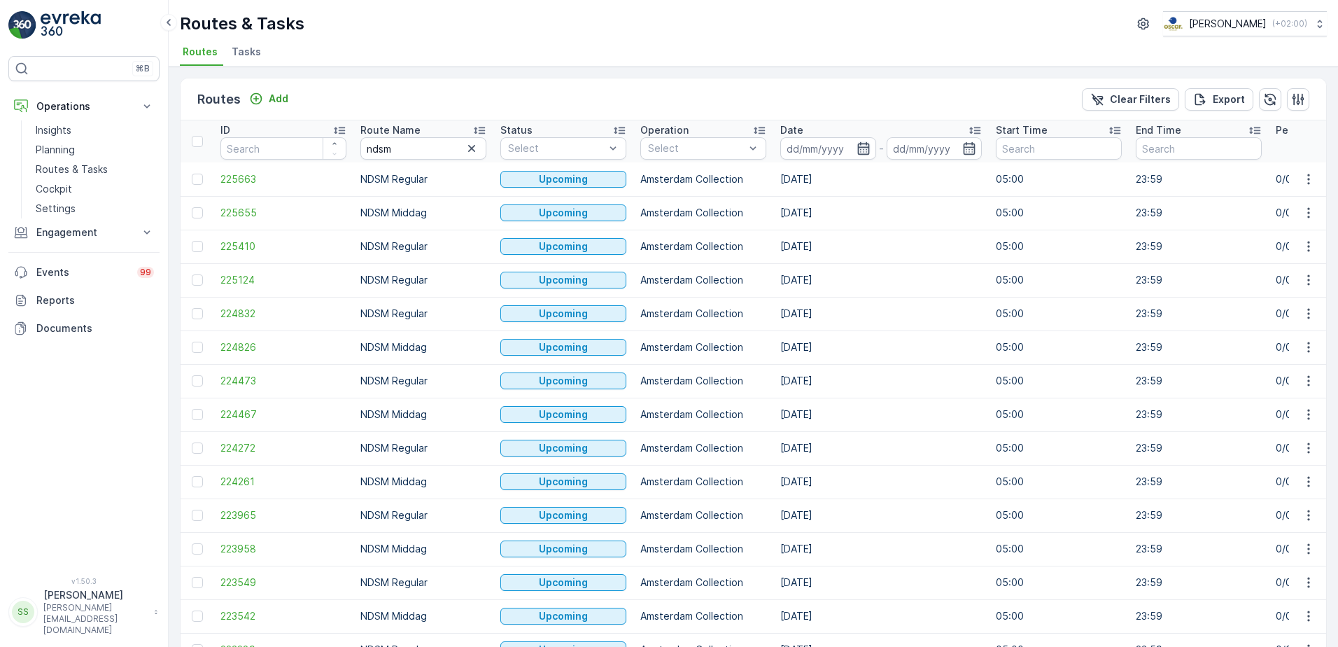
click at [857, 150] on icon "button" at bounding box center [863, 148] width 12 height 13
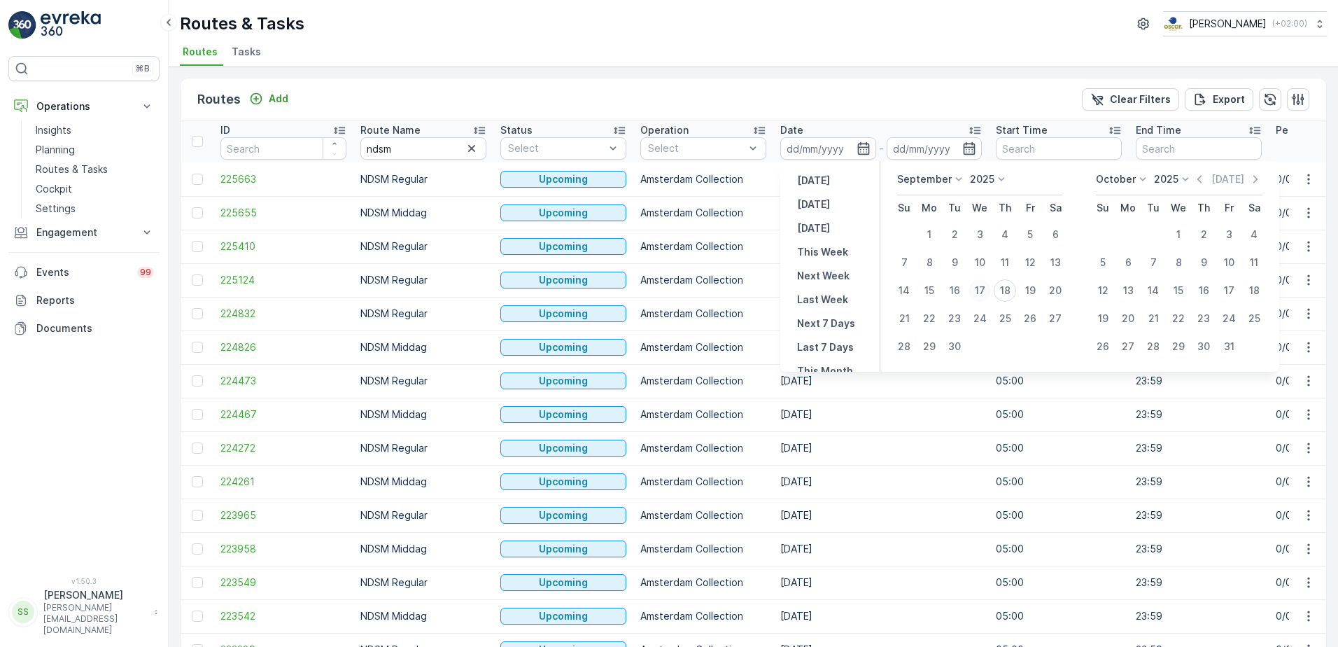
drag, startPoint x: 1012, startPoint y: 292, endPoint x: 983, endPoint y: 281, distance: 30.8
click at [1011, 292] on div "18" at bounding box center [1005, 290] width 22 height 22
type input "[DATE]"
click at [477, 75] on div "Routes Add Clear Filters Export ID Route Name ndsm Status Select Operation Sele…" at bounding box center [753, 356] width 1169 height 580
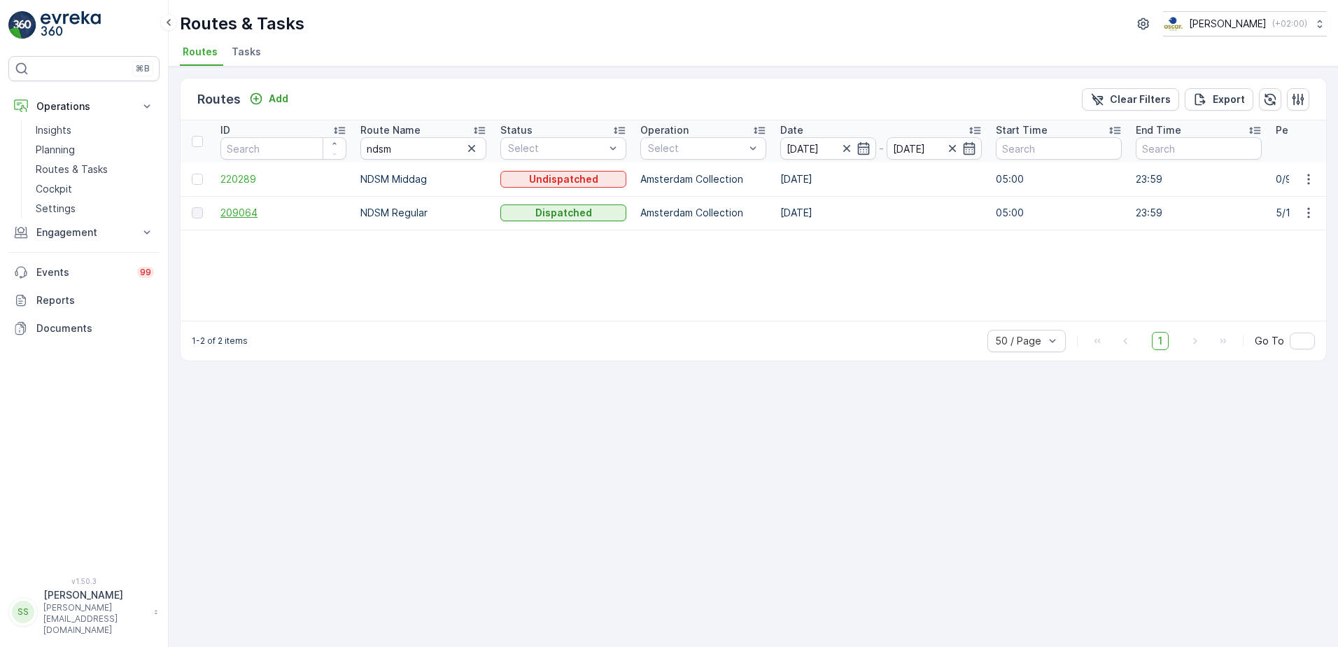
click at [239, 215] on span "209064" at bounding box center [283, 213] width 126 height 14
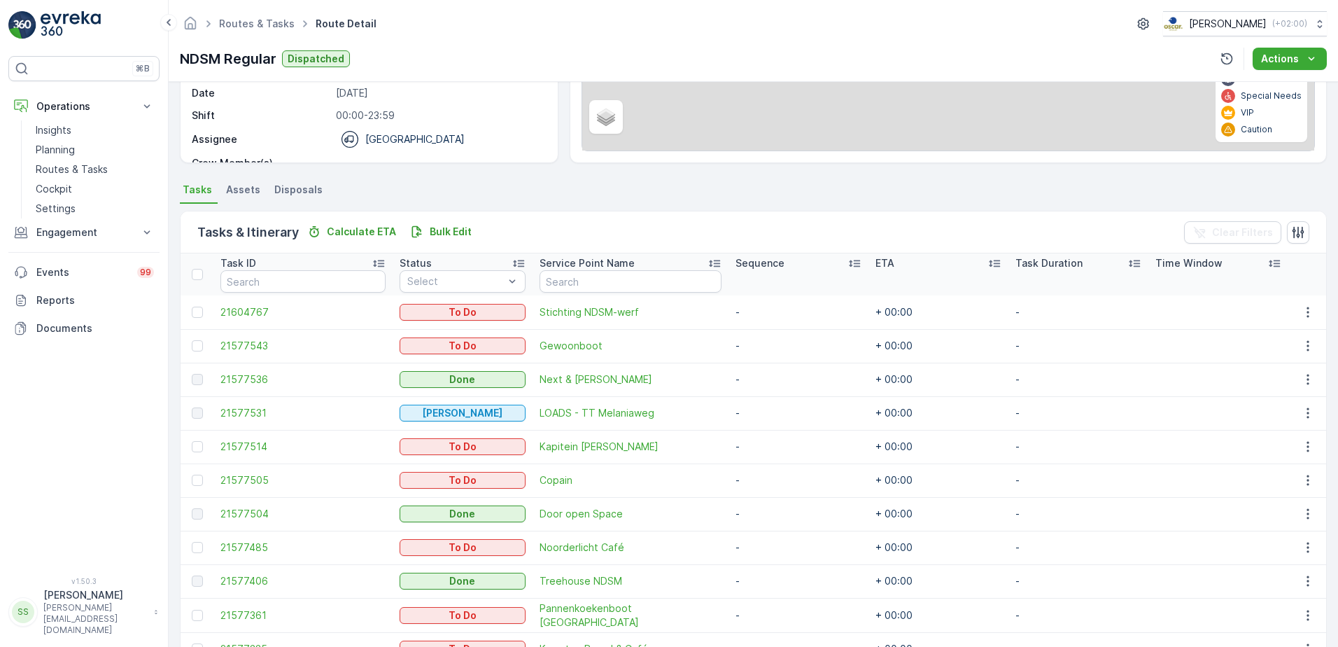
scroll to position [355, 0]
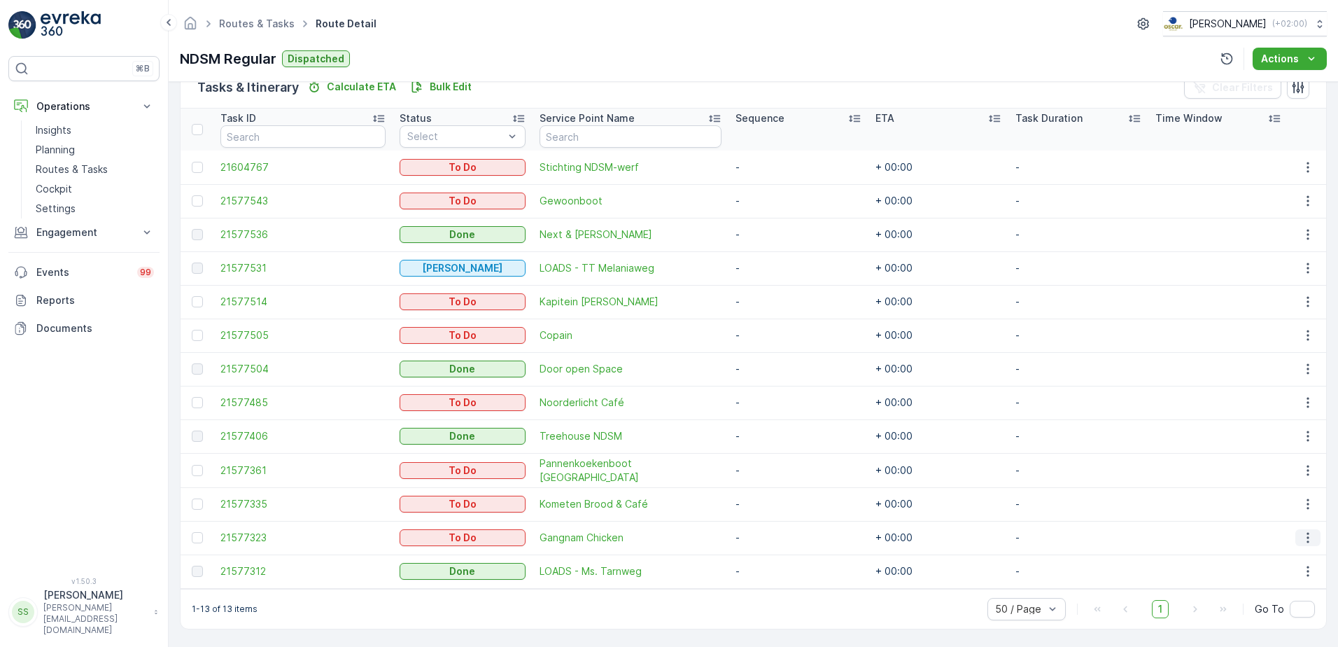
click at [1310, 535] on icon "button" at bounding box center [1308, 537] width 14 height 14
click at [1267, 477] on div "Change Route" at bounding box center [1286, 470] width 106 height 20
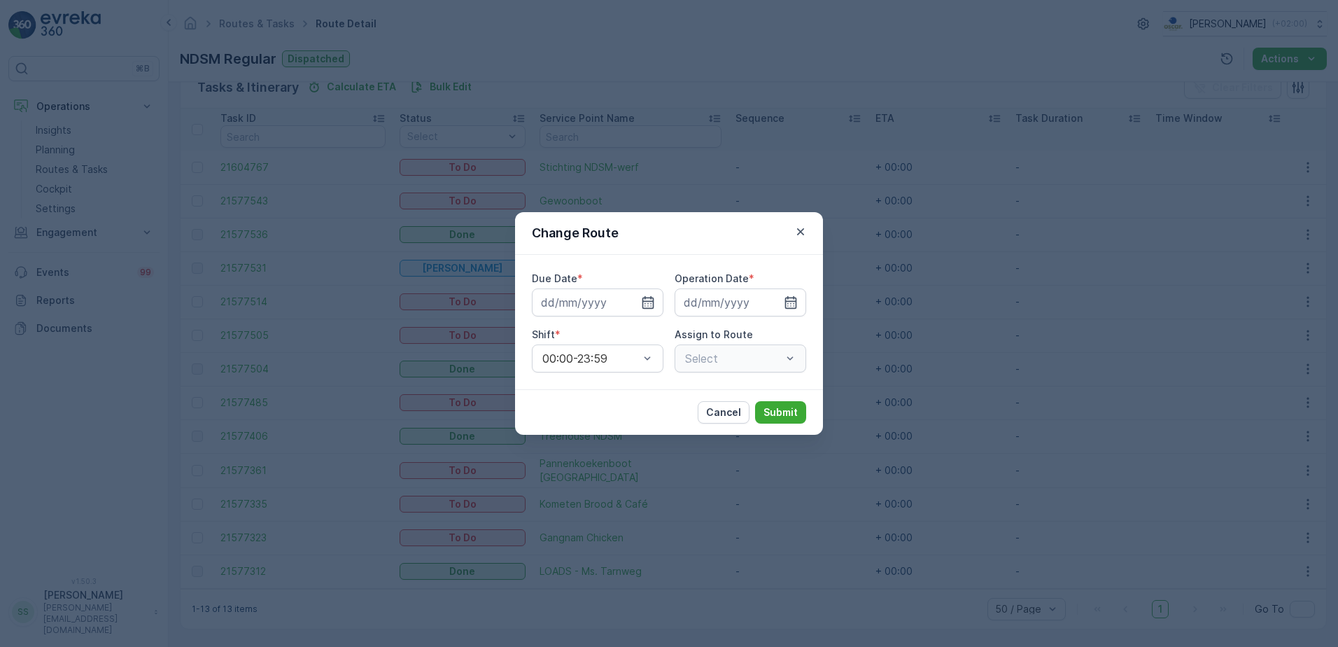
type input "[DATE]"
click at [710, 244] on div "Change Route" at bounding box center [669, 233] width 308 height 43
click at [712, 358] on div at bounding box center [733, 358] width 99 height 13
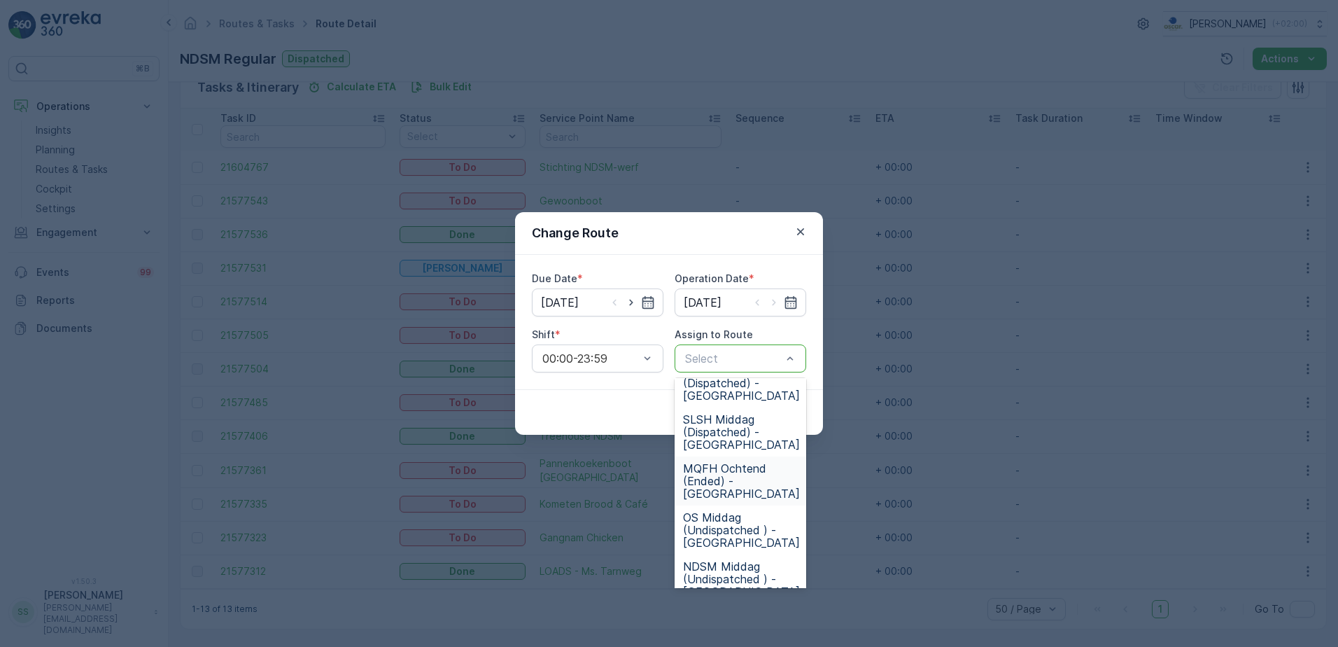
scroll to position [140, 0]
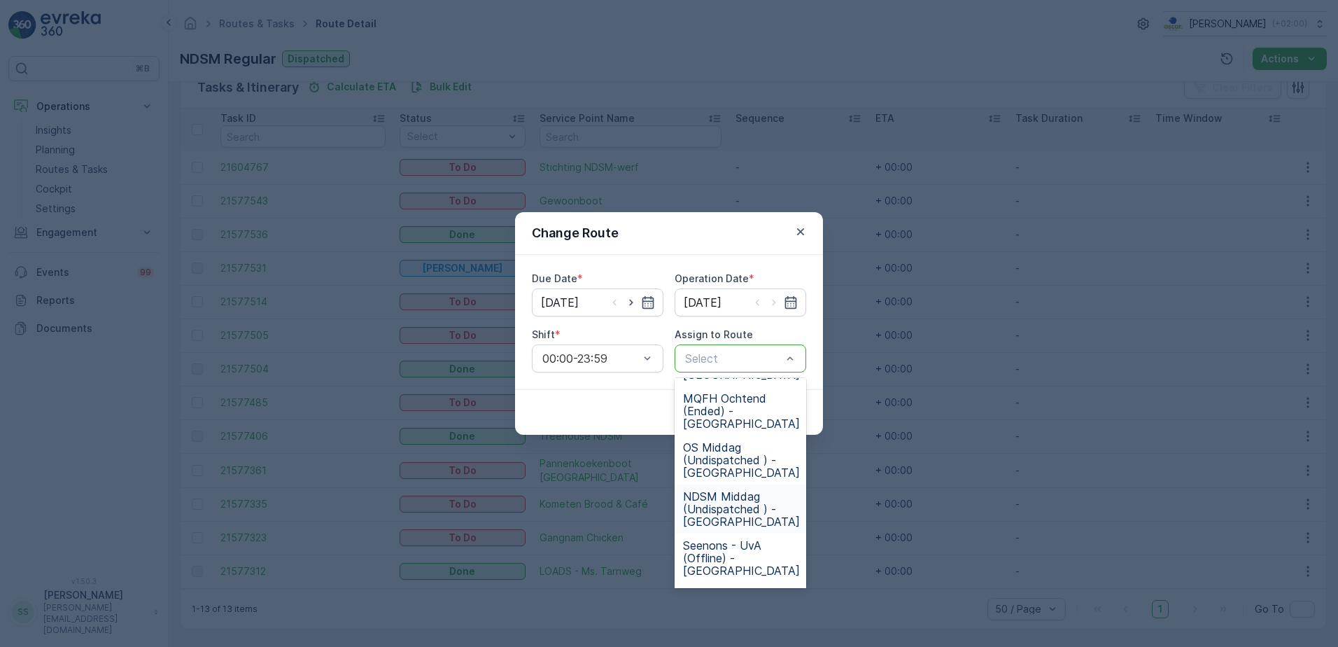
click at [715, 509] on span "NDSM Middag (Undispatched ) - Amsterdam" at bounding box center [741, 509] width 117 height 38
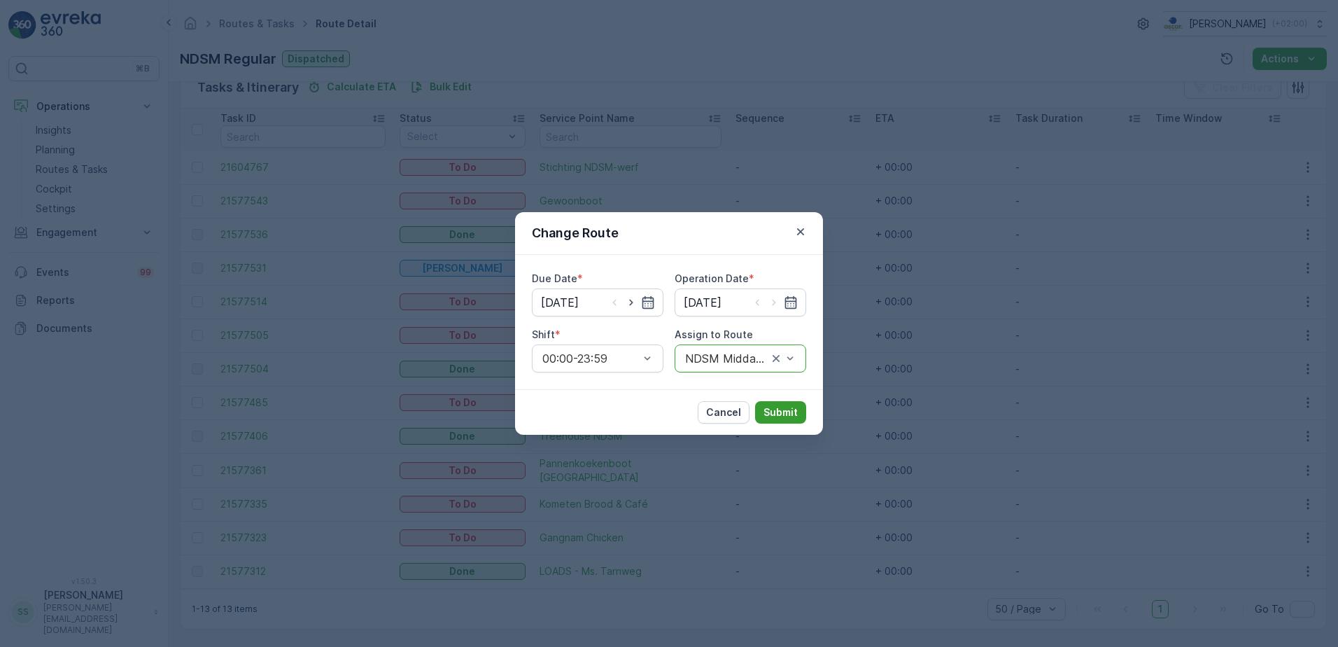
click at [768, 404] on button "Submit" at bounding box center [780, 412] width 51 height 22
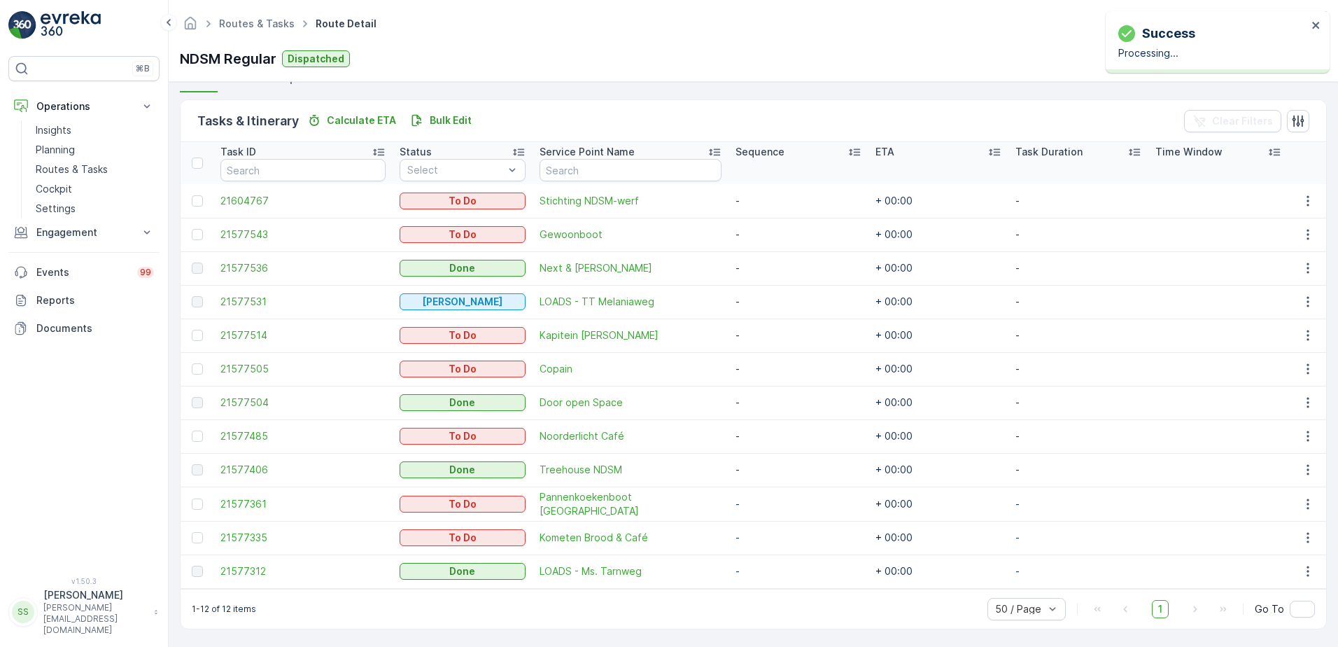
scroll to position [328, 0]
click at [1307, 530] on icon "button" at bounding box center [1308, 537] width 14 height 14
click at [1260, 465] on span "Change Route" at bounding box center [1273, 463] width 68 height 14
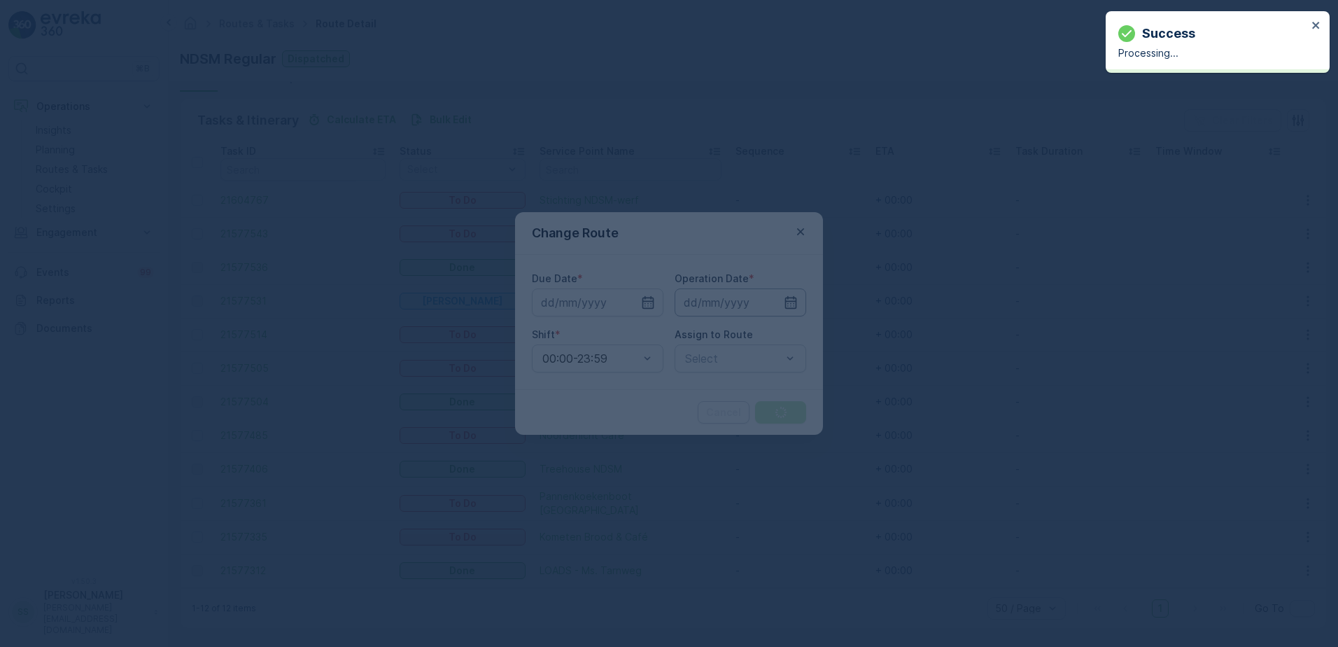
type input "[DATE]"
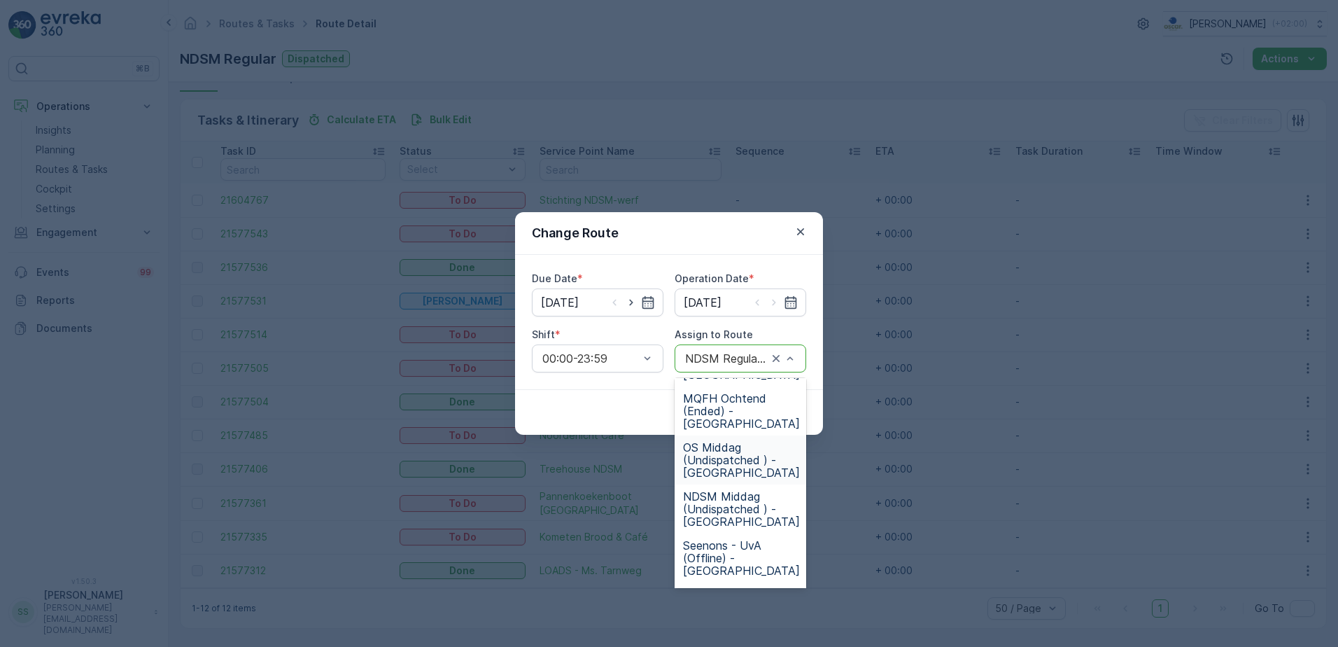
scroll to position [210, 0]
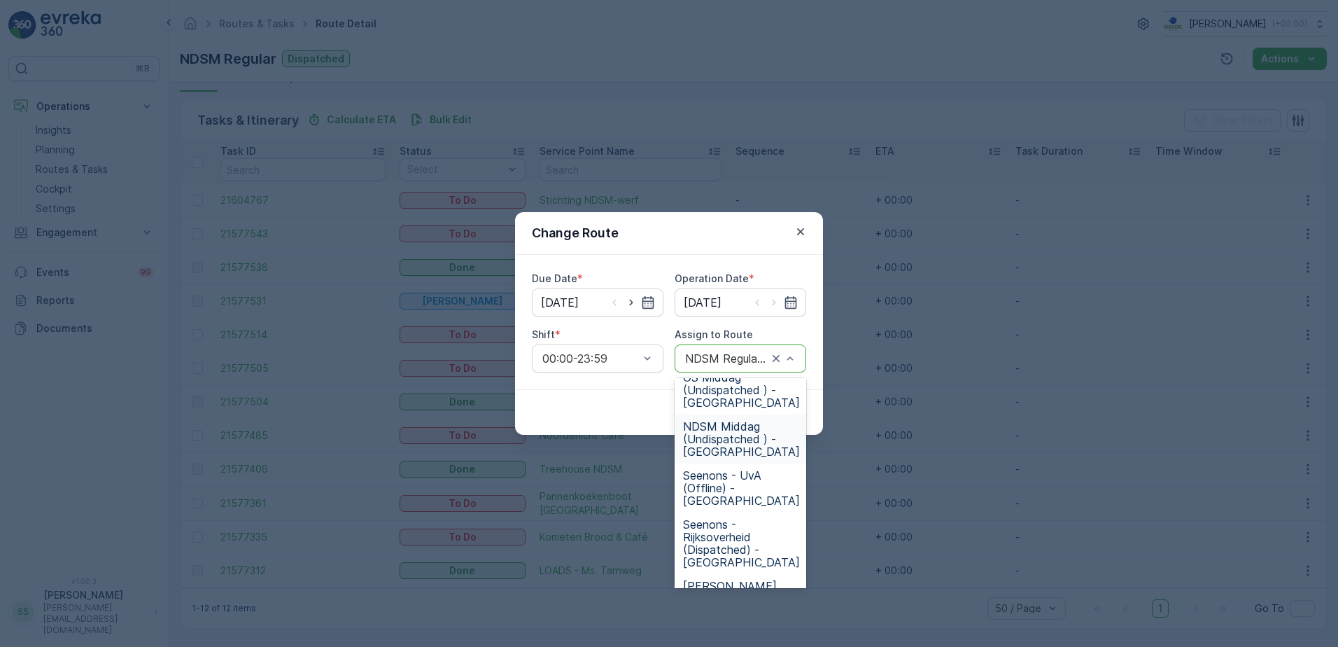
click at [714, 430] on span "NDSM Middag (Undispatched ) - Amsterdam" at bounding box center [741, 439] width 117 height 38
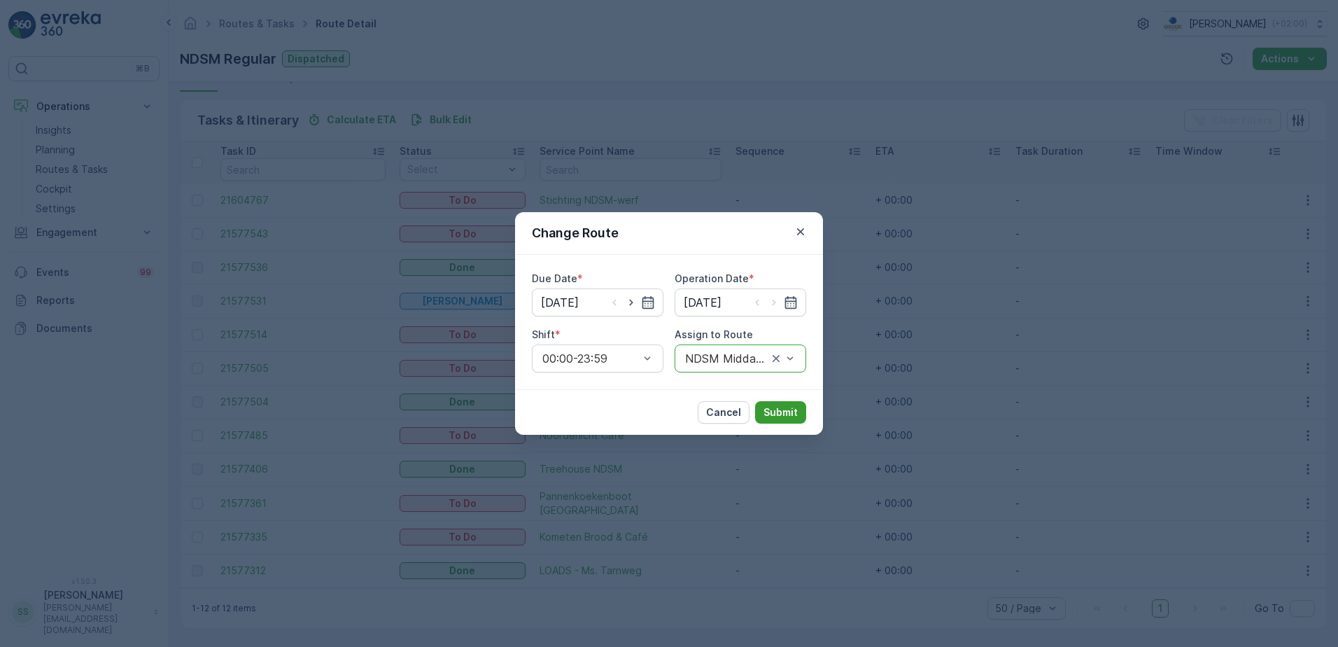
click at [791, 416] on p "Submit" at bounding box center [781, 412] width 34 height 14
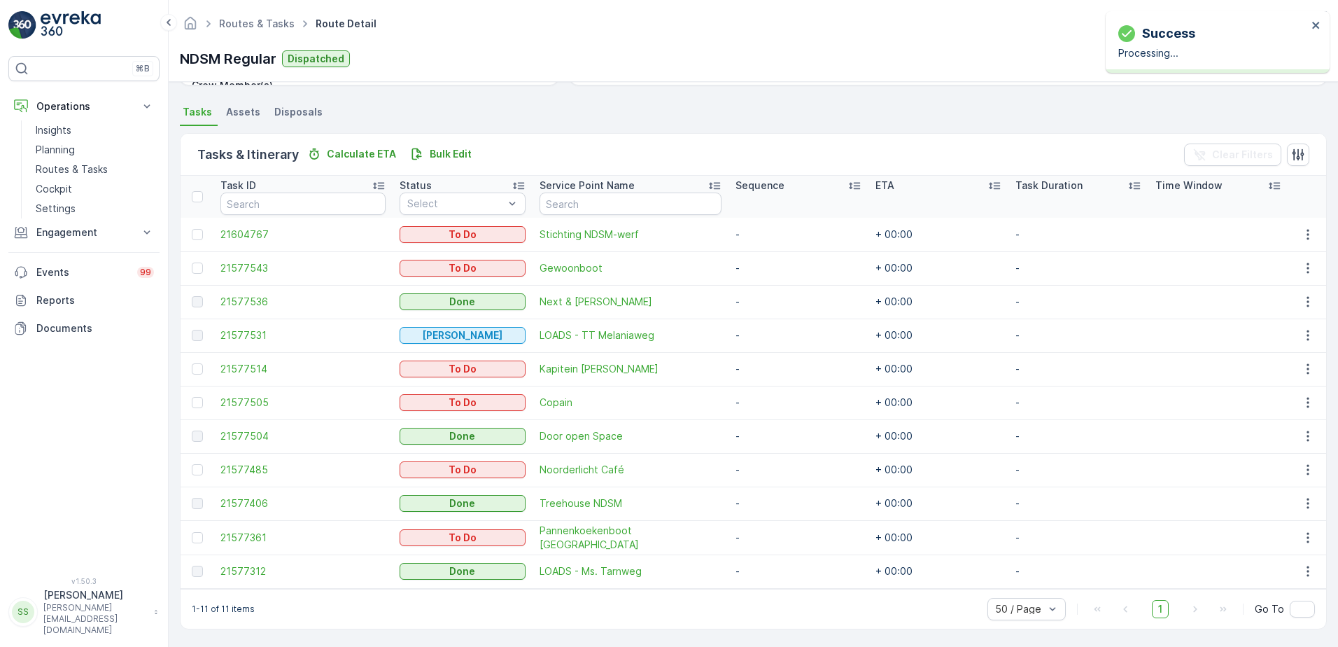
scroll to position [295, 0]
click at [1301, 463] on icon "button" at bounding box center [1308, 469] width 14 height 14
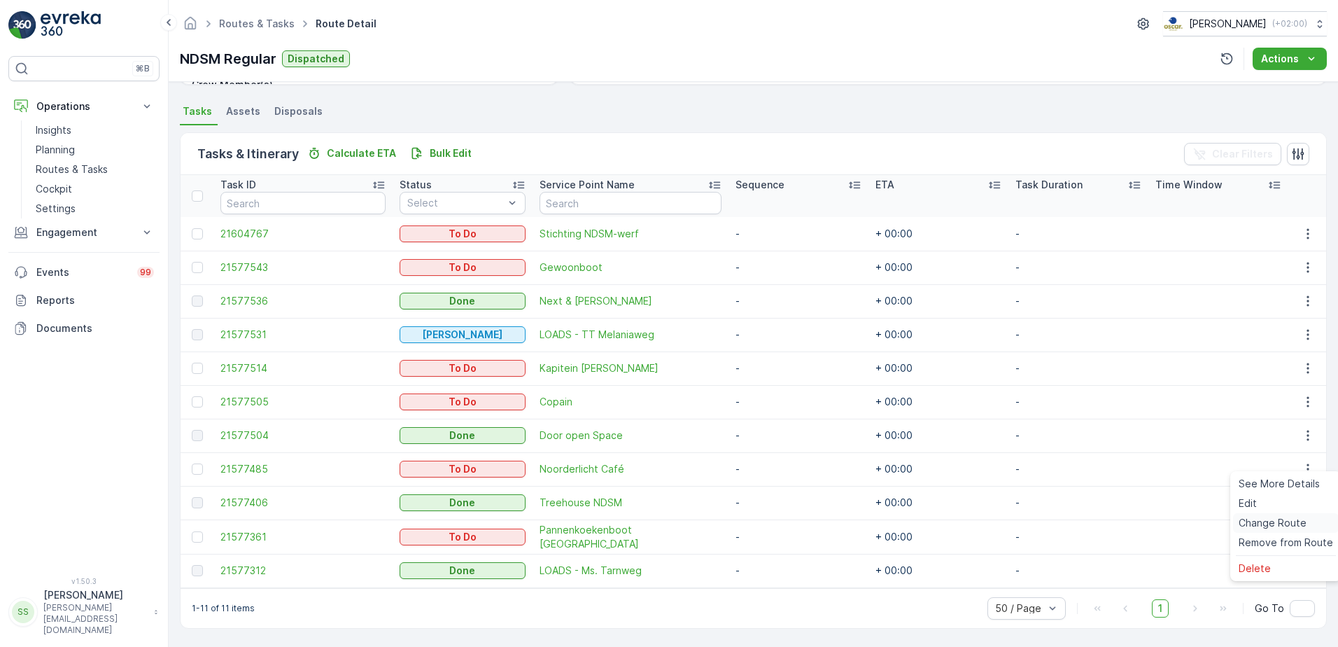
click at [1260, 526] on span "Change Route" at bounding box center [1273, 523] width 68 height 14
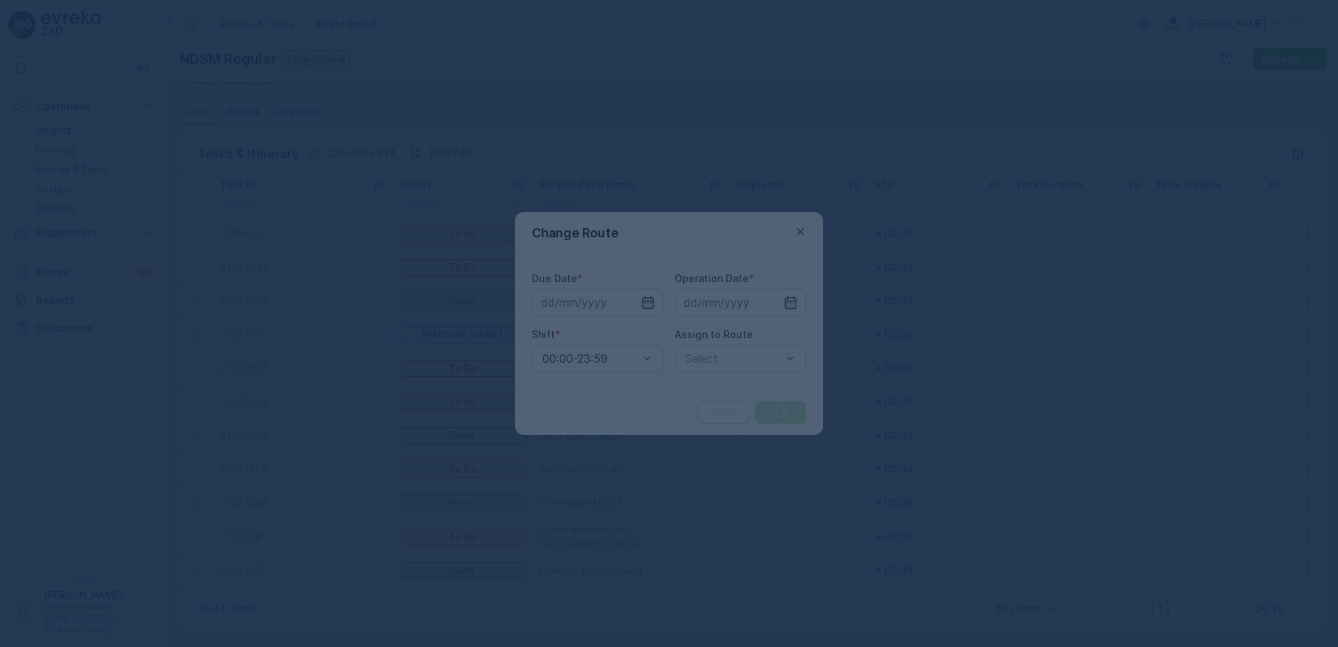
type input "[DATE]"
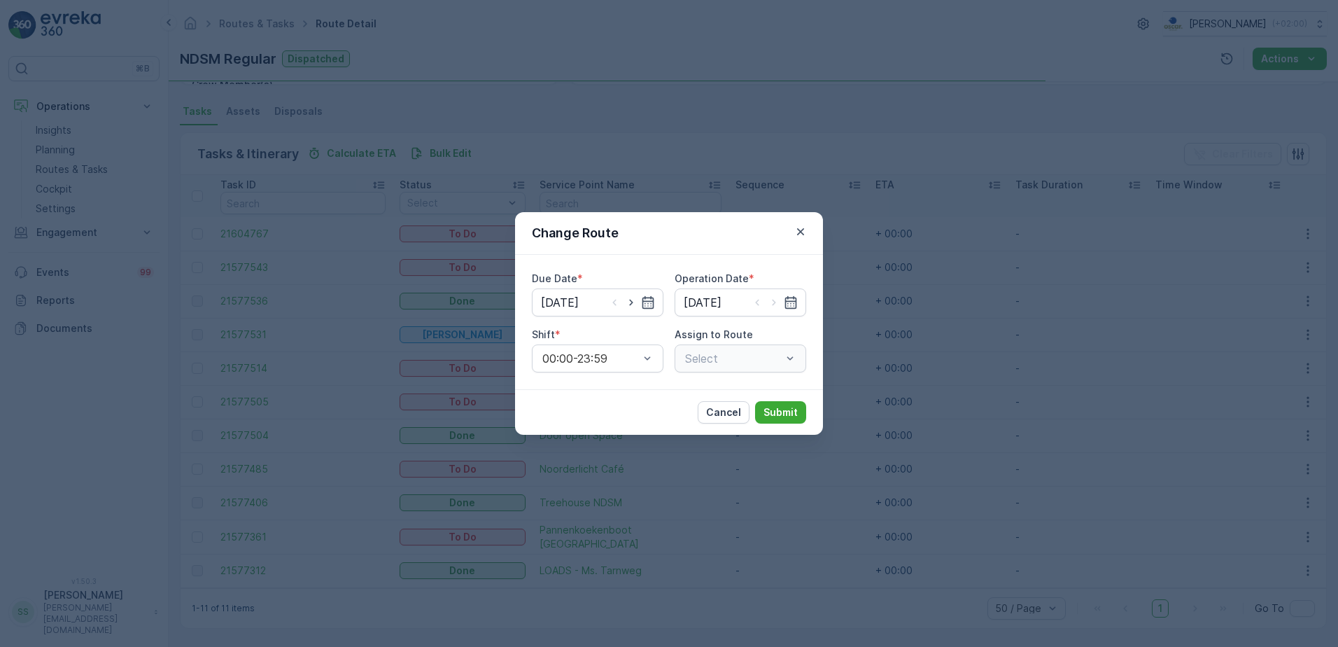
click at [722, 321] on div "Due Date * 18.09.2025 Operation Date * 18.09.2025 Shift * 00:00-23:59 Assign to…" at bounding box center [669, 322] width 274 height 101
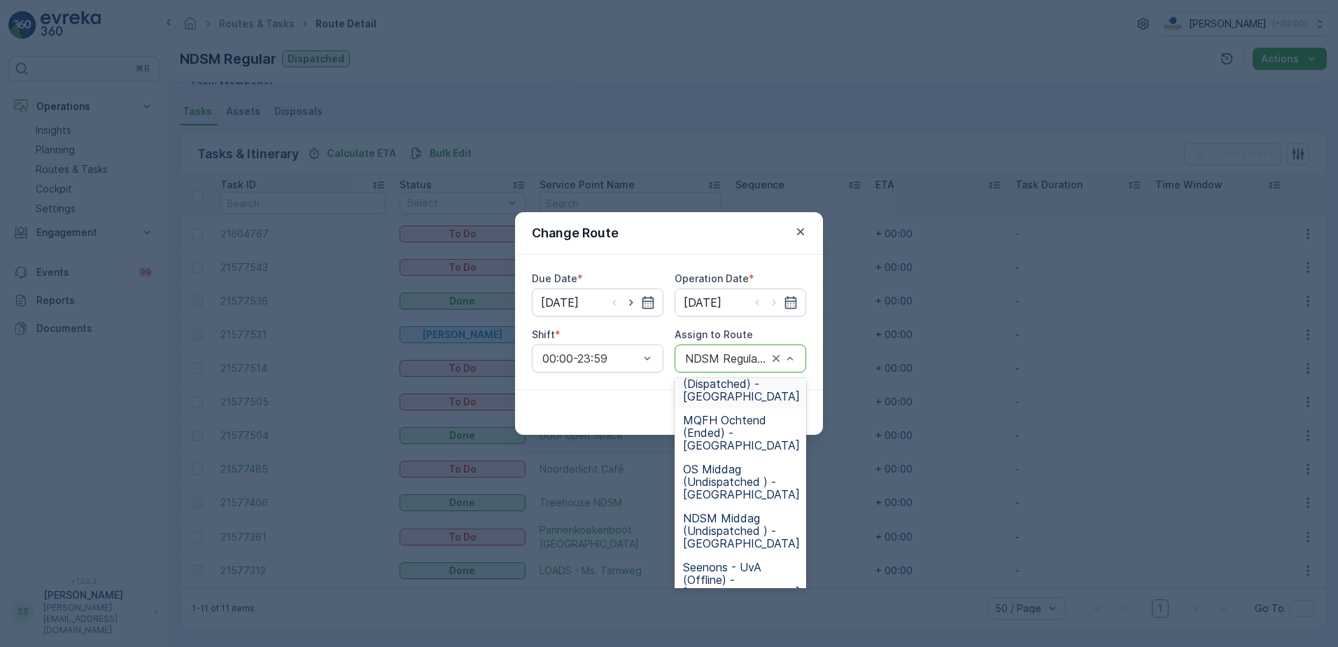
scroll to position [140, 0]
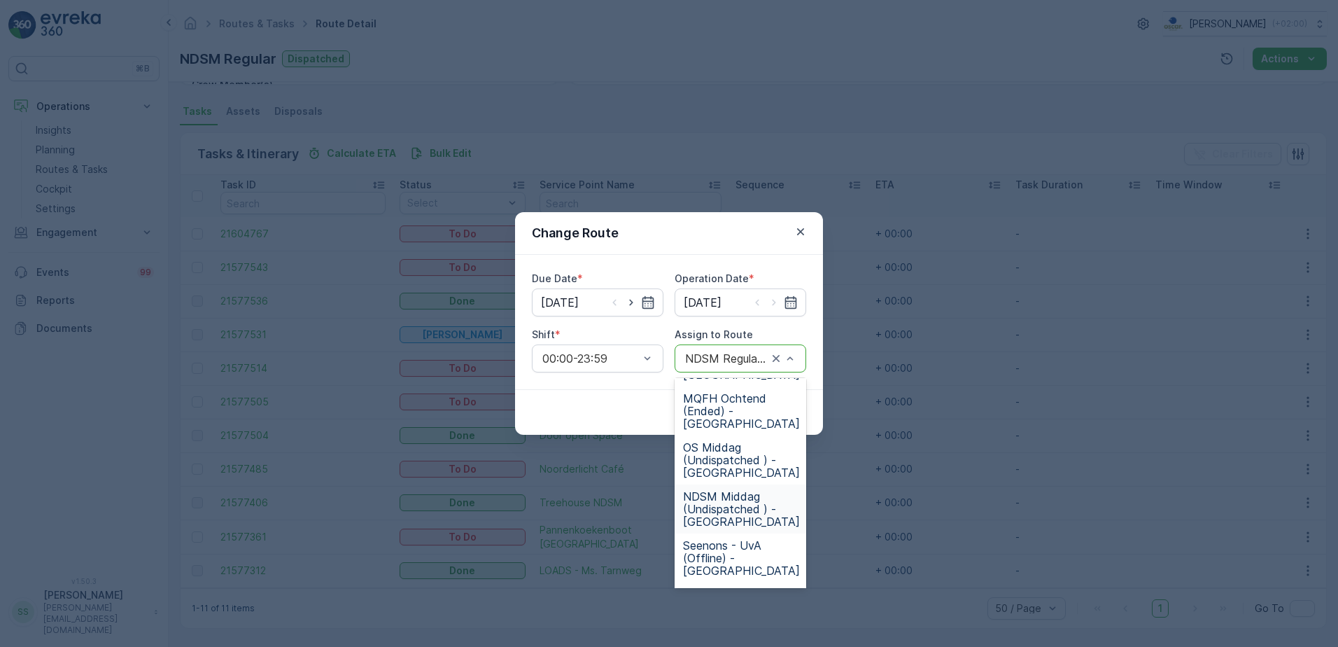
click at [731, 511] on span "NDSM Middag (Undispatched ) - Amsterdam" at bounding box center [741, 509] width 117 height 38
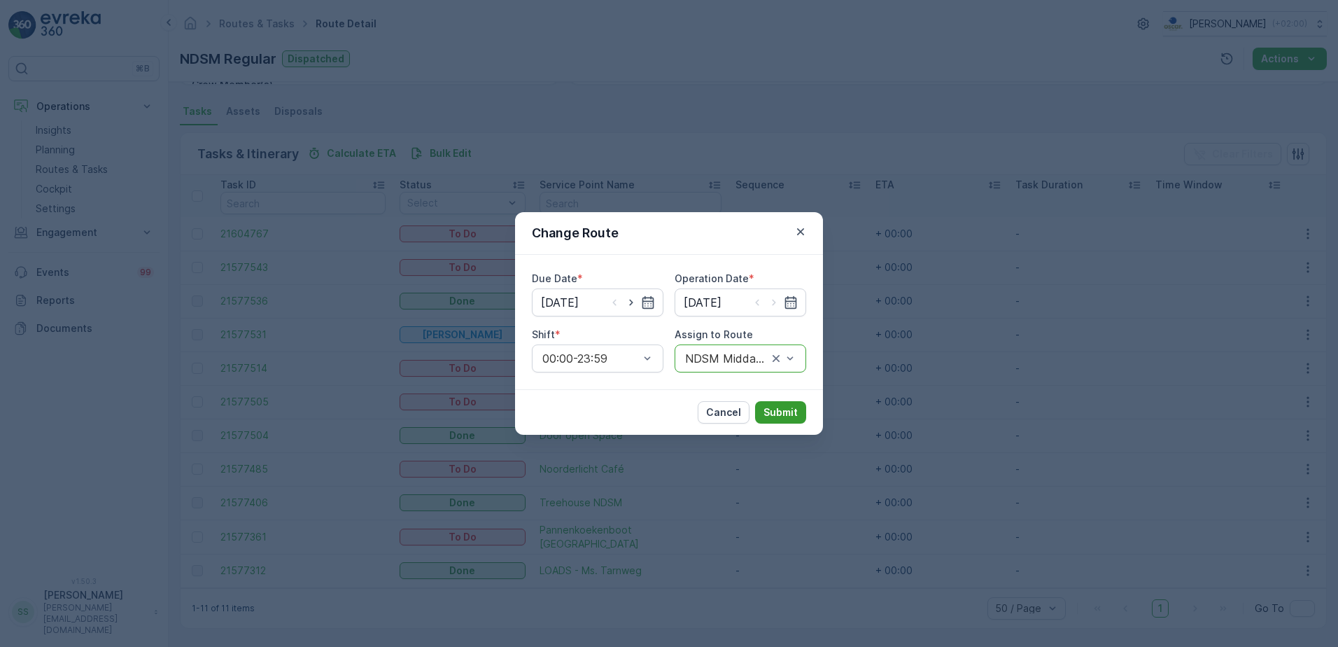
click at [780, 411] on p "Submit" at bounding box center [781, 412] width 34 height 14
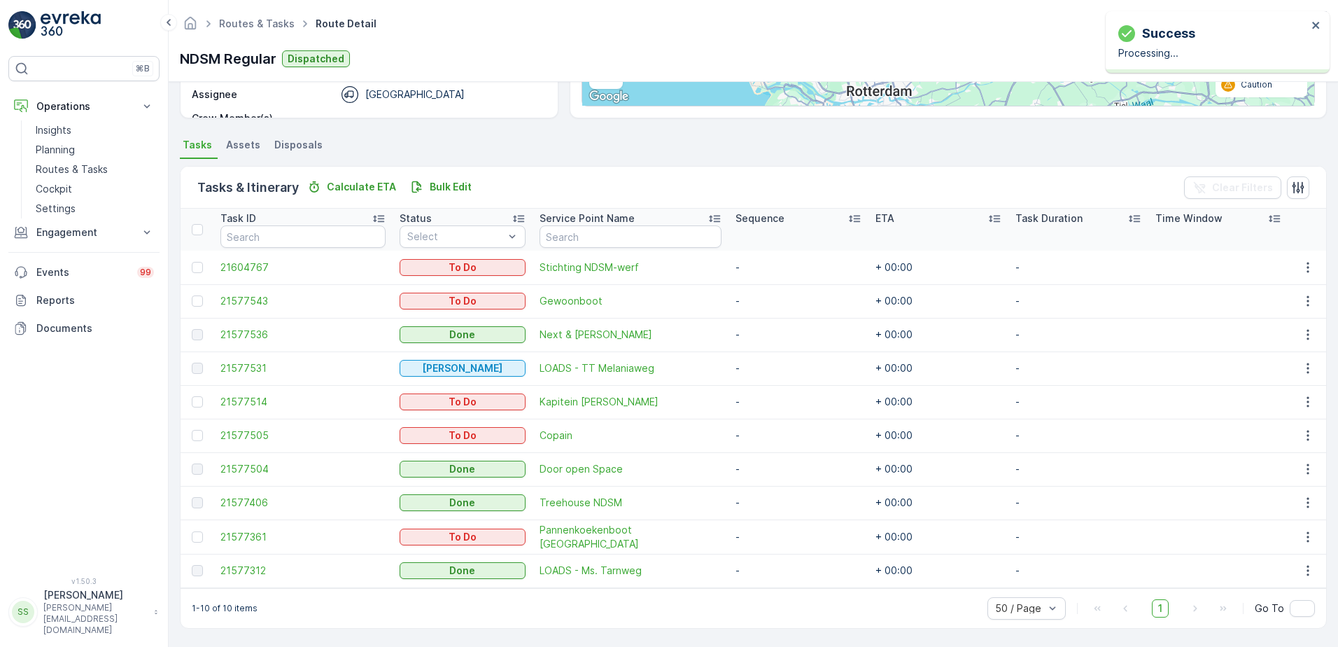
scroll to position [261, 0]
click at [563, 125] on div "Details Operation Amsterdam Collection Start Time 05:00 End Time 23:59 Start Lo…" at bounding box center [753, 364] width 1169 height 565
drag, startPoint x: 435, startPoint y: 132, endPoint x: 468, endPoint y: 134, distance: 33.7
click at [435, 135] on ul "Tasks Assets Disposals" at bounding box center [753, 147] width 1147 height 24
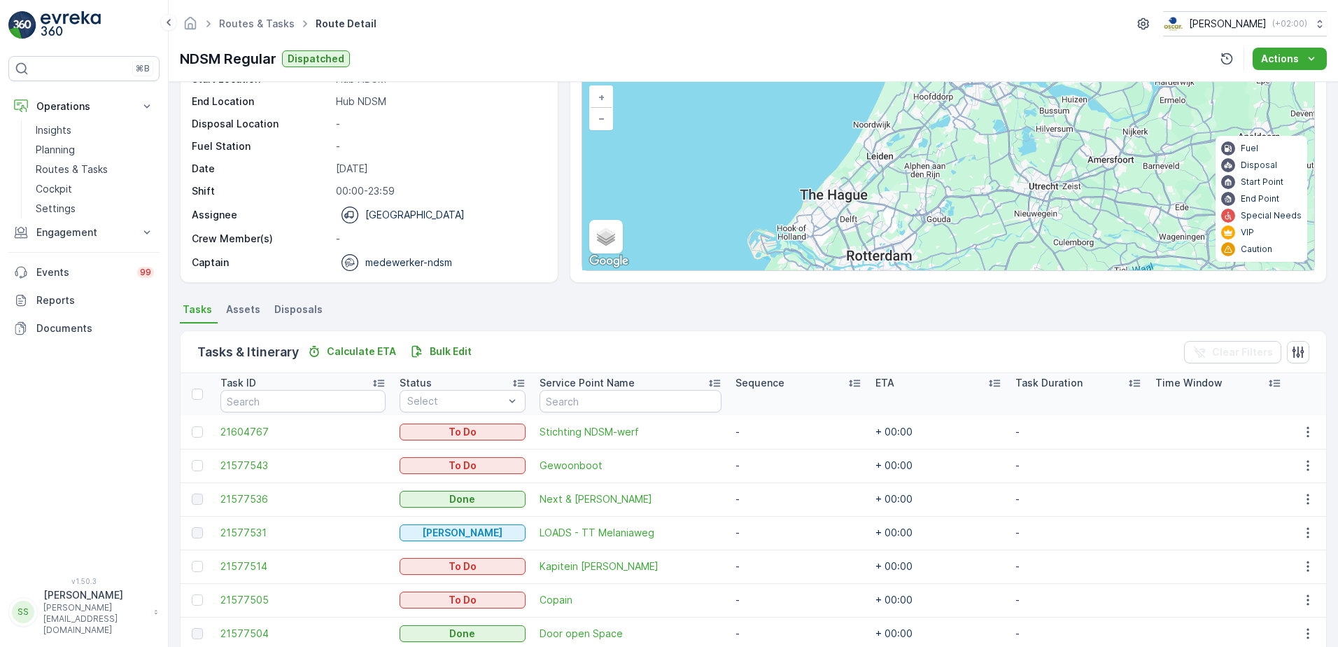
scroll to position [0, 0]
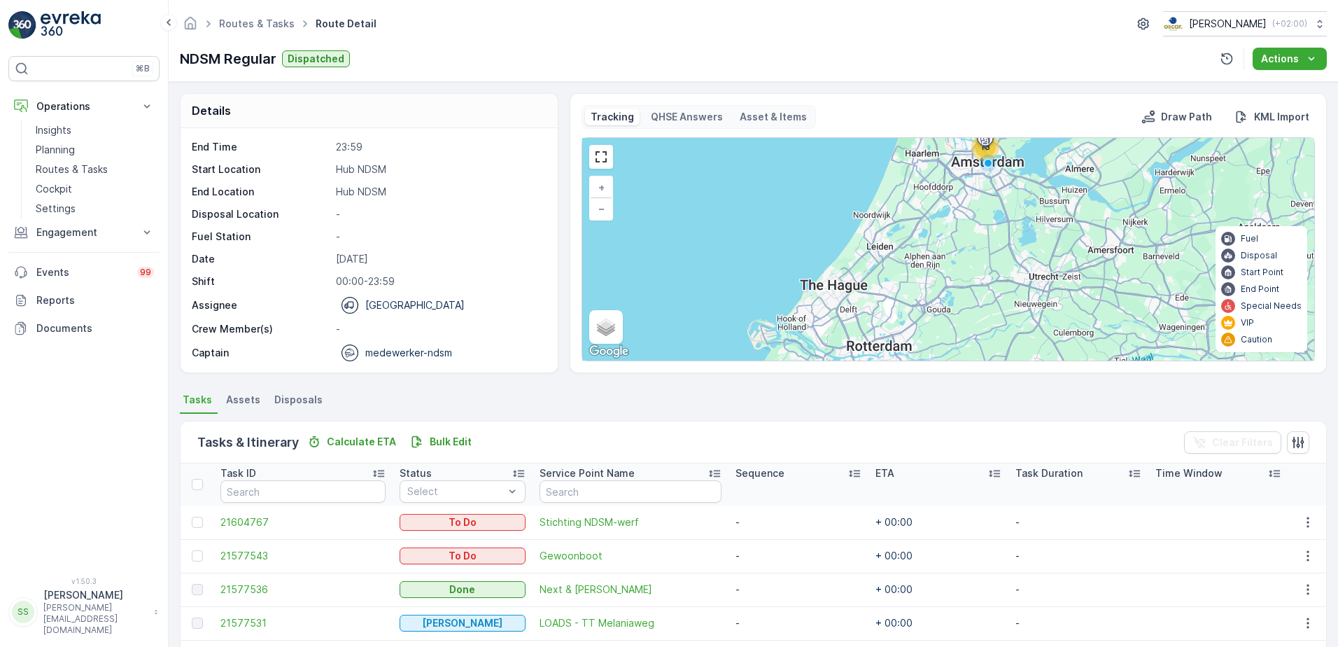
click at [563, 398] on ul "Tasks Assets Disposals" at bounding box center [753, 402] width 1147 height 24
click at [244, 19] on link "Routes & Tasks" at bounding box center [257, 23] width 76 height 12
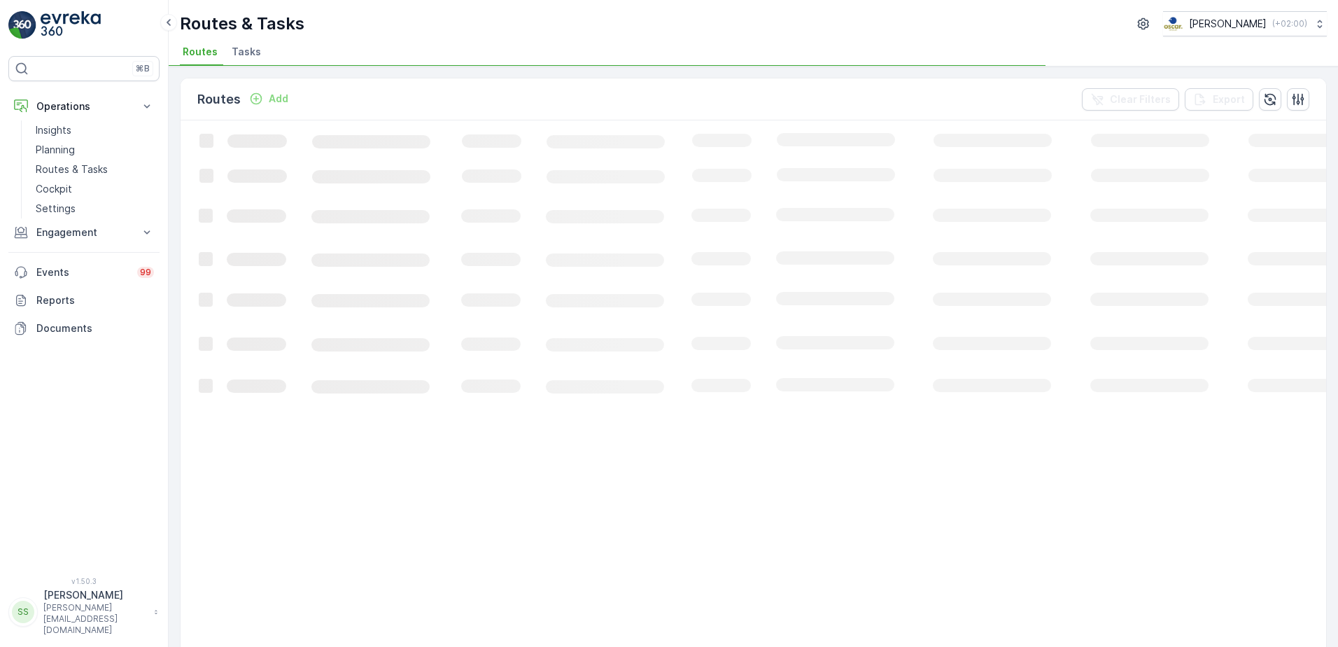
click at [236, 45] on span "Tasks" at bounding box center [246, 52] width 29 height 14
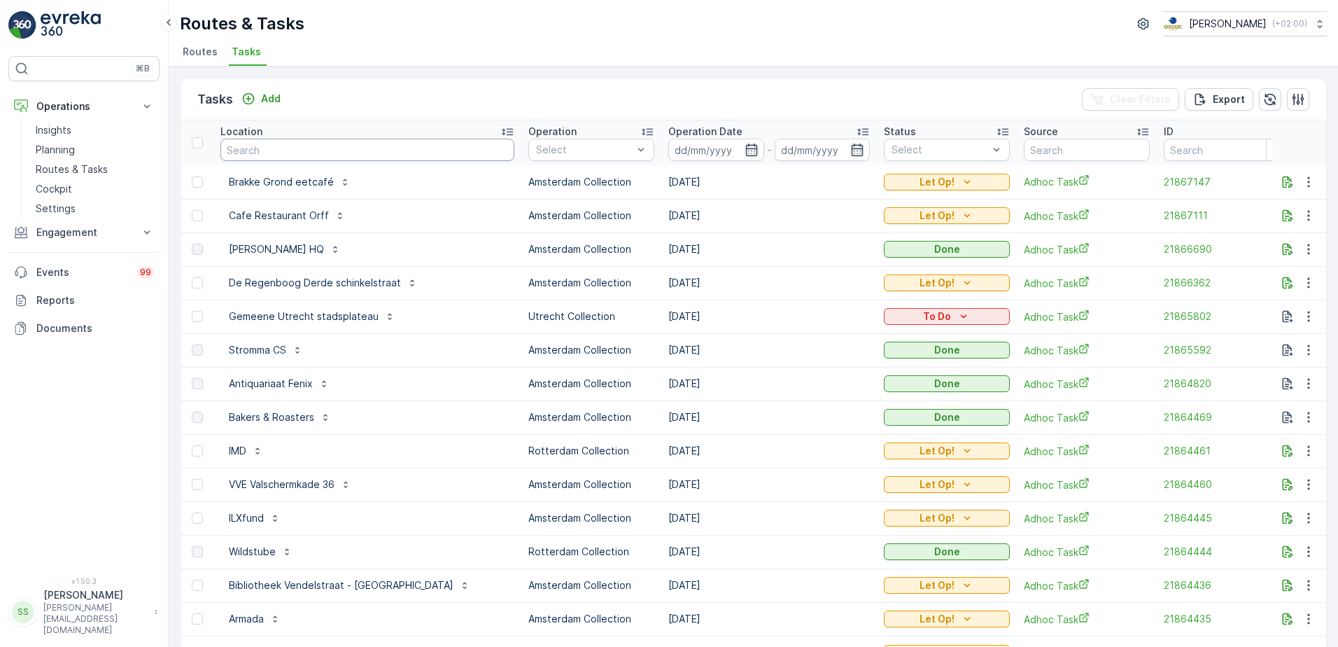
click at [274, 145] on input "text" at bounding box center [367, 150] width 294 height 22
type input "p"
type input "ono"
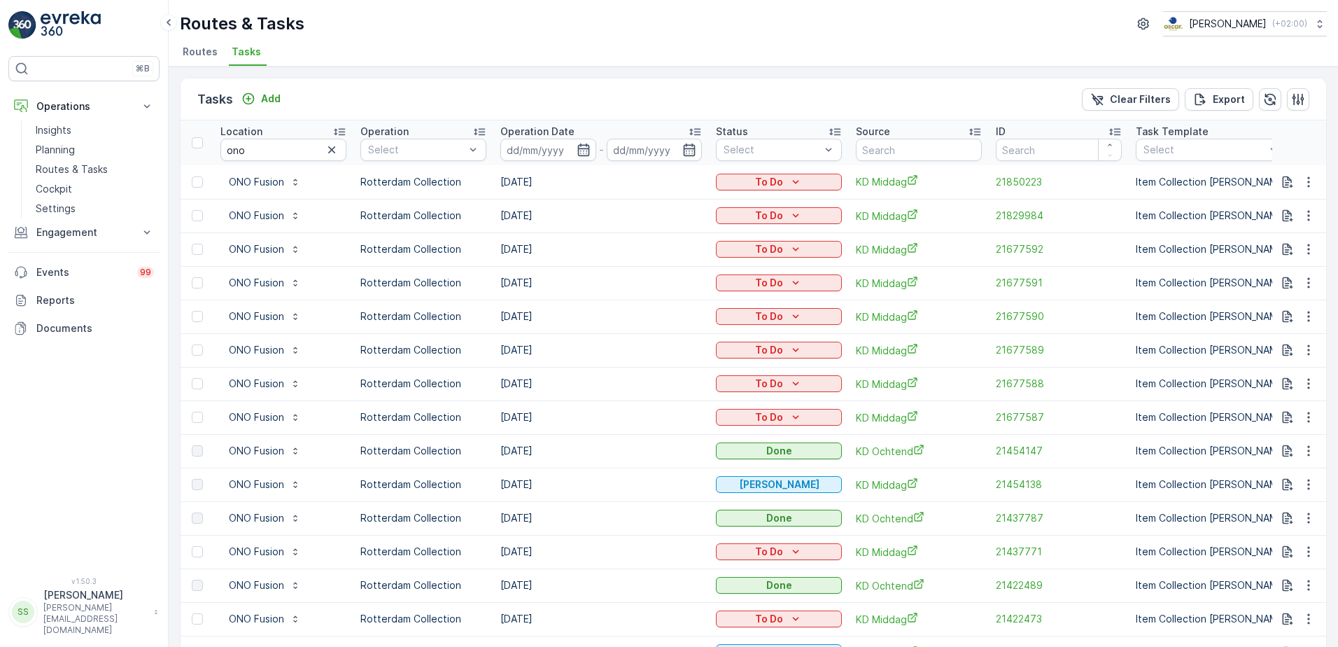
click at [325, 104] on div "Tasks Add Clear Filters Export" at bounding box center [754, 99] width 1146 height 42
drag, startPoint x: 259, startPoint y: 148, endPoint x: 139, endPoint y: 144, distance: 119.7
click at [143, 147] on div "⌘B Operations Insights Planning Routes & Tasks Cockpit Settings Engagement Insi…" at bounding box center [669, 323] width 1338 height 647
type input "stads"
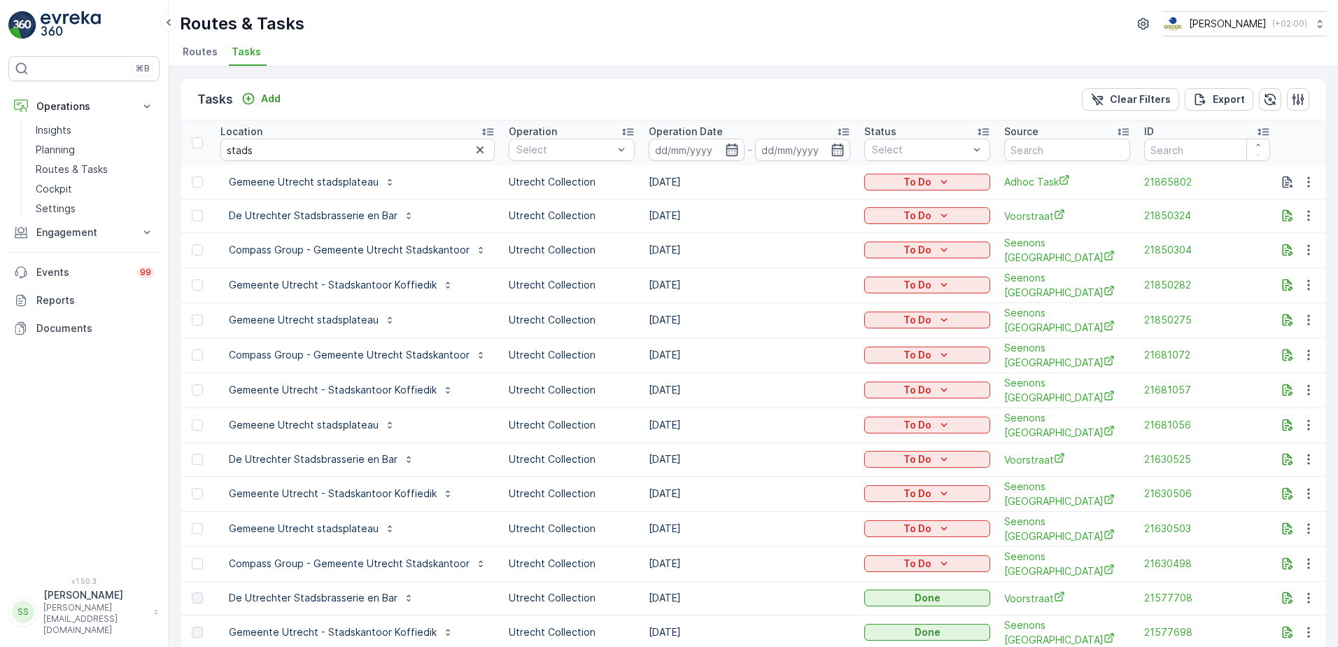
click at [367, 104] on div "Tasks Add Clear Filters Export" at bounding box center [754, 99] width 1146 height 42
click at [838, 130] on icon at bounding box center [843, 132] width 11 height 7
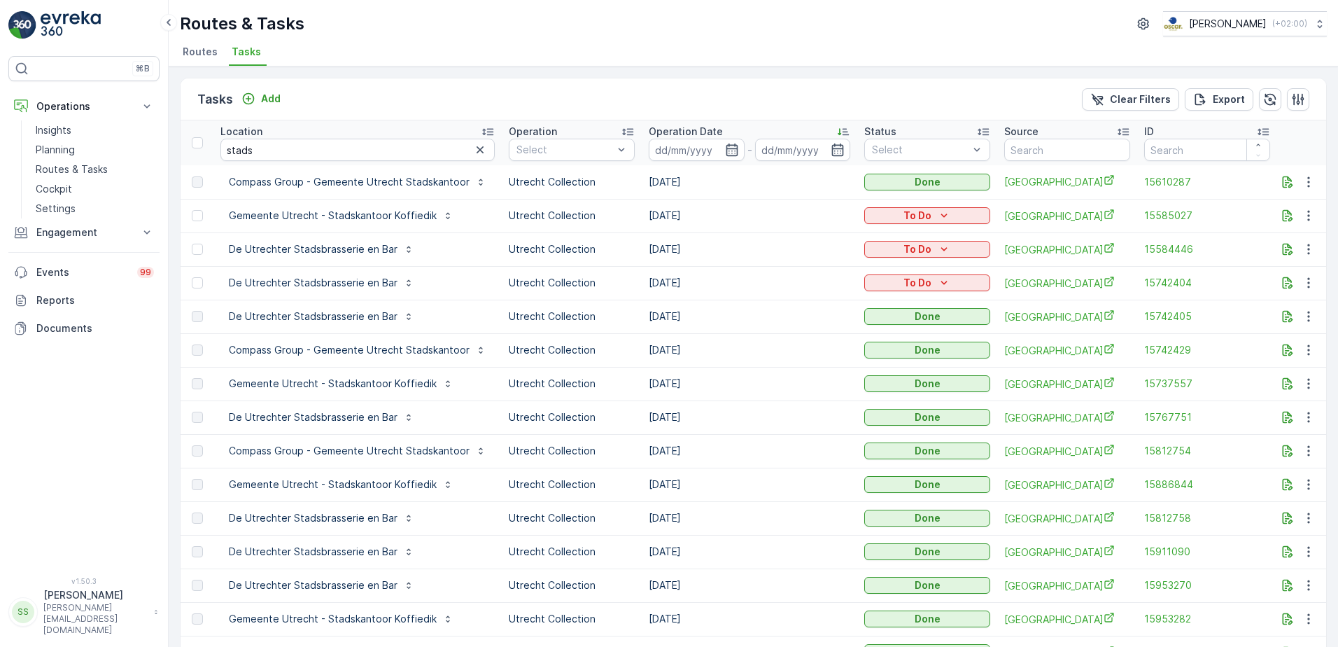
click at [839, 136] on icon at bounding box center [843, 132] width 14 height 14
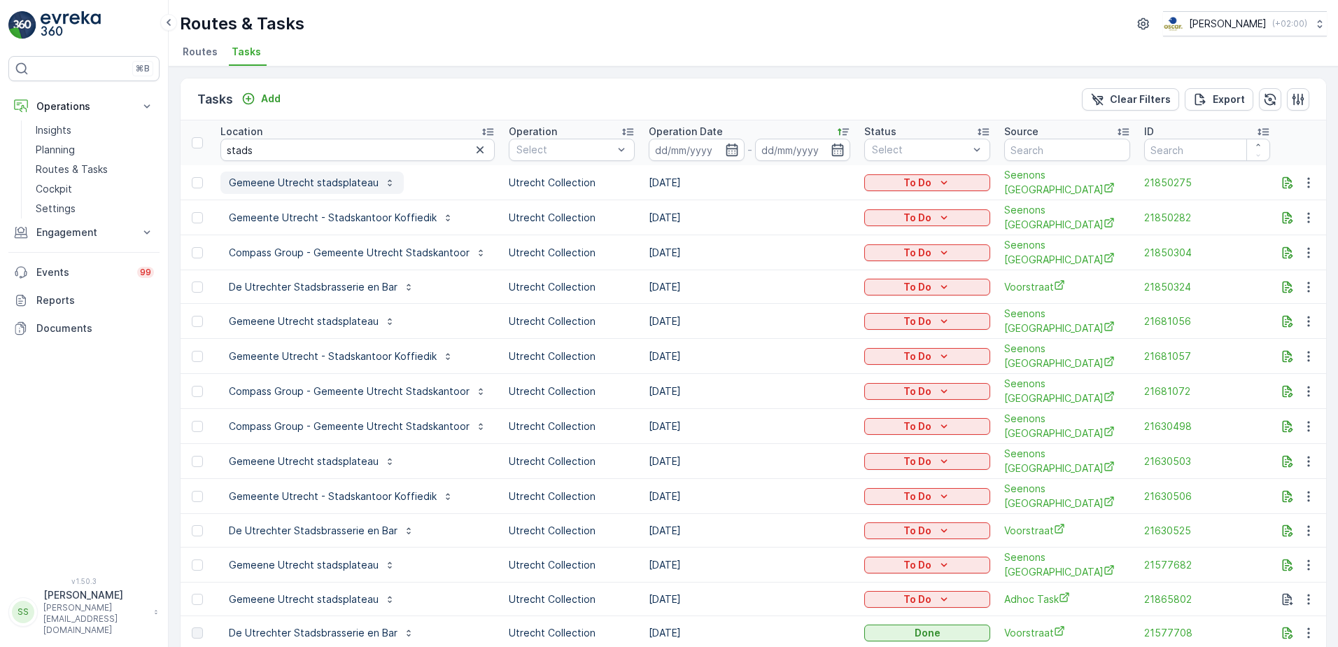
click at [287, 180] on p "Gemeene Utrecht stadsplateau" at bounding box center [304, 183] width 150 height 14
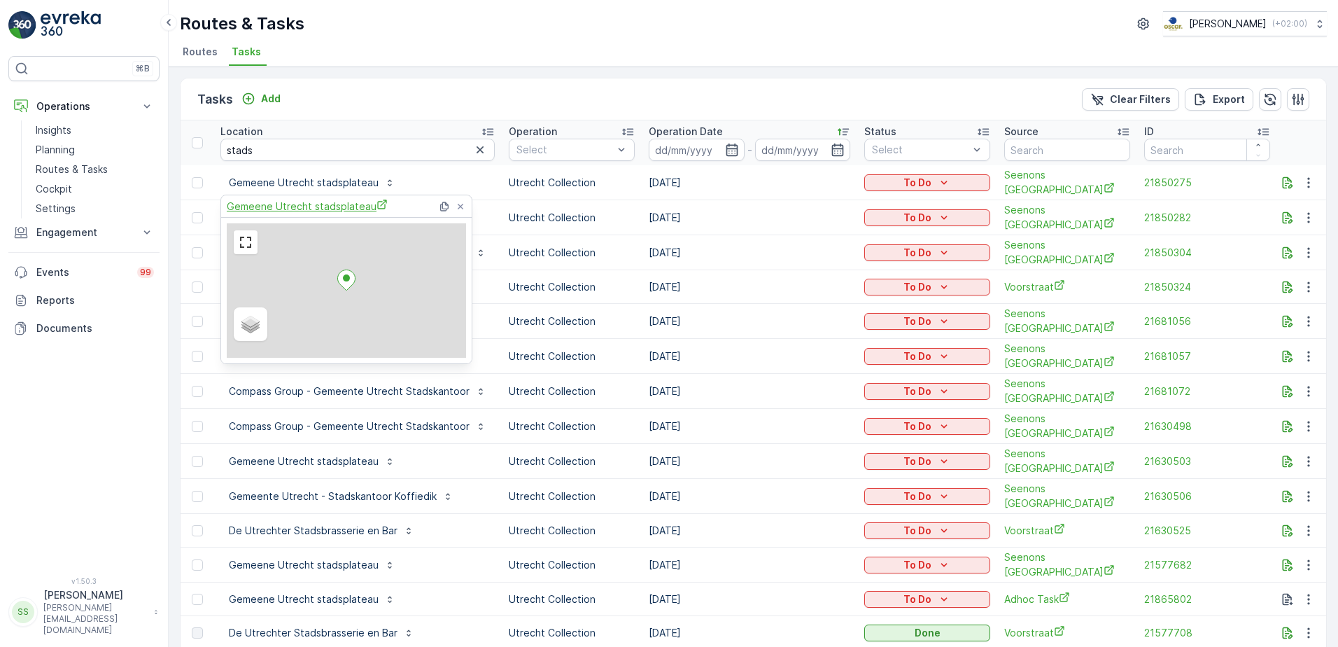
click at [296, 203] on span "Gemeene Utrecht stadsplateau" at bounding box center [307, 206] width 161 height 15
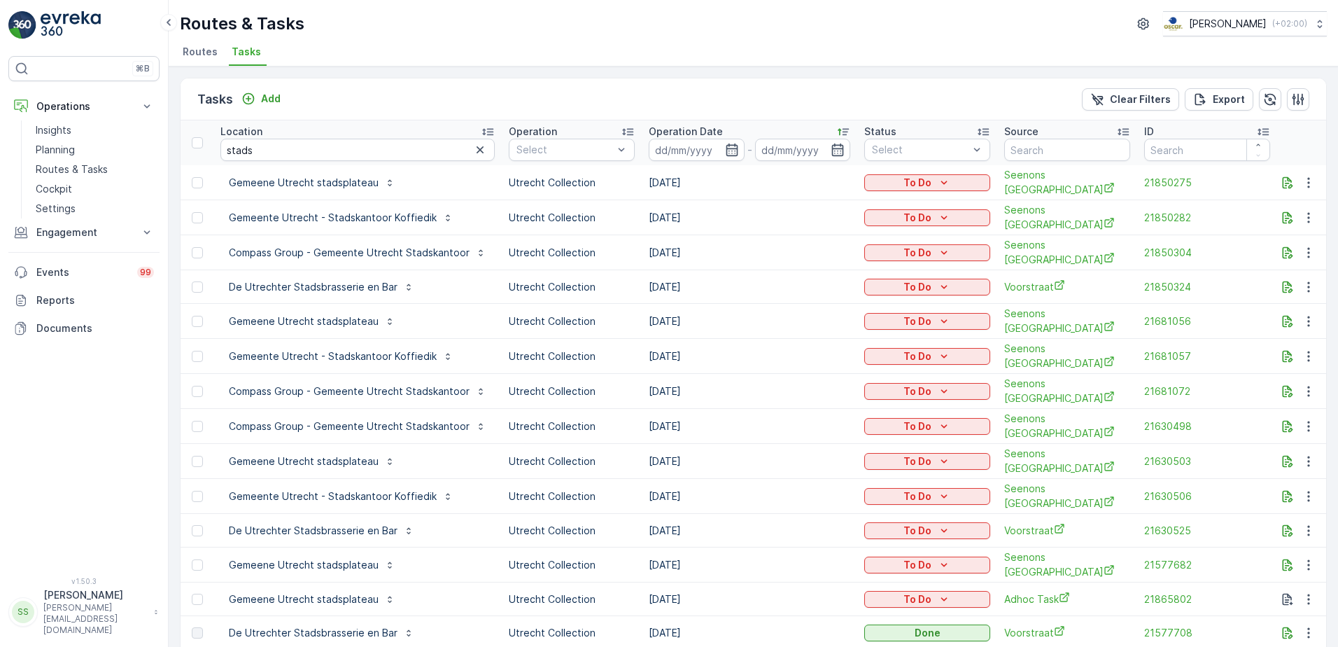
click at [528, 99] on div "Tasks Add Clear Filters Export" at bounding box center [754, 99] width 1146 height 42
click at [475, 101] on div "Tasks Add Clear Filters Export" at bounding box center [754, 99] width 1146 height 42
drag, startPoint x: 390, startPoint y: 13, endPoint x: 208, endPoint y: 55, distance: 186.7
click at [387, 14] on div "Routes & Tasks Oscar Circulair ( +02:00 )" at bounding box center [753, 23] width 1147 height 25
click at [193, 52] on span "Routes" at bounding box center [200, 52] width 35 height 14
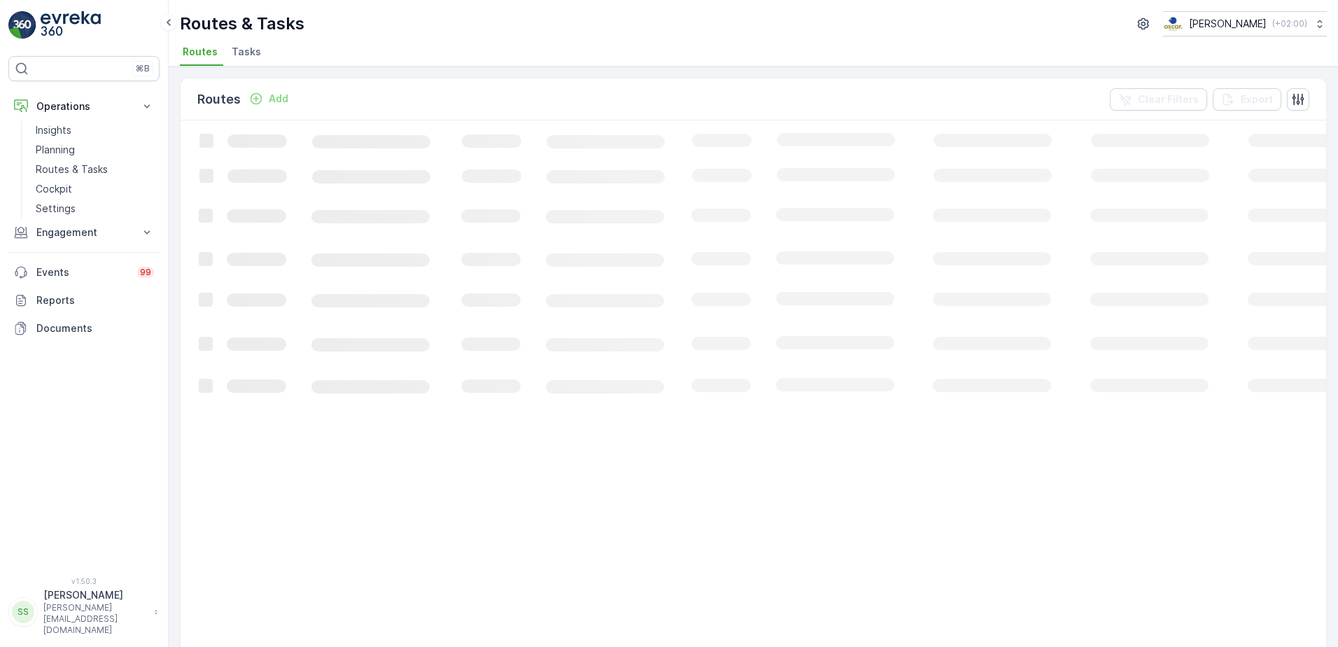
click at [351, 85] on div "Routes Add Clear Filters Export" at bounding box center [754, 99] width 1146 height 42
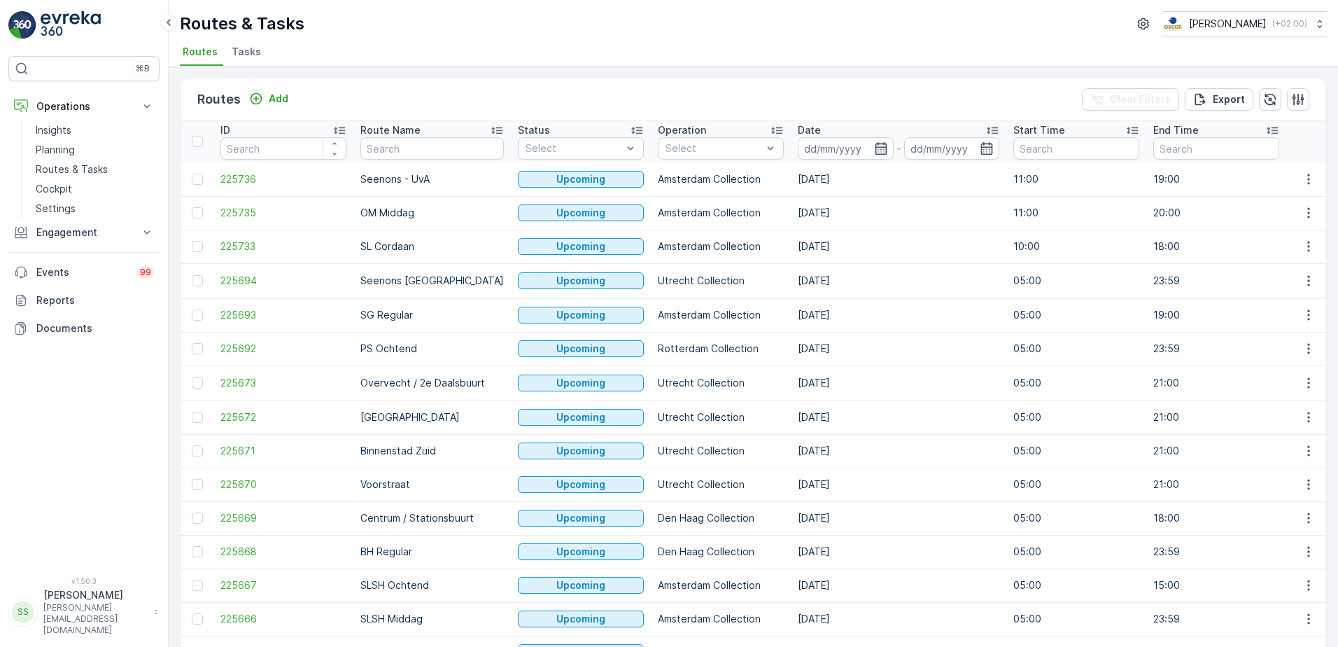
click at [386, 82] on div "Routes Add Clear Filters Export" at bounding box center [754, 99] width 1146 height 42
click at [666, 215] on div at bounding box center [671, 212] width 11 height 11
click at [779, 83] on div "Routes Add Clear Filters Export" at bounding box center [754, 99] width 1146 height 42
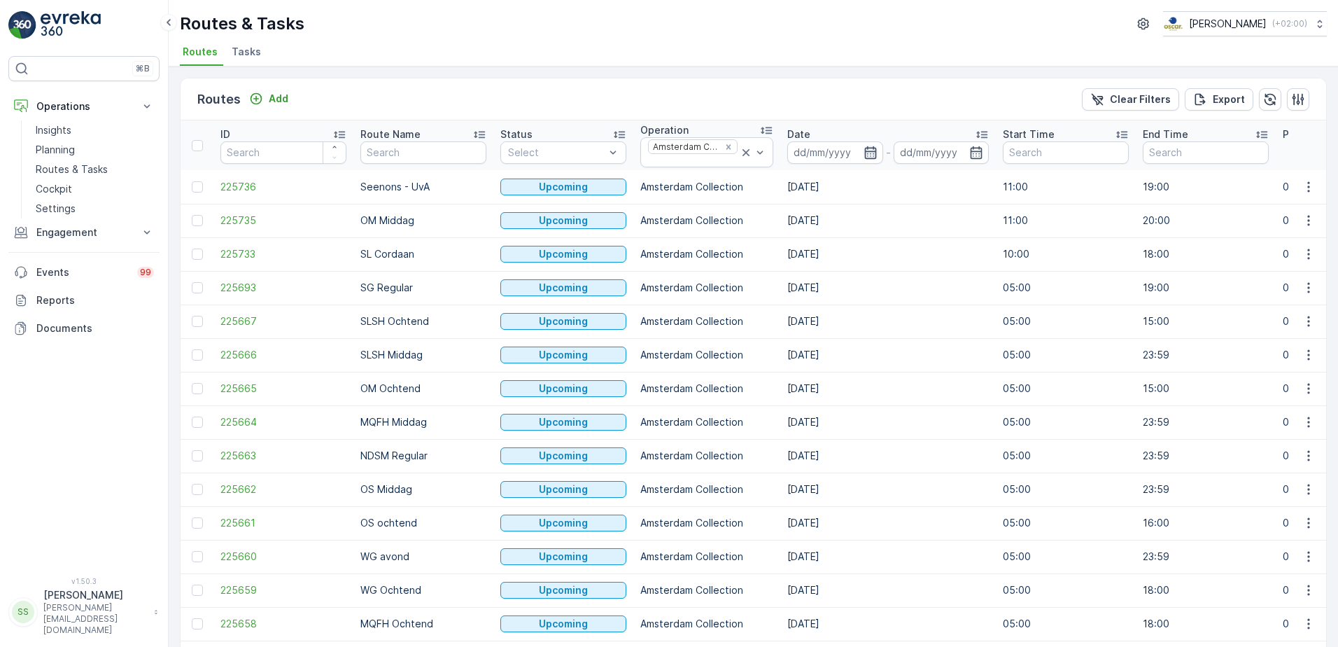
click at [865, 154] on icon "button" at bounding box center [871, 153] width 14 height 14
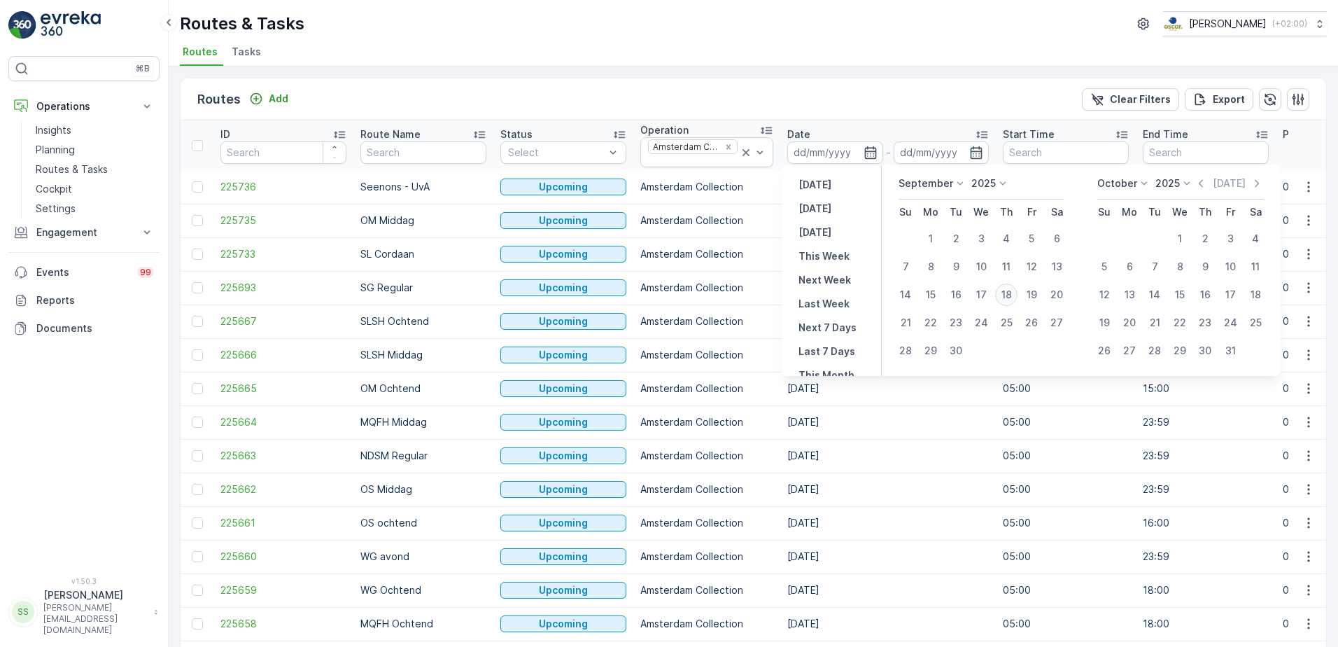
click at [1007, 289] on div "18" at bounding box center [1006, 294] width 22 height 22
type input "[DATE]"
click at [814, 101] on div "Routes Add Clear Filters Export" at bounding box center [754, 99] width 1146 height 42
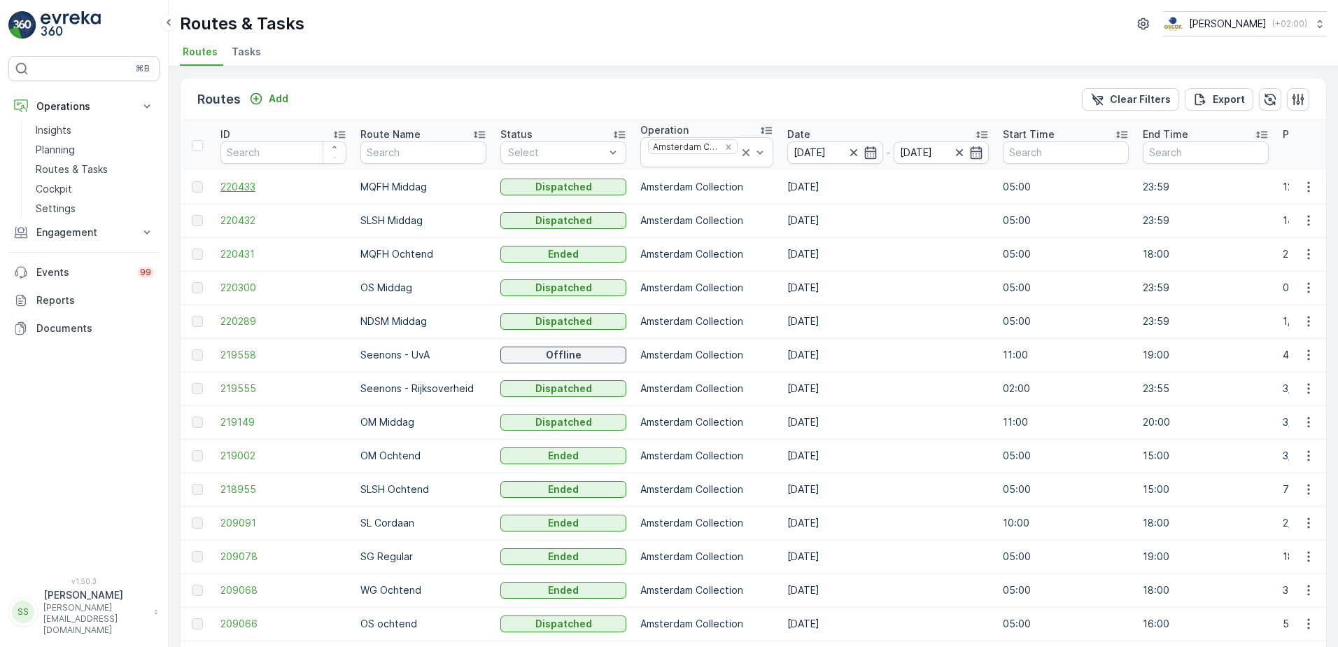
click at [220, 187] on span "220433" at bounding box center [283, 187] width 126 height 14
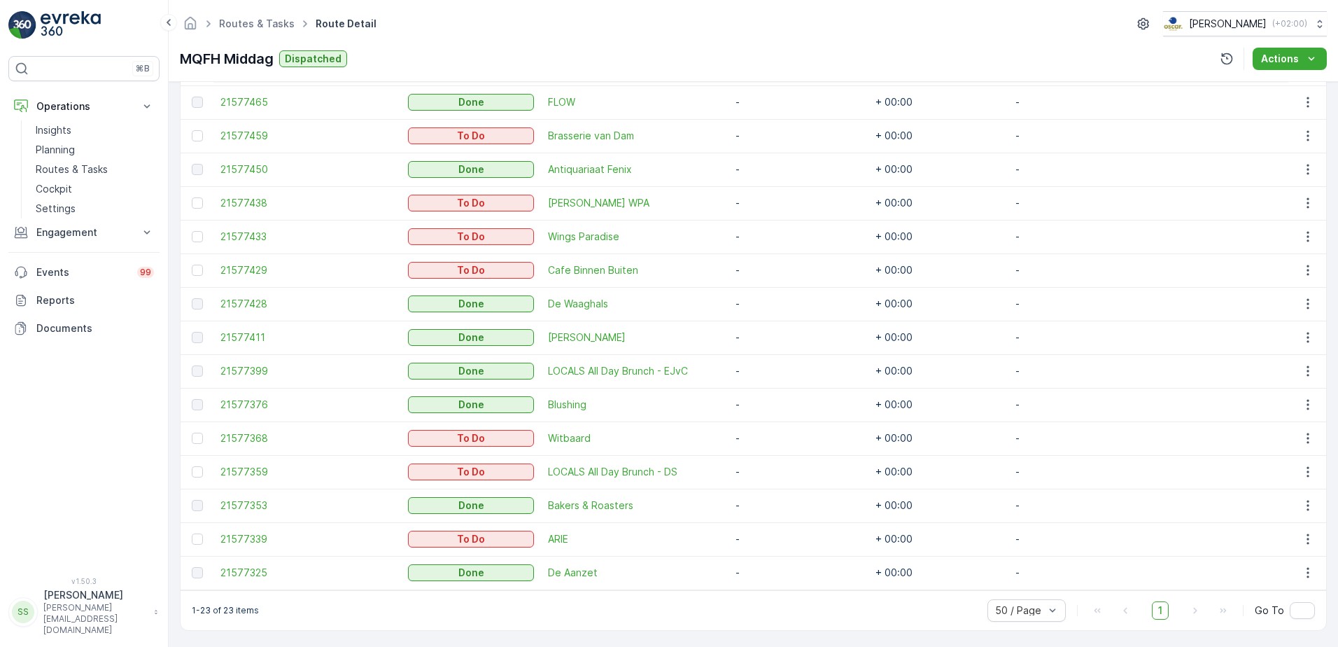
scroll to position [691, 0]
click at [171, 365] on div "Details Operation Amsterdam Collection Start Time 05:00 End Time 23:59 Start Lo…" at bounding box center [753, 364] width 1169 height 565
drag, startPoint x: 918, startPoint y: 474, endPoint x: 959, endPoint y: 465, distance: 42.3
click at [959, 465] on td "+ 00:00" at bounding box center [938, 470] width 140 height 34
click at [474, 50] on div "MQFH Middag Dispatched Actions" at bounding box center [753, 59] width 1147 height 22
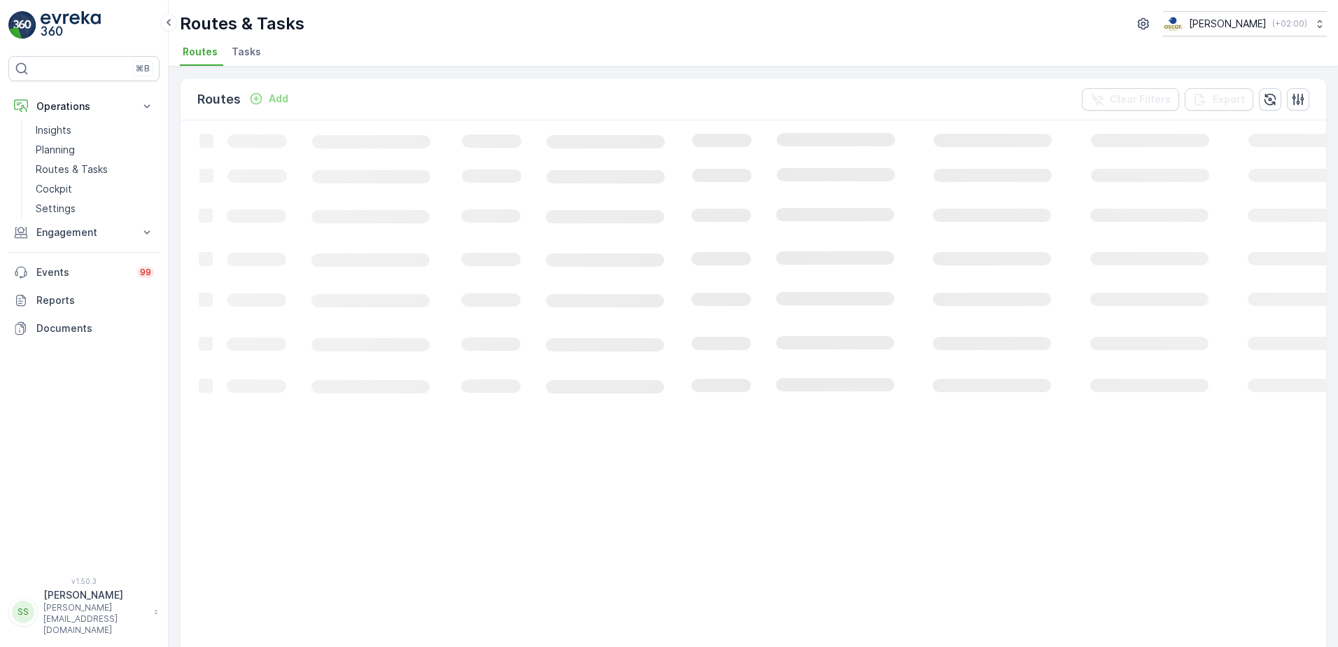
click at [526, 90] on div "Routes Add Clear Filters Export" at bounding box center [754, 99] width 1146 height 42
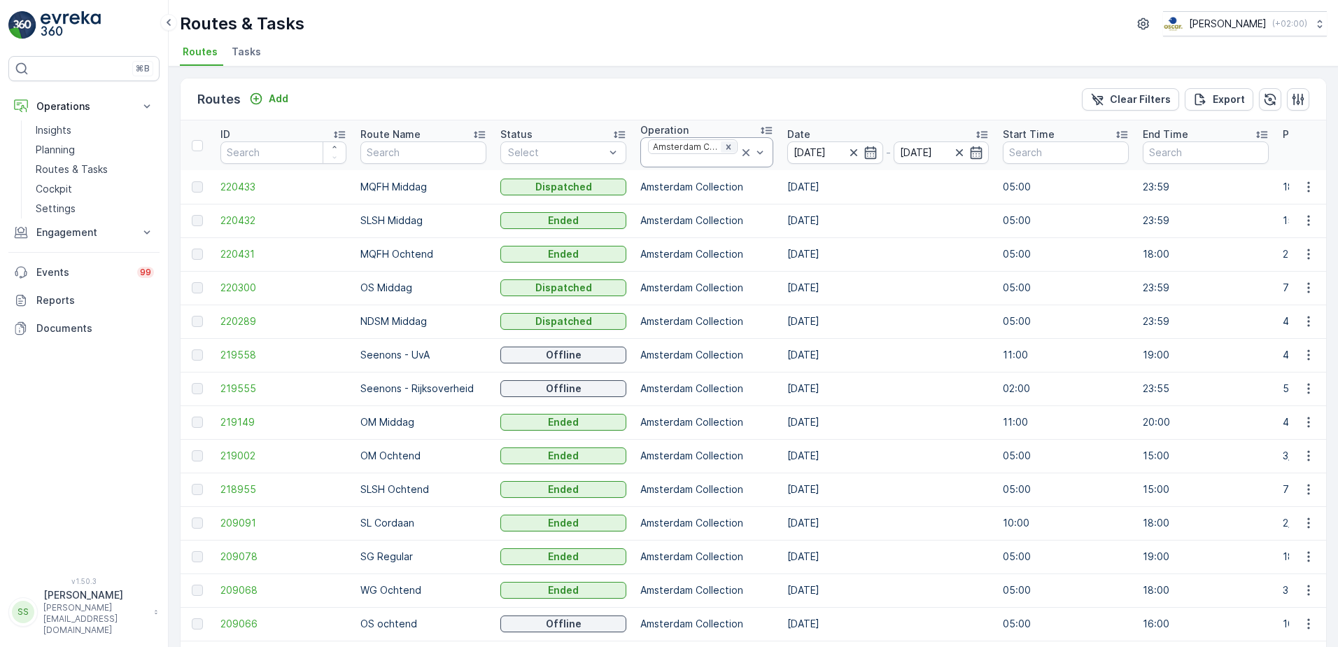
click at [724, 146] on icon "Remove Amsterdam Collection" at bounding box center [729, 147] width 10 height 10
click at [719, 108] on div "Routes Add Clear Filters Export" at bounding box center [754, 99] width 1146 height 42
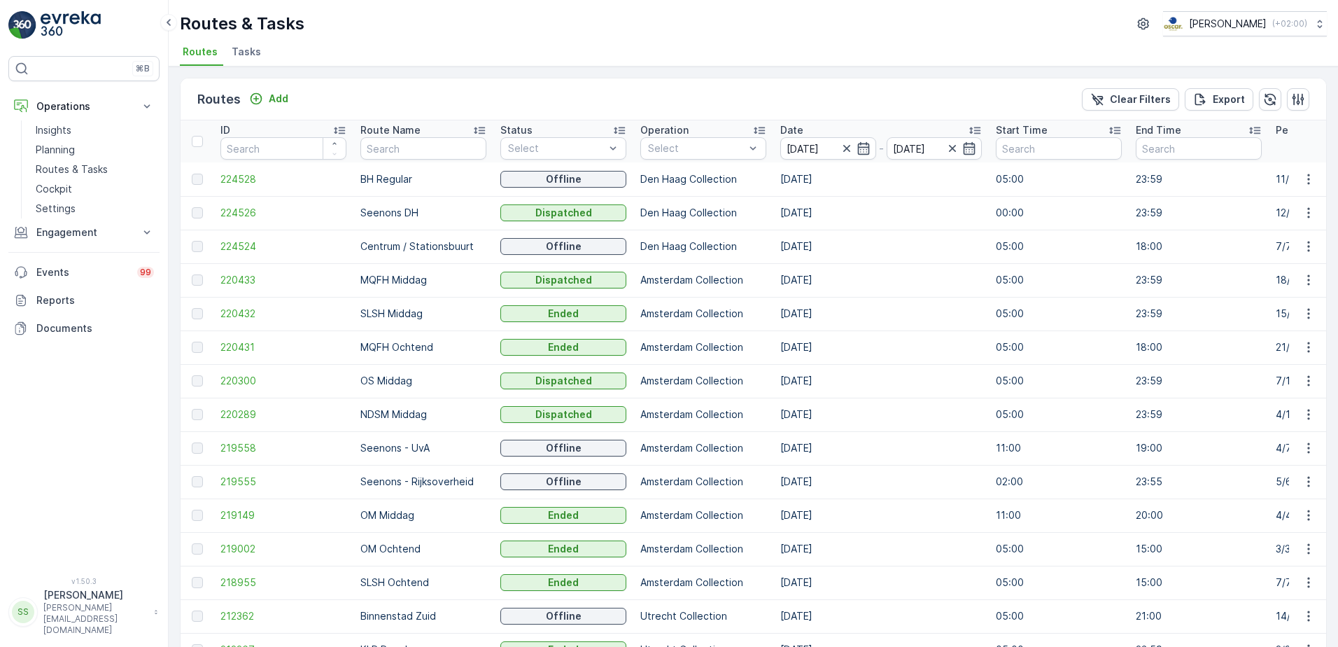
click at [702, 33] on div "Routes & Tasks Oscar Circulair ( +02:00 )" at bounding box center [753, 23] width 1147 height 25
click at [649, 189] on div at bounding box center [654, 187] width 11 height 11
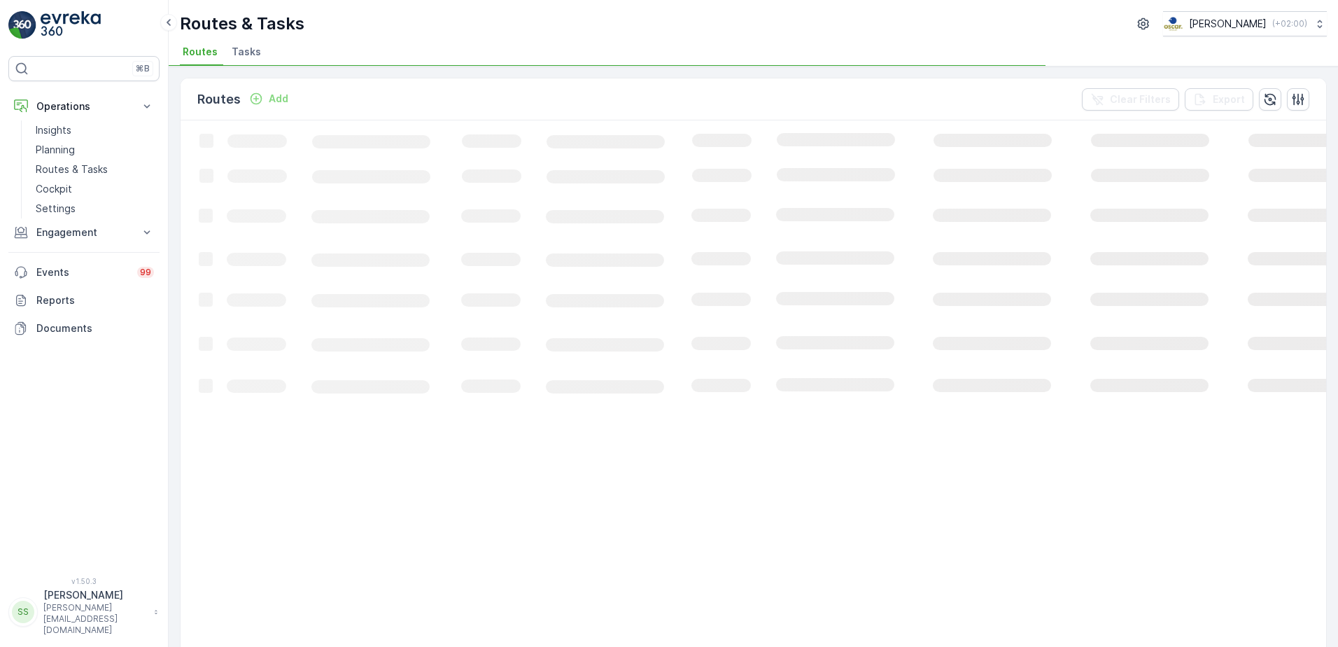
click at [428, 81] on div "Routes Add Clear Filters Export" at bounding box center [754, 99] width 1146 height 42
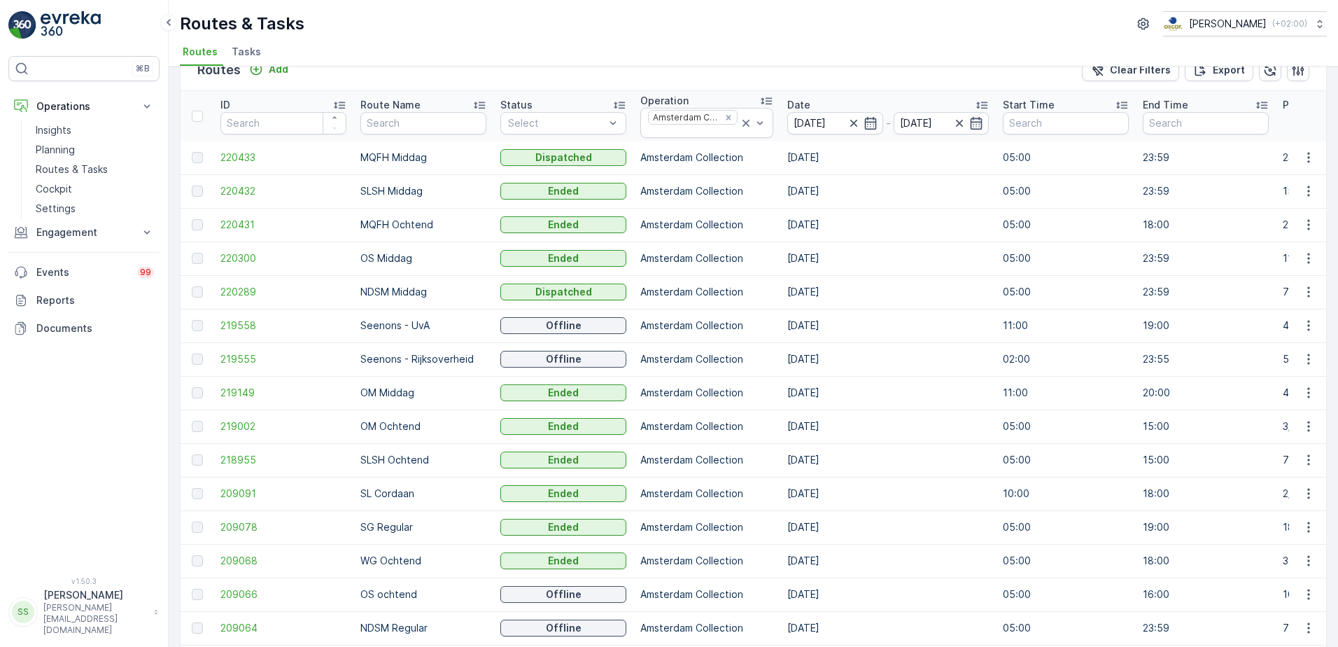
scroll to position [11, 0]
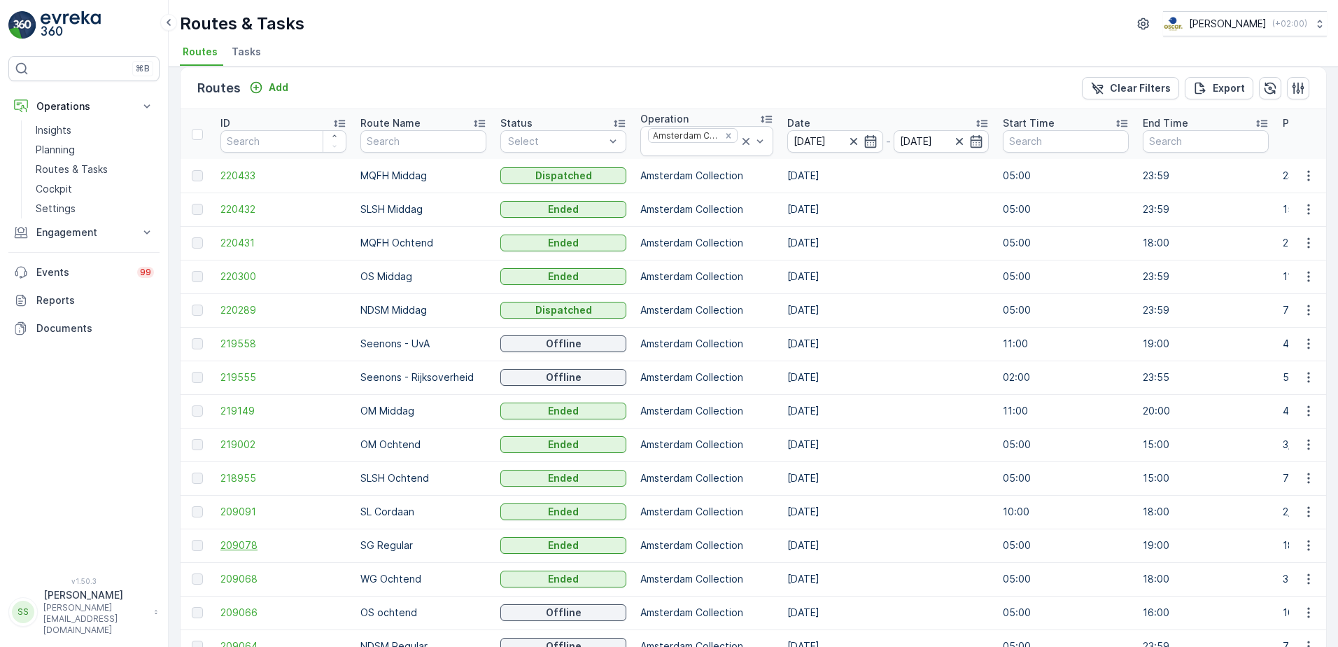
click at [234, 546] on span "209078" at bounding box center [283, 545] width 126 height 14
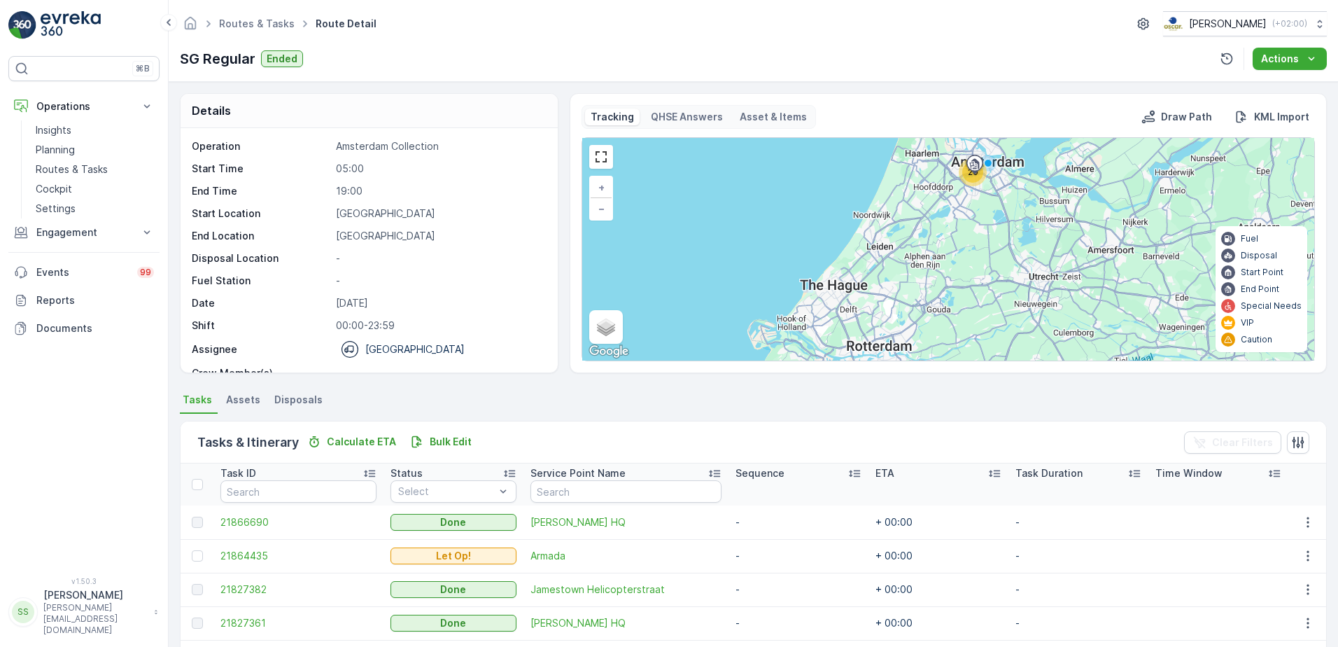
click at [170, 356] on div "Details Operation Amsterdam Collection Start Time 05:00 End Time 19:00 Start Lo…" at bounding box center [753, 364] width 1169 height 565
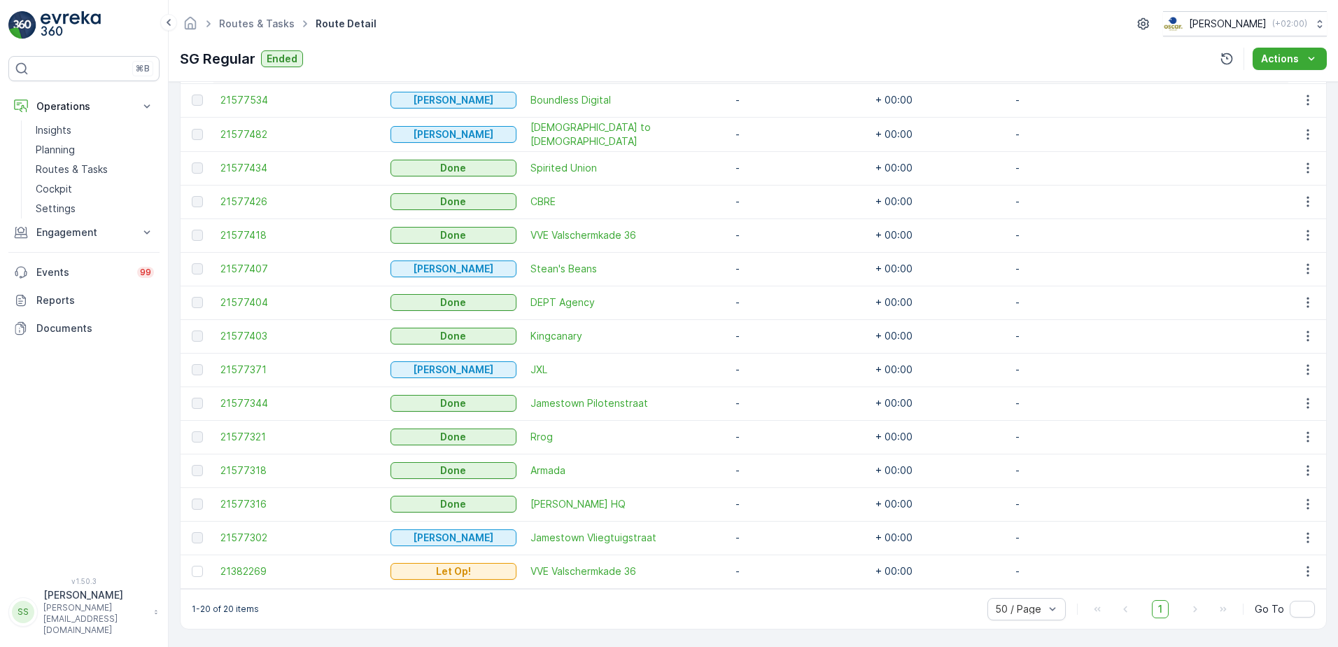
scroll to position [597, 0]
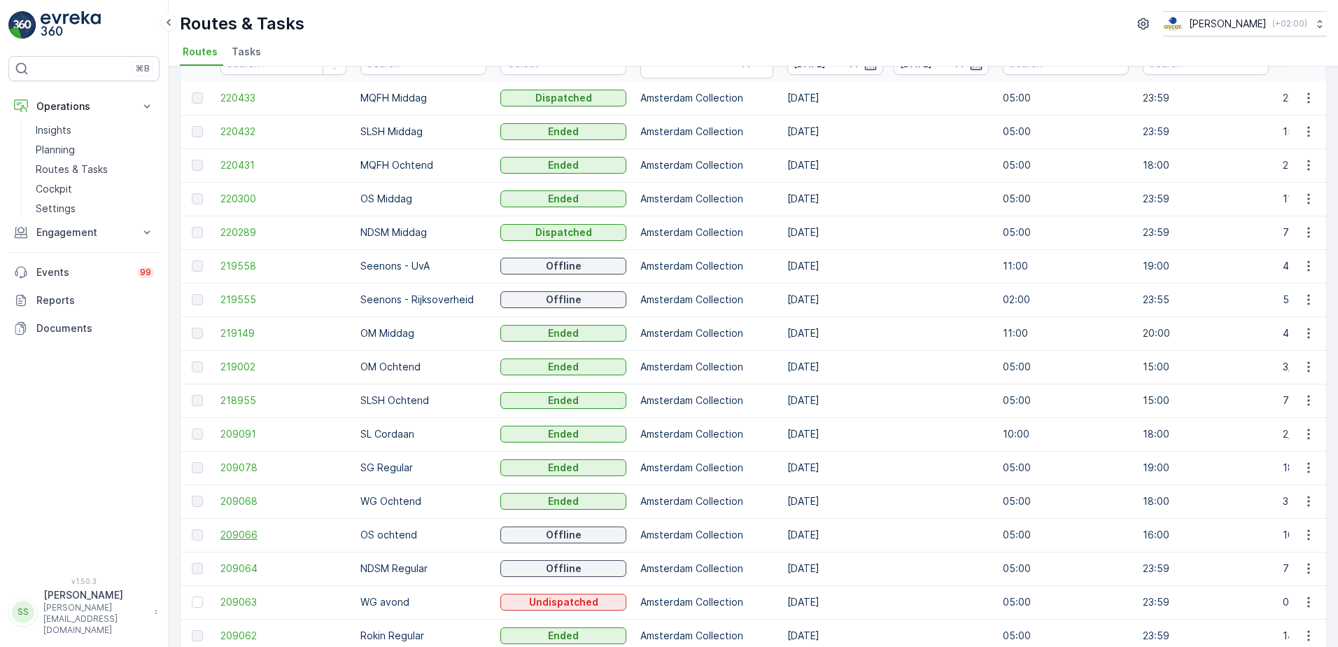
scroll to position [81, 0]
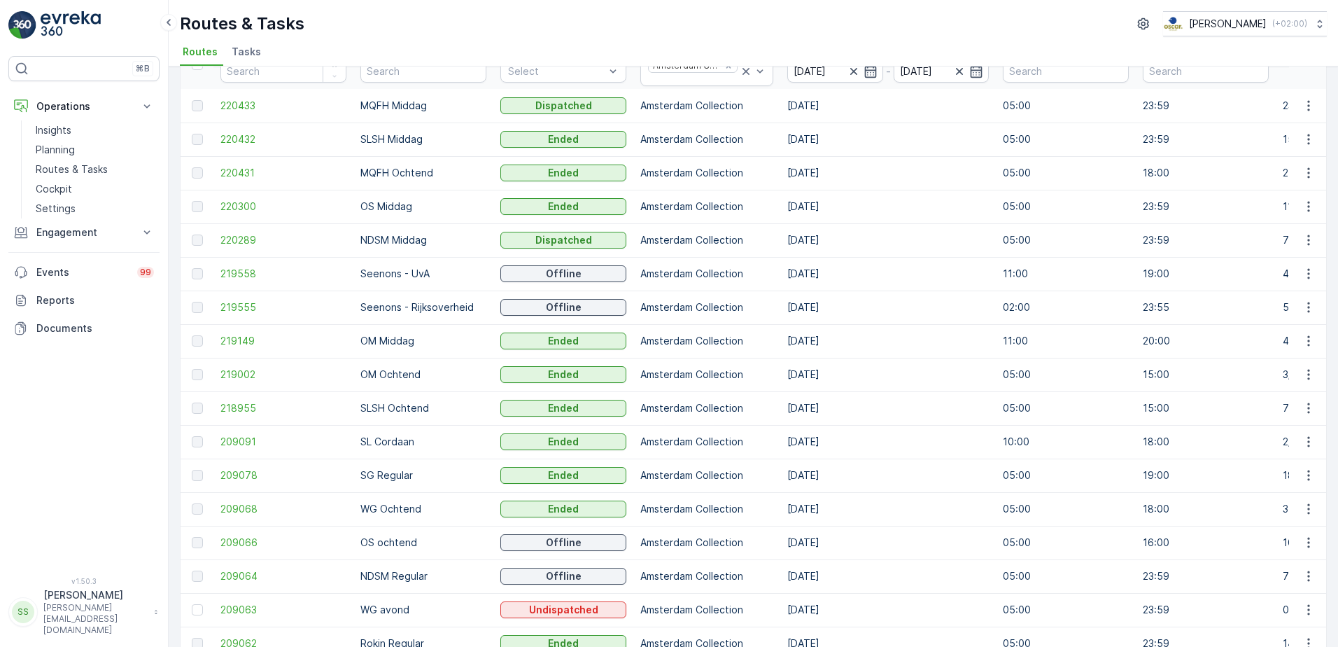
click at [393, 272] on p "Seenons - UvA" at bounding box center [423, 274] width 126 height 14
drag, startPoint x: 393, startPoint y: 272, endPoint x: 463, endPoint y: 272, distance: 70.0
click at [463, 272] on p "Seenons - UvA" at bounding box center [423, 274] width 126 height 14
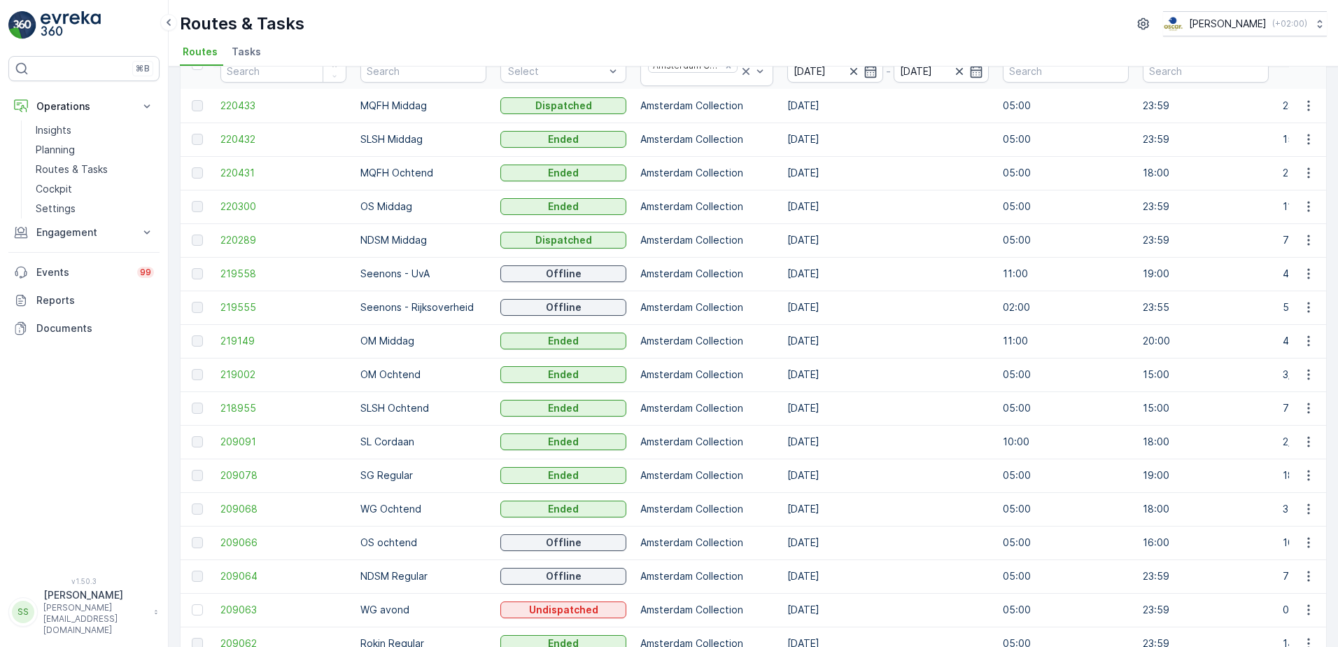
click at [372, 38] on div "Routes & Tasks Oscar Circulair ( +02:00 ) Routes Tasks" at bounding box center [753, 33] width 1169 height 66
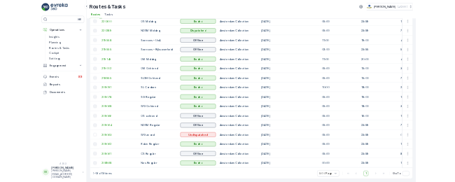
scroll to position [0, 0]
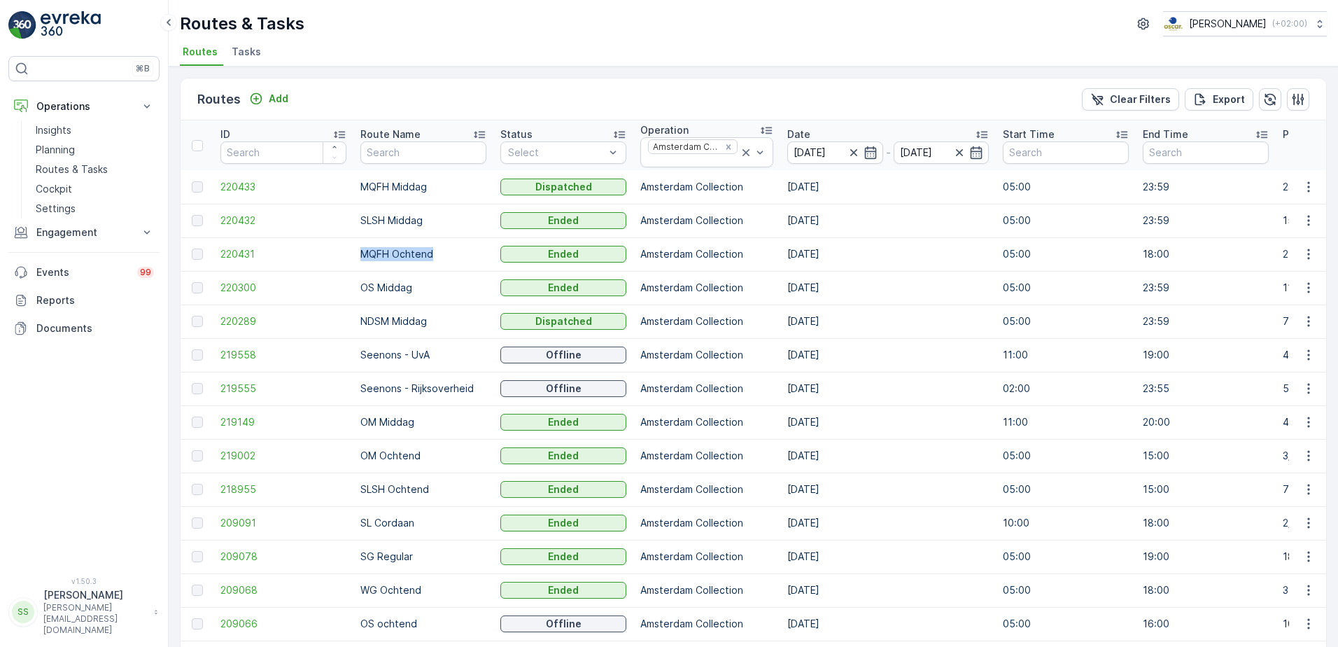
drag, startPoint x: 447, startPoint y: 249, endPoint x: 360, endPoint y: 253, distance: 87.6
click at [360, 253] on td "MQFH Ochtend" at bounding box center [423, 254] width 140 height 34
drag, startPoint x: 360, startPoint y: 253, endPoint x: 451, endPoint y: 253, distance: 91.7
click at [451, 253] on p "MQFH Ochtend" at bounding box center [423, 254] width 126 height 14
click at [370, 219] on p "SLSH Middag" at bounding box center [423, 220] width 126 height 14
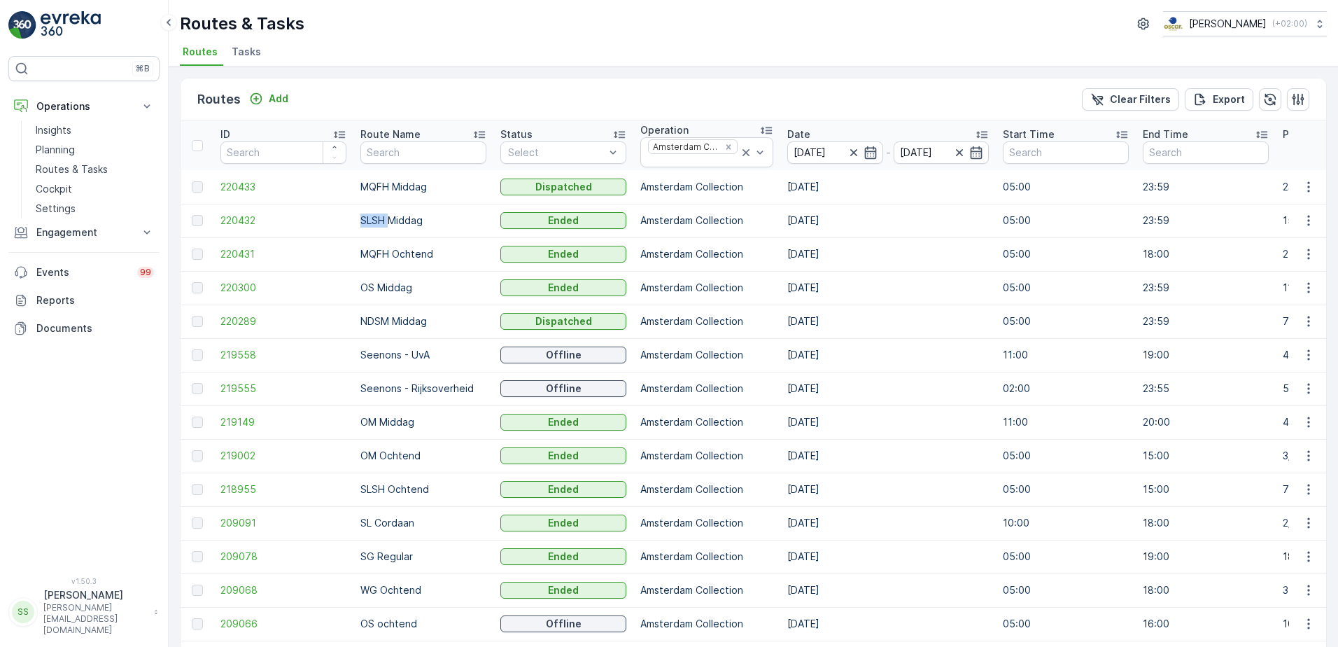
click at [370, 219] on p "SLSH Middag" at bounding box center [423, 220] width 126 height 14
drag, startPoint x: 370, startPoint y: 219, endPoint x: 416, endPoint y: 246, distance: 52.7
click at [416, 246] on td "MQFH Ochtend" at bounding box center [423, 254] width 140 height 34
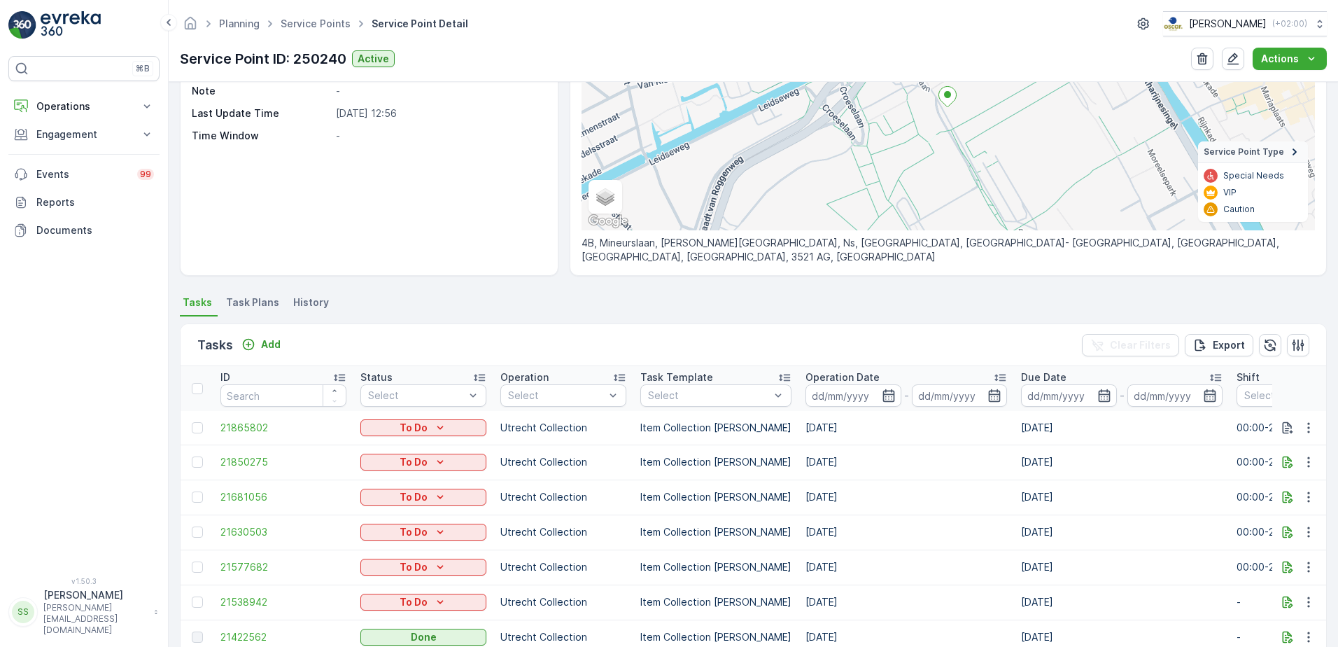
scroll to position [280, 0]
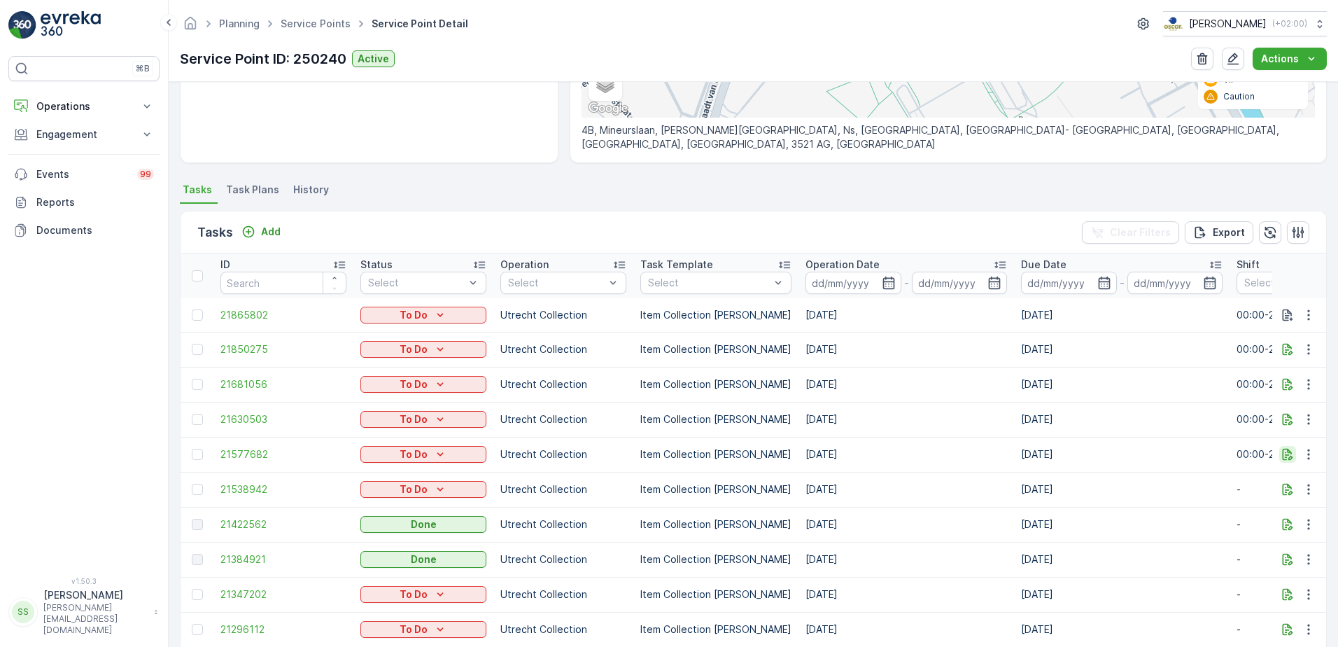
click at [1281, 447] on icon "button" at bounding box center [1288, 454] width 14 height 14
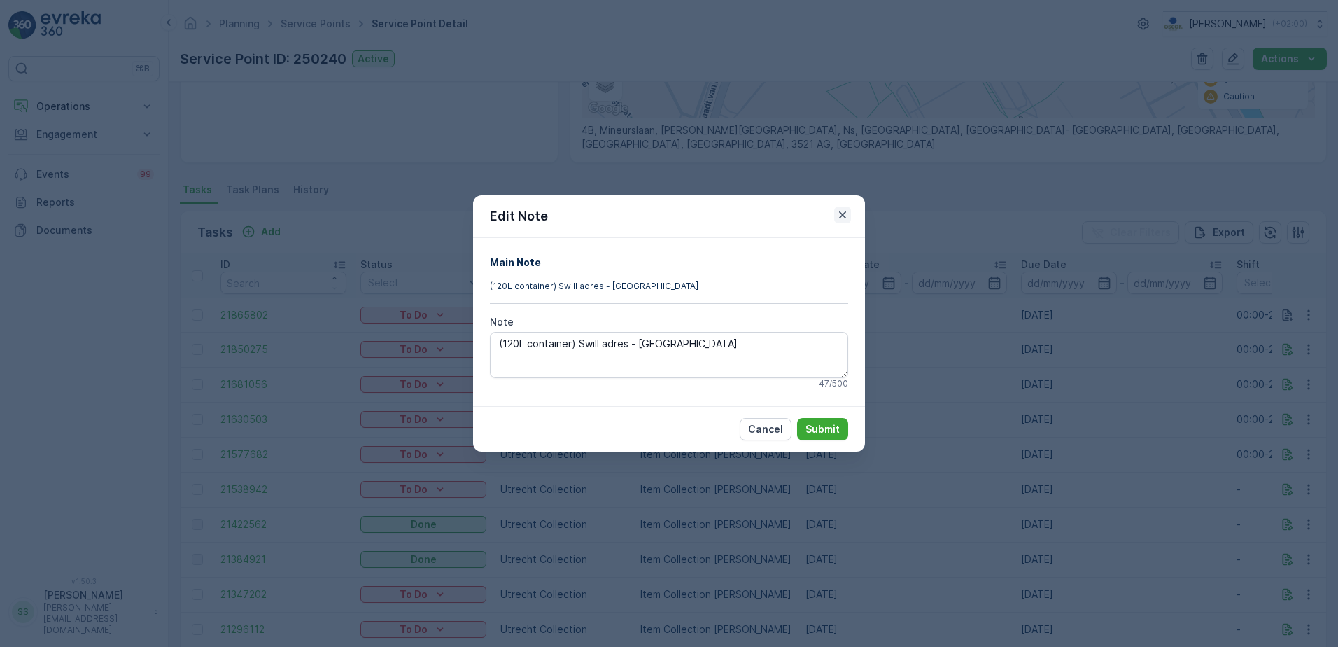
click at [843, 218] on icon "button" at bounding box center [843, 215] width 14 height 14
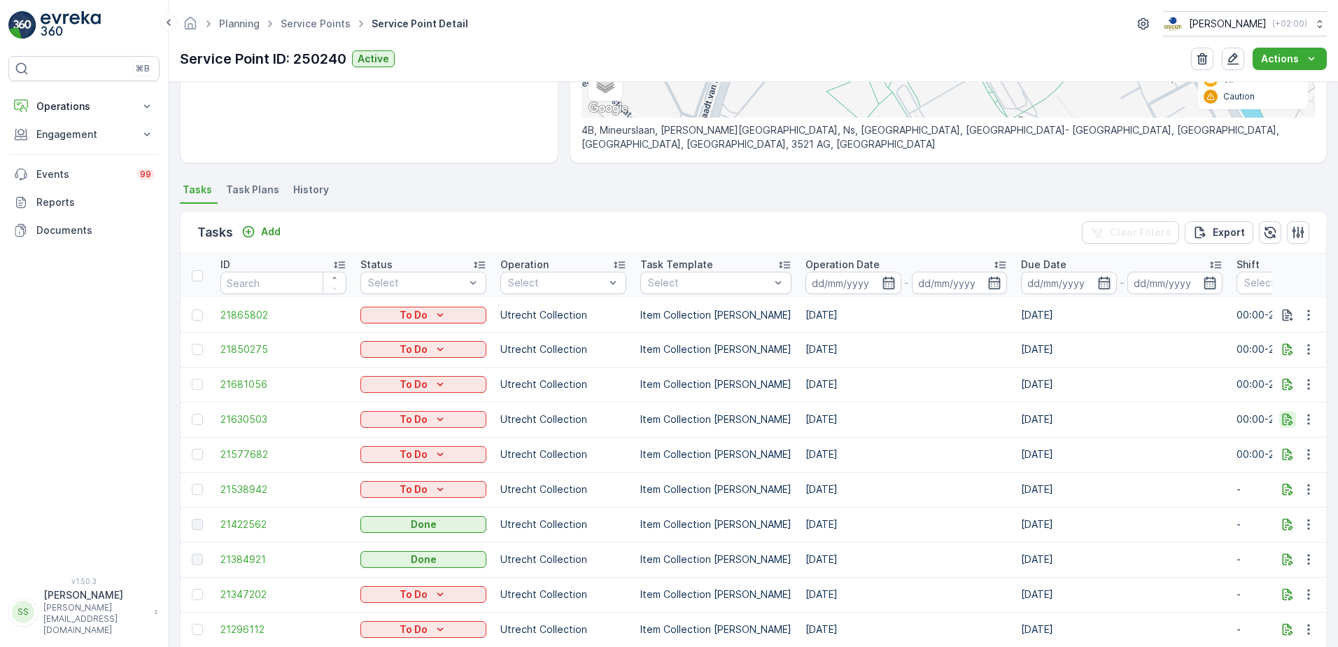
click at [1283, 414] on icon "button" at bounding box center [1288, 420] width 10 height 12
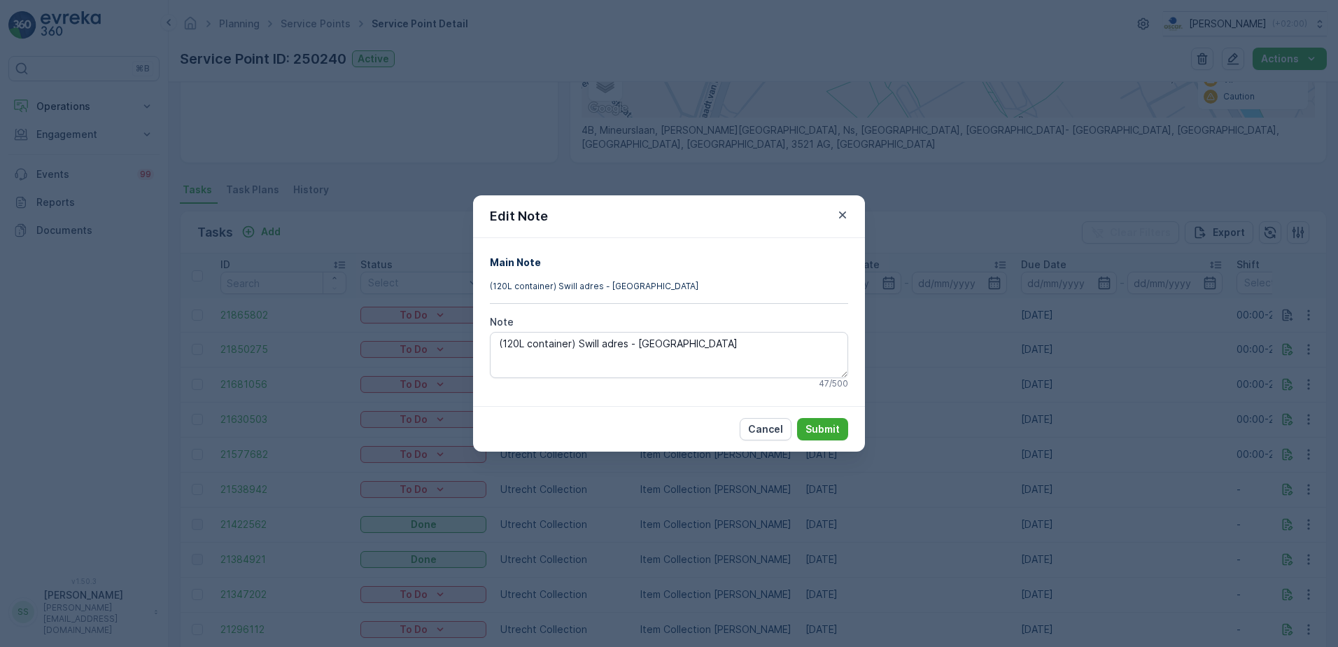
click at [845, 212] on icon "button" at bounding box center [842, 214] width 7 height 7
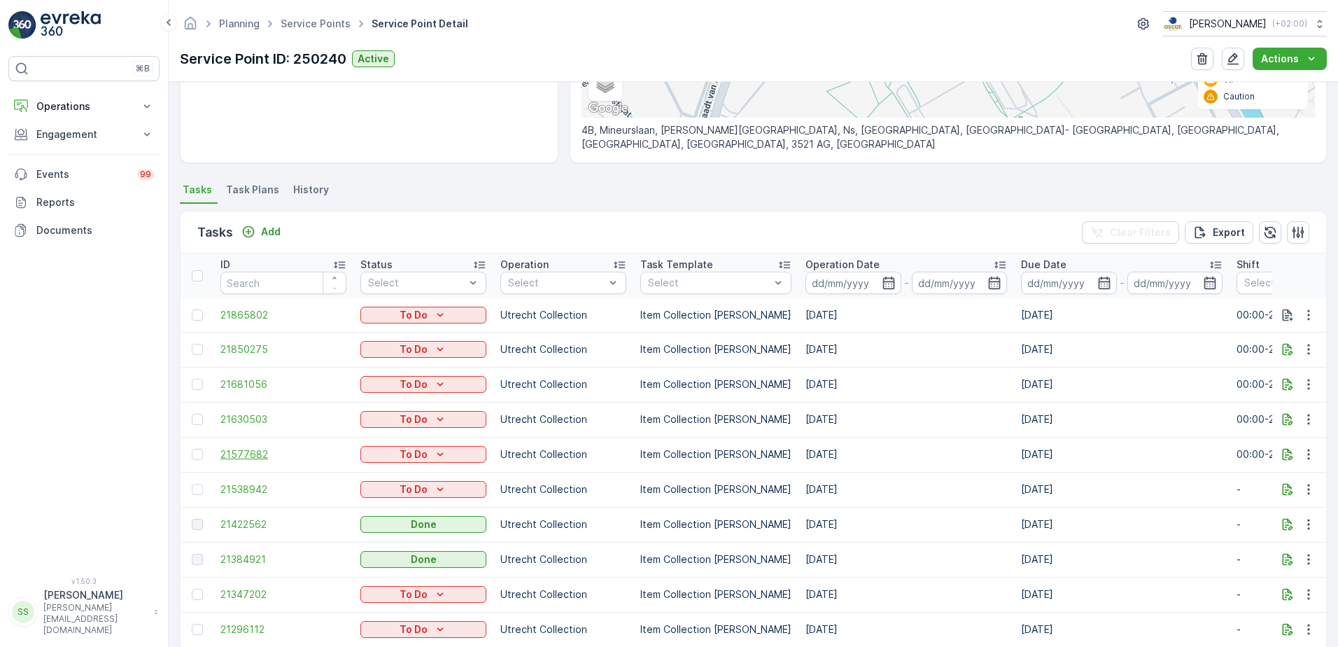
click at [244, 449] on span "21577682" at bounding box center [283, 454] width 126 height 14
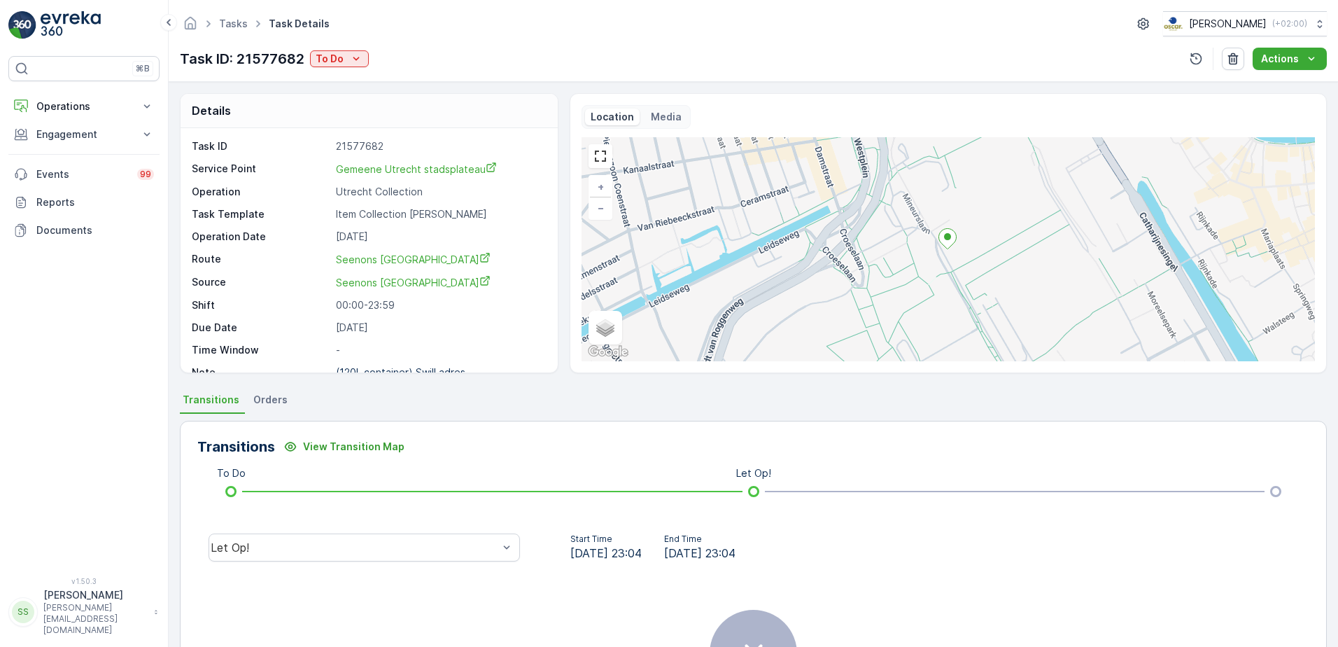
scroll to position [18, 0]
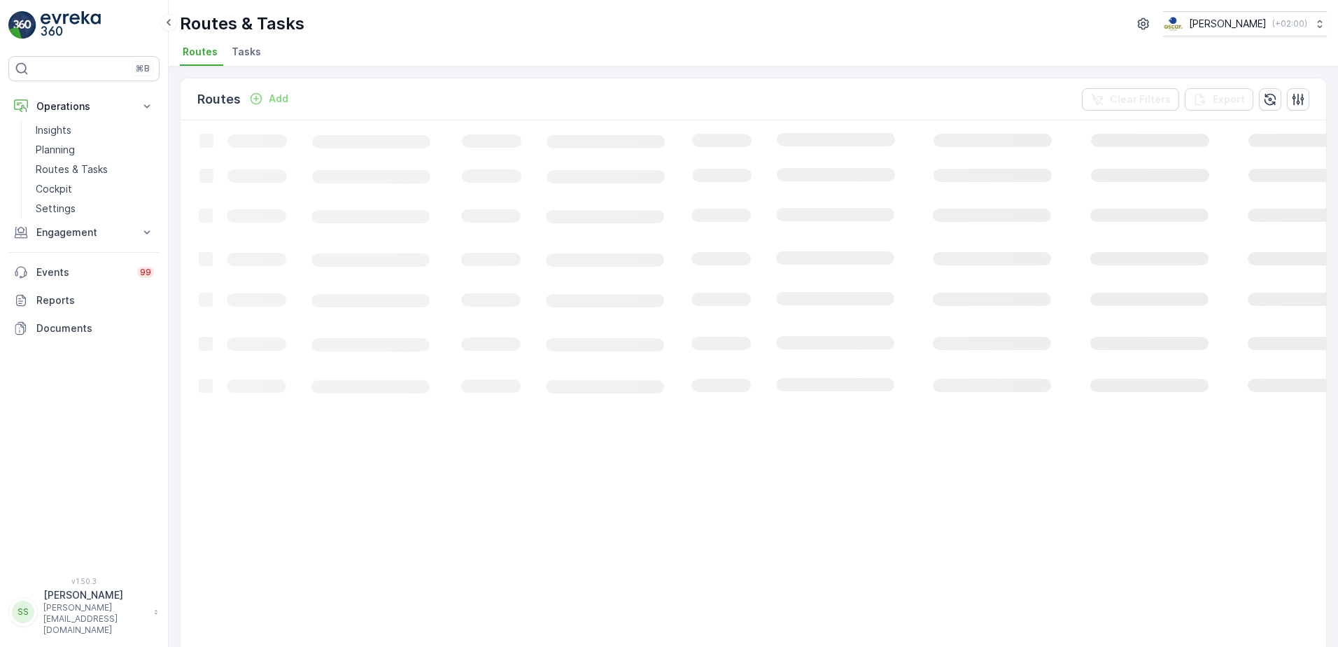
click at [386, 52] on ul "Routes Tasks" at bounding box center [748, 54] width 1136 height 24
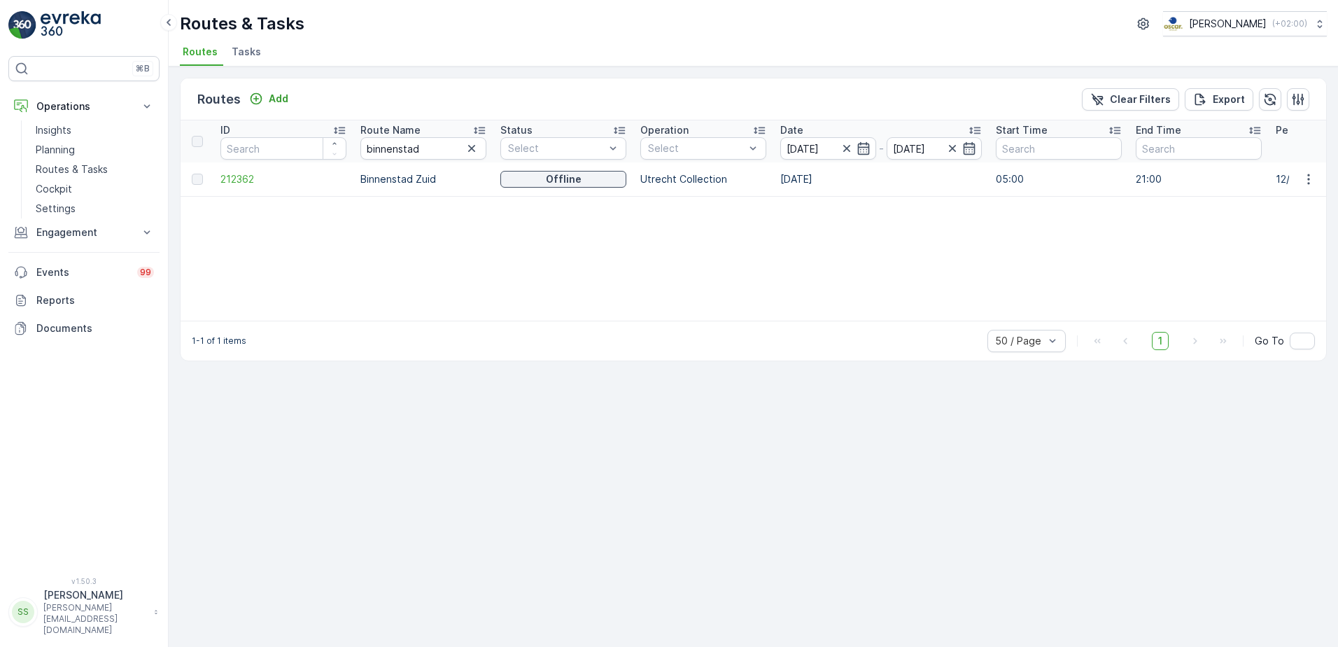
click at [318, 20] on div "Routes & Tasks [PERSON_NAME] ( +02:00 )" at bounding box center [753, 23] width 1147 height 25
click at [470, 146] on icon "button" at bounding box center [471, 148] width 7 height 7
click at [420, 92] on div "Routes Add Clear Filters Export" at bounding box center [754, 99] width 1146 height 42
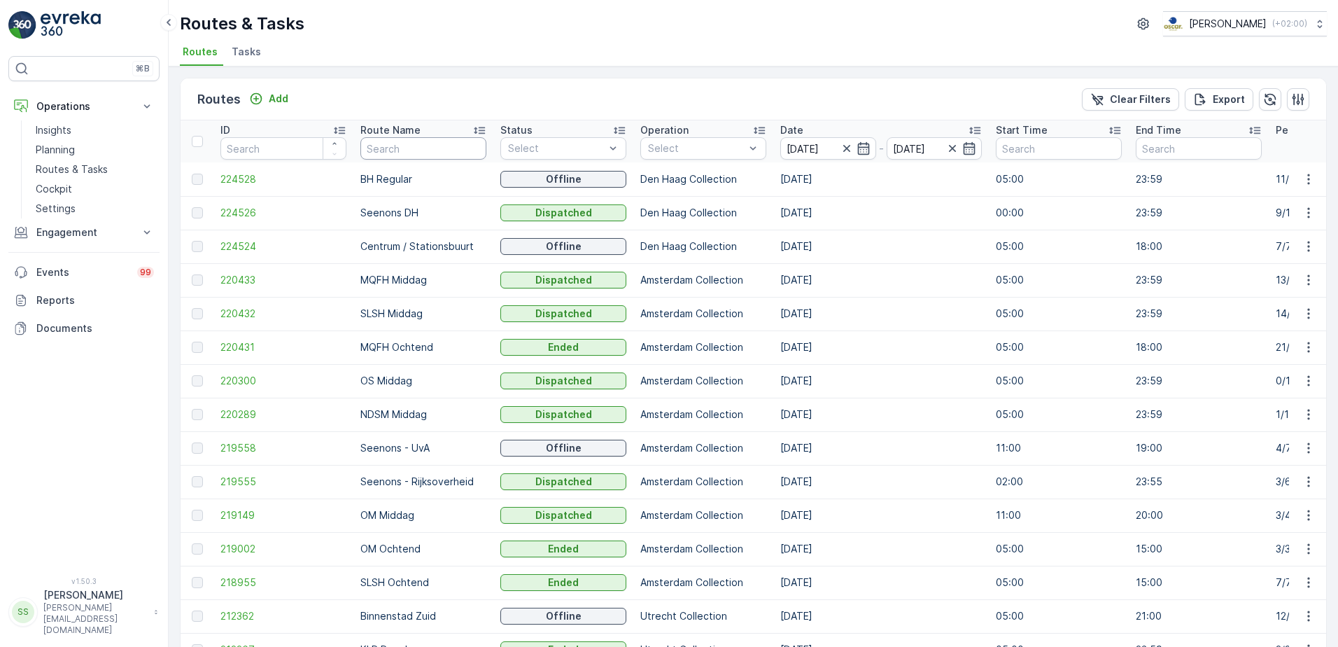
click at [391, 143] on input "text" at bounding box center [423, 148] width 126 height 22
type input "sg"
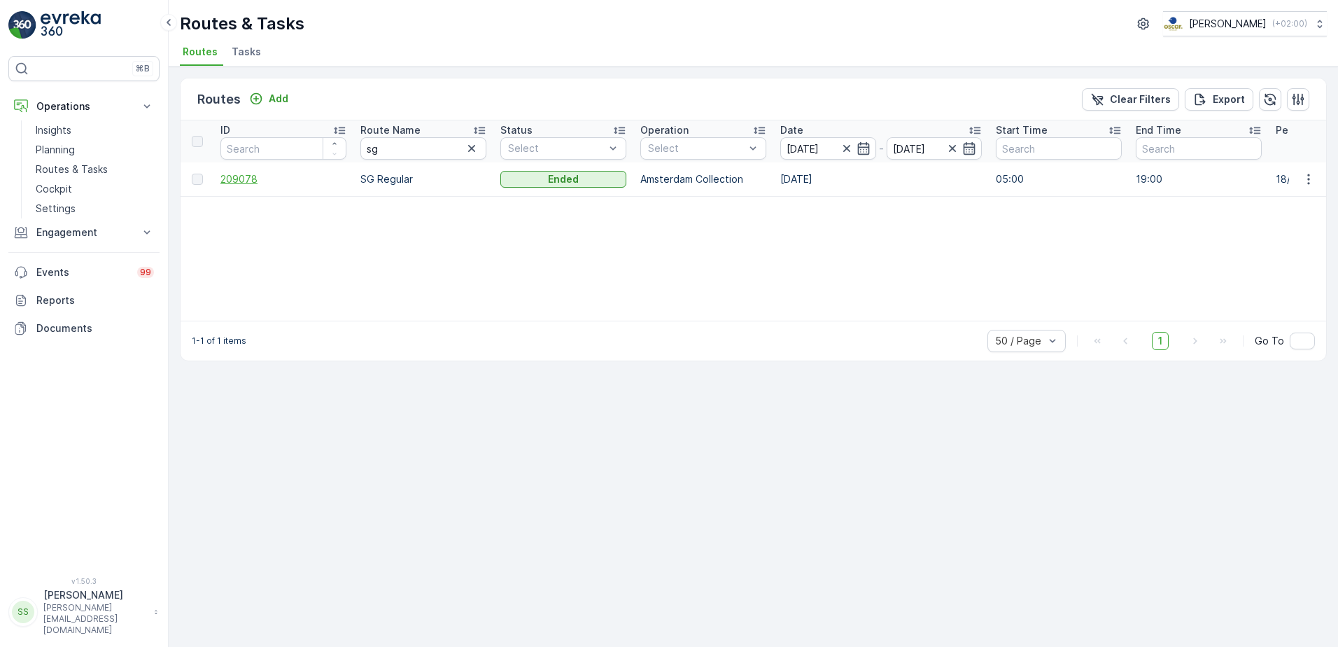
click at [254, 177] on span "209078" at bounding box center [283, 179] width 126 height 14
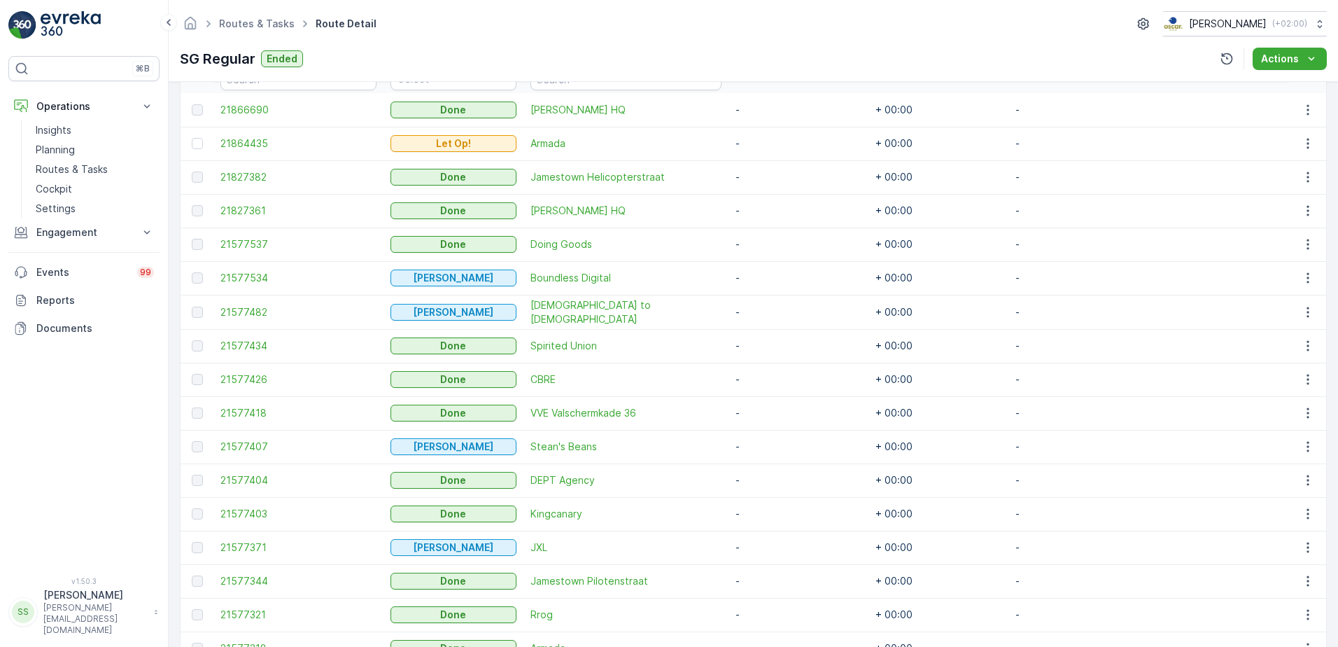
scroll to position [380, 0]
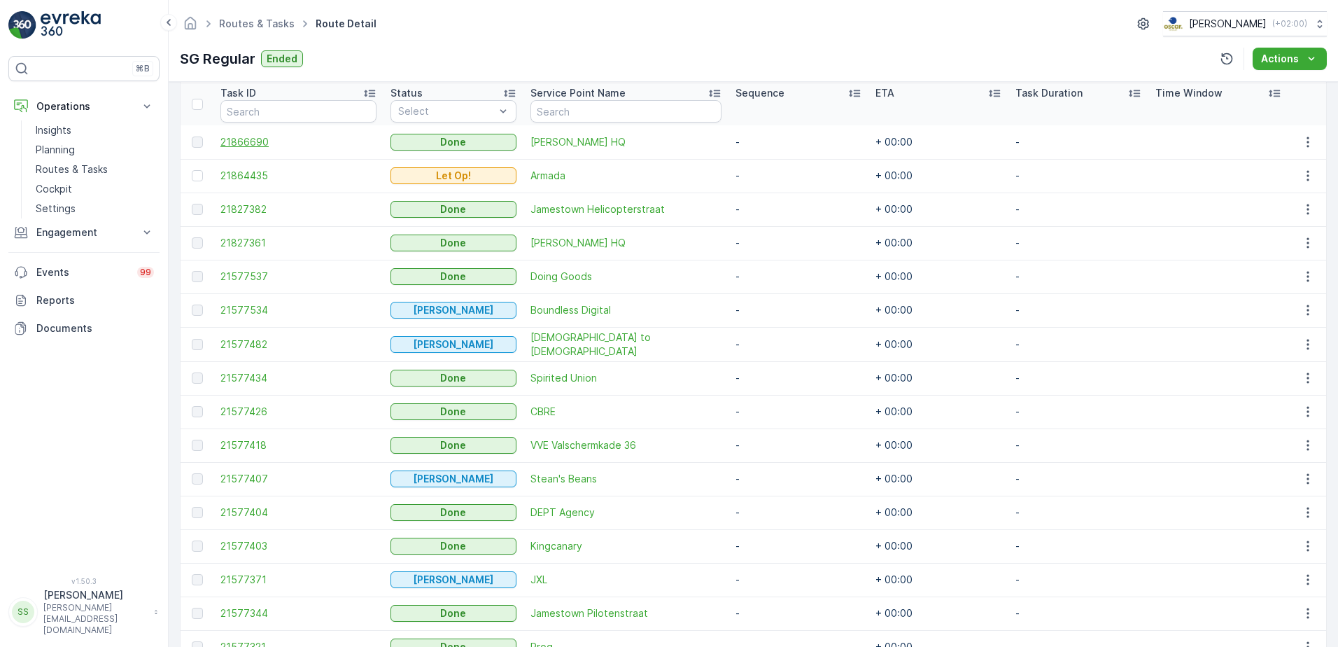
click at [253, 141] on span "21866690" at bounding box center [298, 142] width 156 height 14
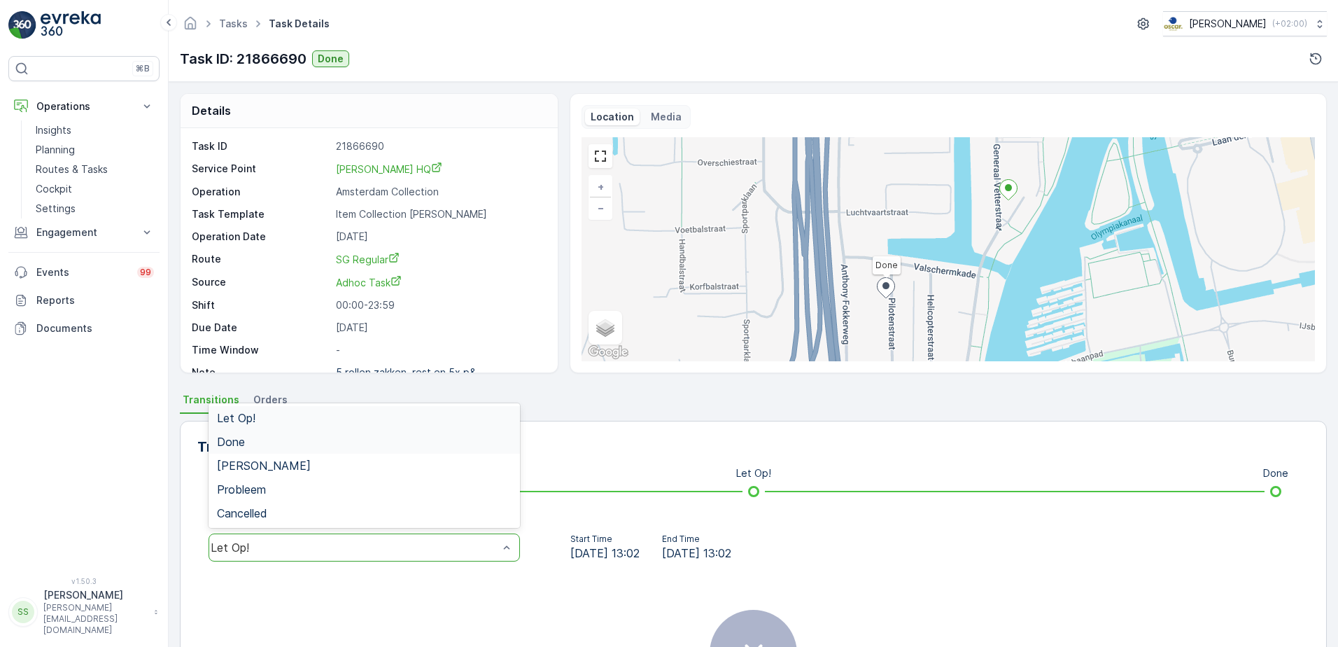
click at [253, 441] on div "Done" at bounding box center [364, 441] width 295 height 13
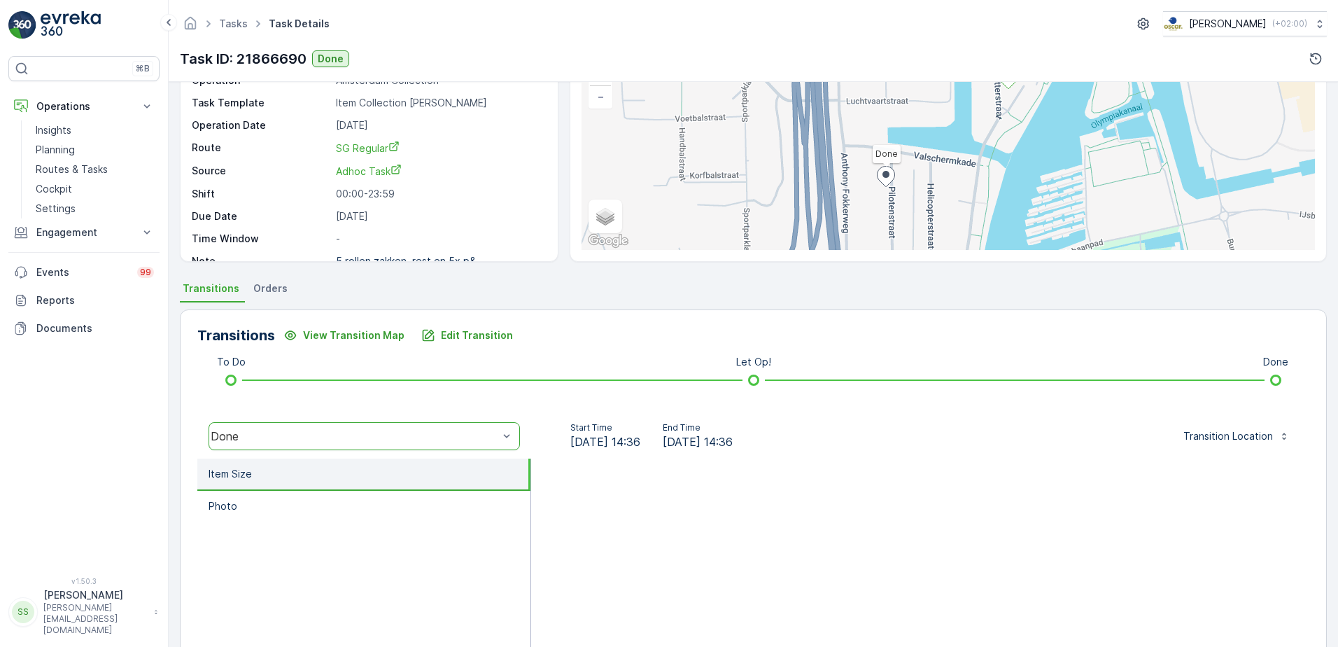
scroll to position [236, 0]
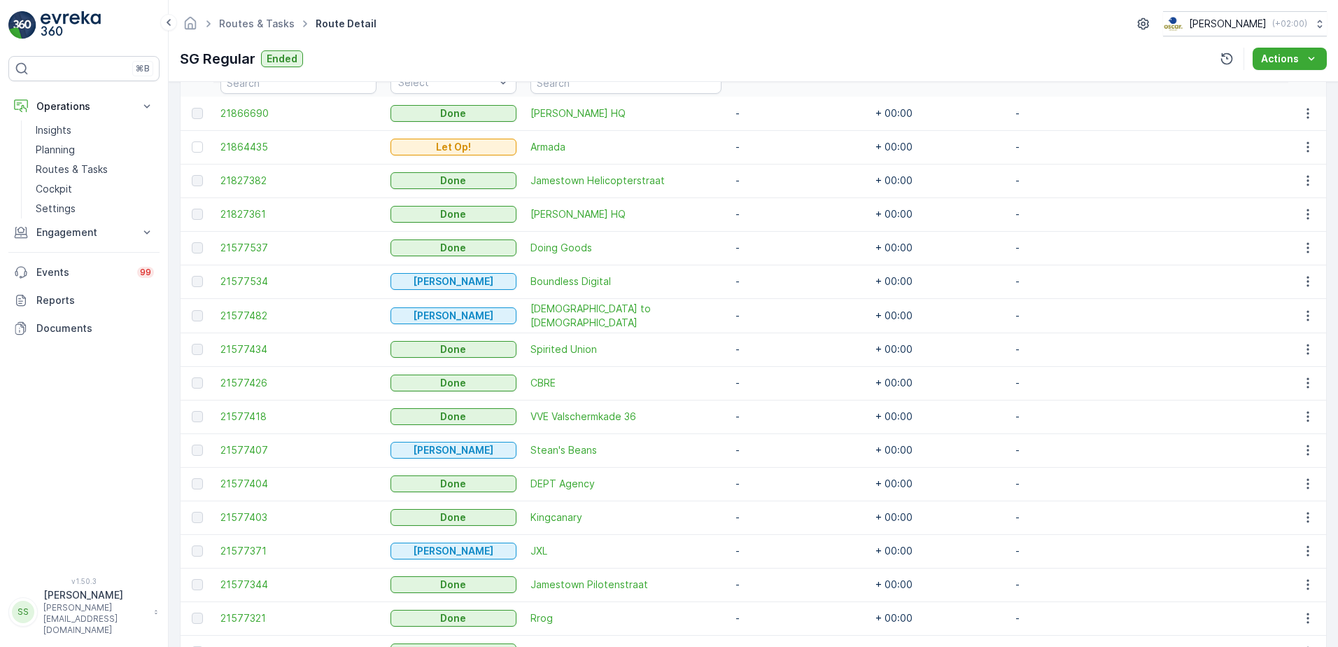
scroll to position [590, 0]
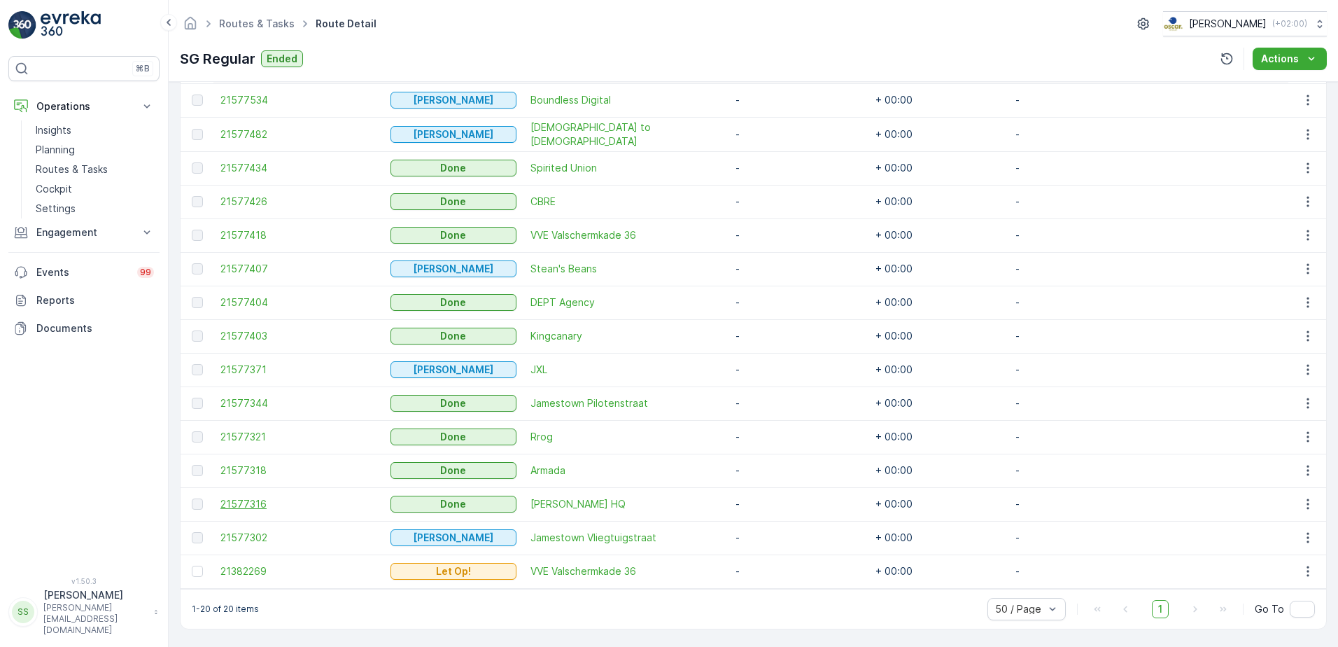
click at [242, 503] on span "21577316" at bounding box center [298, 504] width 156 height 14
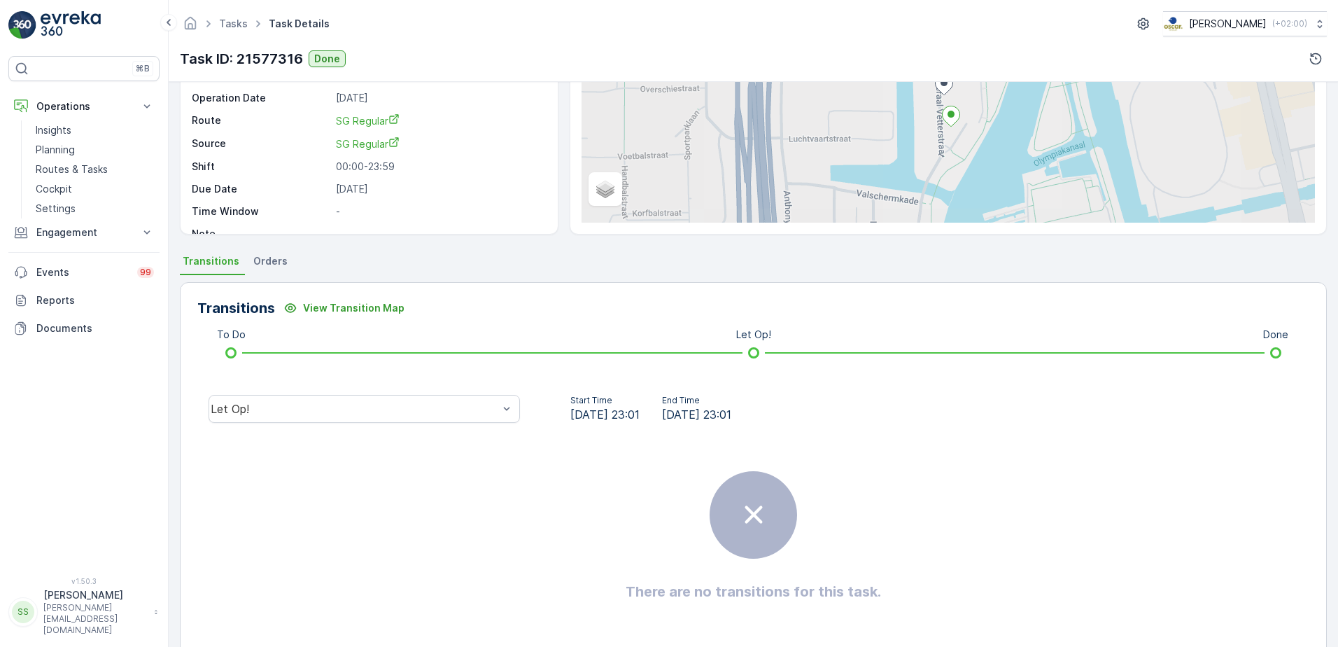
scroll to position [140, 0]
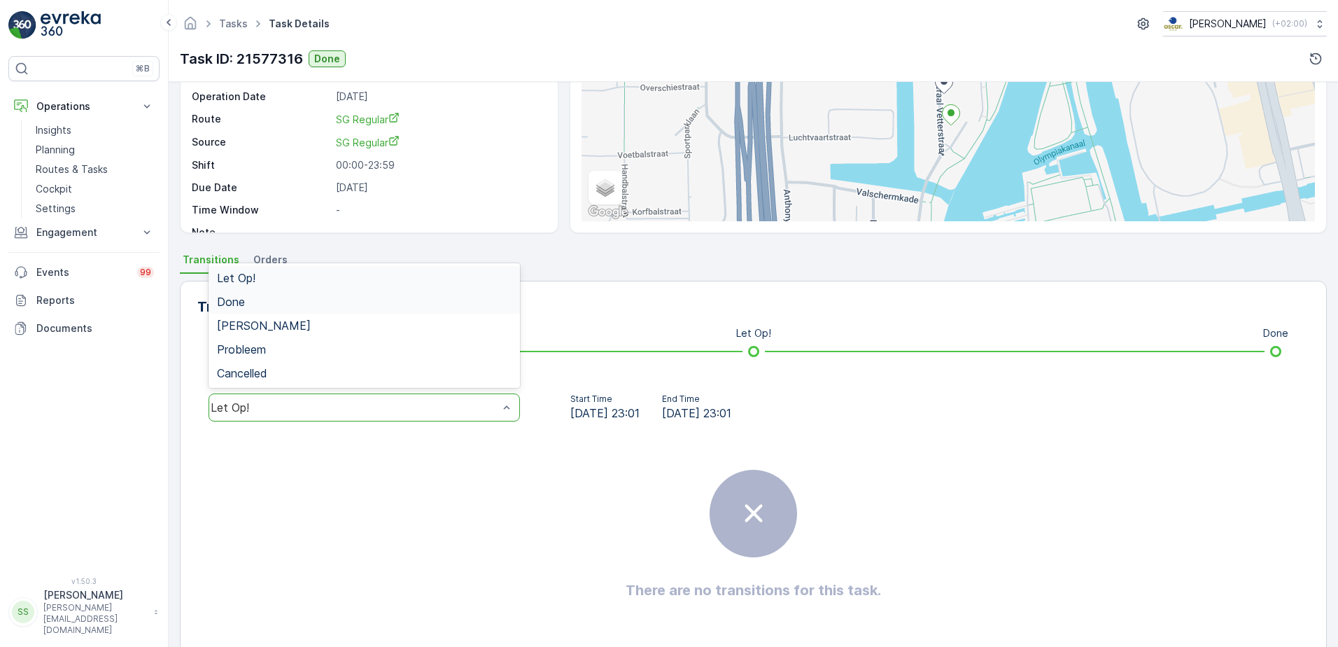
click at [242, 296] on span "Done" at bounding box center [231, 301] width 28 height 13
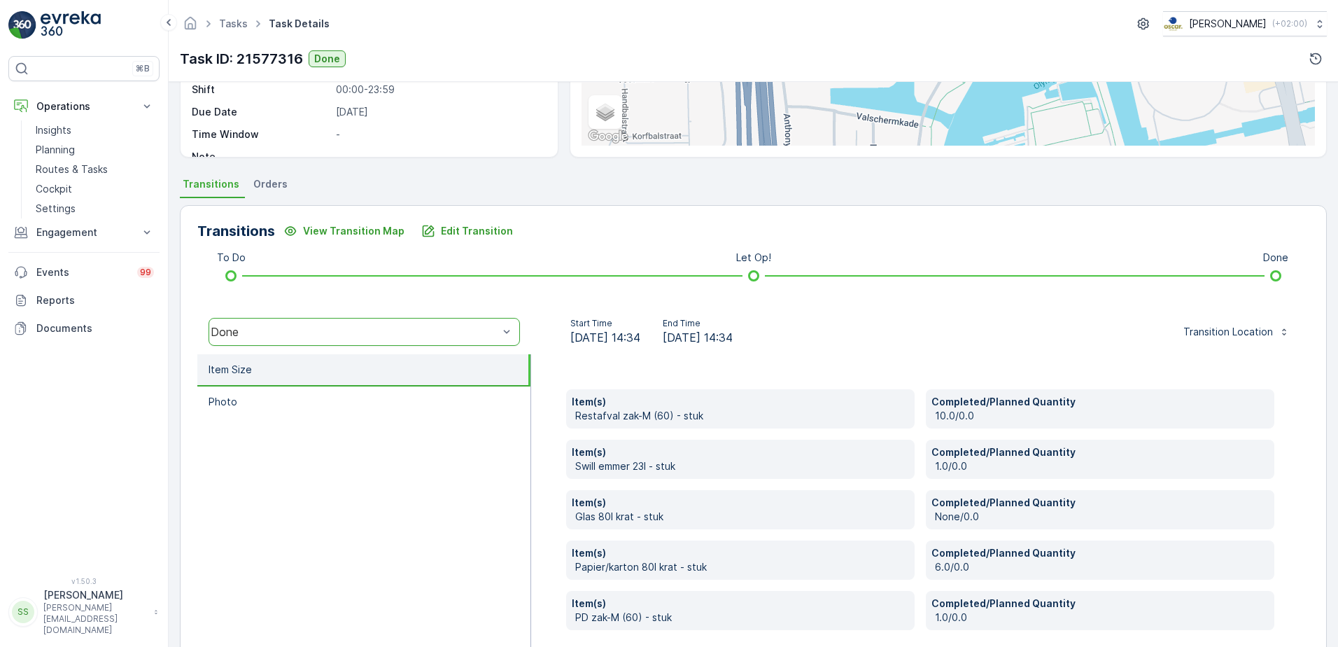
scroll to position [278, 0]
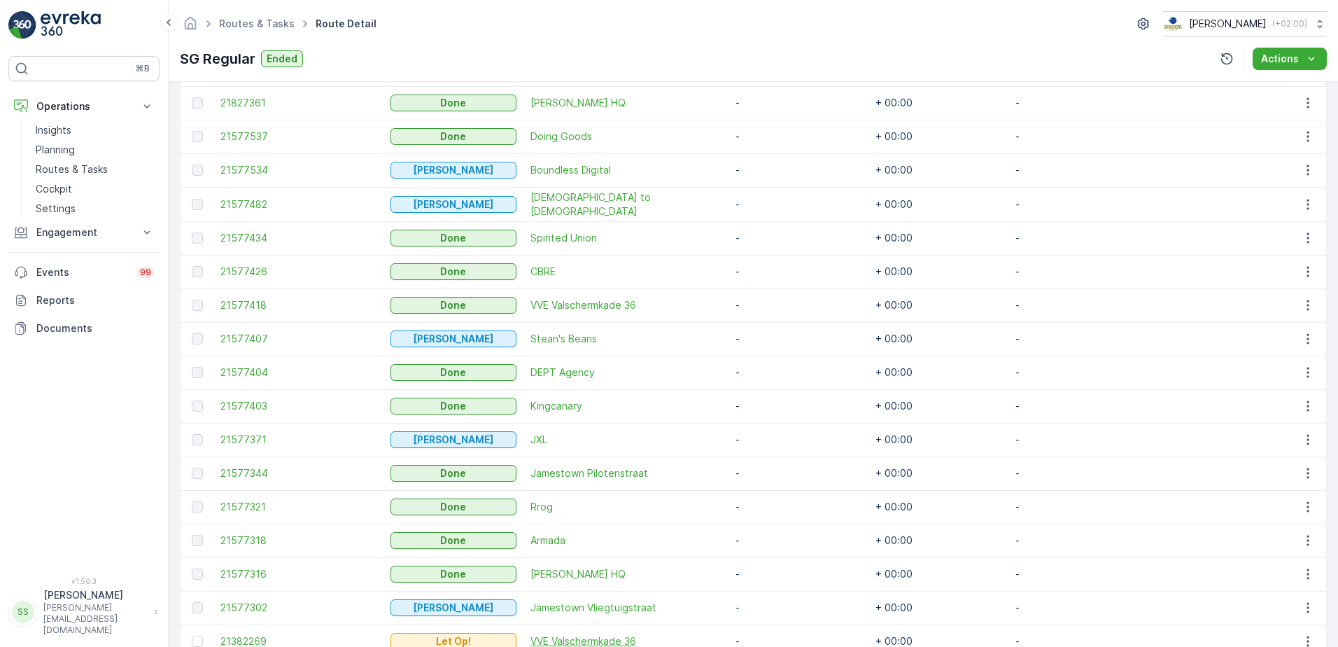
scroll to position [450, 0]
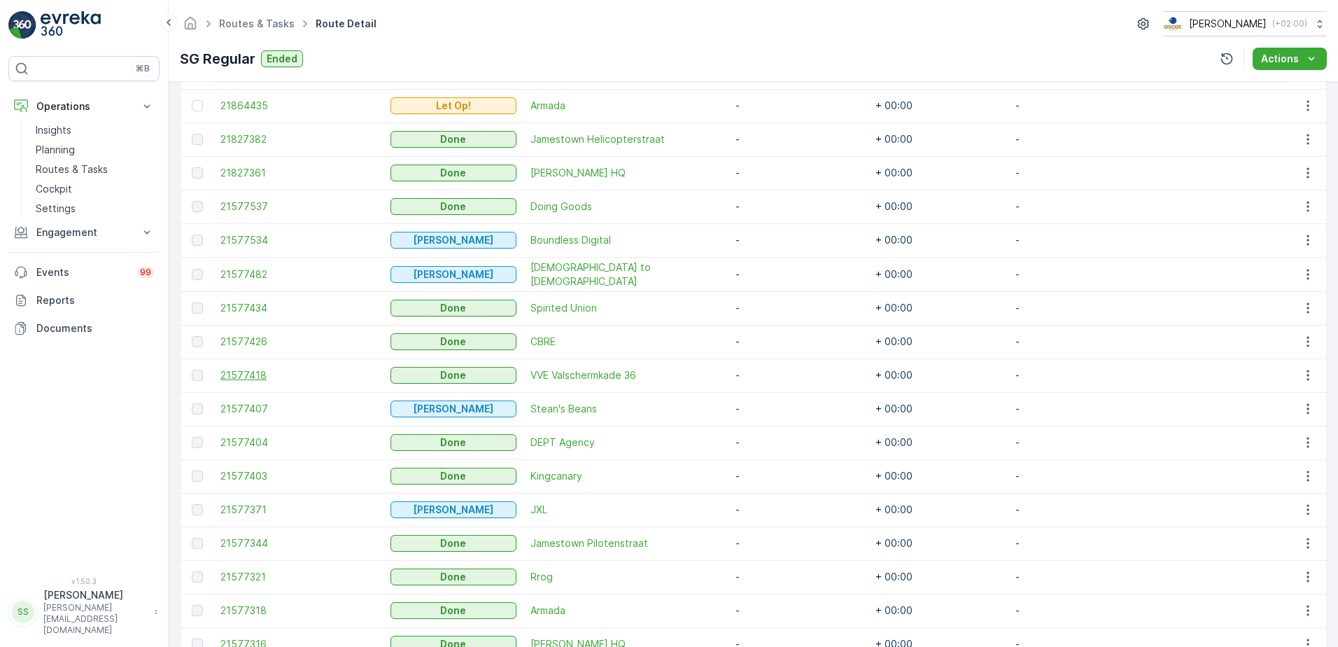
click at [233, 379] on span "21577418" at bounding box center [298, 375] width 156 height 14
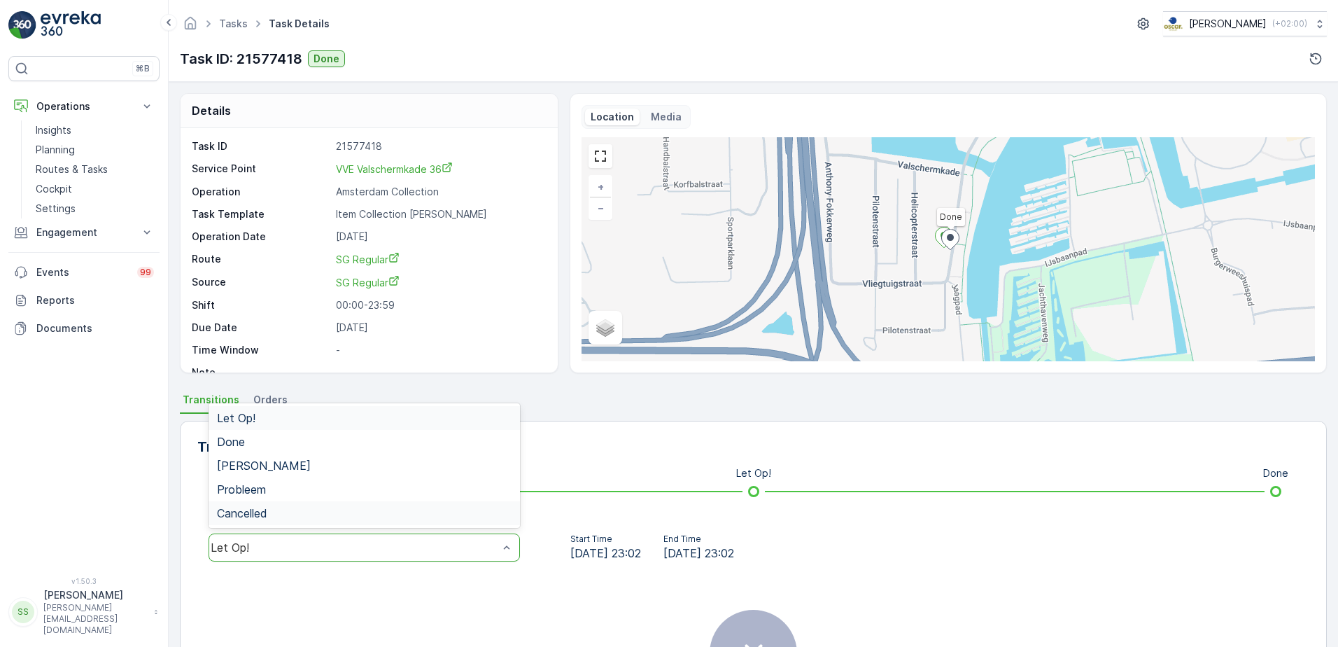
drag, startPoint x: 267, startPoint y: 542, endPoint x: 255, endPoint y: 501, distance: 42.3
click at [247, 447] on div "Done" at bounding box center [364, 441] width 295 height 13
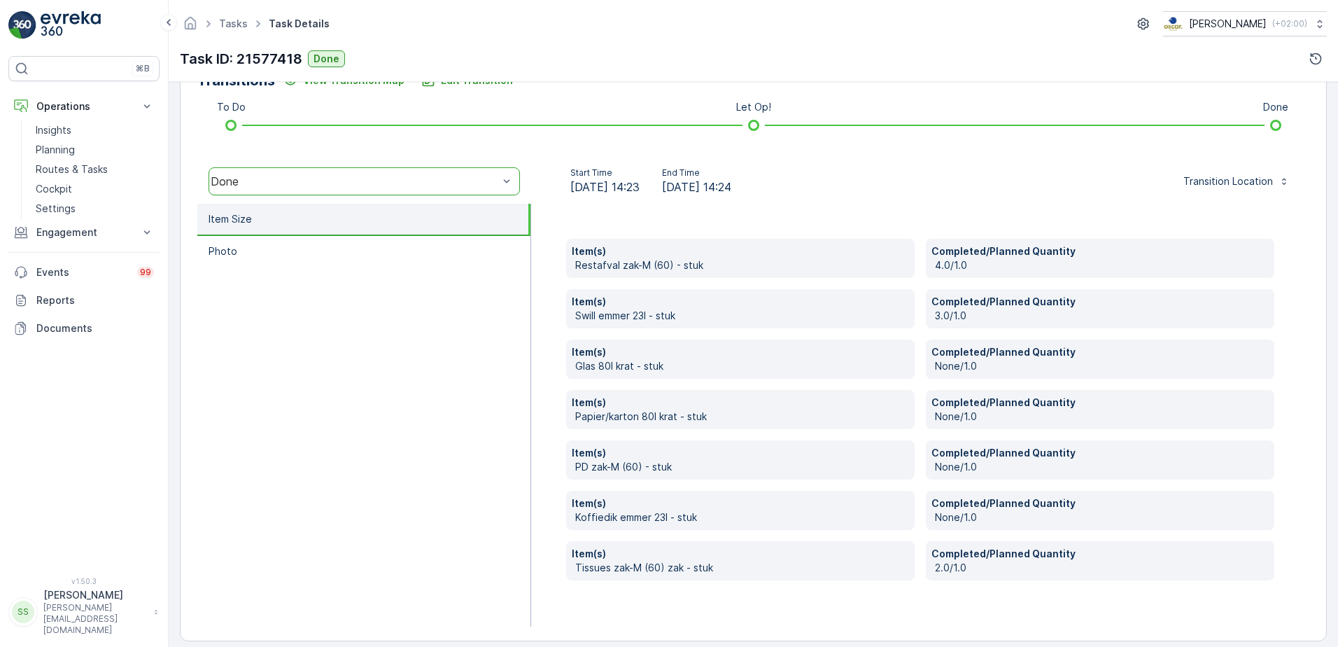
scroll to position [379, 0]
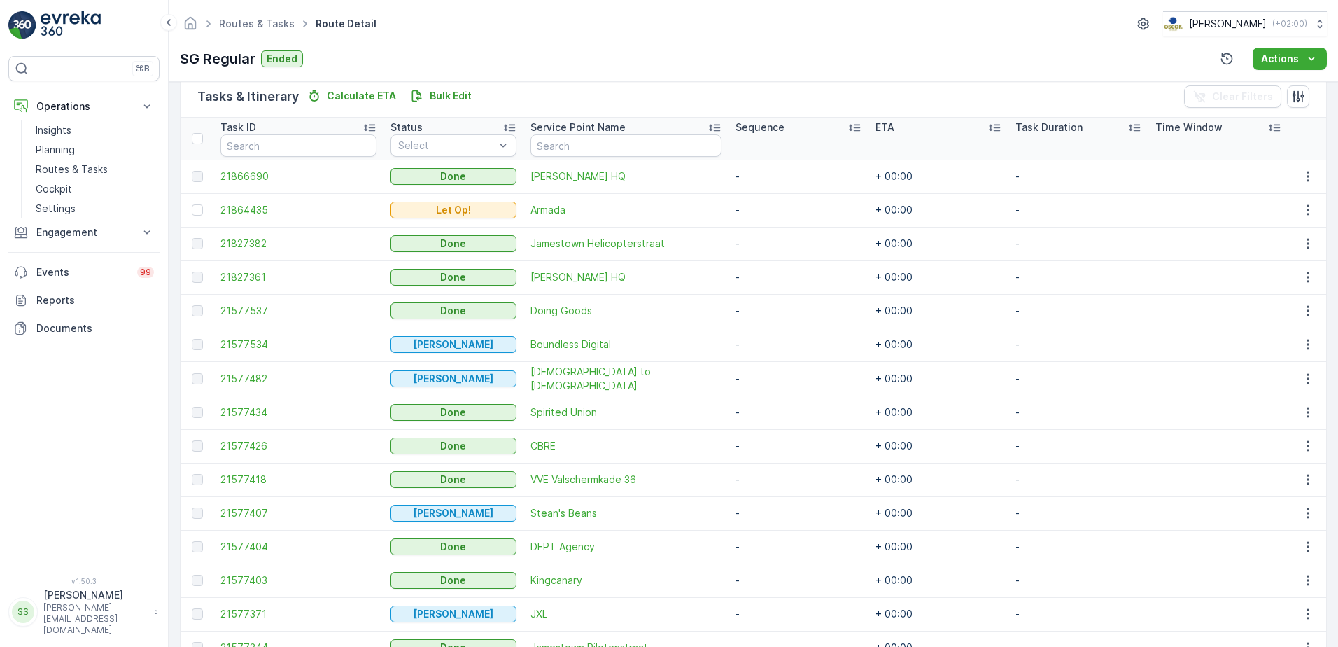
scroll to position [350, 0]
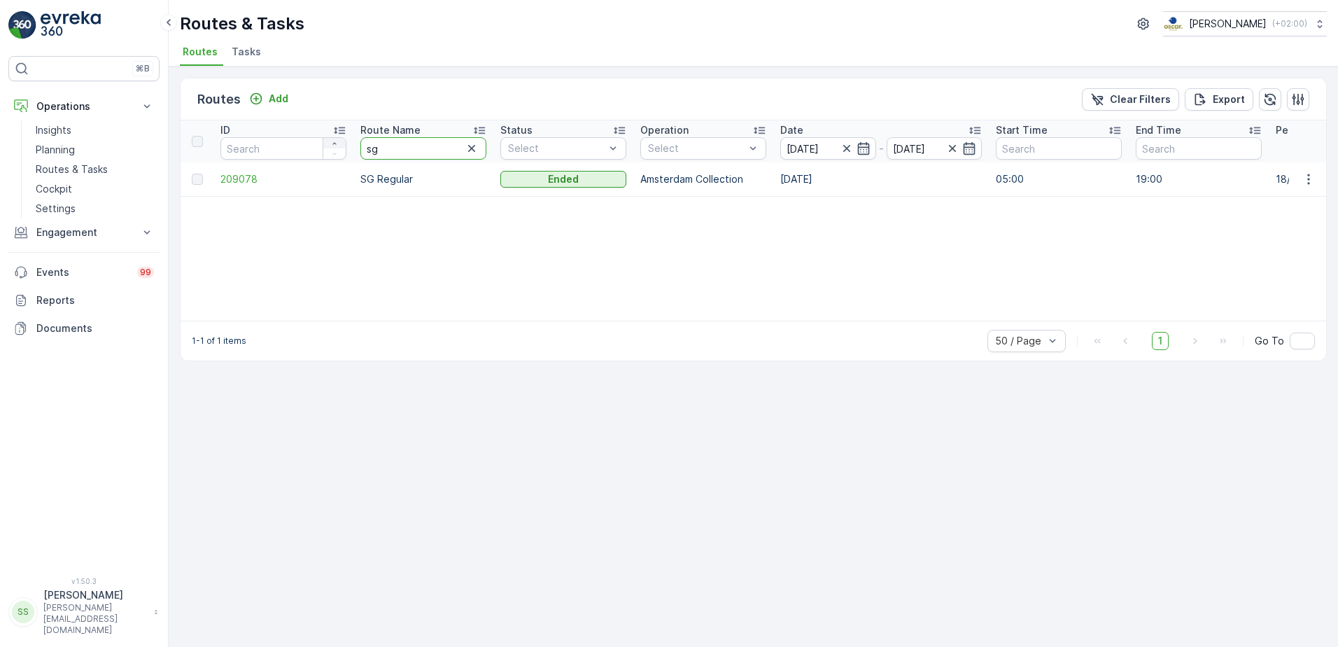
drag, startPoint x: 388, startPoint y: 146, endPoint x: 339, endPoint y: 146, distance: 48.3
type input "ndsm"
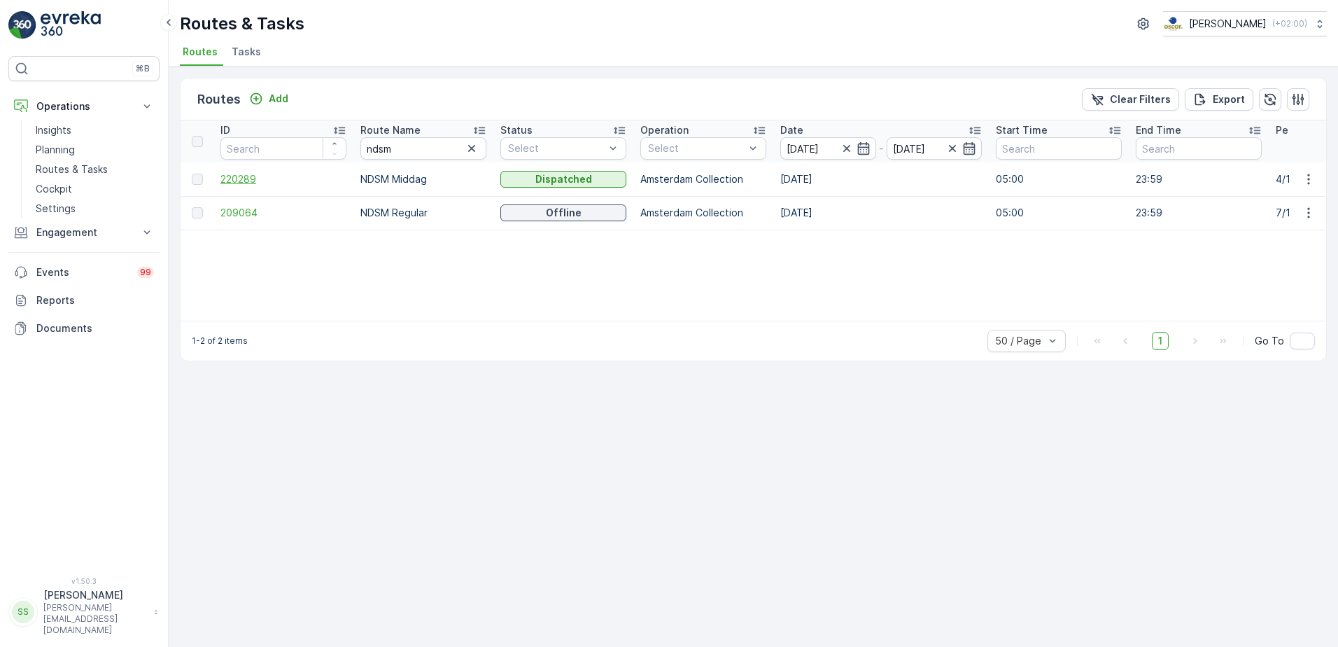
click at [246, 178] on span "220289" at bounding box center [283, 179] width 126 height 14
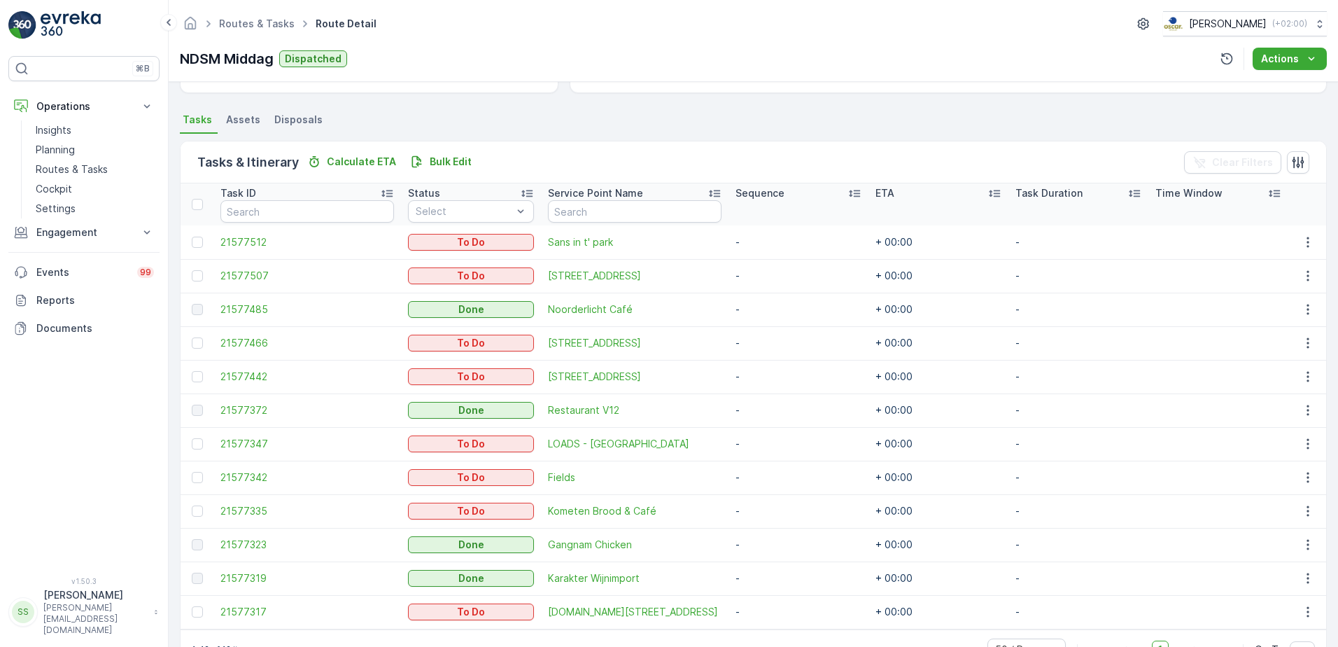
scroll to position [328, 0]
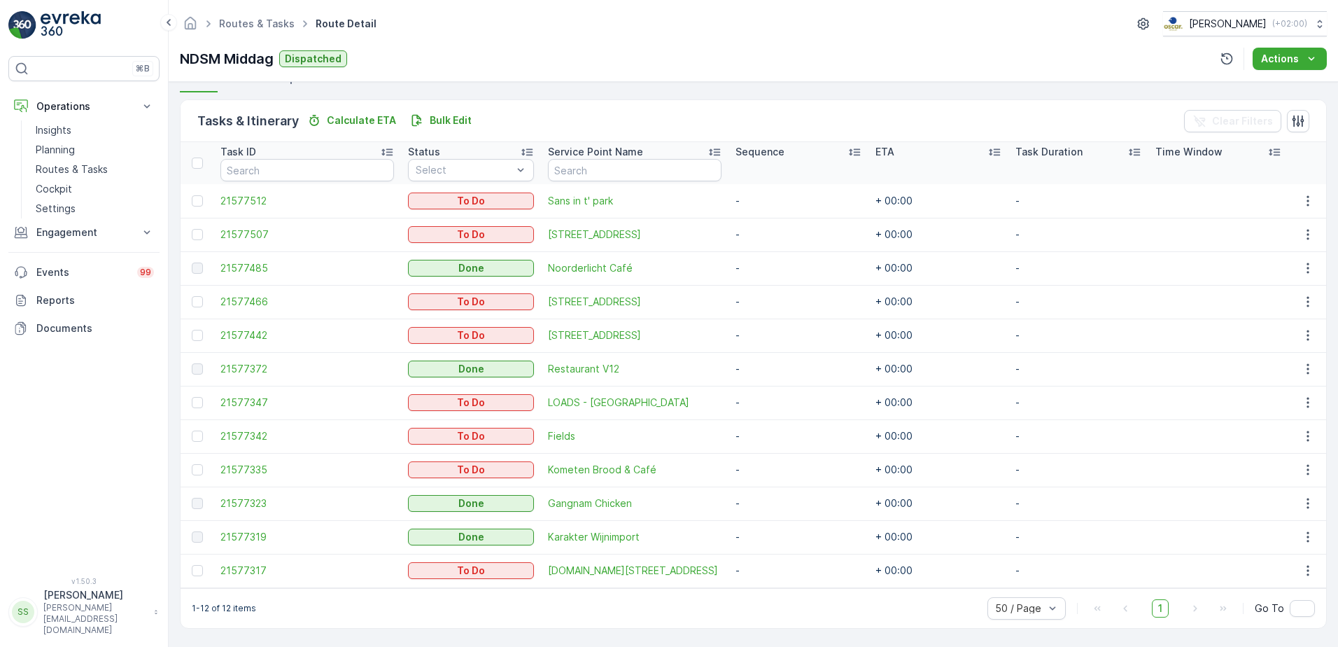
click at [171, 392] on div "Details Operation Amsterdam Collection Start Time 05:00 End Time 23:59 Start Lo…" at bounding box center [753, 364] width 1169 height 565
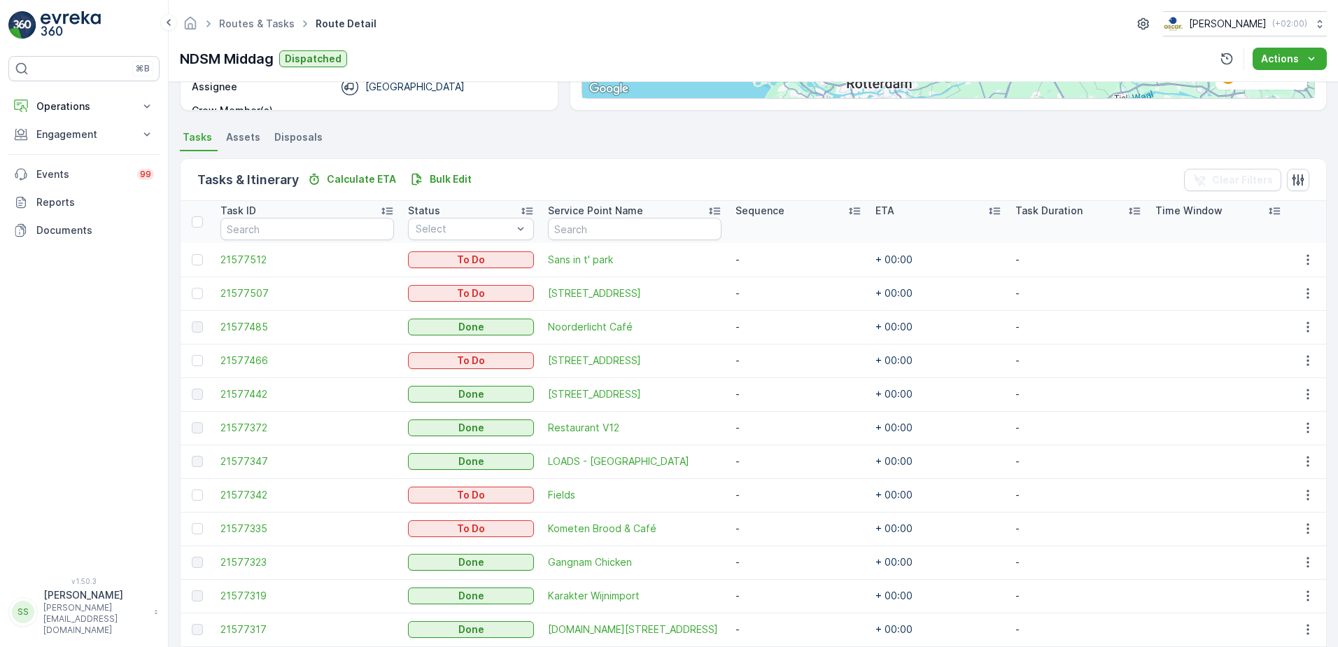
scroll to position [321, 0]
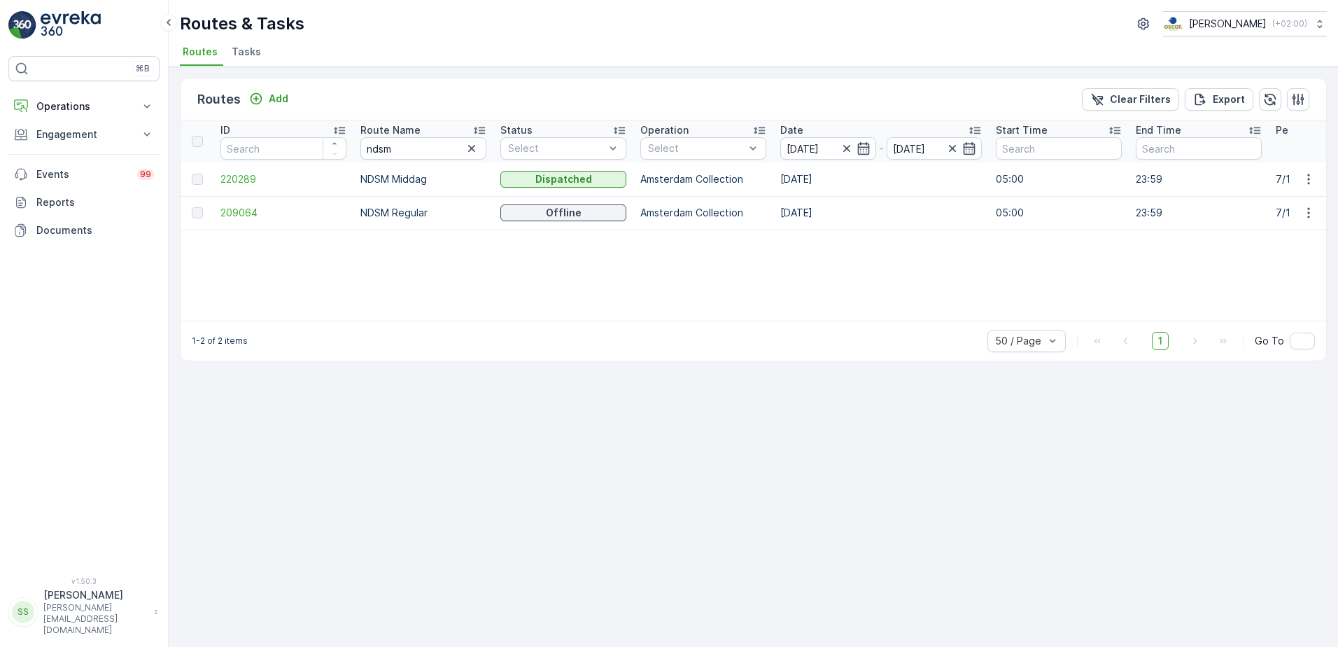
click at [475, 150] on icon "button" at bounding box center [472, 148] width 14 height 14
click at [485, 85] on div "Routes Add Clear Filters Export" at bounding box center [754, 99] width 1146 height 42
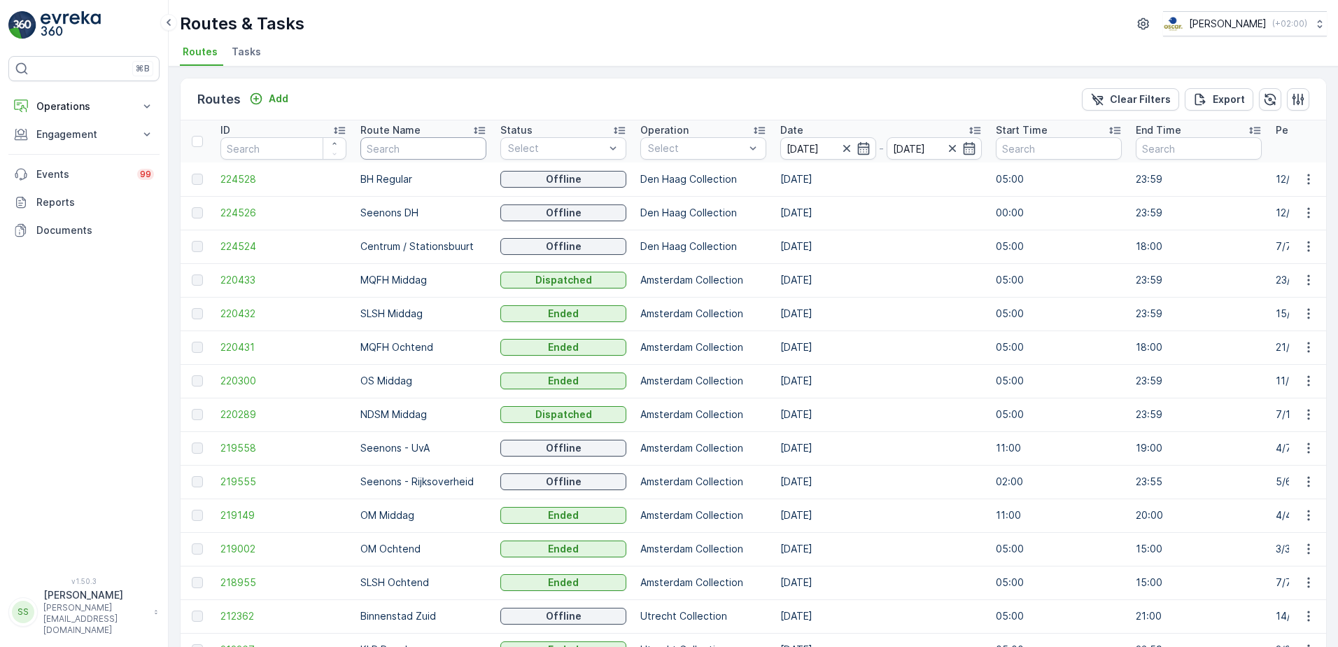
click at [414, 145] on input "text" at bounding box center [423, 148] width 126 height 22
type input "om"
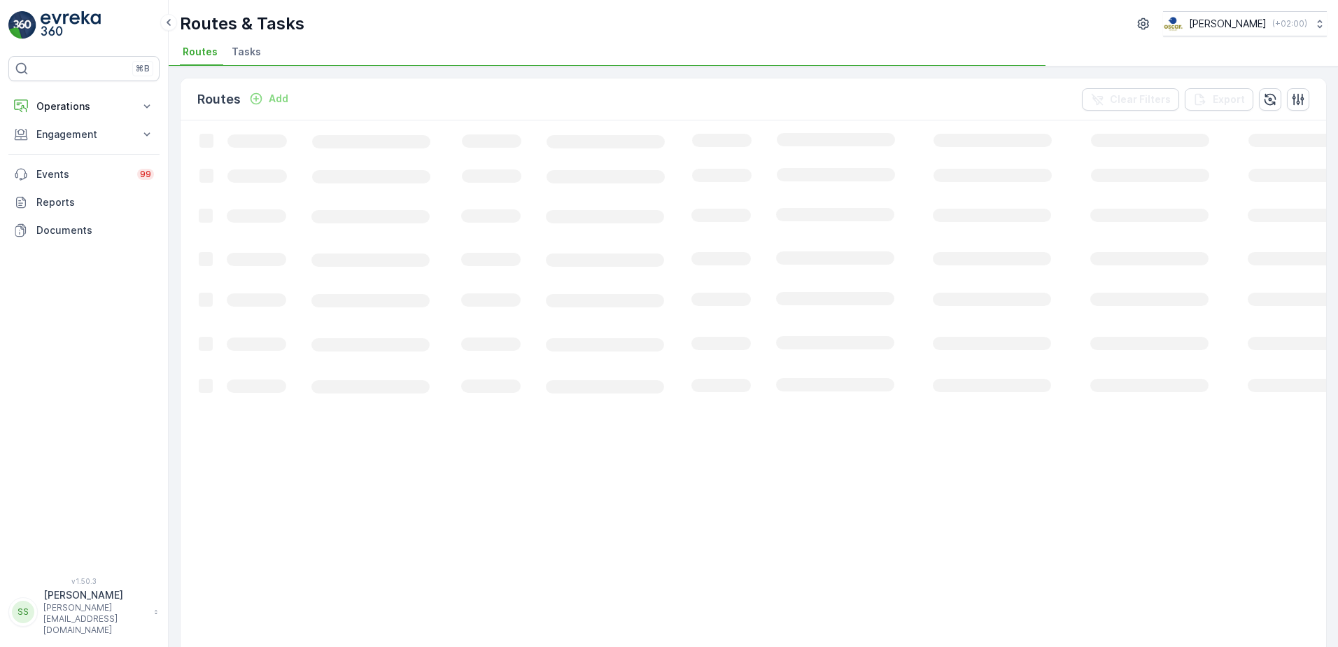
click at [416, 97] on div "Routes Add Clear Filters Export" at bounding box center [754, 99] width 1146 height 42
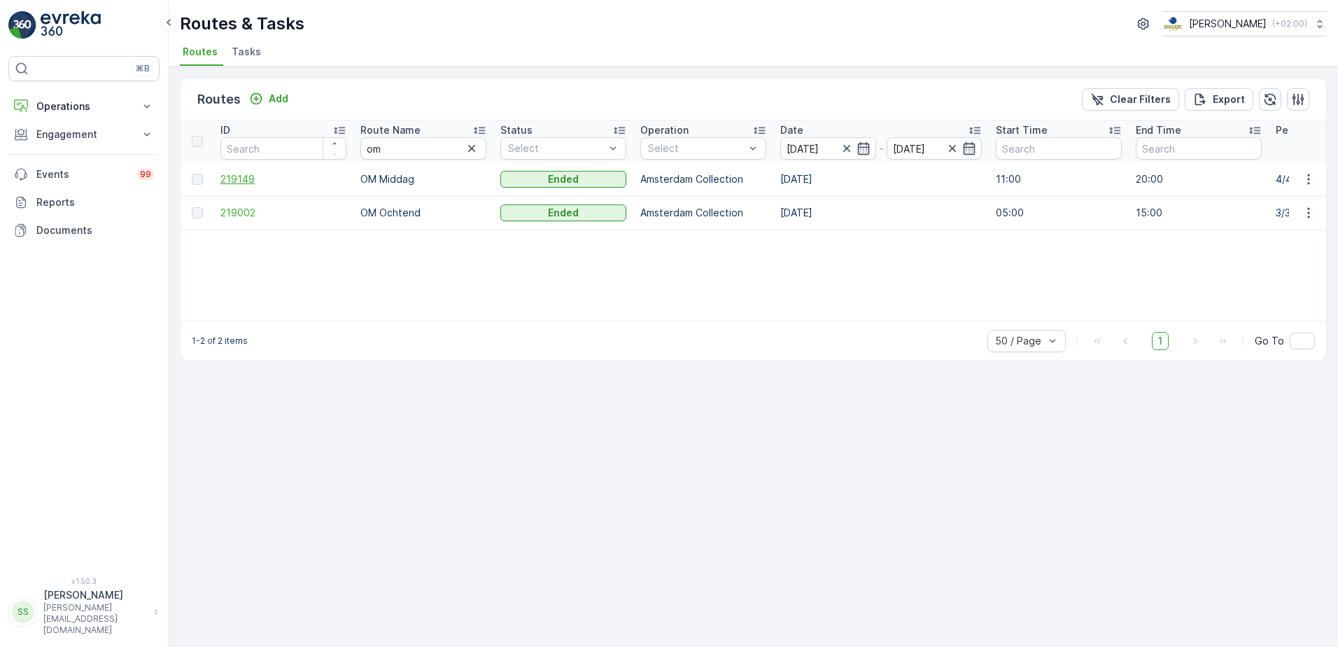
click at [248, 179] on span "219149" at bounding box center [283, 179] width 126 height 14
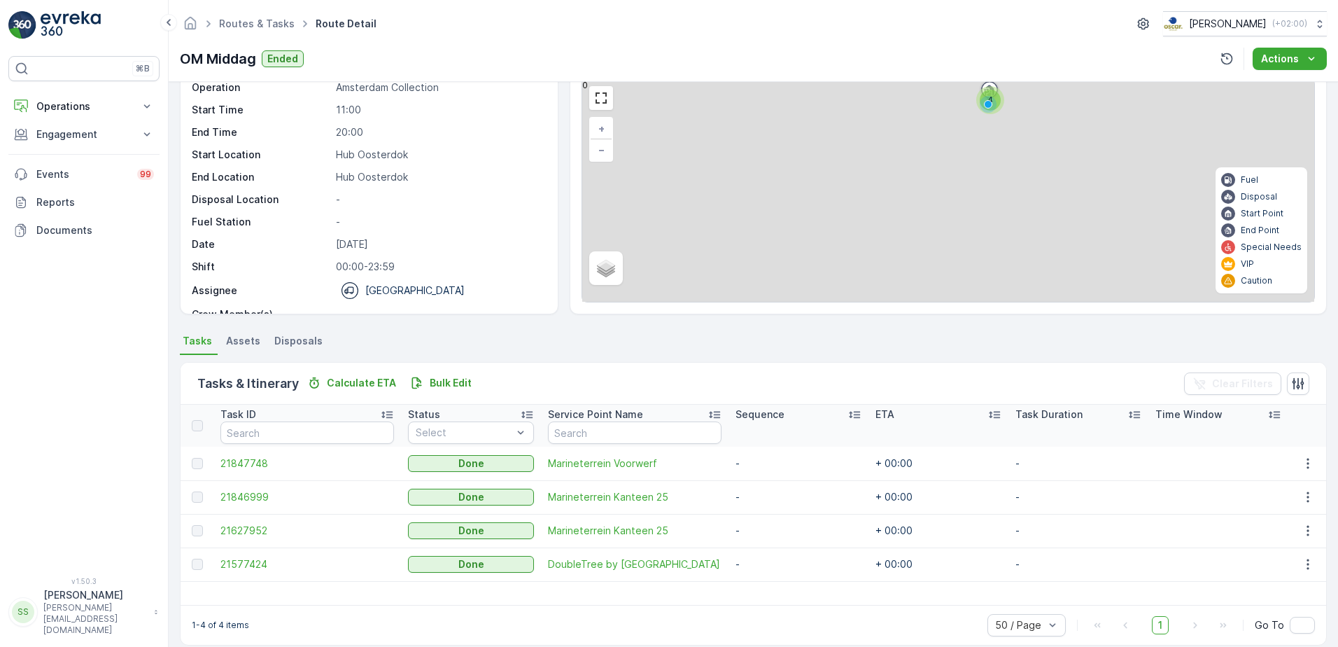
scroll to position [76, 0]
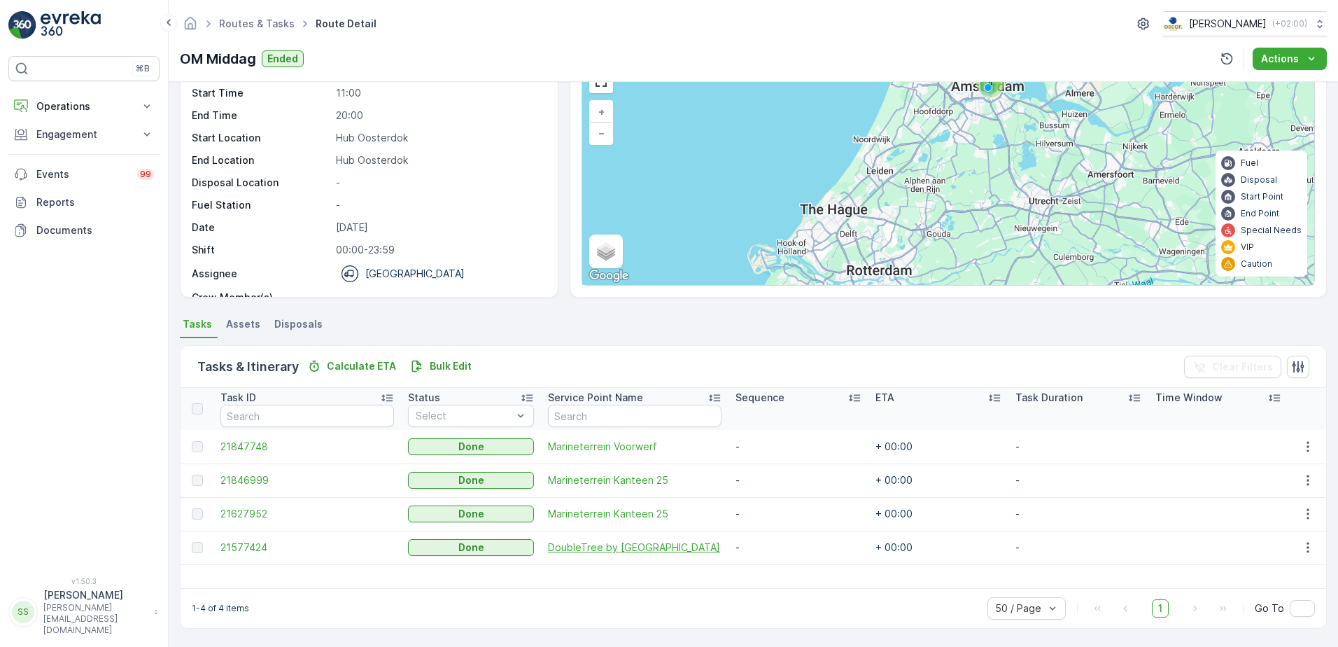
click at [601, 548] on span "DoubleTree by [GEOGRAPHIC_DATA]" at bounding box center [635, 547] width 174 height 14
